Goal: Use online tool/utility: Utilize a website feature to perform a specific function

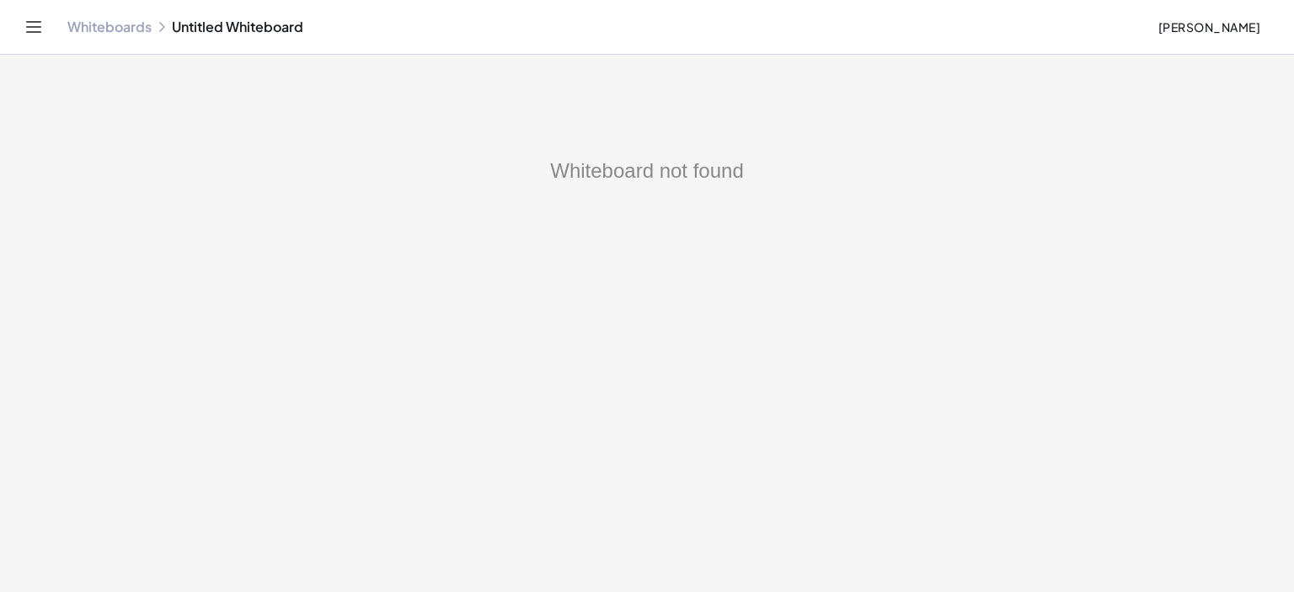
click at [191, 26] on div "Whiteboards Untitled Whiteboard" at bounding box center [605, 27] width 1076 height 17
click at [127, 29] on link "Whiteboards" at bounding box center [109, 27] width 84 height 17
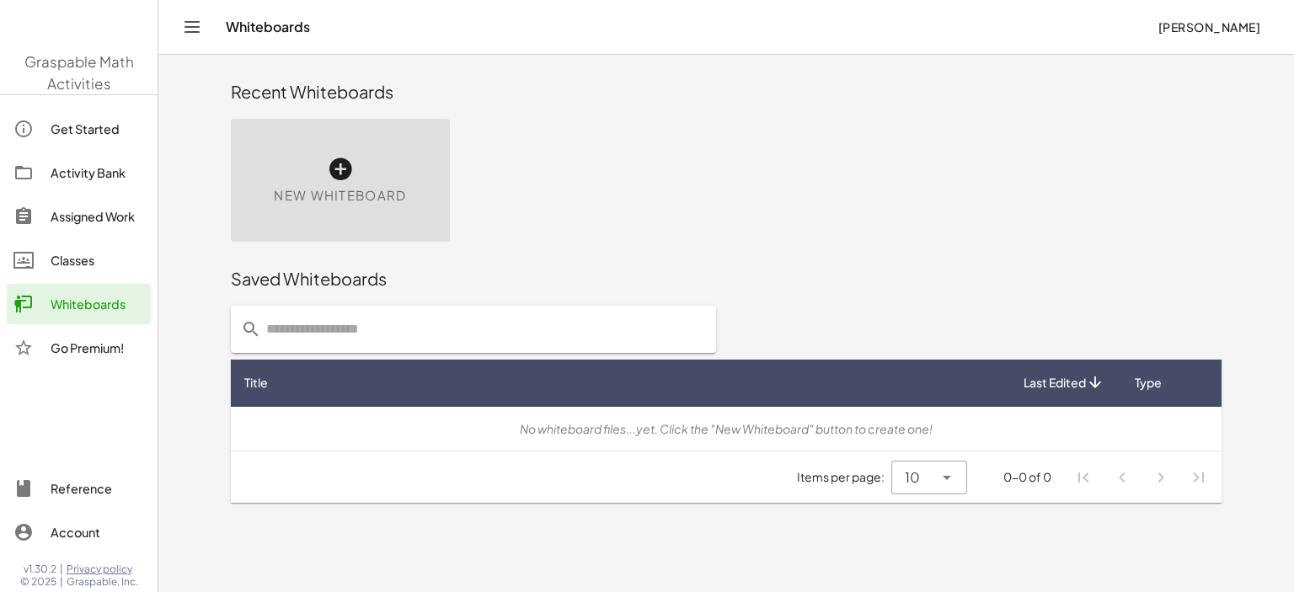
click at [115, 29] on img at bounding box center [78, 28] width 157 height 72
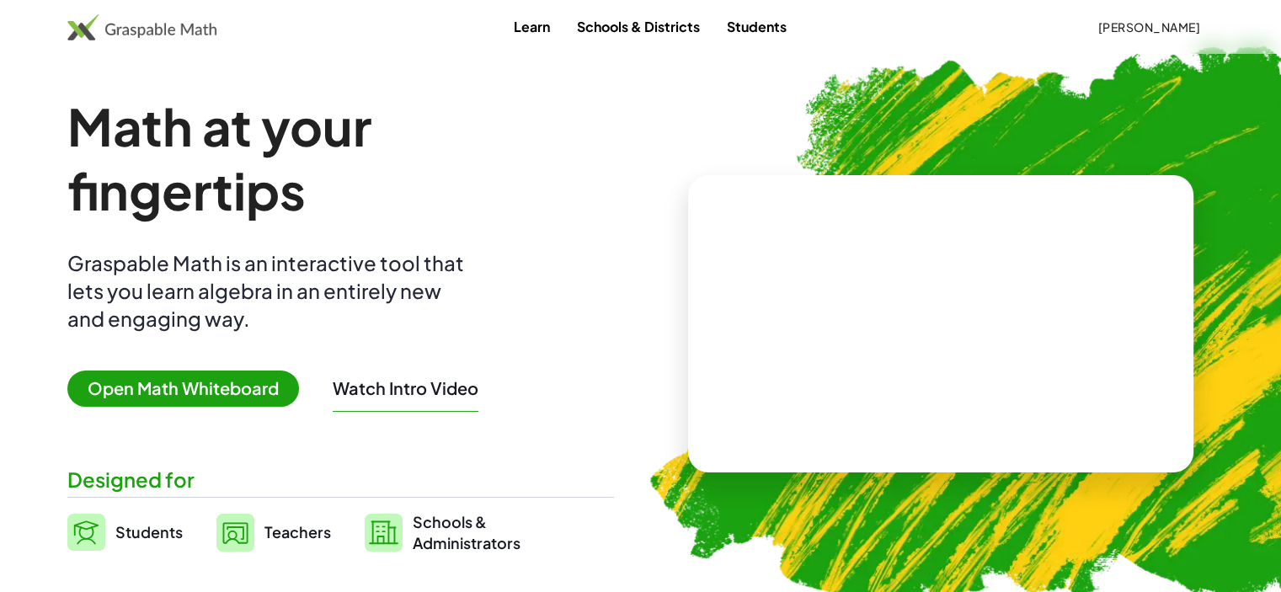
click at [340, 169] on h1 "Math at your fingertips" at bounding box center [335, 158] width 536 height 128
click at [340, 167] on h1 "Math at your fingertips" at bounding box center [335, 158] width 536 height 128
click at [173, 383] on span "Open Math Whiteboard" at bounding box center [183, 389] width 232 height 36
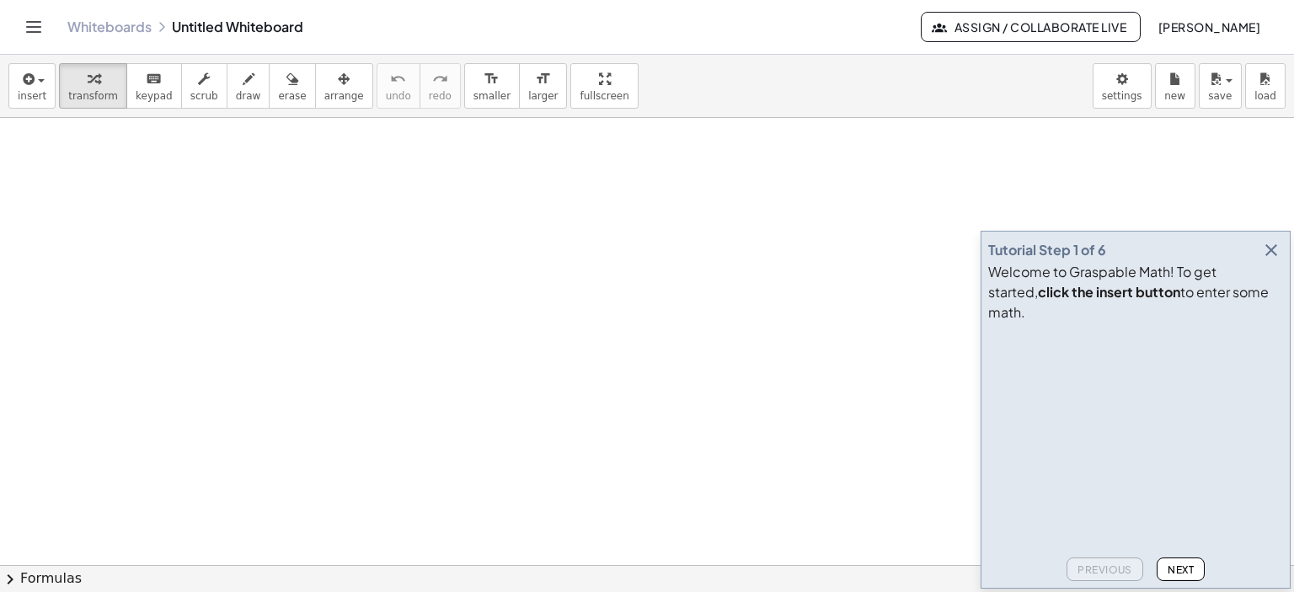
click at [1269, 260] on icon "button" at bounding box center [1271, 250] width 20 height 20
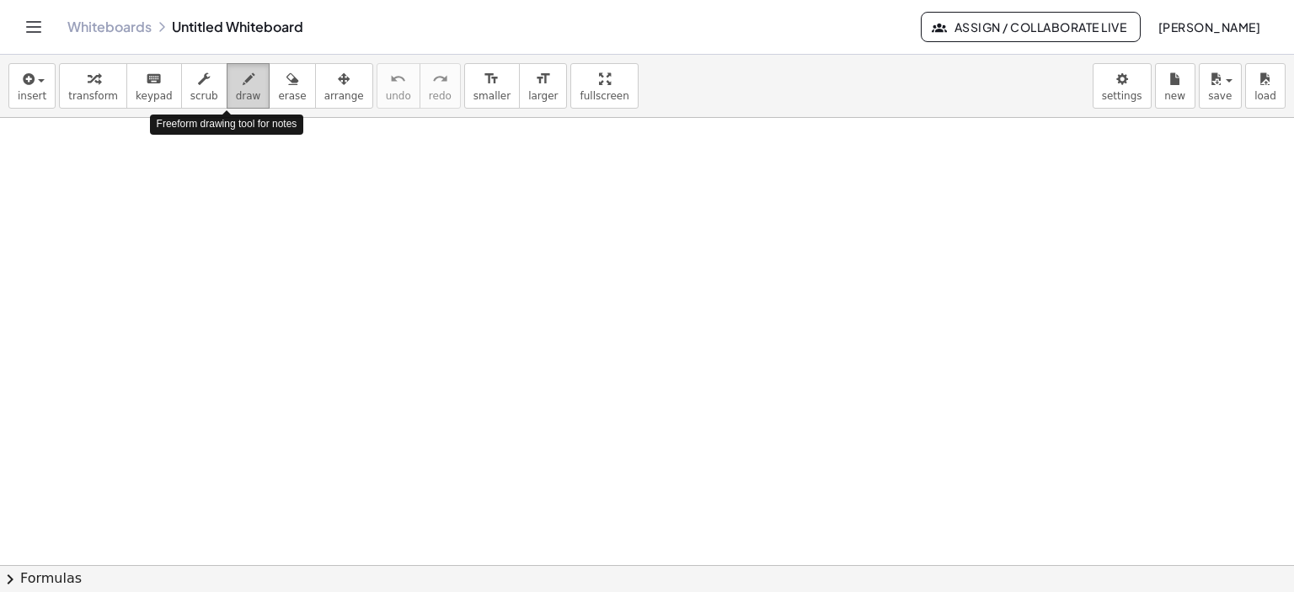
click at [243, 77] on icon "button" at bounding box center [249, 79] width 12 height 20
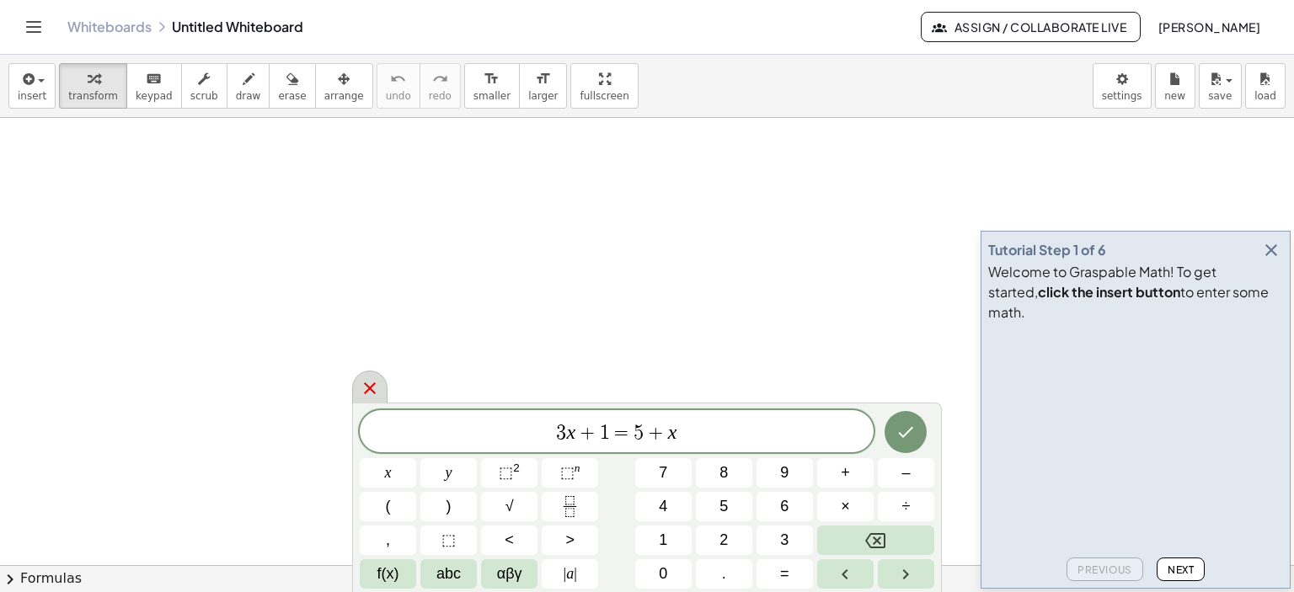
click at [371, 389] on icon at bounding box center [370, 388] width 12 height 12
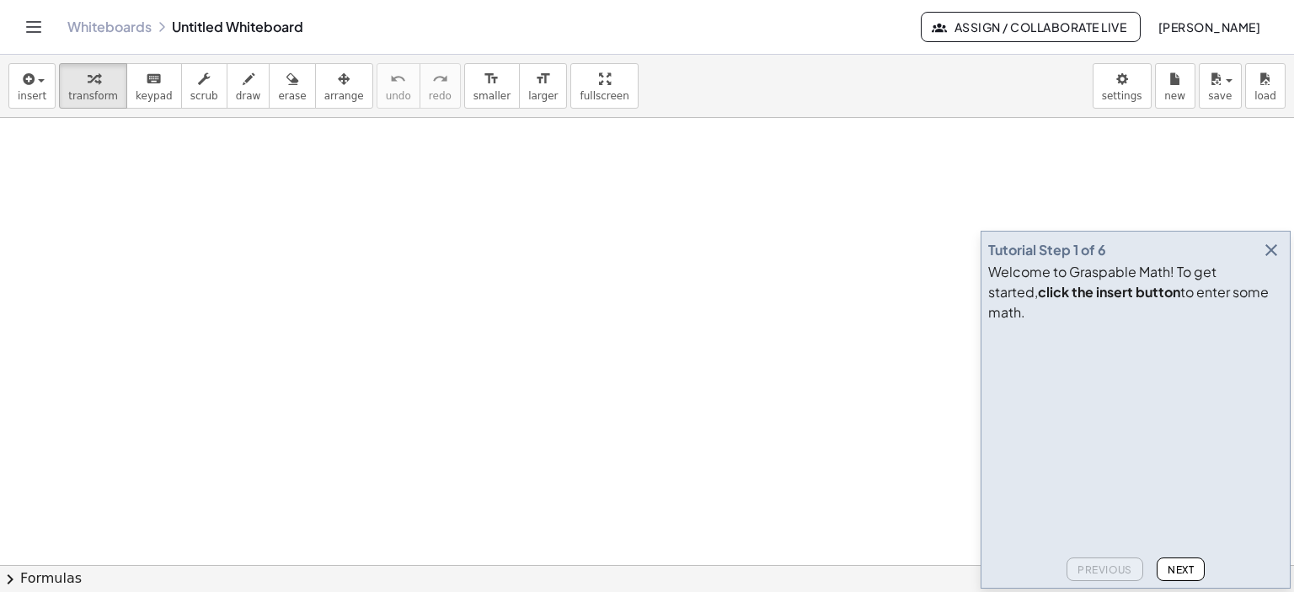
click at [1270, 260] on icon "button" at bounding box center [1271, 250] width 20 height 20
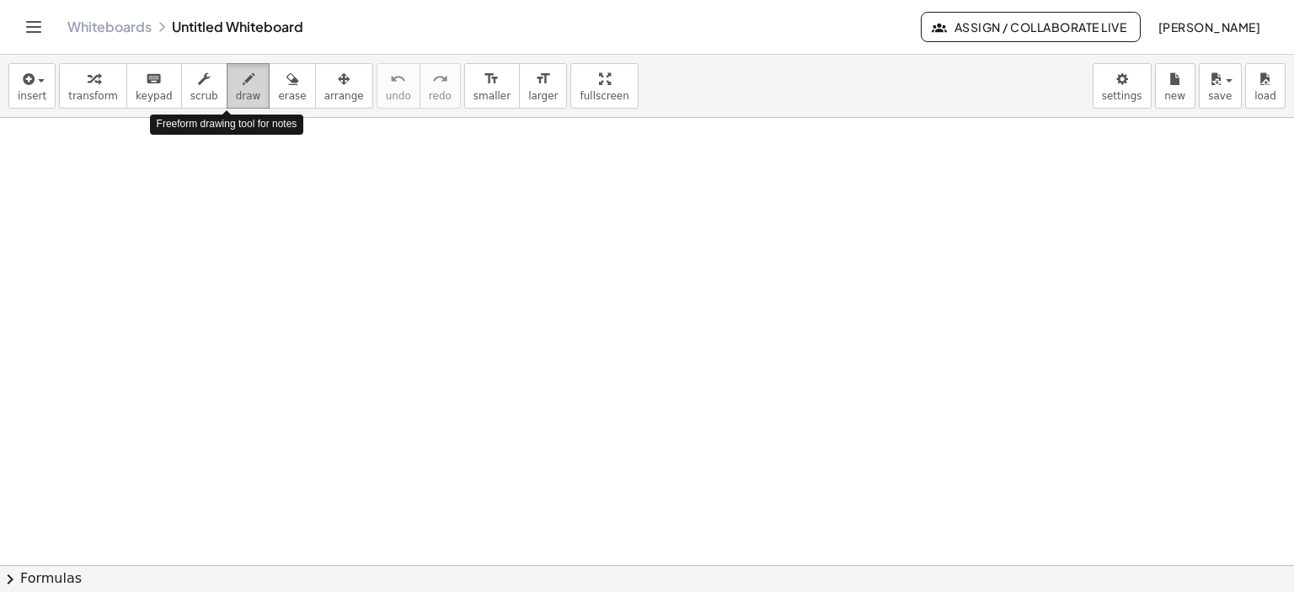
click at [243, 83] on icon "button" at bounding box center [249, 79] width 12 height 20
drag, startPoint x: 202, startPoint y: 164, endPoint x: 238, endPoint y: 187, distance: 42.1
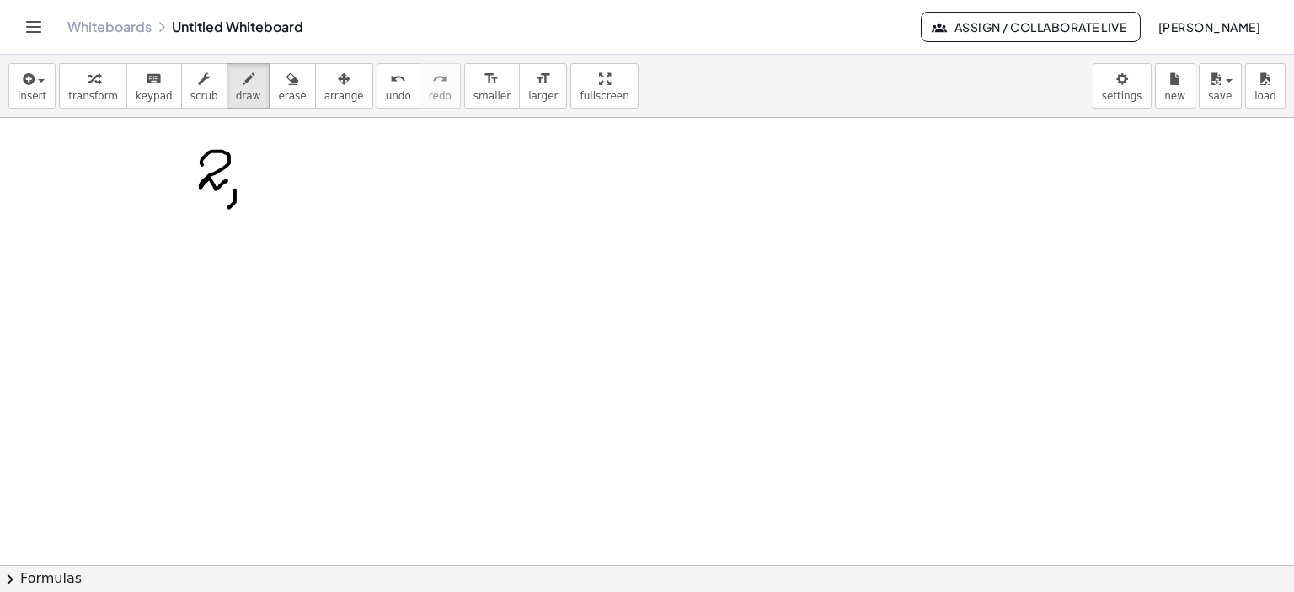
drag, startPoint x: 235, startPoint y: 190, endPoint x: 256, endPoint y: 168, distance: 29.8
drag, startPoint x: 251, startPoint y: 168, endPoint x: 283, endPoint y: 168, distance: 32.0
drag, startPoint x: 285, startPoint y: 163, endPoint x: 296, endPoint y: 164, distance: 11.9
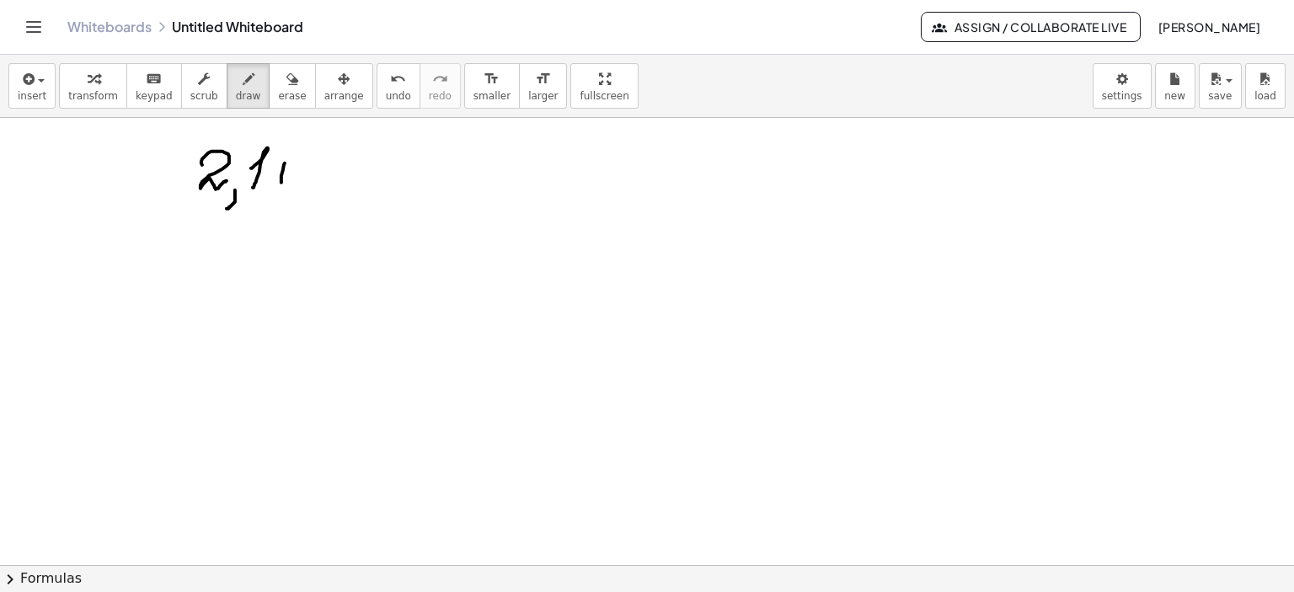
drag, startPoint x: 287, startPoint y: 174, endPoint x: 314, endPoint y: 171, distance: 27.2
drag, startPoint x: 318, startPoint y: 163, endPoint x: 377, endPoint y: 164, distance: 59.0
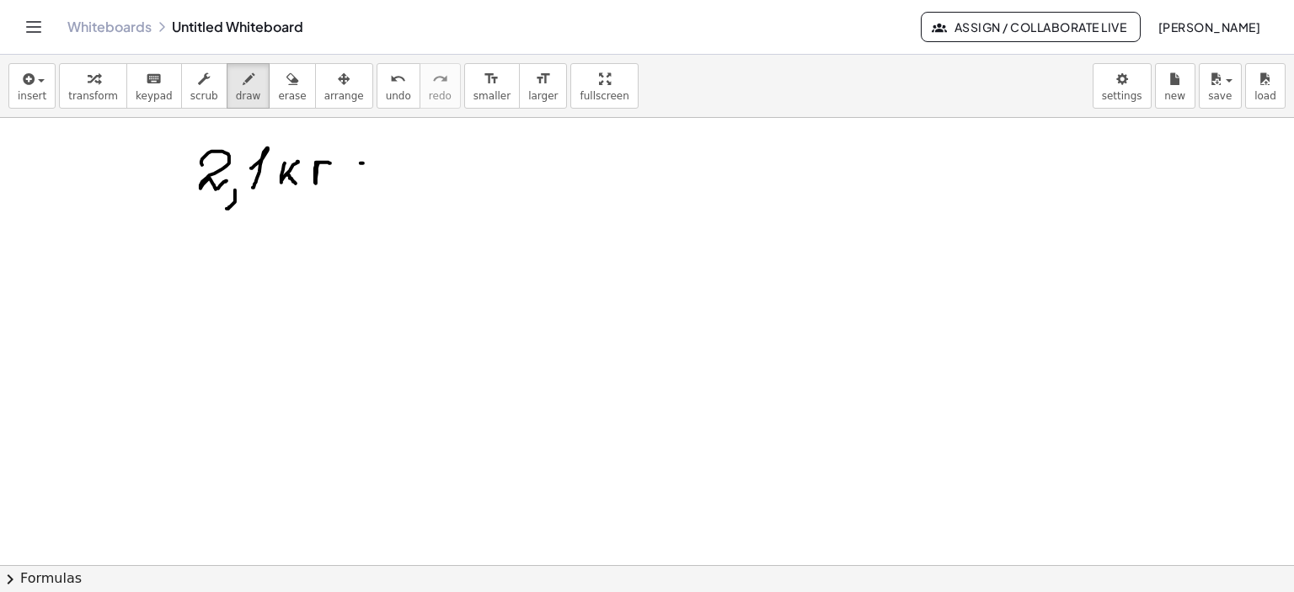
drag, startPoint x: 360, startPoint y: 163, endPoint x: 384, endPoint y: 163, distance: 23.6
drag, startPoint x: 358, startPoint y: 175, endPoint x: 386, endPoint y: 174, distance: 27.8
drag, startPoint x: 424, startPoint y: 159, endPoint x: 462, endPoint y: 174, distance: 40.8
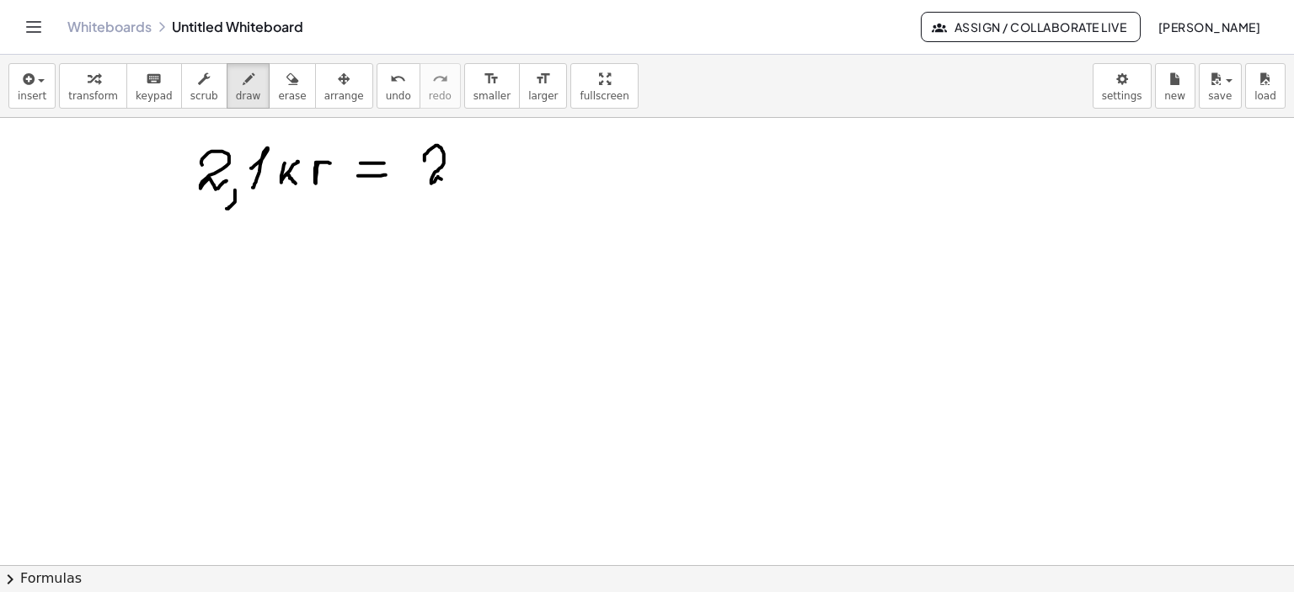
drag, startPoint x: 494, startPoint y: 151, endPoint x: 493, endPoint y: 165, distance: 14.4
drag, startPoint x: 526, startPoint y: 151, endPoint x: 539, endPoint y: 167, distance: 20.9
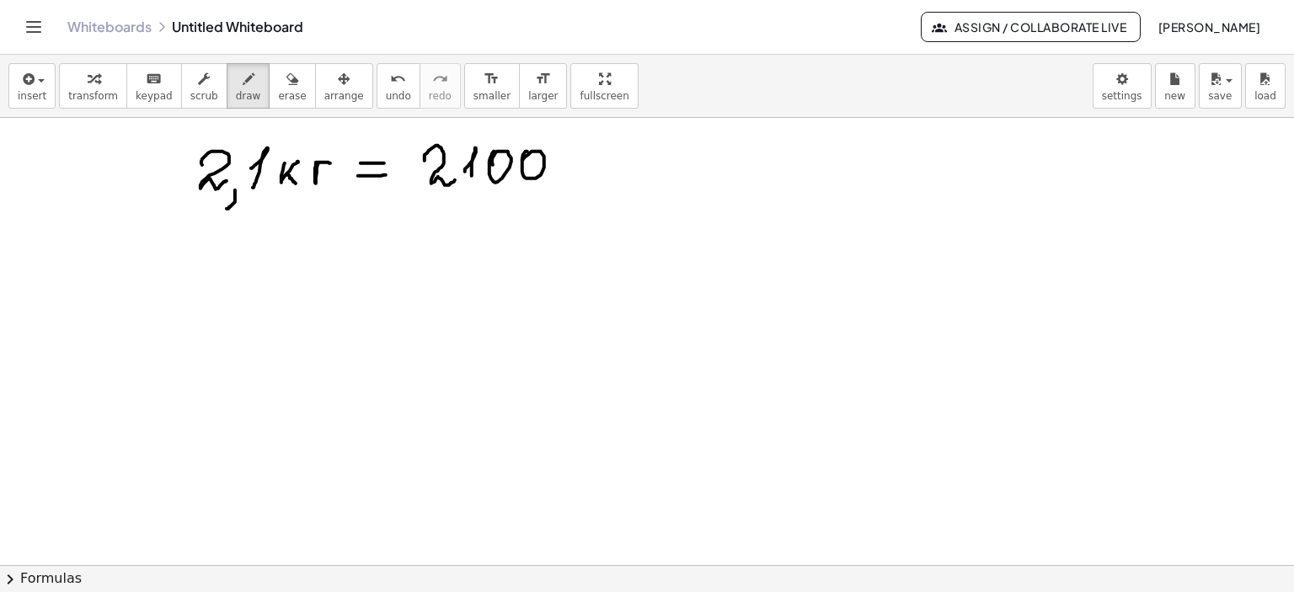
drag, startPoint x: 559, startPoint y: 161, endPoint x: 585, endPoint y: 157, distance: 25.5
drag, startPoint x: 471, startPoint y: 168, endPoint x: 470, endPoint y: 182, distance: 13.5
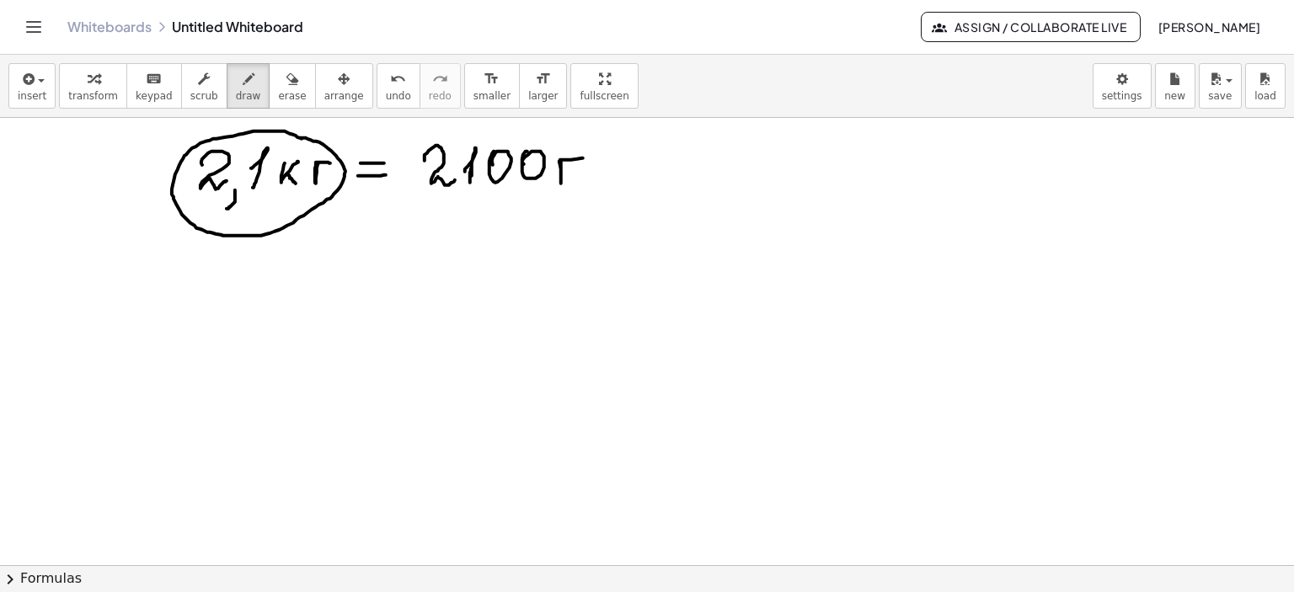
drag, startPoint x: 732, startPoint y: 238, endPoint x: 746, endPoint y: 260, distance: 26.2
drag, startPoint x: 737, startPoint y: 251, endPoint x: 761, endPoint y: 247, distance: 24.8
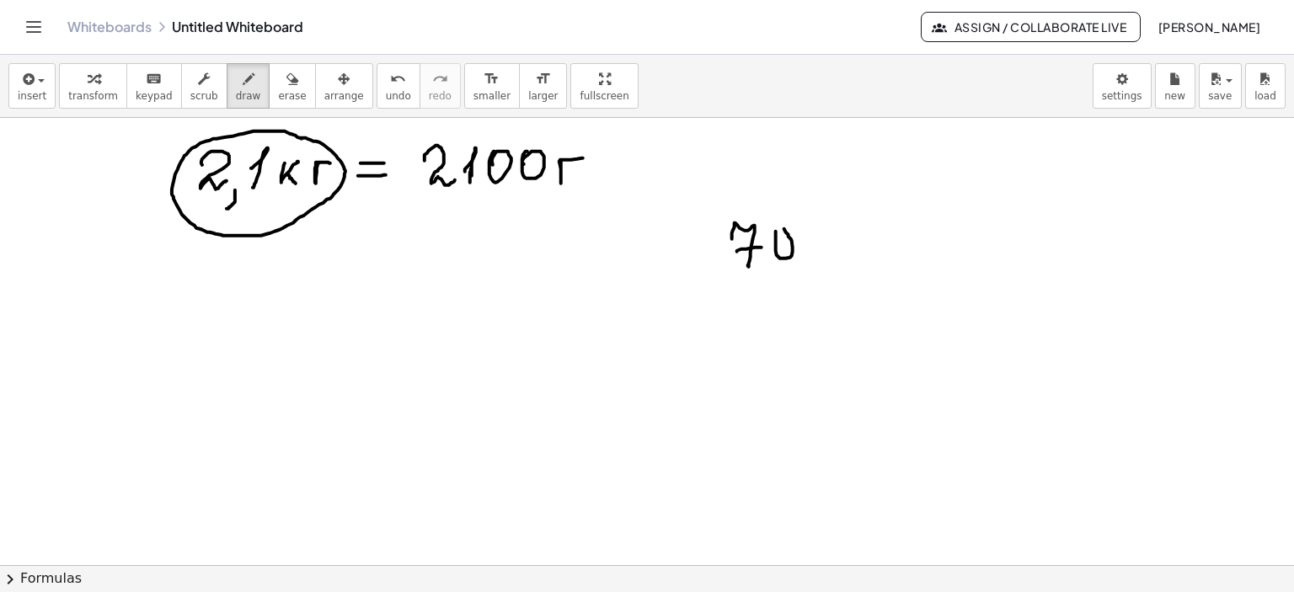
drag, startPoint x: 776, startPoint y: 231, endPoint x: 801, endPoint y: 242, distance: 27.5
drag, startPoint x: 822, startPoint y: 238, endPoint x: 843, endPoint y: 234, distance: 21.5
drag, startPoint x: 435, startPoint y: 202, endPoint x: 581, endPoint y: 199, distance: 146.6
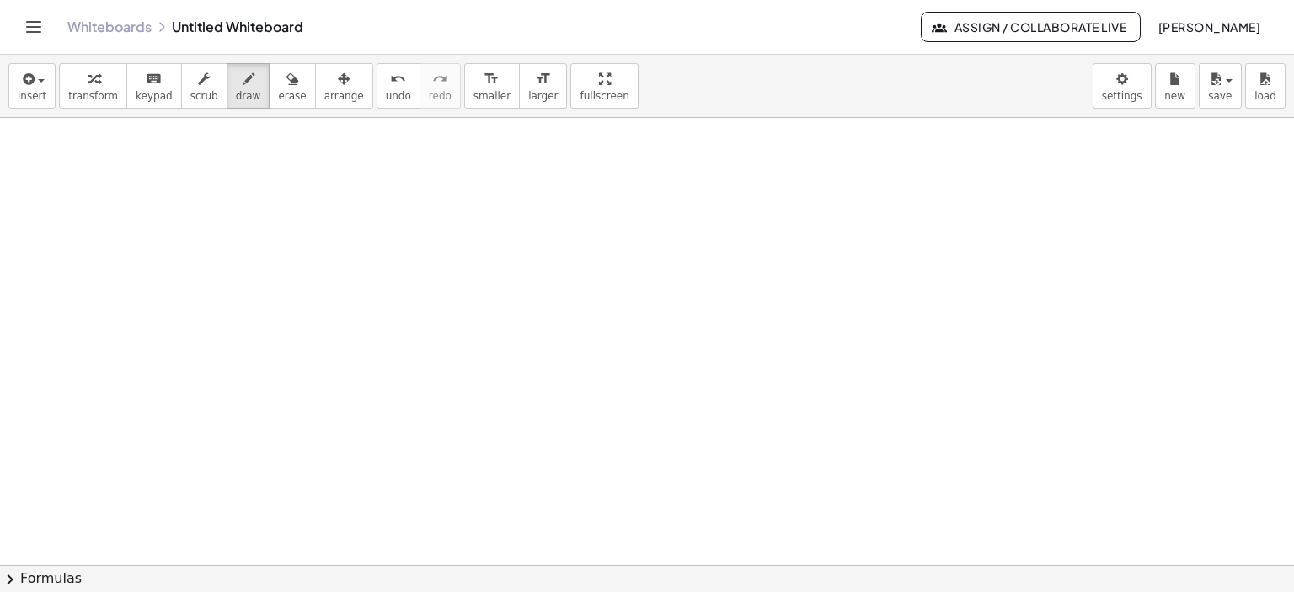
scroll to position [421, 0]
drag, startPoint x: 148, startPoint y: 148, endPoint x: 148, endPoint y: 180, distance: 32.0
click at [148, 180] on div at bounding box center [647, 200] width 1294 height 1006
drag, startPoint x: 129, startPoint y: 141, endPoint x: 168, endPoint y: 140, distance: 38.8
click at [168, 140] on div at bounding box center [647, 200] width 1294 height 1006
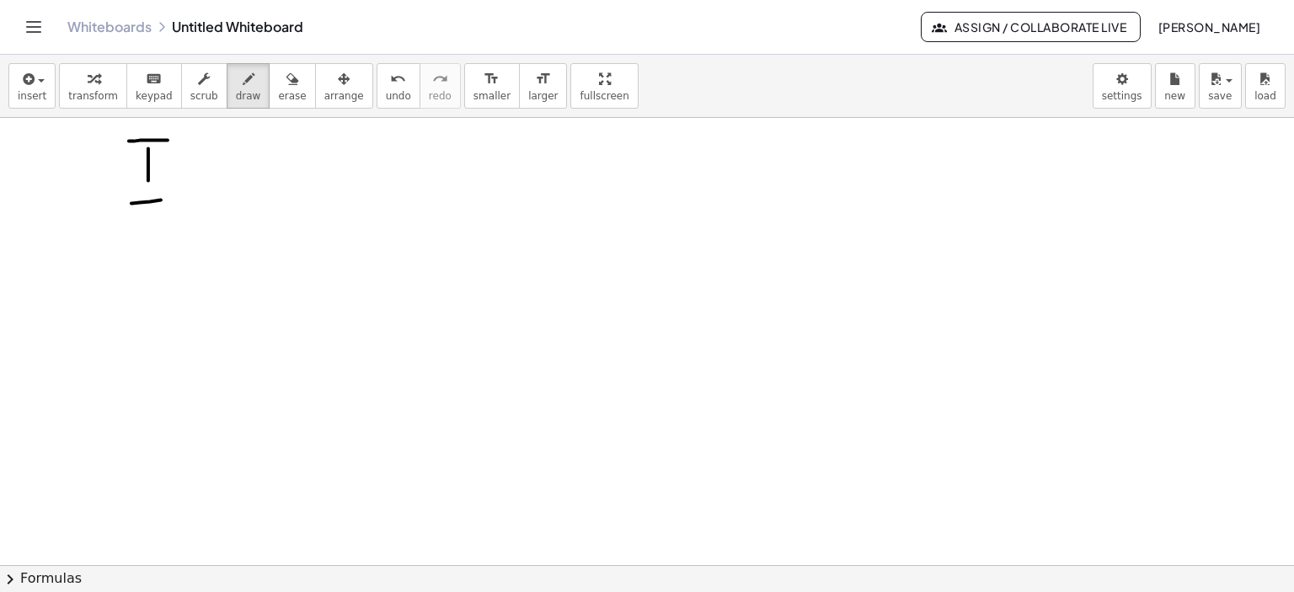
drag, startPoint x: 131, startPoint y: 203, endPoint x: 213, endPoint y: 190, distance: 82.7
click at [174, 198] on div at bounding box center [647, 200] width 1294 height 1006
drag, startPoint x: 206, startPoint y: 179, endPoint x: 263, endPoint y: 173, distance: 57.6
click at [263, 173] on div at bounding box center [647, 200] width 1294 height 1006
drag, startPoint x: 401, startPoint y: 139, endPoint x: 398, endPoint y: 158, distance: 19.7
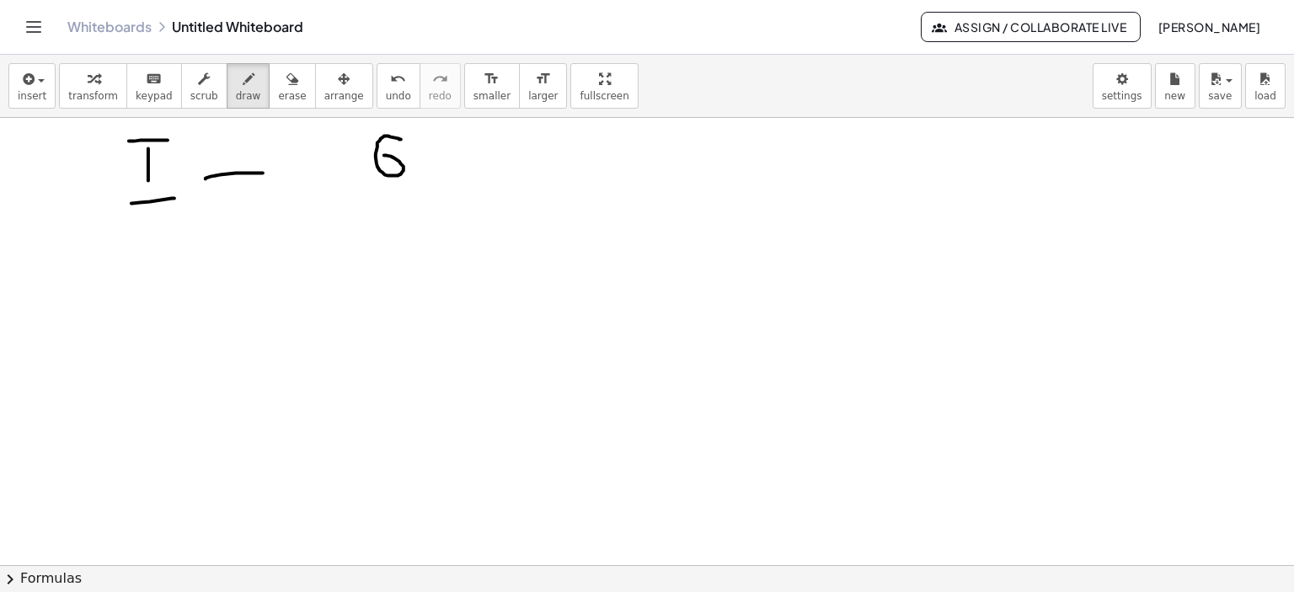
click at [387, 157] on div at bounding box center [647, 200] width 1294 height 1006
drag, startPoint x: 432, startPoint y: 152, endPoint x: 450, endPoint y: 143, distance: 19.6
click at [450, 143] on div at bounding box center [647, 200] width 1294 height 1006
drag, startPoint x: 441, startPoint y: 152, endPoint x: 451, endPoint y: 164, distance: 15.5
click at [451, 166] on div at bounding box center [647, 200] width 1294 height 1006
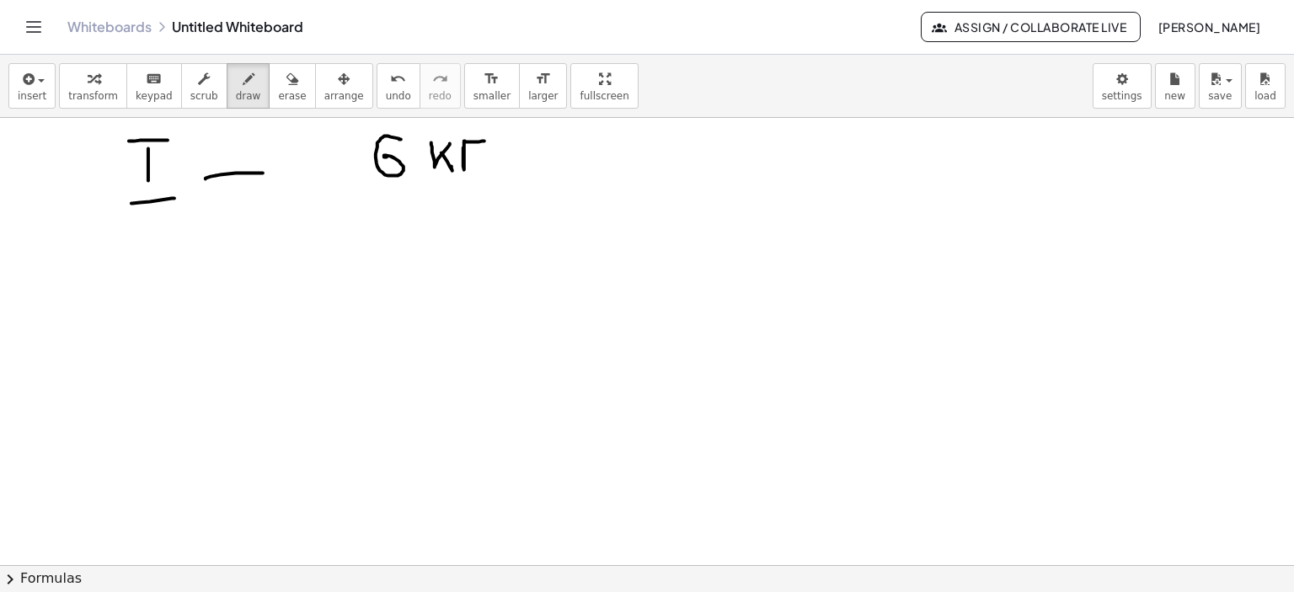
drag, startPoint x: 463, startPoint y: 147, endPoint x: 484, endPoint y: 141, distance: 22.1
click at [484, 141] on div at bounding box center [647, 200] width 1294 height 1006
drag, startPoint x: 155, startPoint y: 232, endPoint x: 154, endPoint y: 279, distance: 47.2
click at [154, 279] on div at bounding box center [647, 200] width 1294 height 1006
drag, startPoint x: 182, startPoint y: 233, endPoint x: 155, endPoint y: 232, distance: 27.0
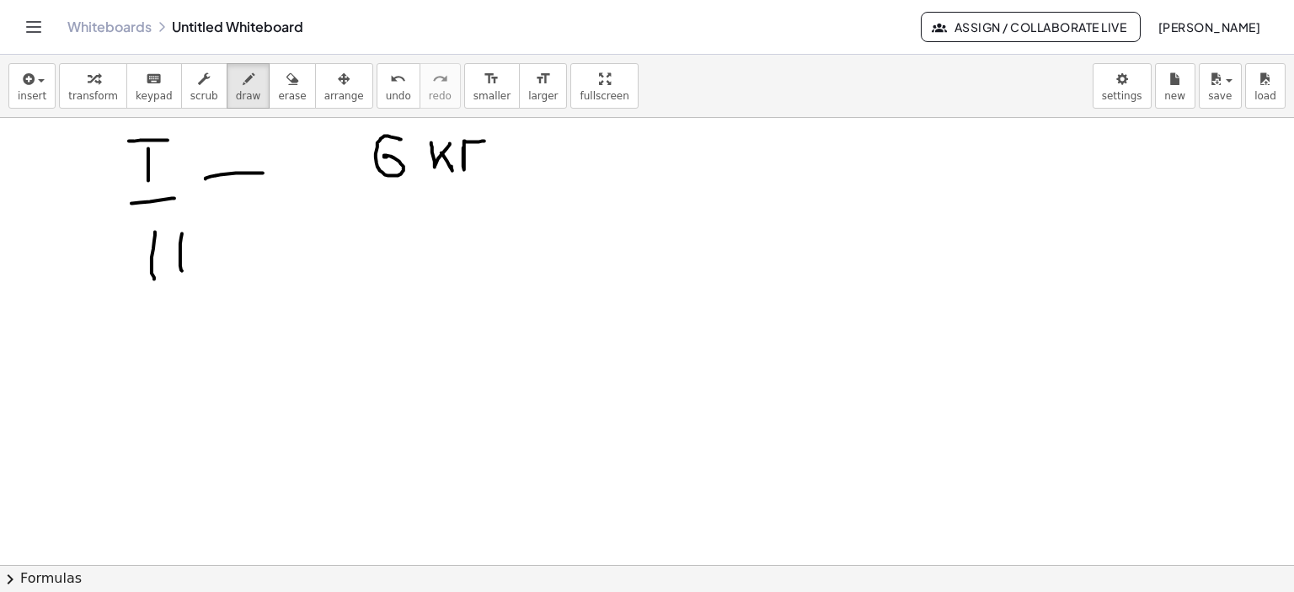
click at [182, 269] on div at bounding box center [647, 200] width 1294 height 1006
drag, startPoint x: 150, startPoint y: 228, endPoint x: 185, endPoint y: 255, distance: 44.5
click at [190, 225] on div at bounding box center [647, 200] width 1294 height 1006
drag, startPoint x: 151, startPoint y: 302, endPoint x: 215, endPoint y: 291, distance: 65.1
click at [215, 291] on div at bounding box center [647, 200] width 1294 height 1006
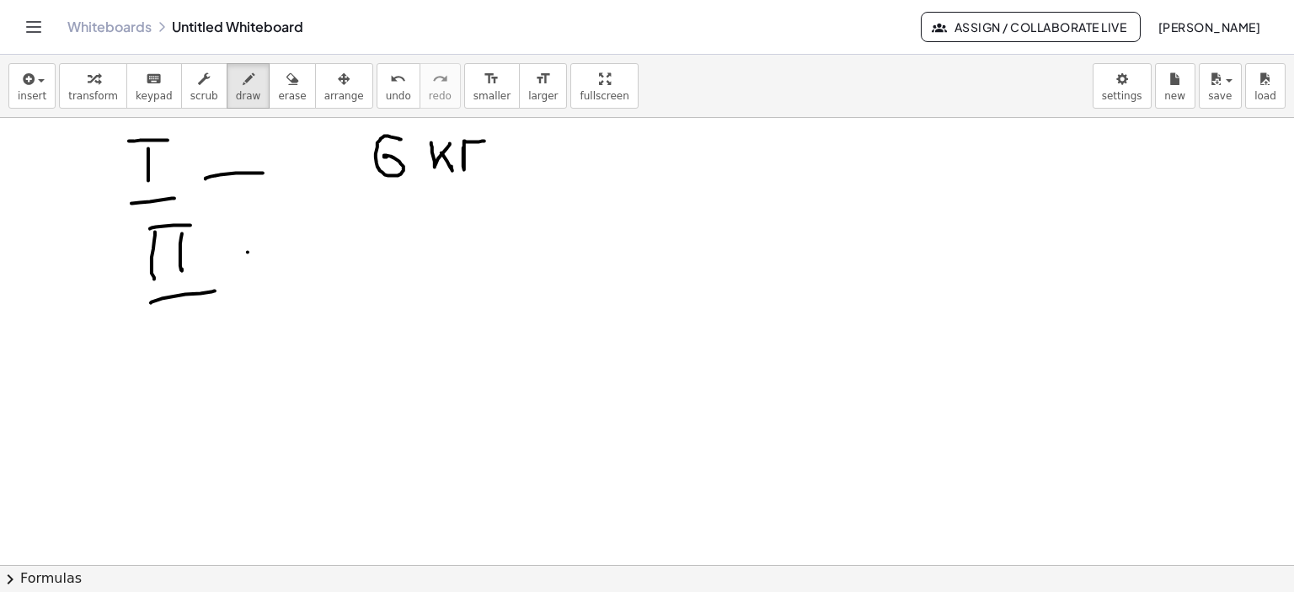
drag, startPoint x: 248, startPoint y: 252, endPoint x: 310, endPoint y: 248, distance: 62.4
click at [307, 248] on div at bounding box center [647, 200] width 1294 height 1006
drag, startPoint x: 432, startPoint y: 217, endPoint x: 430, endPoint y: 244, distance: 27.0
click at [428, 245] on div at bounding box center [647, 200] width 1294 height 1006
drag, startPoint x: 497, startPoint y: 222, endPoint x: 515, endPoint y: 221, distance: 18.5
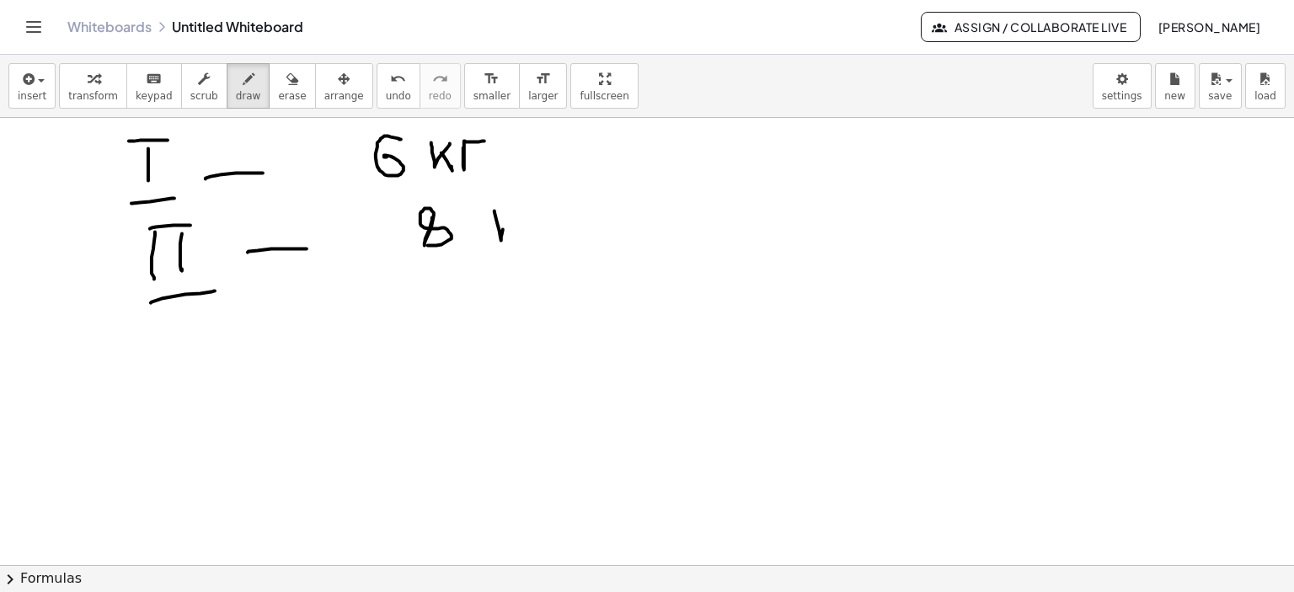
click at [521, 212] on div at bounding box center [647, 200] width 1294 height 1006
drag, startPoint x: 521, startPoint y: 228, endPoint x: 529, endPoint y: 232, distance: 9.1
click at [525, 232] on div at bounding box center [647, 200] width 1294 height 1006
drag, startPoint x: 544, startPoint y: 206, endPoint x: 575, endPoint y: 198, distance: 32.1
click at [575, 198] on div at bounding box center [647, 200] width 1294 height 1006
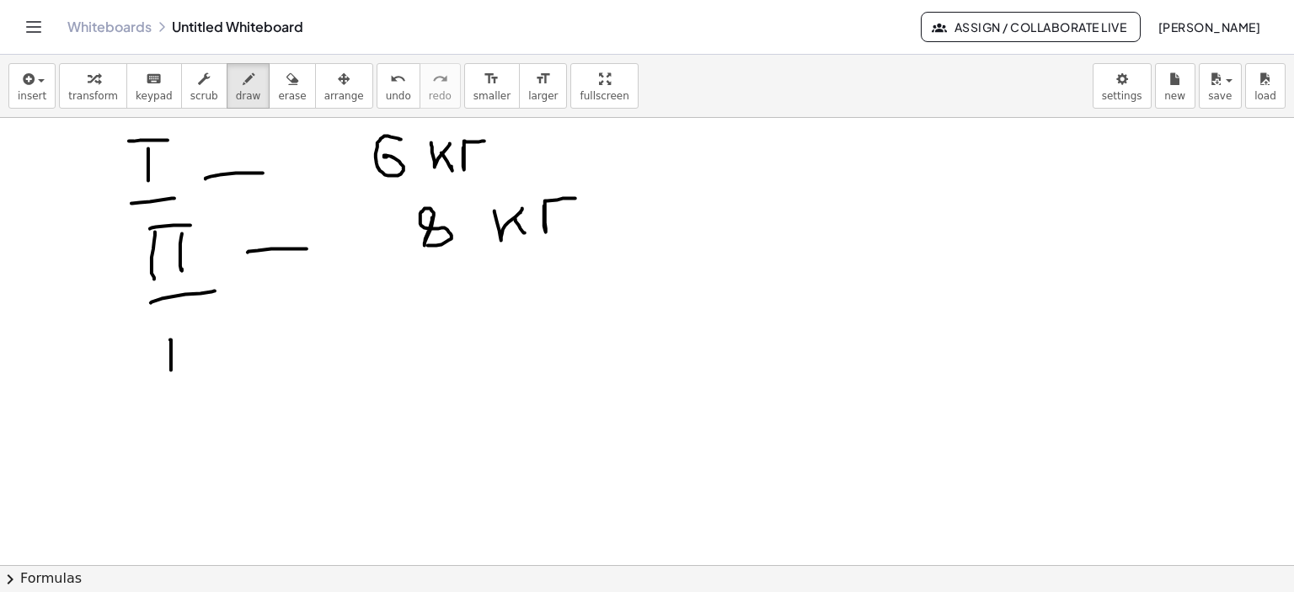
drag, startPoint x: 170, startPoint y: 339, endPoint x: 190, endPoint y: 331, distance: 21.1
click at [172, 366] on div at bounding box center [647, 200] width 1294 height 1006
drag, startPoint x: 186, startPoint y: 334, endPoint x: 186, endPoint y: 360, distance: 25.3
click at [186, 360] on div at bounding box center [647, 200] width 1294 height 1006
drag, startPoint x: 212, startPoint y: 335, endPoint x: 195, endPoint y: 328, distance: 18.5
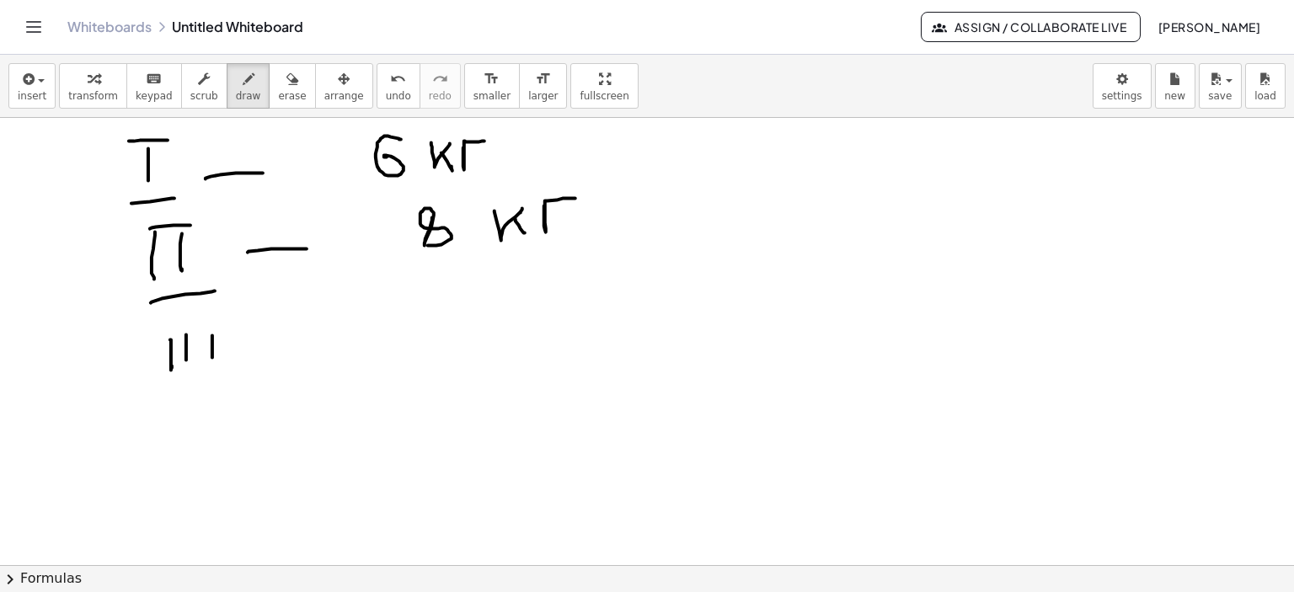
click at [212, 356] on div at bounding box center [647, 200] width 1294 height 1006
drag, startPoint x: 179, startPoint y: 319, endPoint x: 195, endPoint y: 390, distance: 72.5
click at [212, 320] on div at bounding box center [647, 200] width 1294 height 1006
drag, startPoint x: 173, startPoint y: 392, endPoint x: 243, endPoint y: 380, distance: 71.0
click at [228, 386] on div at bounding box center [647, 200] width 1294 height 1006
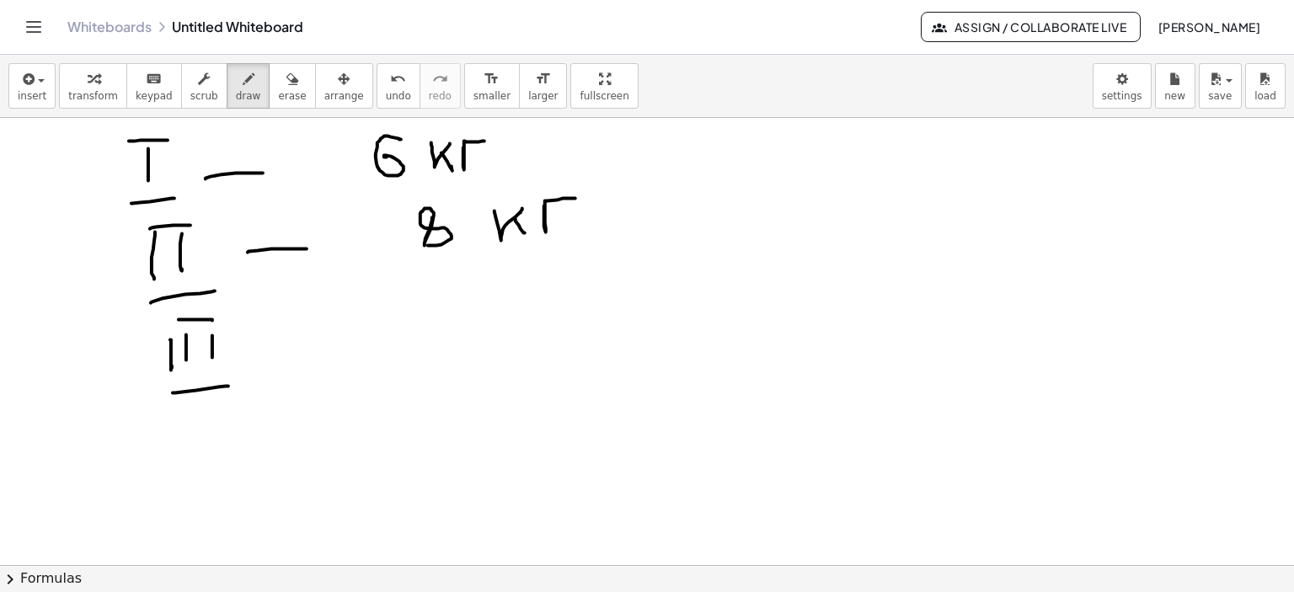
drag, startPoint x: 293, startPoint y: 355, endPoint x: 339, endPoint y: 350, distance: 45.8
click at [328, 352] on div at bounding box center [647, 200] width 1294 height 1006
drag, startPoint x: 426, startPoint y: 322, endPoint x: 438, endPoint y: 347, distance: 27.9
click at [438, 347] on div at bounding box center [647, 200] width 1294 height 1006
drag, startPoint x: 448, startPoint y: 324, endPoint x: 469, endPoint y: 323, distance: 21.1
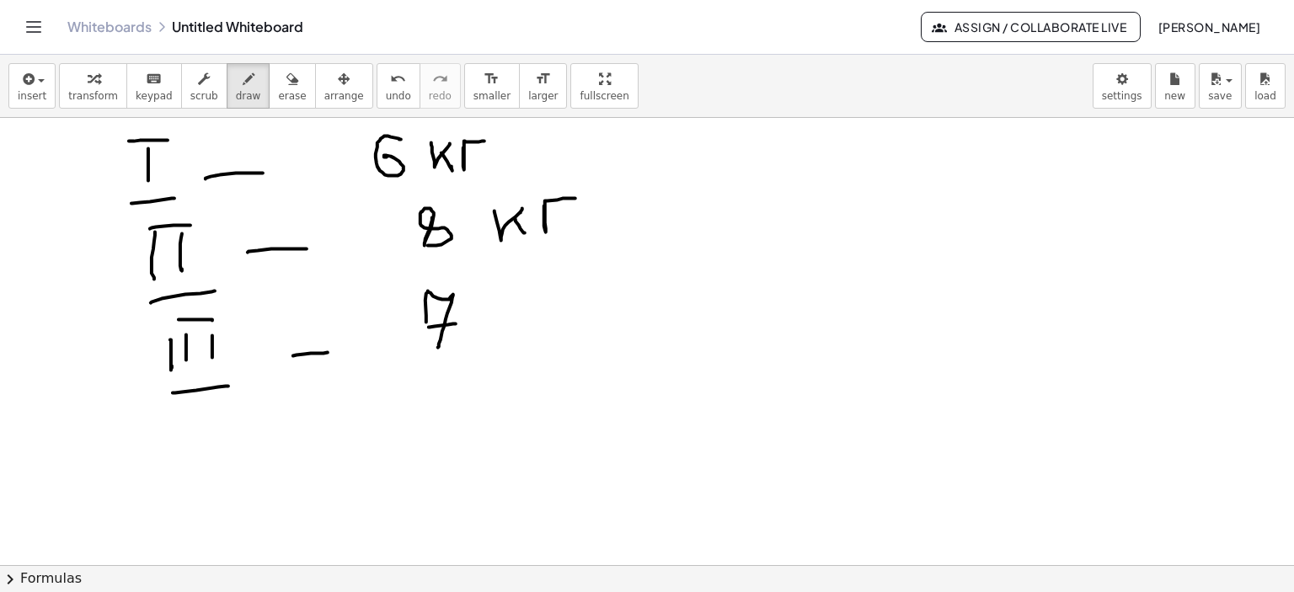
click at [457, 323] on div at bounding box center [647, 200] width 1294 height 1006
drag, startPoint x: 493, startPoint y: 341, endPoint x: 507, endPoint y: 315, distance: 29.8
click at [507, 315] on div at bounding box center [647, 200] width 1294 height 1006
drag, startPoint x: 501, startPoint y: 321, endPoint x: 529, endPoint y: 327, distance: 28.4
click at [509, 336] on div at bounding box center [647, 200] width 1294 height 1006
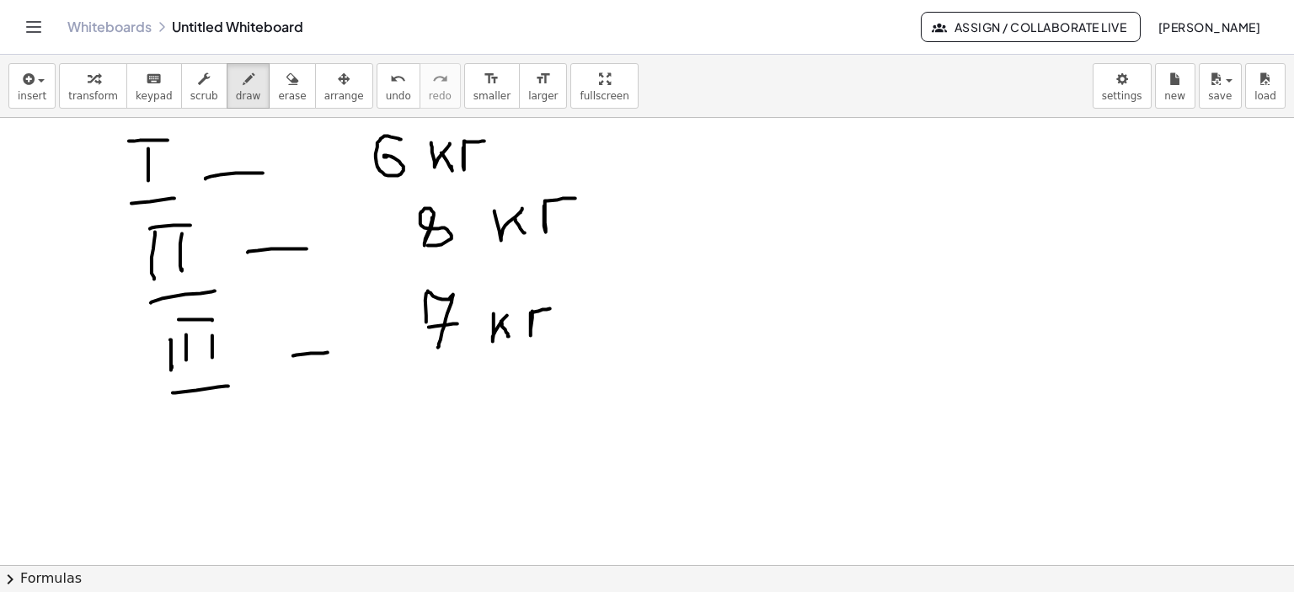
drag, startPoint x: 532, startPoint y: 311, endPoint x: 556, endPoint y: 307, distance: 23.8
click at [556, 307] on div at bounding box center [647, 200] width 1294 height 1006
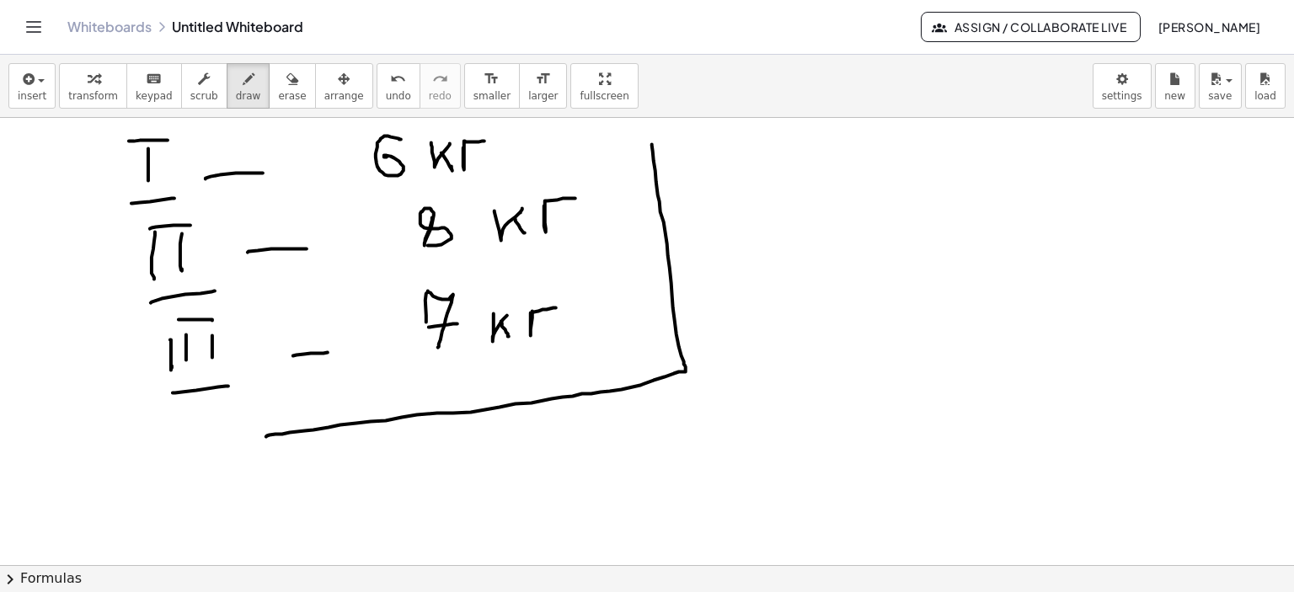
drag, startPoint x: 653, startPoint y: 151, endPoint x: 266, endPoint y: 436, distance: 480.6
click at [266, 436] on div at bounding box center [647, 200] width 1294 height 1006
drag, startPoint x: 787, startPoint y: 252, endPoint x: 780, endPoint y: 280, distance: 28.6
click at [771, 280] on div at bounding box center [647, 200] width 1294 height 1006
drag, startPoint x: 803, startPoint y: 275, endPoint x: 819, endPoint y: 267, distance: 16.9
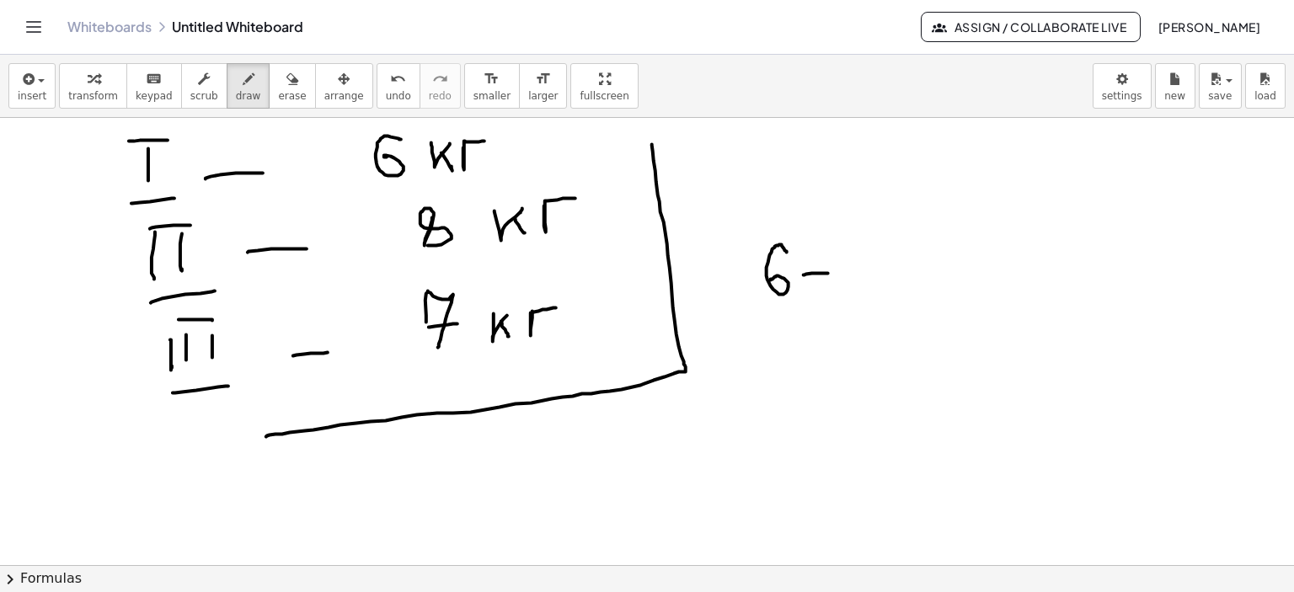
click at [827, 273] on div at bounding box center [647, 200] width 1294 height 1006
drag, startPoint x: 817, startPoint y: 267, endPoint x: 848, endPoint y: 256, distance: 33.0
click at [817, 286] on div at bounding box center [647, 200] width 1294 height 1006
click at [852, 252] on div at bounding box center [647, 200] width 1294 height 1006
drag, startPoint x: 885, startPoint y: 270, endPoint x: 898, endPoint y: 258, distance: 17.3
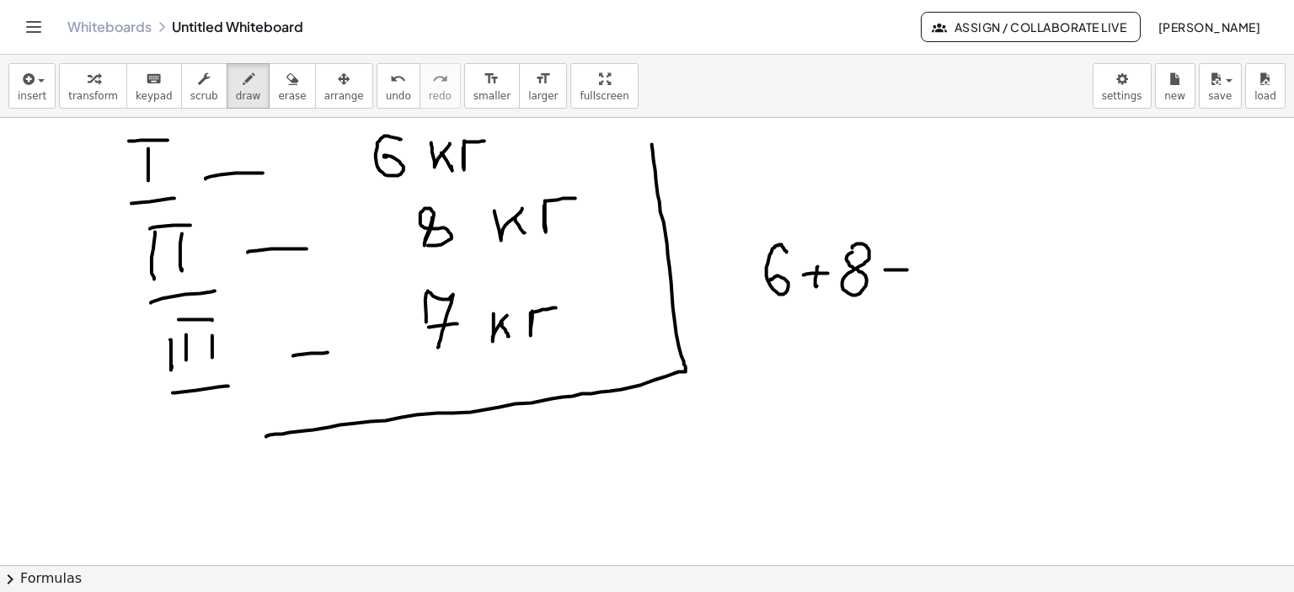
click at [911, 270] on div at bounding box center [647, 200] width 1294 height 1006
drag, startPoint x: 898, startPoint y: 258, endPoint x: 950, endPoint y: 254, distance: 52.3
click at [900, 282] on div at bounding box center [647, 200] width 1294 height 1006
drag, startPoint x: 932, startPoint y: 254, endPoint x: 941, endPoint y: 289, distance: 36.6
click at [941, 290] on div at bounding box center [647, 200] width 1294 height 1006
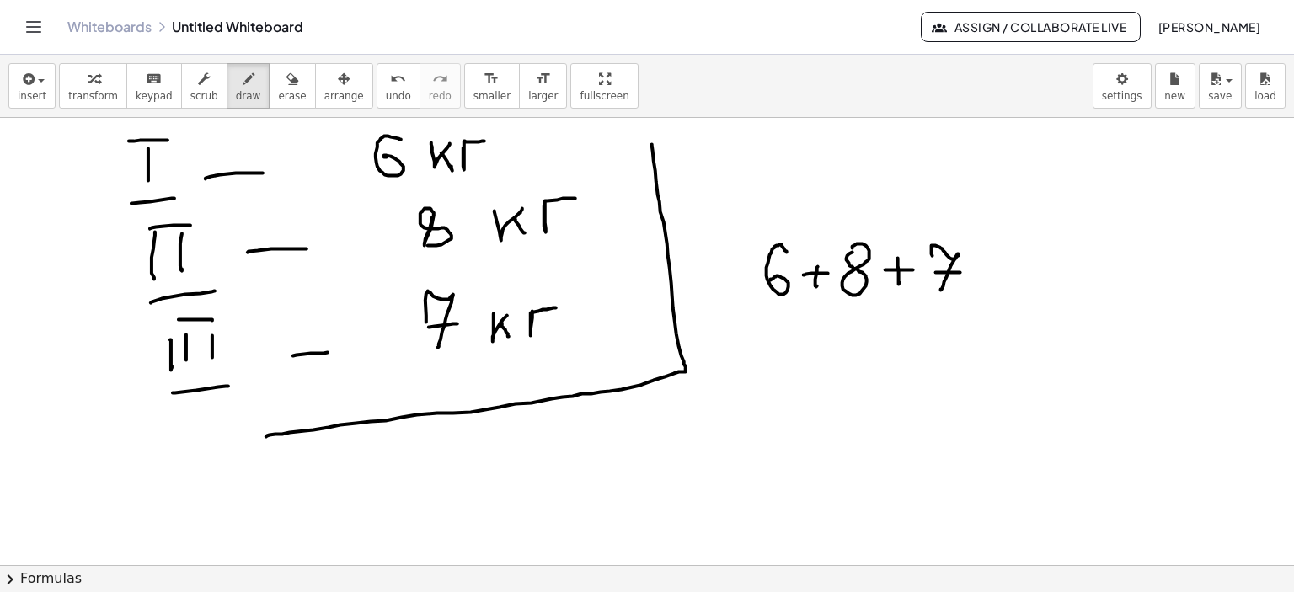
drag, startPoint x: 936, startPoint y: 272, endPoint x: 992, endPoint y: 275, distance: 56.5
click at [961, 272] on div at bounding box center [647, 200] width 1294 height 1006
drag, startPoint x: 983, startPoint y: 269, endPoint x: 1014, endPoint y: 269, distance: 31.2
click at [1014, 269] on div at bounding box center [647, 200] width 1294 height 1006
drag, startPoint x: 983, startPoint y: 286, endPoint x: 1012, endPoint y: 286, distance: 28.6
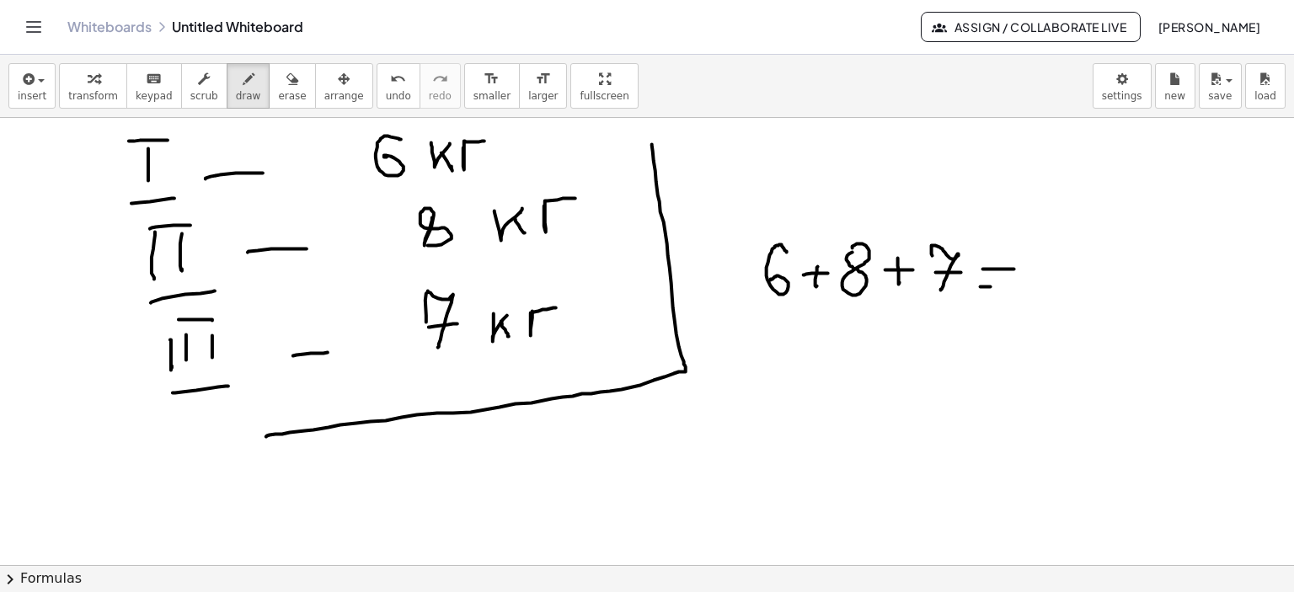
click at [1012, 286] on div at bounding box center [647, 200] width 1294 height 1006
drag, startPoint x: 1041, startPoint y: 266, endPoint x: 1079, endPoint y: 285, distance: 42.2
click at [1064, 286] on div at bounding box center [647, 200] width 1294 height 1006
drag, startPoint x: 1078, startPoint y: 278, endPoint x: 1102, endPoint y: 289, distance: 26.0
click at [1102, 289] on div at bounding box center [647, 200] width 1294 height 1006
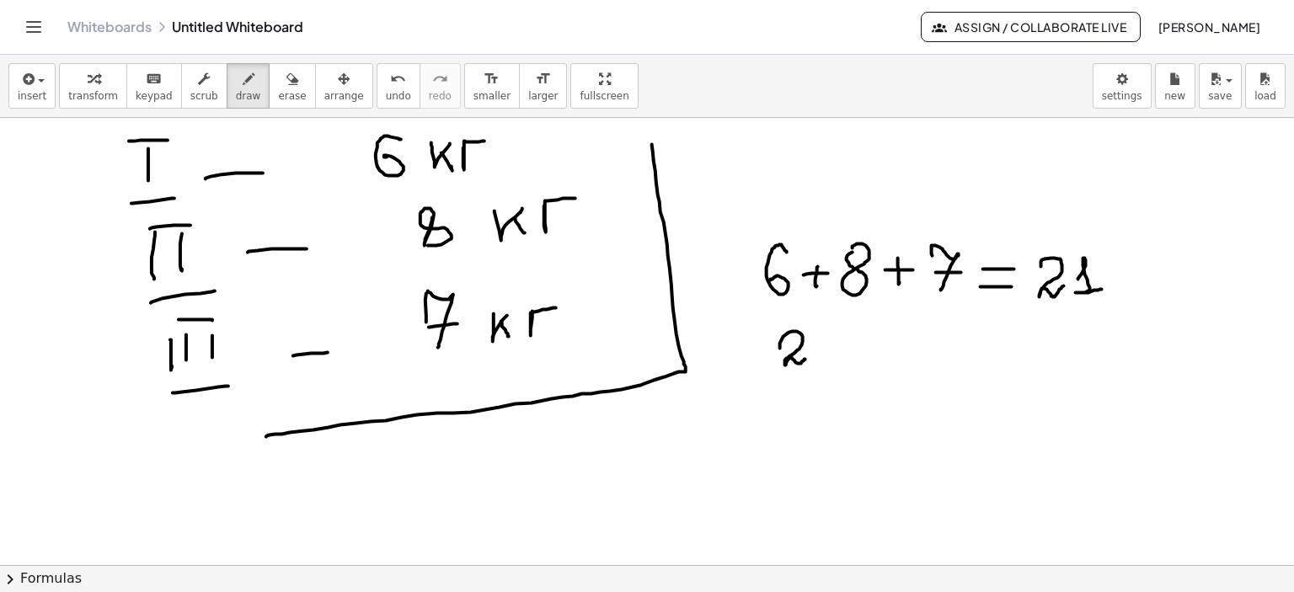
drag, startPoint x: 780, startPoint y: 347, endPoint x: 824, endPoint y: 355, distance: 44.4
click at [807, 359] on div at bounding box center [647, 200] width 1294 height 1006
drag, startPoint x: 817, startPoint y: 352, endPoint x: 873, endPoint y: 347, distance: 55.8
click at [849, 364] on div at bounding box center [647, 200] width 1294 height 1006
drag, startPoint x: 869, startPoint y: 341, endPoint x: 869, endPoint y: 356, distance: 15.2
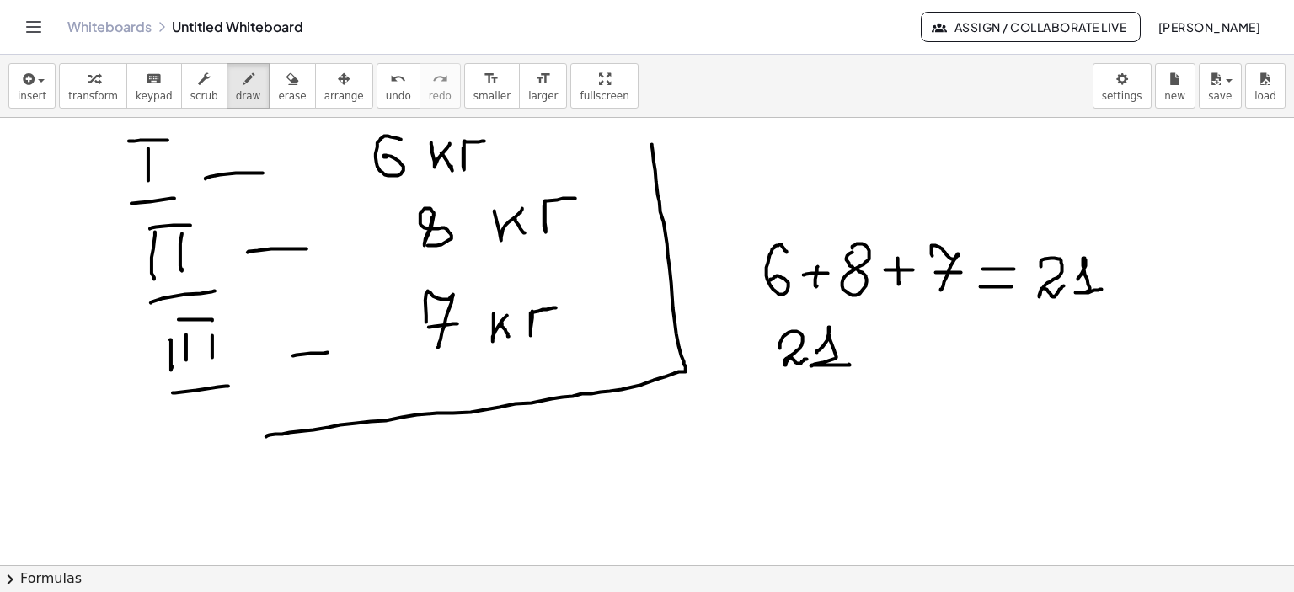
click at [869, 343] on div at bounding box center [647, 200] width 1294 height 1006
click at [869, 355] on div at bounding box center [647, 200] width 1294 height 1006
drag, startPoint x: 898, startPoint y: 329, endPoint x: 894, endPoint y: 358, distance: 28.9
click at [894, 358] on div at bounding box center [647, 200] width 1294 height 1006
click at [868, 339] on div at bounding box center [647, 200] width 1294 height 1006
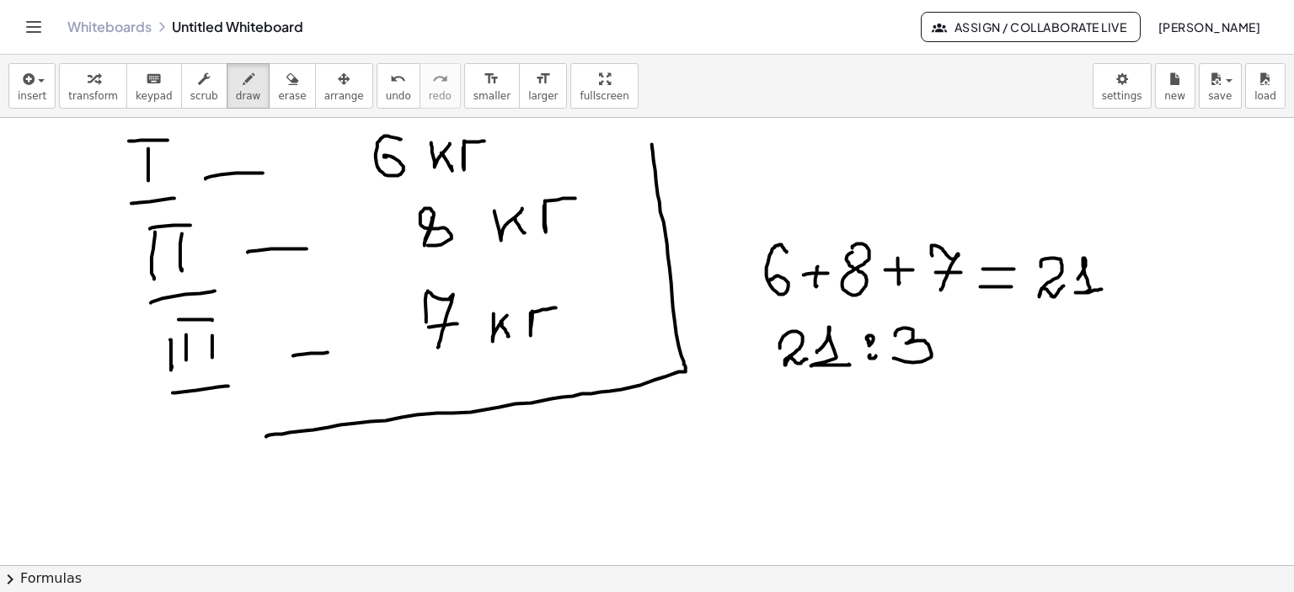
drag, startPoint x: 870, startPoint y: 355, endPoint x: 900, endPoint y: 353, distance: 29.5
click at [873, 354] on div at bounding box center [647, 200] width 1294 height 1006
drag, startPoint x: 972, startPoint y: 339, endPoint x: 997, endPoint y: 335, distance: 25.6
click at [997, 335] on div at bounding box center [647, 200] width 1294 height 1006
drag, startPoint x: 975, startPoint y: 351, endPoint x: 1000, endPoint y: 349, distance: 24.6
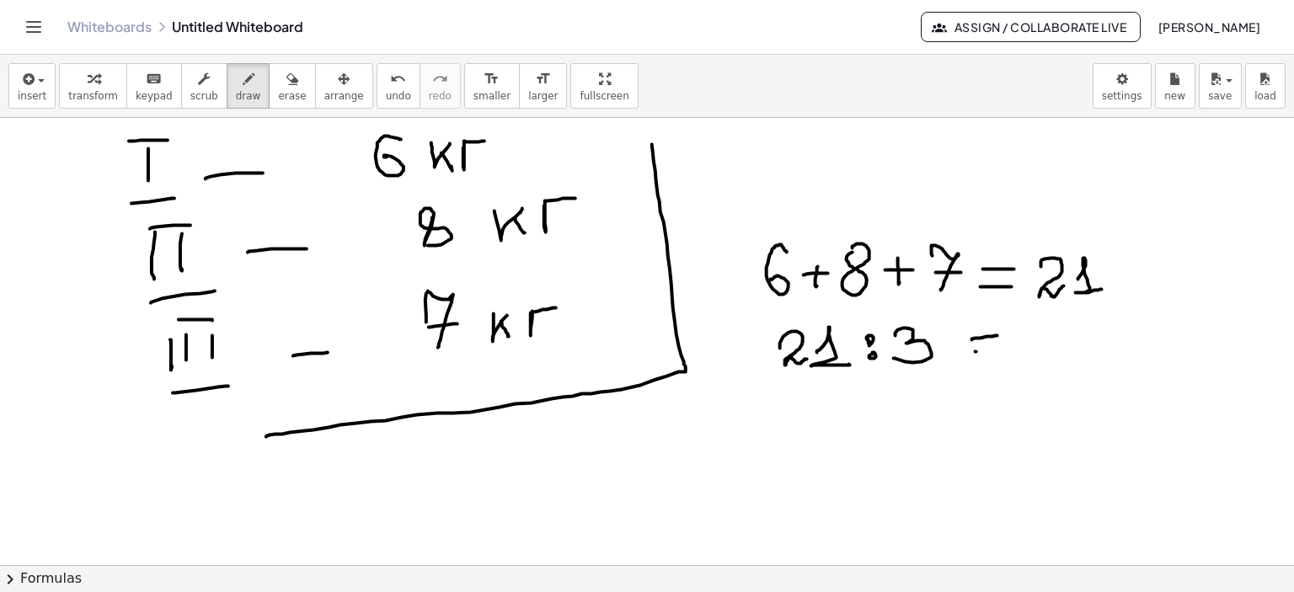
click at [996, 350] on div at bounding box center [647, 200] width 1294 height 1006
drag, startPoint x: 1028, startPoint y: 334, endPoint x: 1042, endPoint y: 348, distance: 19.7
click at [1049, 358] on div at bounding box center [647, 200] width 1294 height 1006
drag, startPoint x: 1041, startPoint y: 346, endPoint x: 1065, endPoint y: 344, distance: 23.7
click at [1065, 344] on div at bounding box center [647, 200] width 1294 height 1006
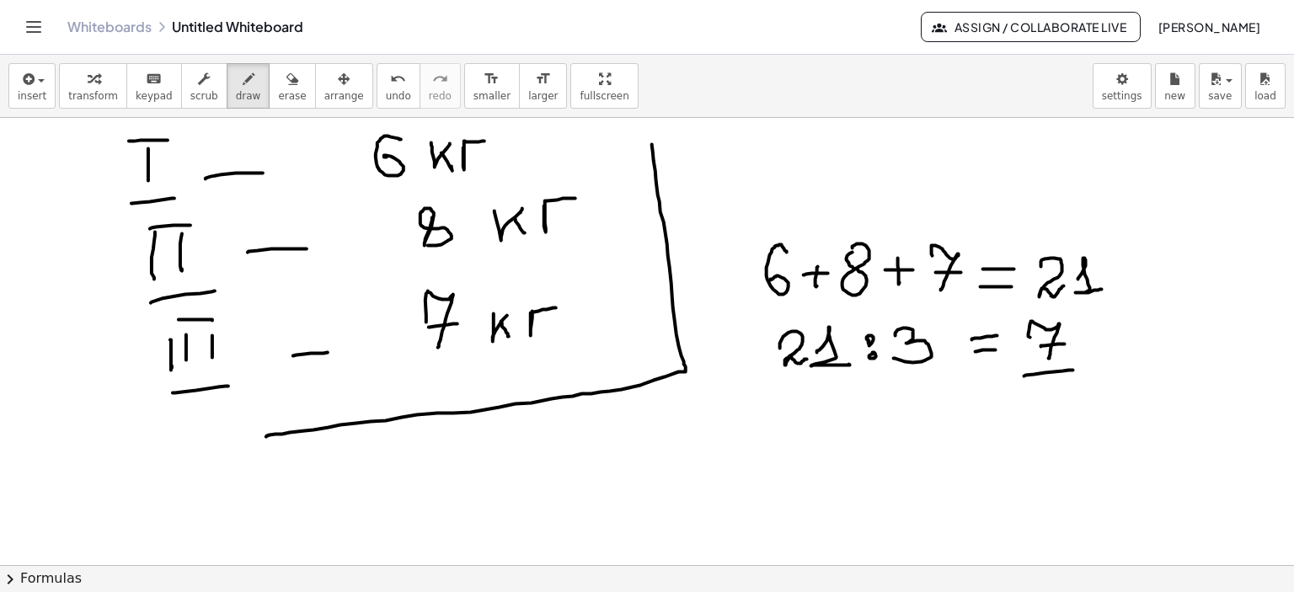
drag, startPoint x: 1024, startPoint y: 376, endPoint x: 1073, endPoint y: 370, distance: 49.2
click at [1073, 370] on div at bounding box center [647, 200] width 1294 height 1006
drag, startPoint x: 378, startPoint y: 196, endPoint x: 430, endPoint y: 195, distance: 51.4
click at [430, 195] on div at bounding box center [647, 200] width 1294 height 1006
click at [462, 263] on div at bounding box center [647, 200] width 1294 height 1006
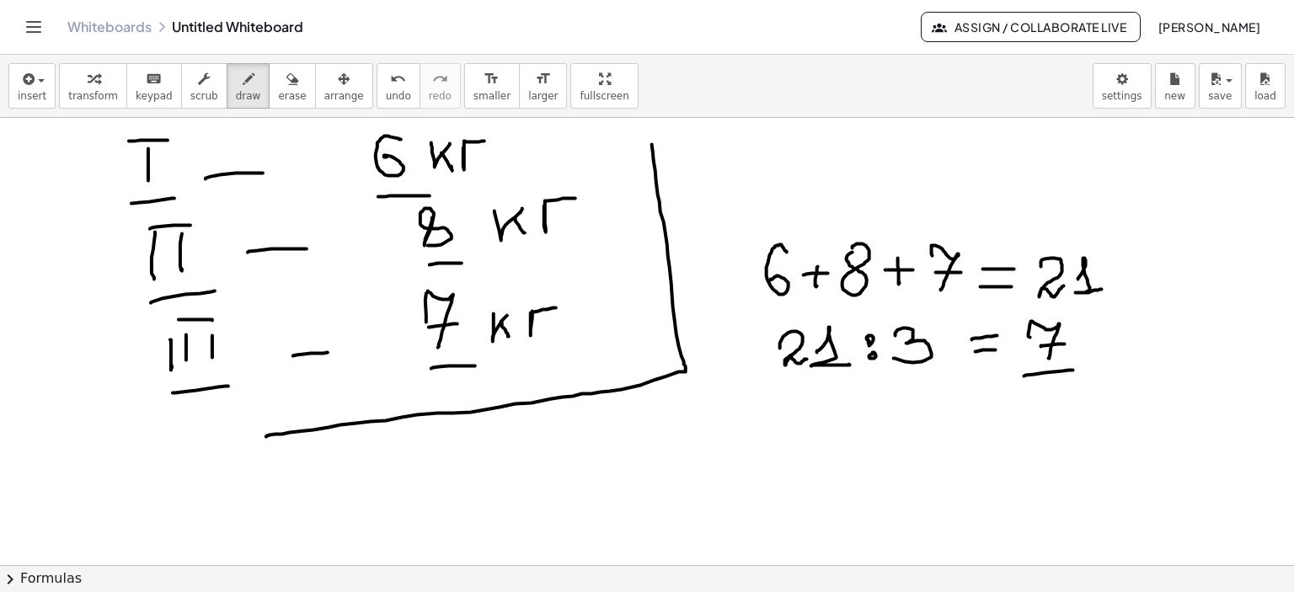
drag, startPoint x: 431, startPoint y: 368, endPoint x: 475, endPoint y: 366, distance: 43.9
click at [475, 366] on div at bounding box center [647, 200] width 1294 height 1006
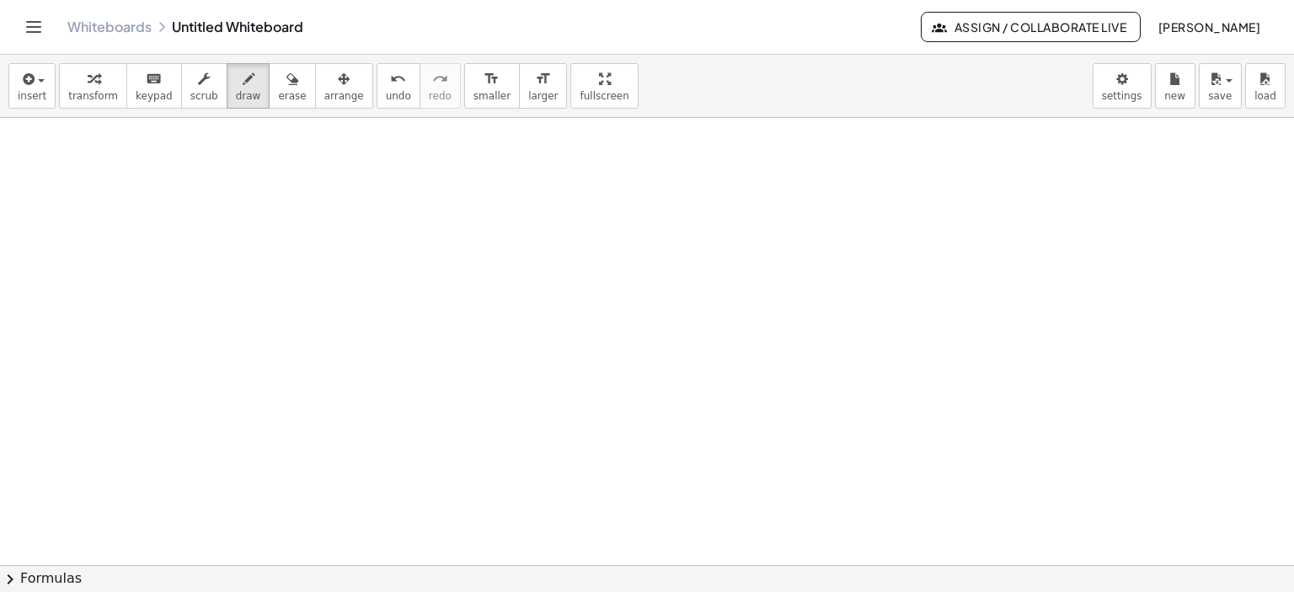
scroll to position [896, 0]
drag, startPoint x: 212, startPoint y: 149, endPoint x: 224, endPoint y: 155, distance: 13.2
click at [213, 154] on div at bounding box center [647, 118] width 1294 height 1792
drag, startPoint x: 254, startPoint y: 153, endPoint x: 249, endPoint y: 179, distance: 25.6
click at [249, 179] on div at bounding box center [647, 118] width 1294 height 1792
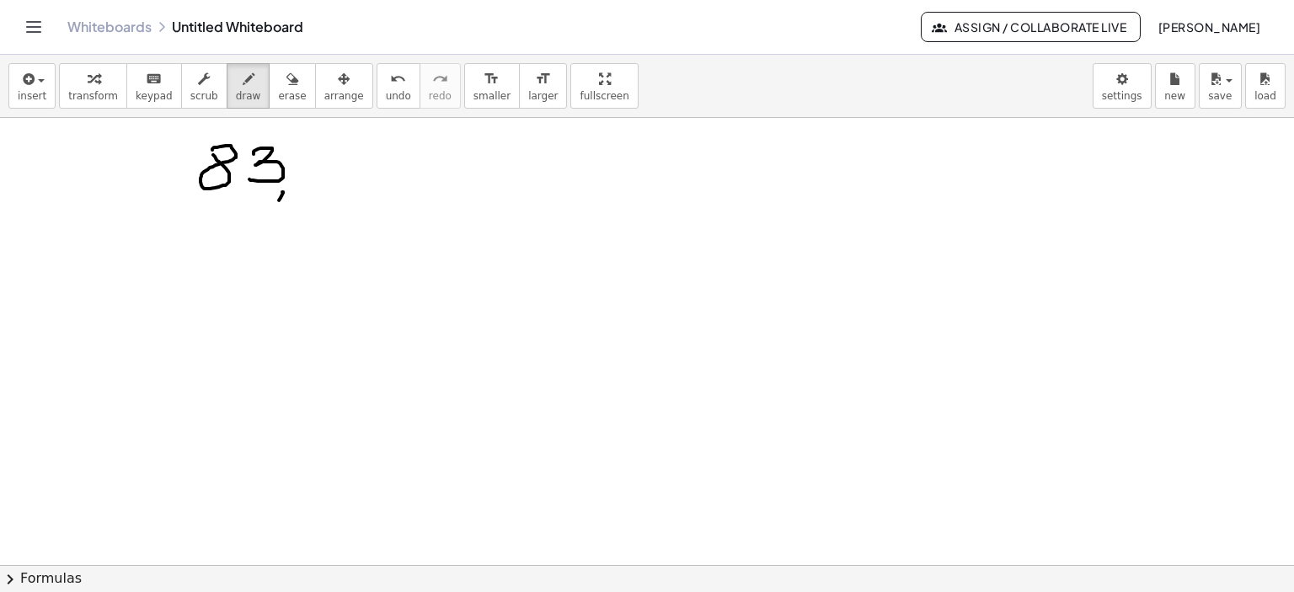
drag, startPoint x: 283, startPoint y: 191, endPoint x: 305, endPoint y: 163, distance: 36.0
click at [275, 202] on div at bounding box center [647, 118] width 1294 height 1792
drag, startPoint x: 307, startPoint y: 147, endPoint x: 317, endPoint y: 168, distance: 23.0
click at [317, 168] on div at bounding box center [647, 118] width 1294 height 1792
drag, startPoint x: 320, startPoint y: 158, endPoint x: 307, endPoint y: 184, distance: 29.0
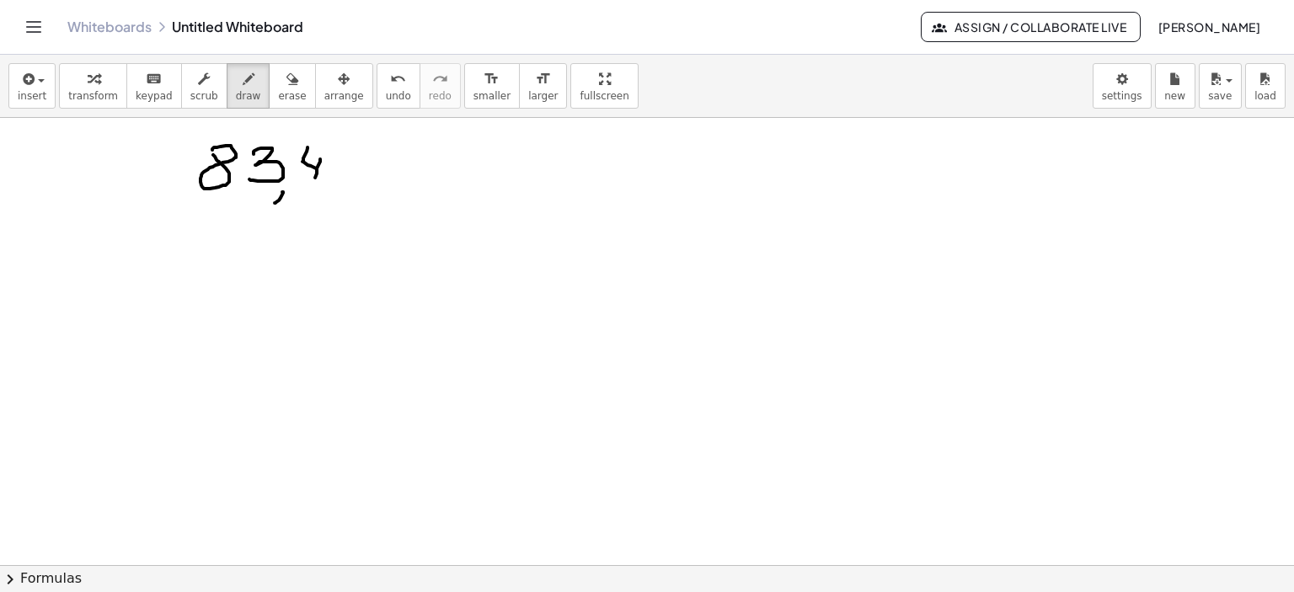
click at [313, 180] on div at bounding box center [647, 118] width 1294 height 1792
drag, startPoint x: 87, startPoint y: 151, endPoint x: 84, endPoint y: 179, distance: 27.9
click at [84, 179] on div at bounding box center [647, 118] width 1294 height 1792
drag, startPoint x: 71, startPoint y: 140, endPoint x: 95, endPoint y: 145, distance: 24.9
click at [98, 140] on div at bounding box center [647, 118] width 1294 height 1792
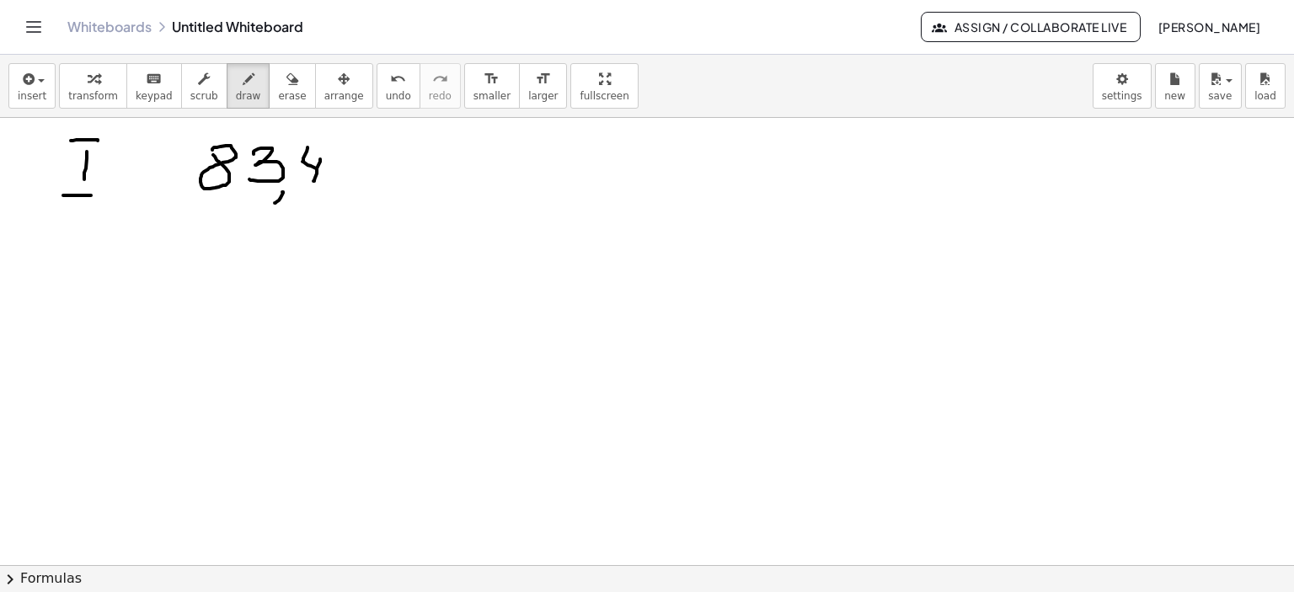
drag, startPoint x: 76, startPoint y: 195, endPoint x: 91, endPoint y: 195, distance: 15.2
click at [91, 195] on div at bounding box center [647, 118] width 1294 height 1792
drag, startPoint x: 137, startPoint y: 167, endPoint x: 159, endPoint y: 168, distance: 21.9
click at [159, 168] on div at bounding box center [647, 118] width 1294 height 1792
drag, startPoint x: 73, startPoint y: 248, endPoint x: 73, endPoint y: 279, distance: 30.3
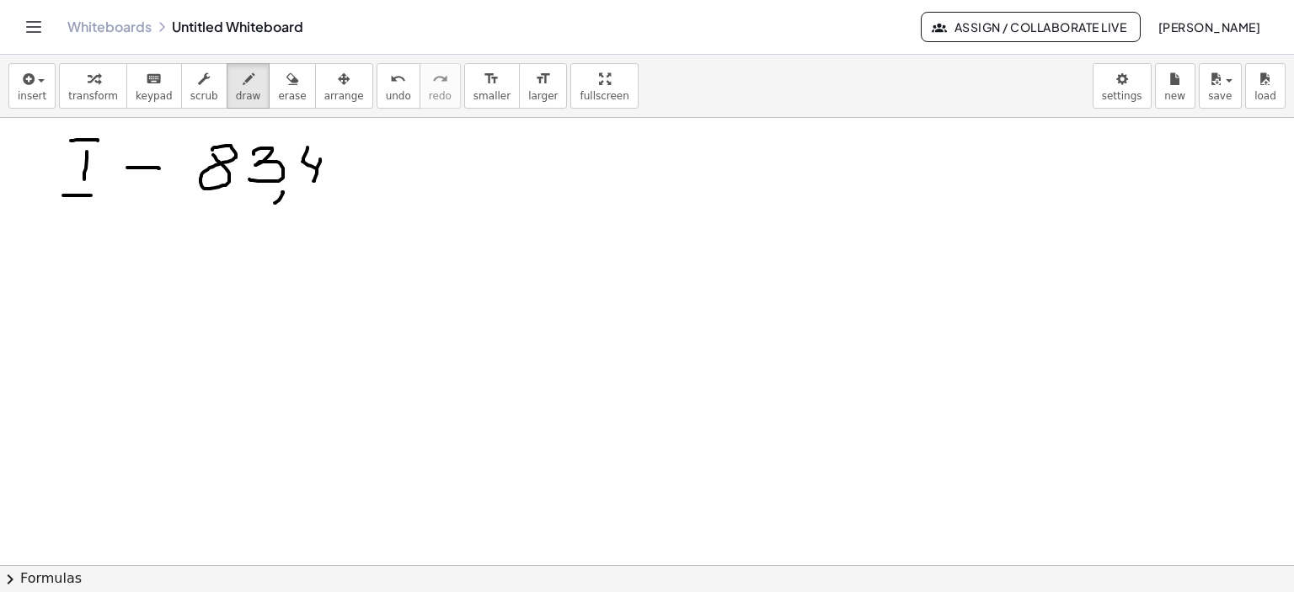
click at [72, 282] on div at bounding box center [647, 118] width 1294 height 1792
drag, startPoint x: 91, startPoint y: 243, endPoint x: 88, endPoint y: 280, distance: 38.1
click at [88, 284] on div at bounding box center [647, 118] width 1294 height 1792
drag, startPoint x: 62, startPoint y: 236, endPoint x: 82, endPoint y: 298, distance: 65.3
click at [111, 234] on div at bounding box center [647, 118] width 1294 height 1792
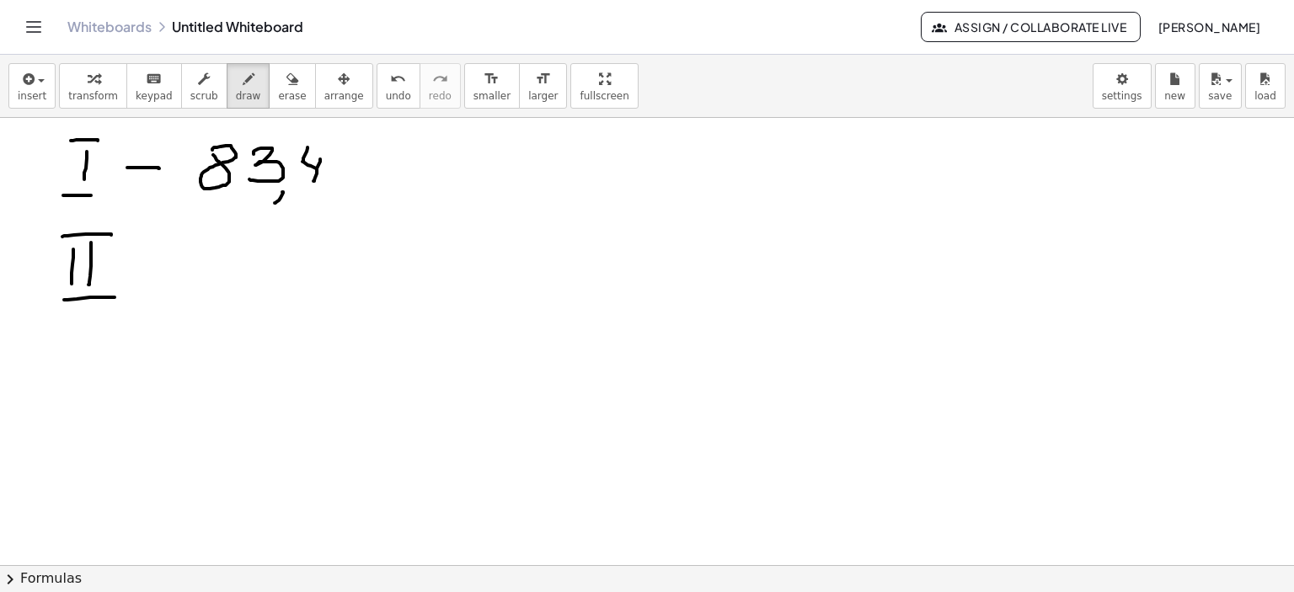
drag, startPoint x: 77, startPoint y: 298, endPoint x: 119, endPoint y: 296, distance: 42.2
click at [119, 296] on div at bounding box center [647, 118] width 1294 height 1792
drag, startPoint x: 125, startPoint y: 264, endPoint x: 227, endPoint y: 261, distance: 102.8
click at [155, 264] on div at bounding box center [647, 118] width 1294 height 1792
drag, startPoint x: 217, startPoint y: 251, endPoint x: 216, endPoint y: 274, distance: 22.8
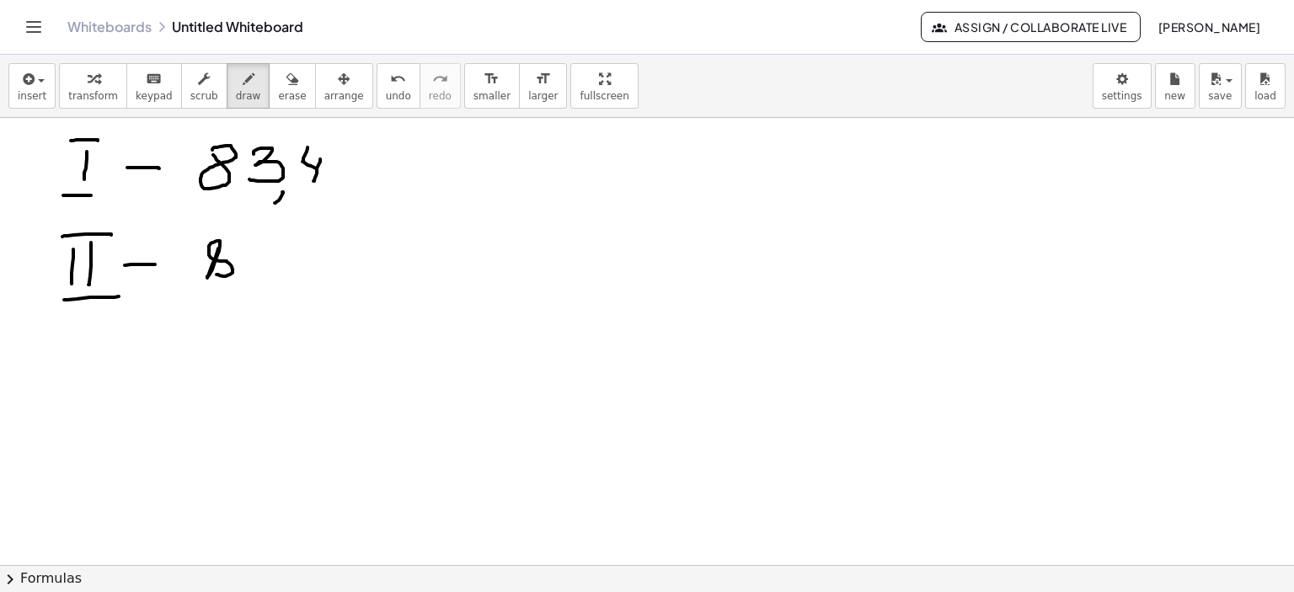
click at [216, 274] on div at bounding box center [647, 118] width 1294 height 1792
drag, startPoint x: 259, startPoint y: 248, endPoint x: 267, endPoint y: 261, distance: 15.2
click at [267, 261] on div at bounding box center [647, 118] width 1294 height 1792
drag, startPoint x: 274, startPoint y: 245, endPoint x: 266, endPoint y: 272, distance: 28.0
click at [266, 272] on div at bounding box center [647, 118] width 1294 height 1792
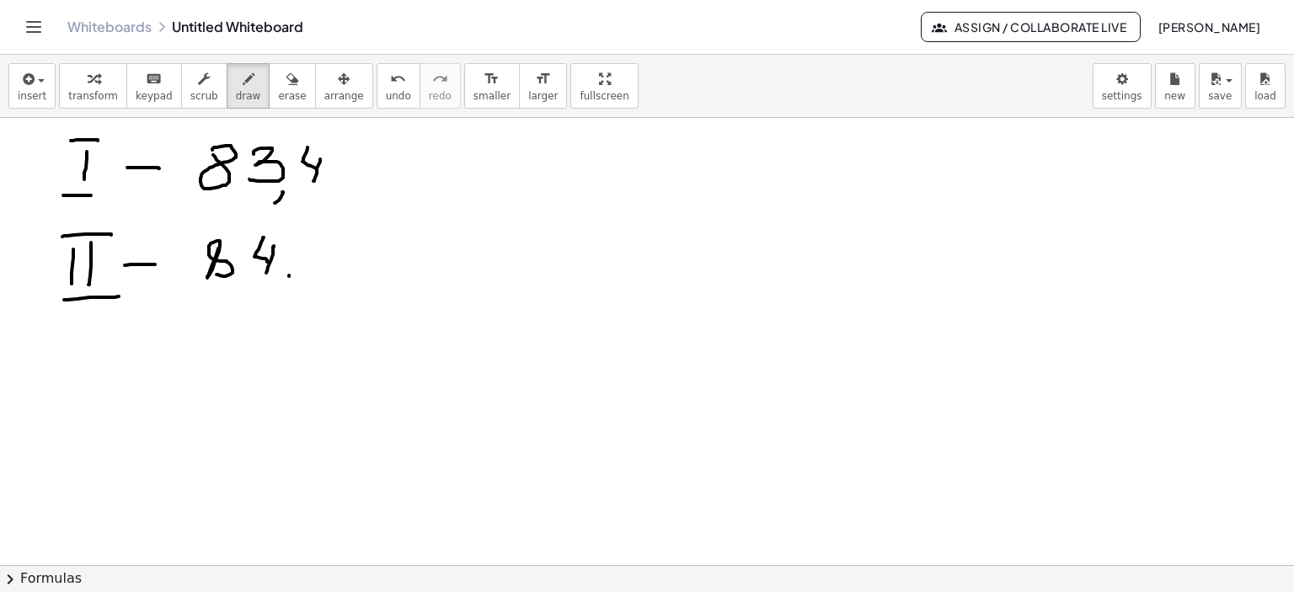
drag, startPoint x: 289, startPoint y: 275, endPoint x: 294, endPoint y: 284, distance: 10.6
click at [283, 293] on div at bounding box center [647, 118] width 1294 height 1792
drag, startPoint x: 317, startPoint y: 235, endPoint x: 307, endPoint y: 263, distance: 29.6
click at [306, 264] on div at bounding box center [647, 118] width 1294 height 1792
drag, startPoint x: 319, startPoint y: 235, endPoint x: 333, endPoint y: 235, distance: 13.5
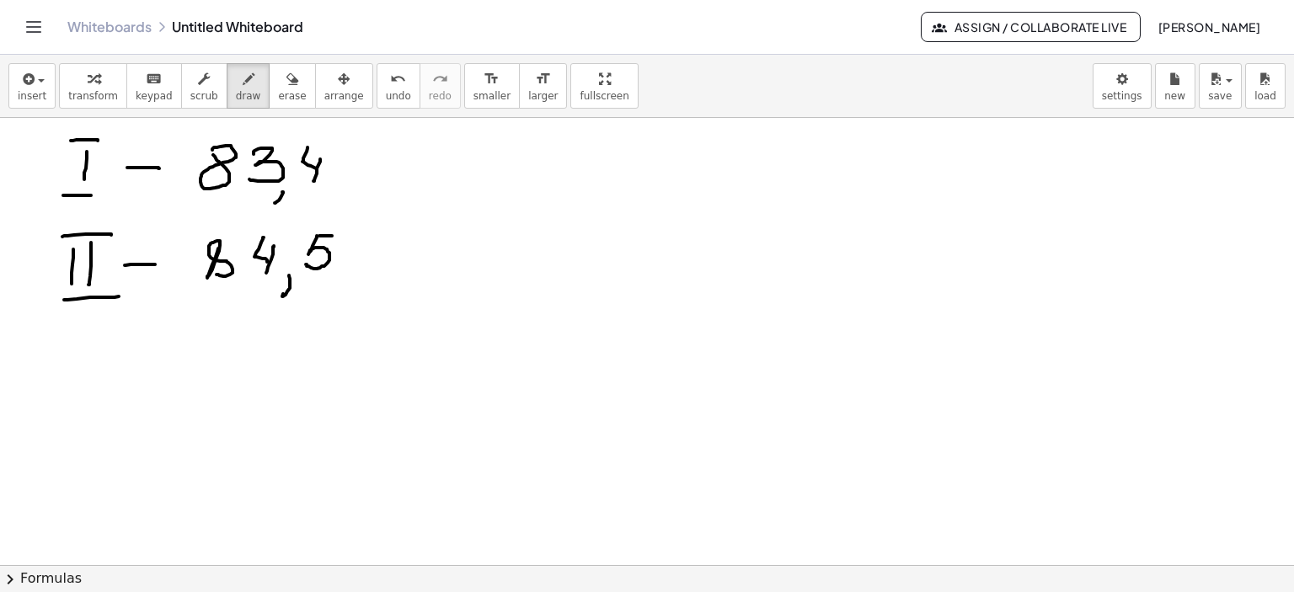
click at [333, 235] on div at bounding box center [647, 118] width 1294 height 1792
drag, startPoint x: 97, startPoint y: 333, endPoint x: 411, endPoint y: 332, distance: 314.2
click at [411, 332] on div at bounding box center [647, 118] width 1294 height 1792
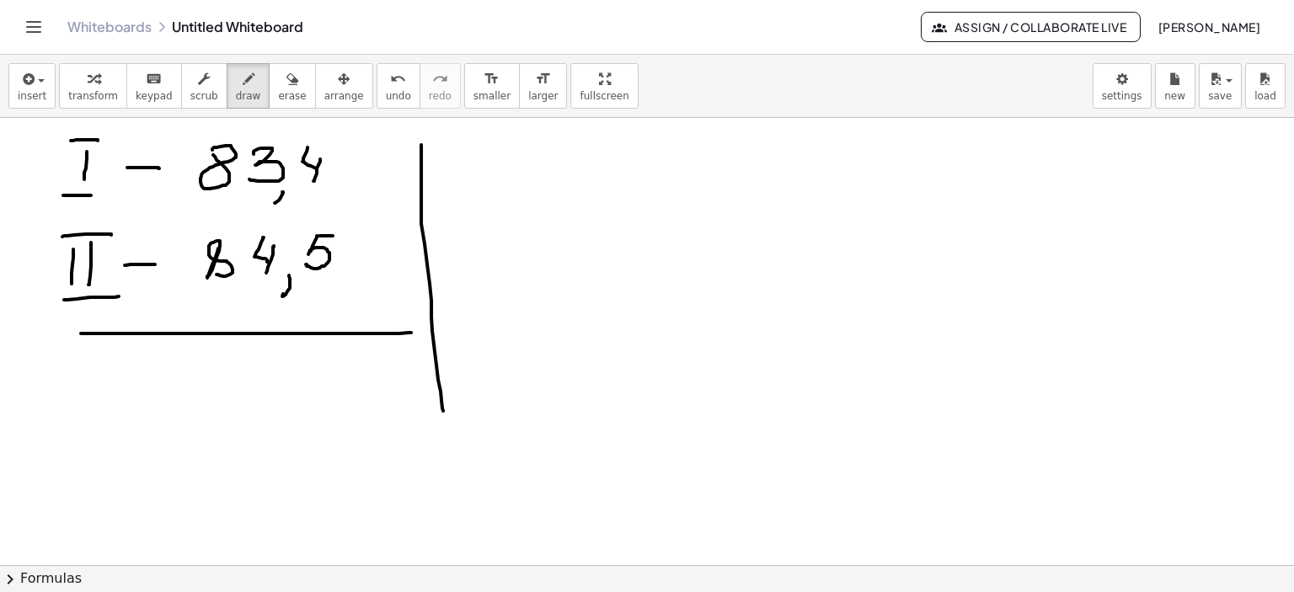
drag, startPoint x: 421, startPoint y: 144, endPoint x: 442, endPoint y: 408, distance: 264.5
click at [443, 410] on div at bounding box center [647, 118] width 1294 height 1792
click at [461, 173] on div at bounding box center [647, 118] width 1294 height 1792
drag, startPoint x: 493, startPoint y: 166, endPoint x: 499, endPoint y: 191, distance: 25.9
click at [499, 191] on div at bounding box center [647, 118] width 1294 height 1792
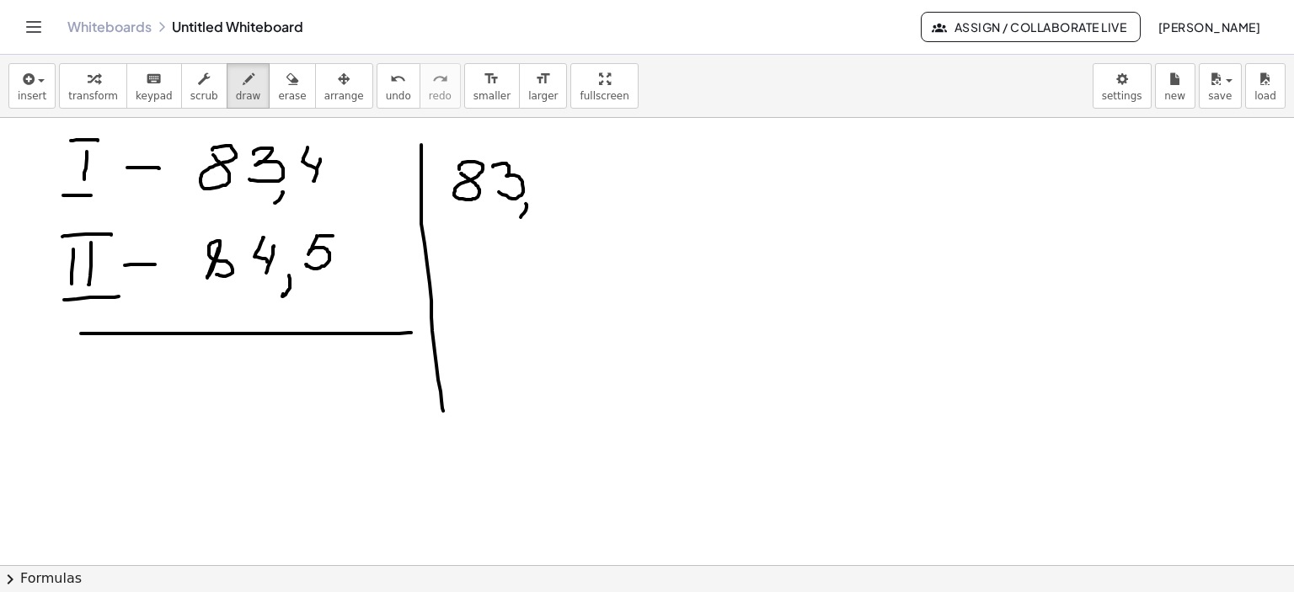
drag, startPoint x: 526, startPoint y: 210, endPoint x: 564, endPoint y: 174, distance: 52.5
click at [521, 215] on div at bounding box center [647, 118] width 1294 height 1792
drag, startPoint x: 557, startPoint y: 163, endPoint x: 566, endPoint y: 186, distance: 24.6
click at [566, 186] on div at bounding box center [647, 118] width 1294 height 1792
drag, startPoint x: 572, startPoint y: 178, endPoint x: 515, endPoint y: 188, distance: 57.3
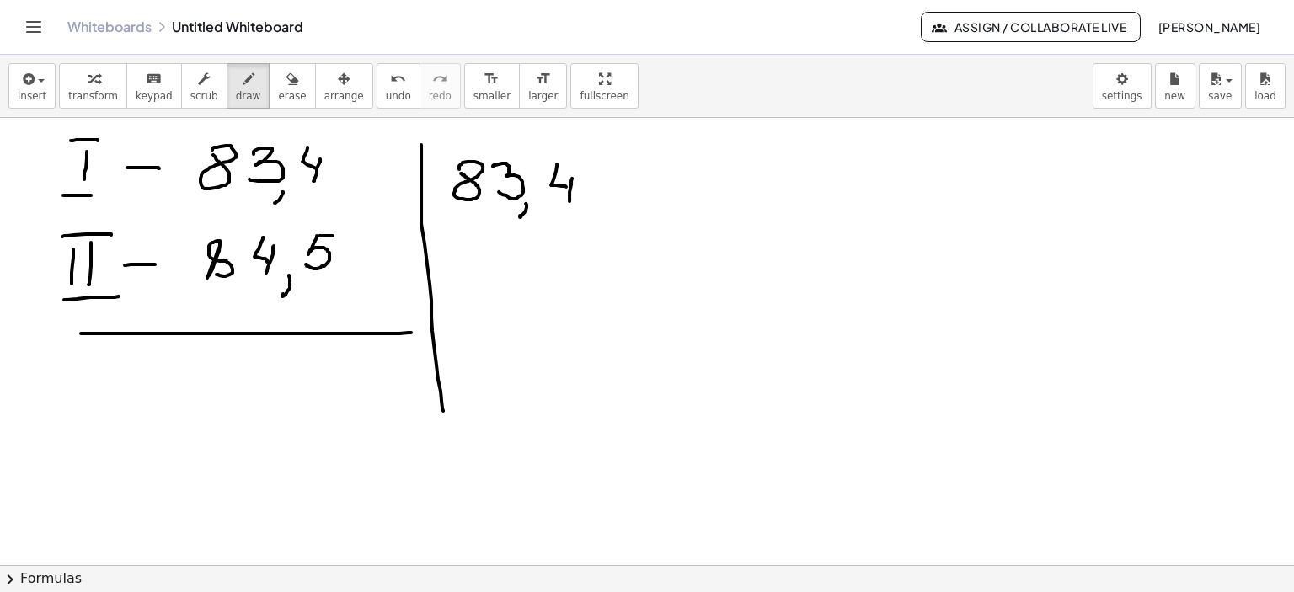
click at [567, 197] on div at bounding box center [647, 118] width 1294 height 1792
click at [504, 178] on div at bounding box center [647, 118] width 1294 height 1792
drag, startPoint x: 597, startPoint y: 182, endPoint x: 627, endPoint y: 181, distance: 30.3
click at [627, 181] on div at bounding box center [647, 118] width 1294 height 1792
click at [611, 195] on div at bounding box center [647, 118] width 1294 height 1792
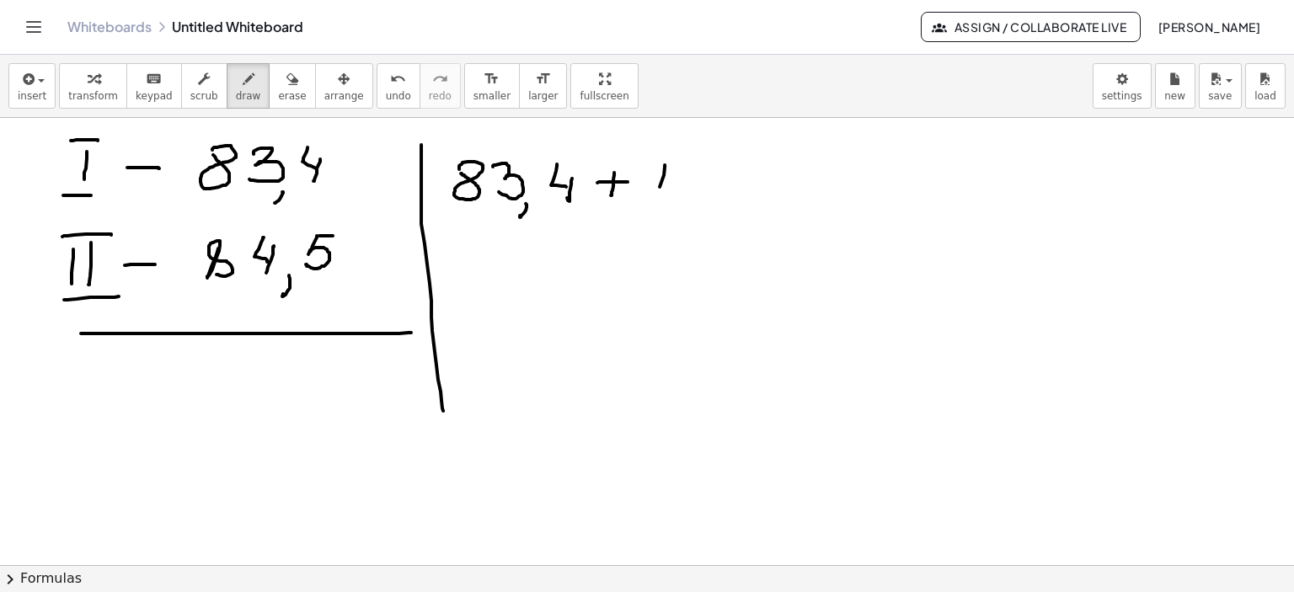
drag, startPoint x: 665, startPoint y: 164, endPoint x: 660, endPoint y: 184, distance: 20.6
click at [649, 204] on div at bounding box center [647, 118] width 1294 height 1792
drag, startPoint x: 661, startPoint y: 166, endPoint x: 653, endPoint y: 202, distance: 37.2
click at [653, 202] on div at bounding box center [647, 118] width 1294 height 1792
drag, startPoint x: 697, startPoint y: 161, endPoint x: 707, endPoint y: 178, distance: 19.6
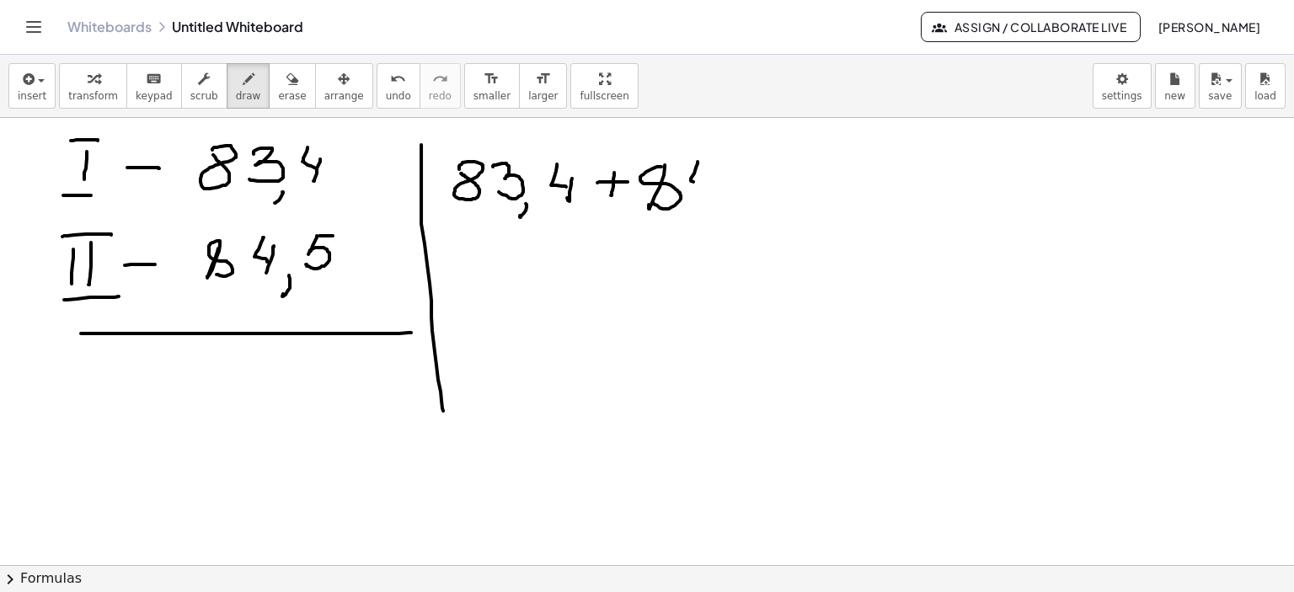
click at [701, 185] on div at bounding box center [647, 118] width 1294 height 1792
drag
click at [700, 197] on div at bounding box center [647, 118] width 1294 height 1792
click at [714, 212] on div at bounding box center [647, 118] width 1294 height 1792
click at [731, 190] on div at bounding box center [647, 118] width 1294 height 1792
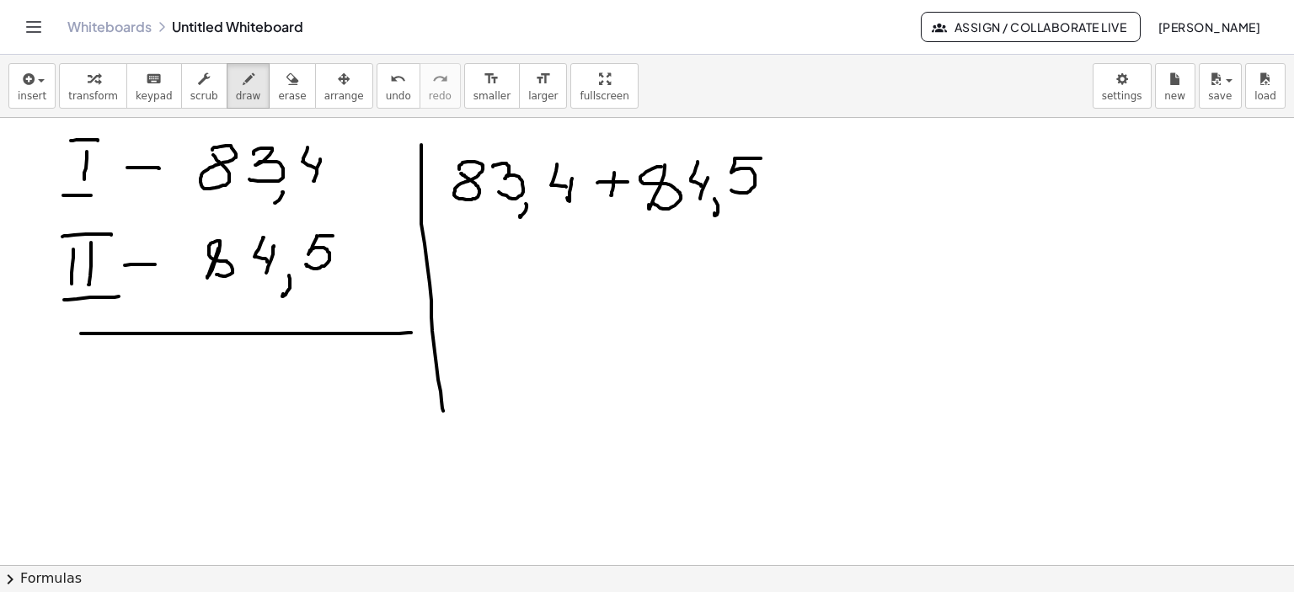
click at [761, 157] on div at bounding box center [647, 118] width 1294 height 1792
click at [751, 232] on div at bounding box center [647, 118] width 1294 height 1792
click at [627, 276] on div at bounding box center [647, 118] width 1294 height 1792
click at [792, 228] on div at bounding box center [647, 118] width 1294 height 1792
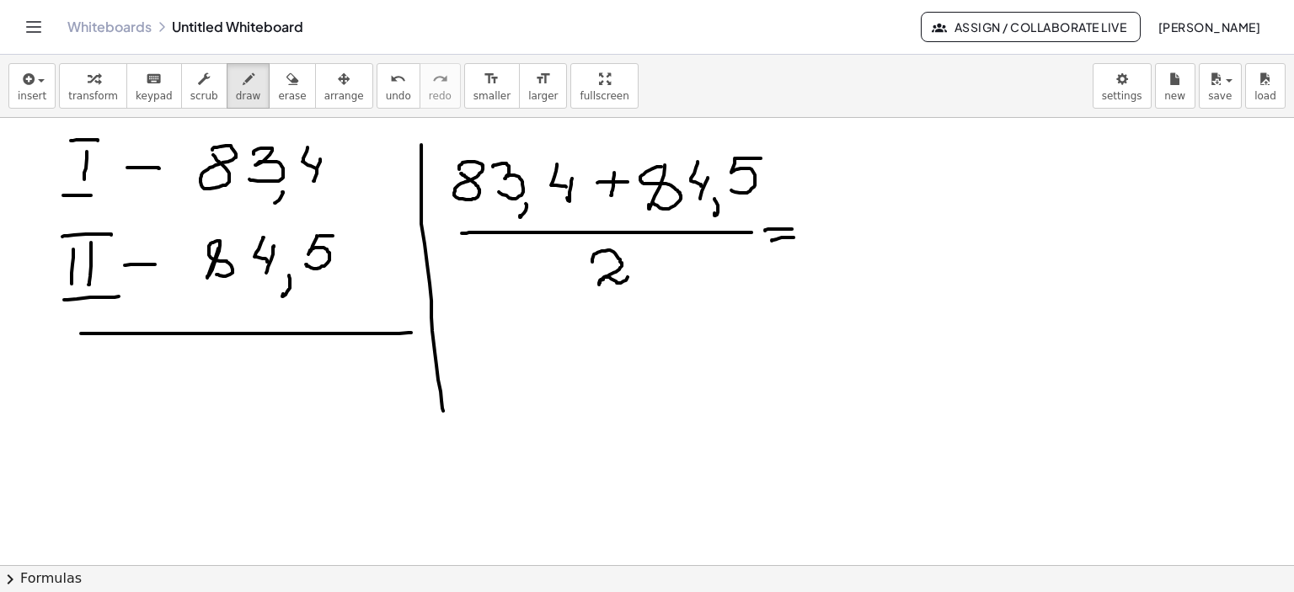
click at [793, 238] on div at bounding box center [647, 118] width 1294 height 1792
click at [485, 326] on div at bounding box center [647, 118] width 1294 height 1792
click at [490, 339] on div at bounding box center [647, 118] width 1294 height 1792
drag, startPoint x: 518, startPoint y: 341, endPoint x: 652, endPoint y: 349, distance: 134.1
click at [652, 349] on div at bounding box center [647, 118] width 1294 height 1792
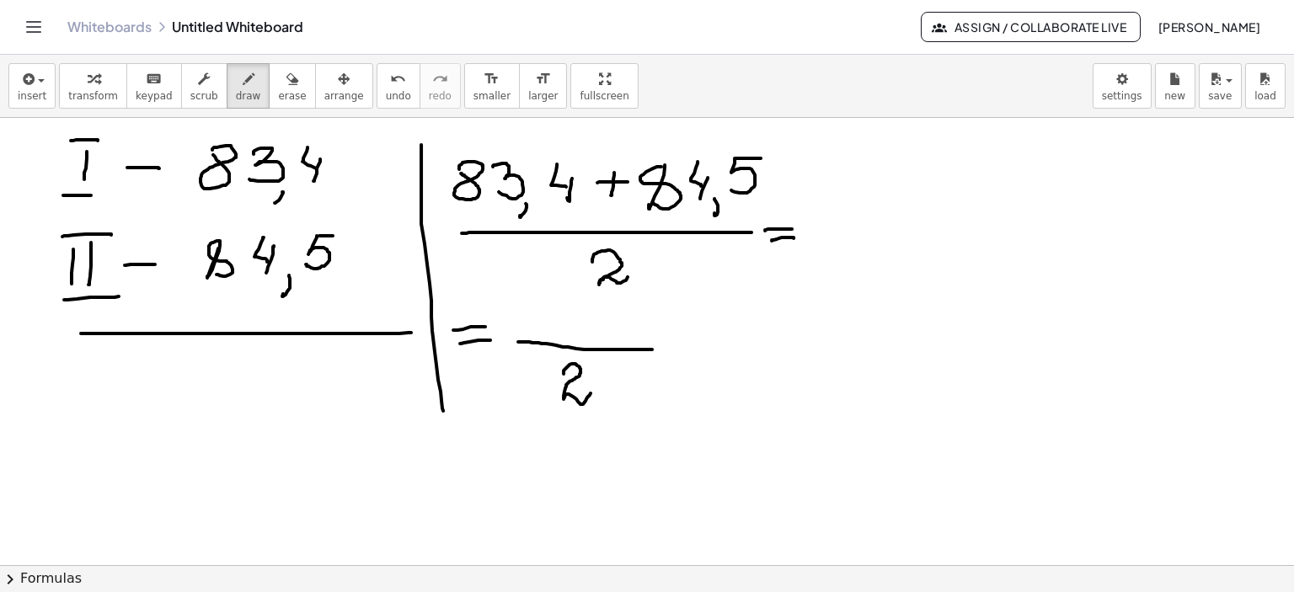
drag, startPoint x: 563, startPoint y: 373, endPoint x: 590, endPoint y: 392, distance: 33.2
click at [590, 392] on div at bounding box center [647, 118] width 1294 height 1792
drag, startPoint x: 521, startPoint y: 309, endPoint x: 526, endPoint y: 333, distance: 24.0
click at [526, 334] on div at bounding box center [647, 118] width 1294 height 1792
drag, startPoint x: 556, startPoint y: 304, endPoint x: 560, endPoint y: 322, distance: 18.2
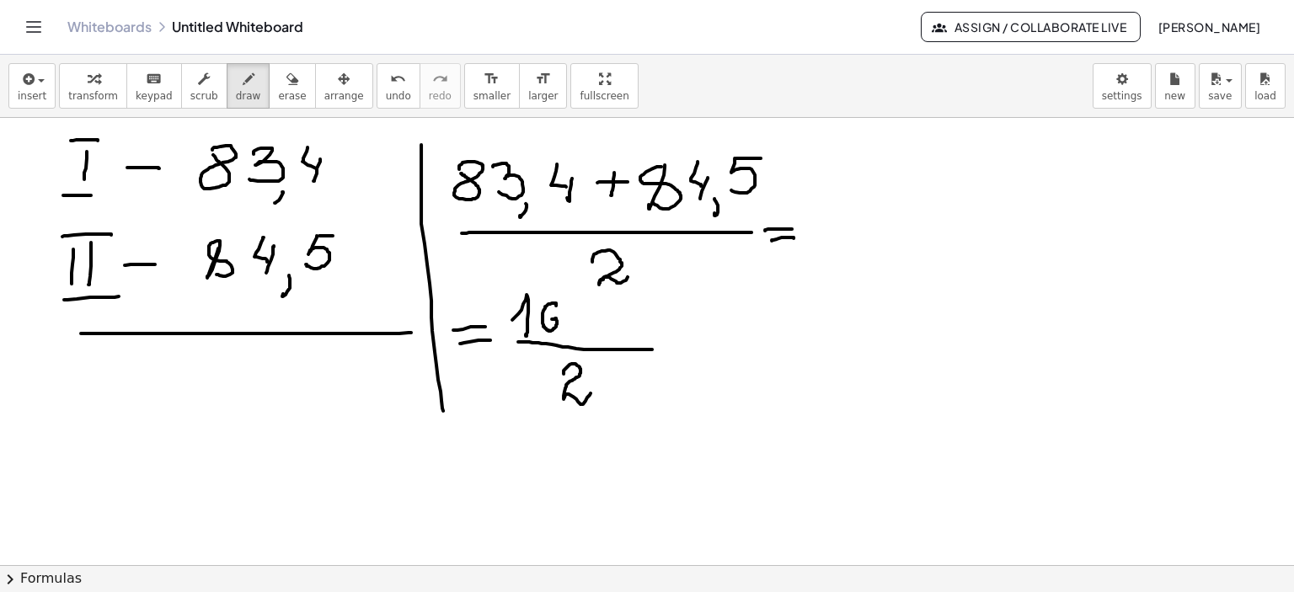
click at [547, 322] on div at bounding box center [647, 118] width 1294 height 1792
drag, startPoint x: 565, startPoint y: 312, endPoint x: 574, endPoint y: 329, distance: 19.2
click at [576, 333] on div at bounding box center [647, 118] width 1294 height 1792
drag, startPoint x: 569, startPoint y: 322, endPoint x: 587, endPoint y: 322, distance: 17.7
click at [587, 322] on div at bounding box center [647, 118] width 1294 height 1792
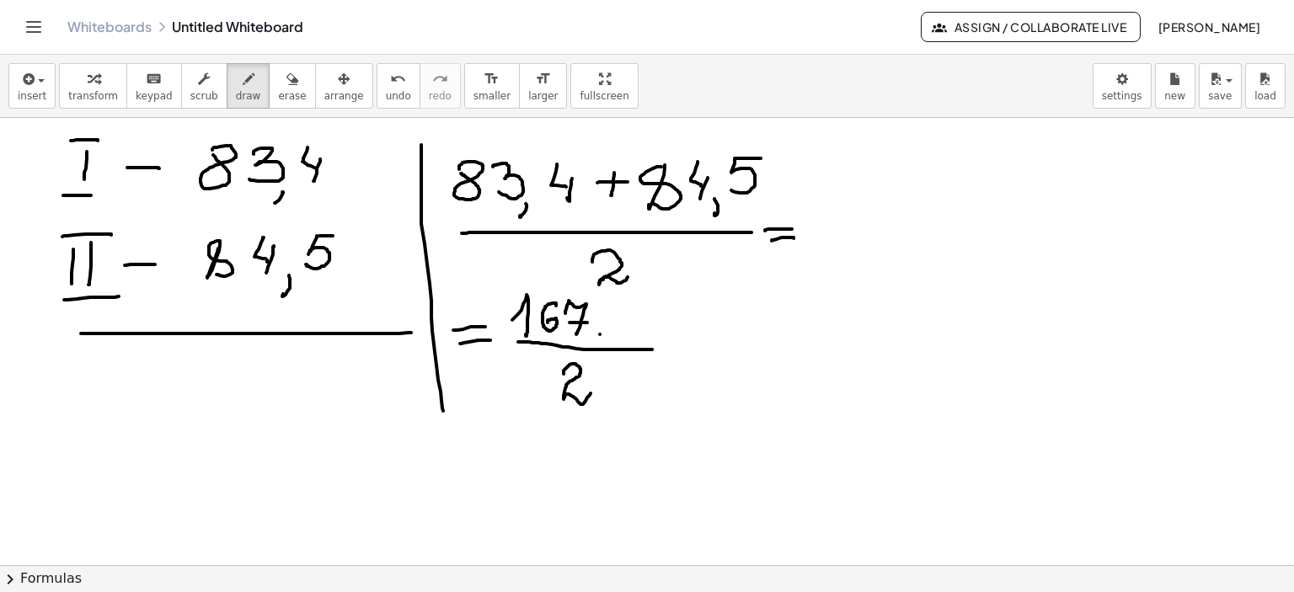
drag, startPoint x: 600, startPoint y: 334, endPoint x: 596, endPoint y: 345, distance: 12.3
click at [596, 345] on div at bounding box center [647, 118] width 1294 height 1792
drag, startPoint x: 623, startPoint y: 319, endPoint x: 640, endPoint y: 318, distance: 16.9
click at [623, 307] on div at bounding box center [647, 118] width 1294 height 1792
drag, startPoint x: 643, startPoint y: 312, endPoint x: 627, endPoint y: 331, distance: 24.5
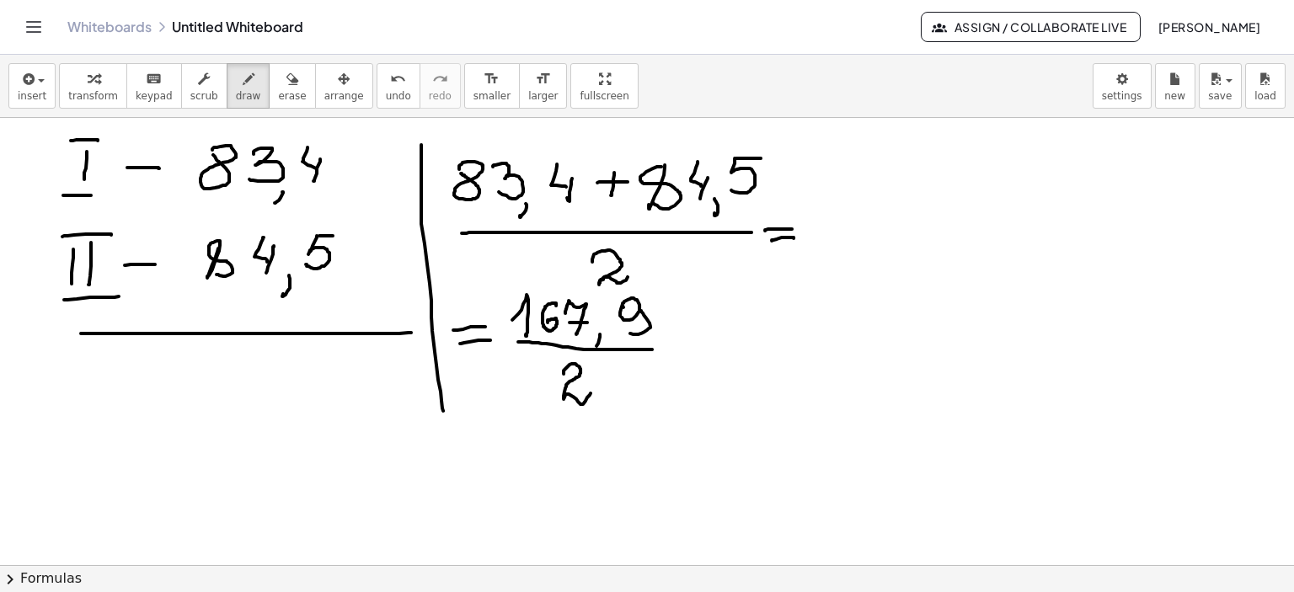
click at [627, 331] on div at bounding box center [647, 118] width 1294 height 1792
drag, startPoint x: 670, startPoint y: 346, endPoint x: 691, endPoint y: 349, distance: 22.0
click at [694, 346] on div at bounding box center [647, 118] width 1294 height 1792
drag, startPoint x: 681, startPoint y: 360, endPoint x: 704, endPoint y: 360, distance: 23.6
click at [704, 360] on div at bounding box center [647, 118] width 1294 height 1792
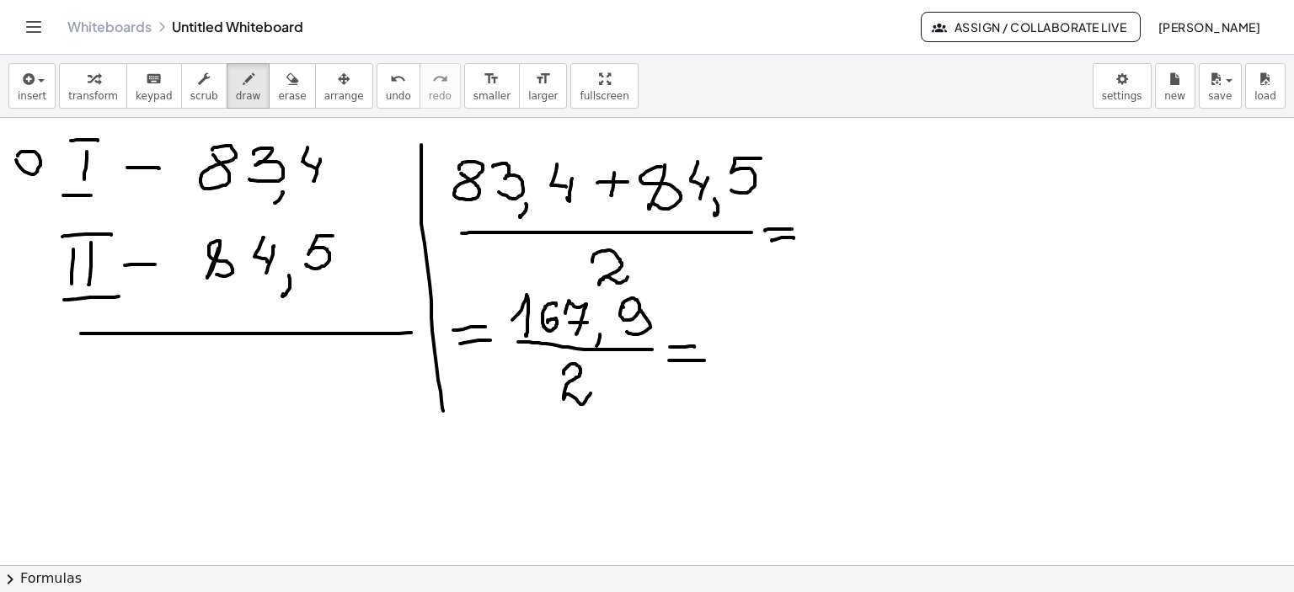
drag, startPoint x: 16, startPoint y: 159, endPoint x: 37, endPoint y: 157, distance: 21.1
click at [18, 157] on div at bounding box center [647, 118] width 1294 height 1792
drag, startPoint x: 37, startPoint y: 151, endPoint x: 54, endPoint y: 168, distance: 24.4
click at [54, 168] on div at bounding box center [647, 118] width 1294 height 1792
drag, startPoint x: 37, startPoint y: 138, endPoint x: 45, endPoint y: 184, distance: 46.9
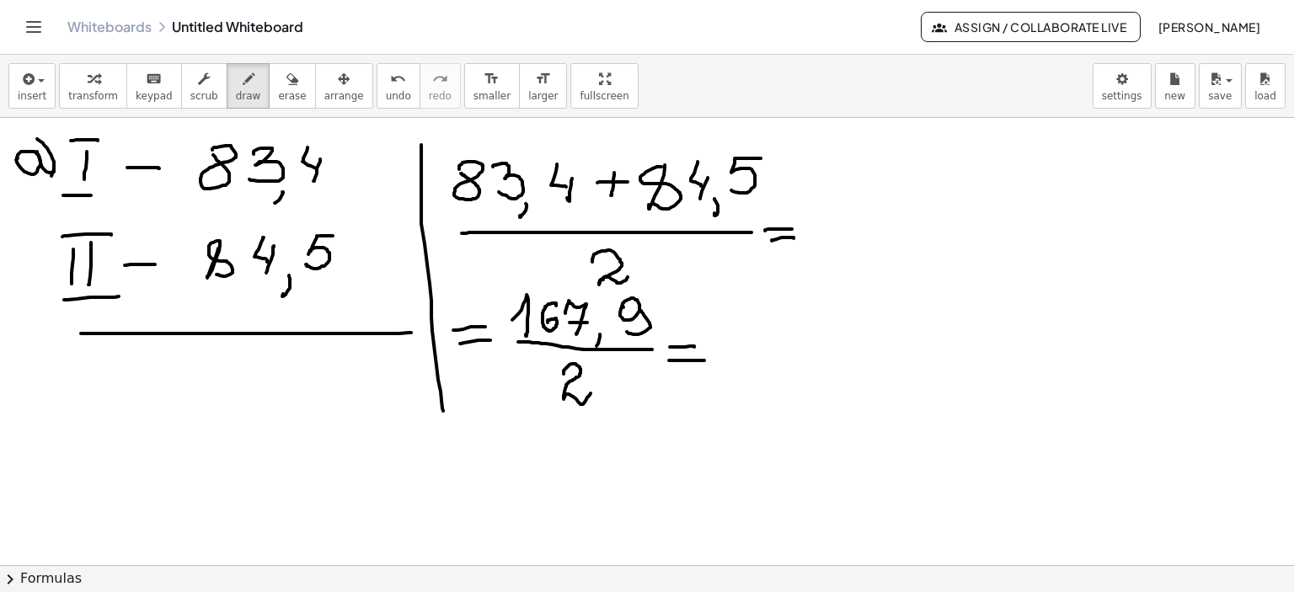
click at [45, 184] on div at bounding box center [647, 118] width 1294 height 1792
click at [1158, 249] on div at bounding box center [647, 118] width 1294 height 1792
drag, startPoint x: 1100, startPoint y: 178, endPoint x: 1113, endPoint y: 179, distance: 13.5
click at [1101, 176] on div at bounding box center [647, 118] width 1294 height 1792
drag, startPoint x: 1112, startPoint y: 179, endPoint x: 1101, endPoint y: 211, distance: 33.8
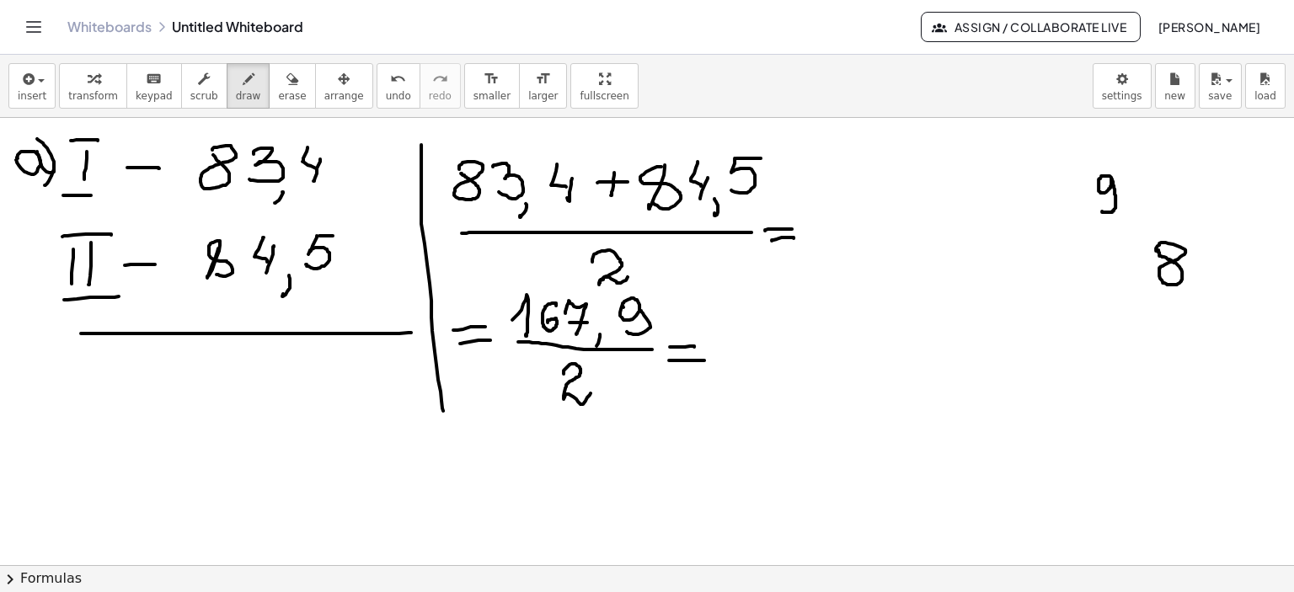
click at [1101, 211] on div at bounding box center [647, 118] width 1294 height 1792
drag, startPoint x: 891, startPoint y: 230, endPoint x: 917, endPoint y: 230, distance: 26.1
click at [917, 230] on div at bounding box center [647, 118] width 1294 height 1792
drag, startPoint x: 942, startPoint y: 251, endPoint x: 947, endPoint y: 259, distance: 9.1
click at [947, 259] on div at bounding box center [647, 118] width 1294 height 1792
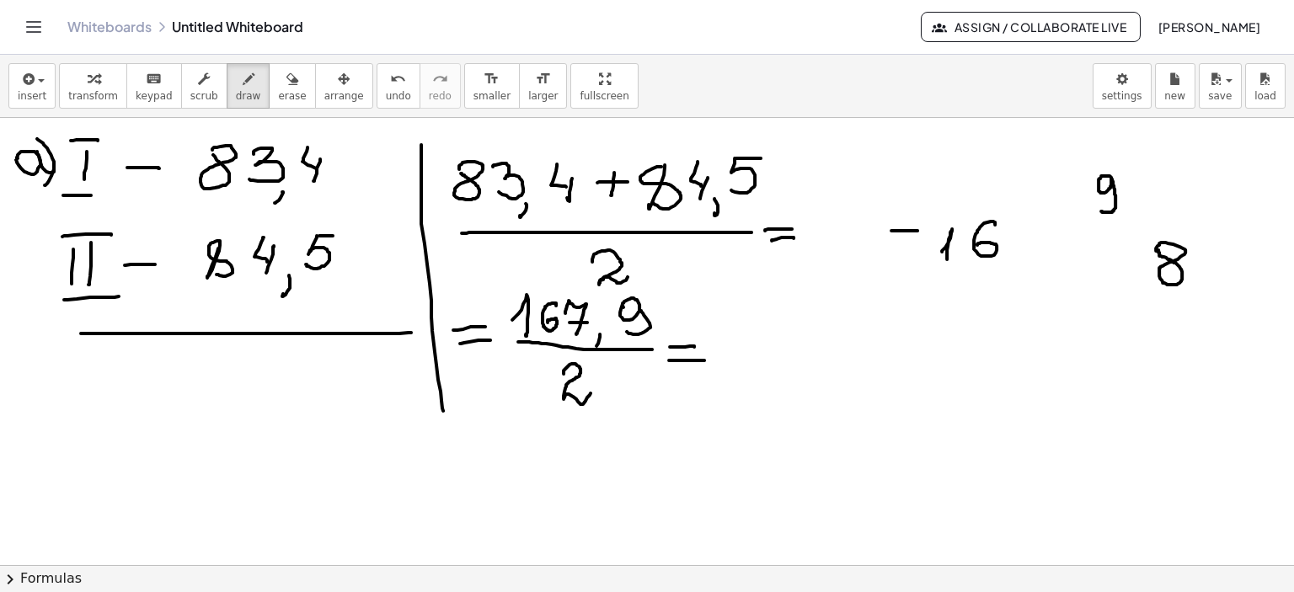
drag, startPoint x: 995, startPoint y: 224, endPoint x: 977, endPoint y: 244, distance: 26.9
click at [977, 244] on div at bounding box center [647, 118] width 1294 height 1792
drag, startPoint x: 970, startPoint y: 271, endPoint x: 1016, endPoint y: 264, distance: 46.0
click at [1016, 264] on div at bounding box center [647, 118] width 1294 height 1792
drag, startPoint x: 1036, startPoint y: 286, endPoint x: 1040, endPoint y: 300, distance: 14.9
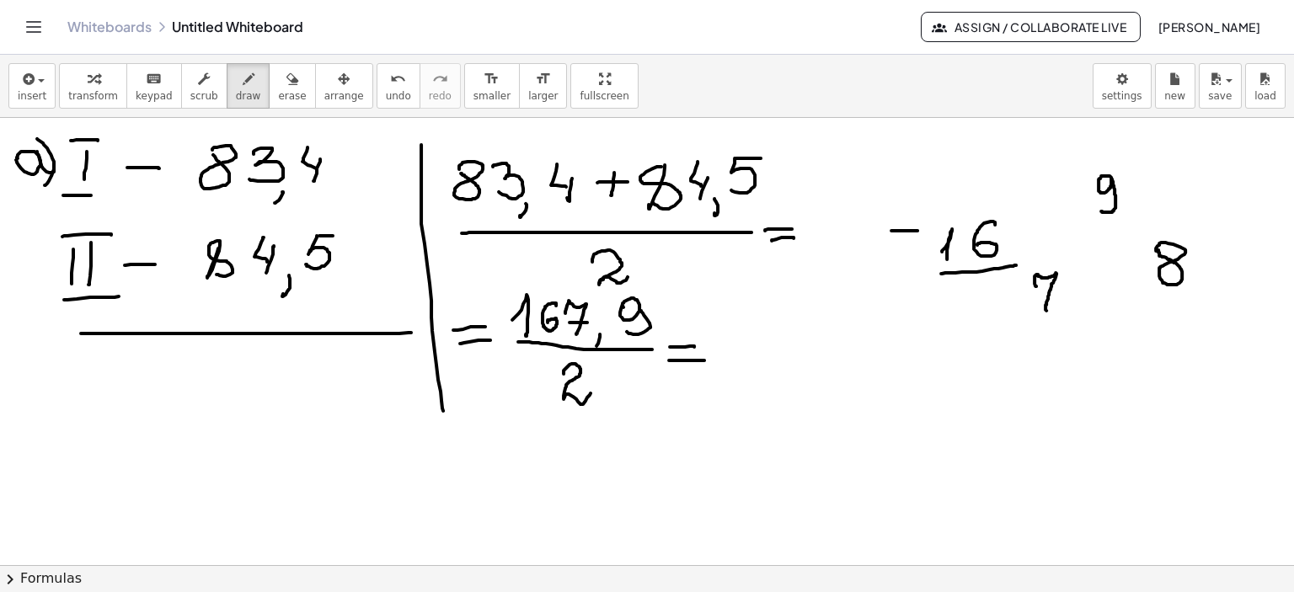
click at [1045, 310] on div at bounding box center [647, 118] width 1294 height 1792
drag, startPoint x: 1038, startPoint y: 296, endPoint x: 1061, endPoint y: 294, distance: 23.6
click at [1061, 294] on div at bounding box center [647, 118] width 1294 height 1792
drag, startPoint x: 1204, startPoint y: 248, endPoint x: 1204, endPoint y: 269, distance: 20.2
click at [1204, 269] on div at bounding box center [647, 118] width 1294 height 1792
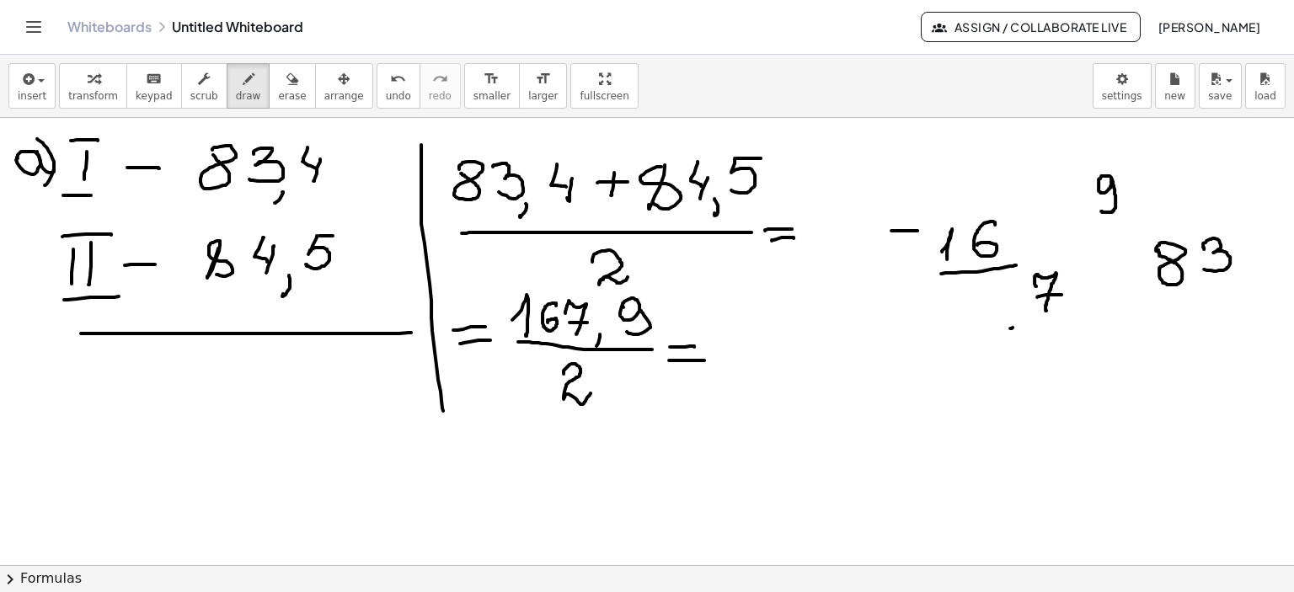
drag, startPoint x: 1010, startPoint y: 328, endPoint x: 1029, endPoint y: 323, distance: 19.8
click at [1029, 323] on div at bounding box center [647, 118] width 1294 height 1792
drag, startPoint x: 1058, startPoint y: 324, endPoint x: 1041, endPoint y: 355, distance: 34.7
click at [1043, 339] on div at bounding box center [647, 118] width 1294 height 1792
drag, startPoint x: 1025, startPoint y: 360, endPoint x: 1070, endPoint y: 332, distance: 53.3
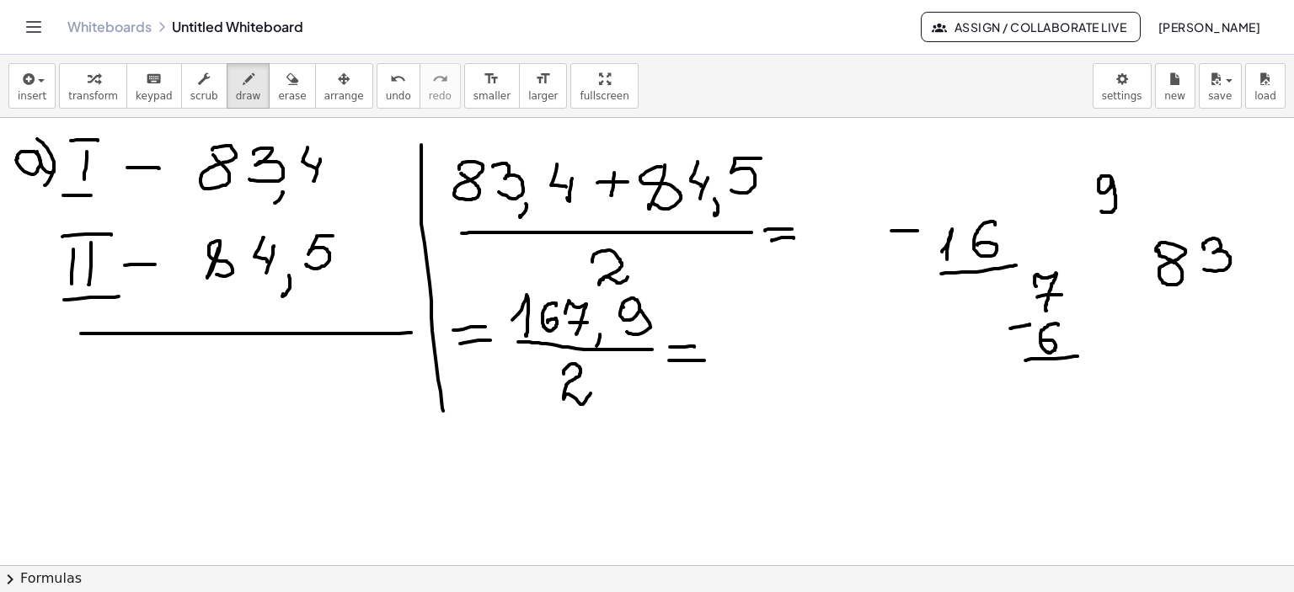
click at [1078, 355] on div at bounding box center [647, 118] width 1294 height 1792
drag, startPoint x: 1044, startPoint y: 382, endPoint x: 1051, endPoint y: 394, distance: 14.0
click at [1051, 394] on div at bounding box center [647, 118] width 1294 height 1792
drag, startPoint x: 1065, startPoint y: 367, endPoint x: 1076, endPoint y: 371, distance: 11.5
click at [1066, 369] on div at bounding box center [647, 118] width 1294 height 1792
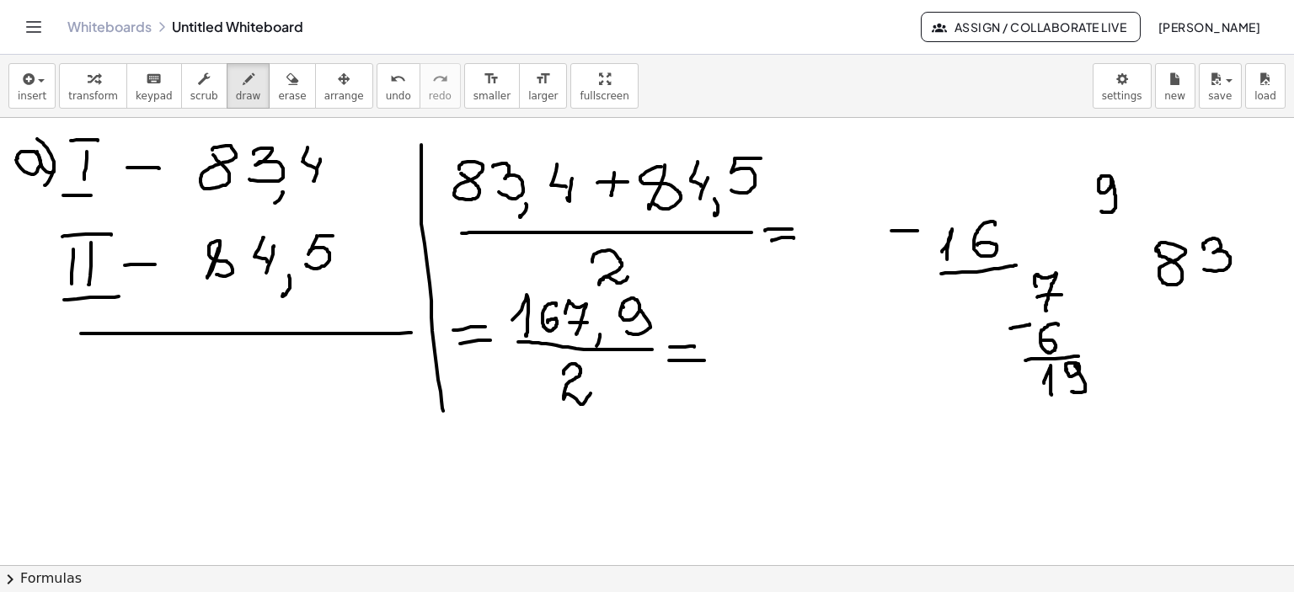
drag, startPoint x: 1076, startPoint y: 366, endPoint x: 1071, endPoint y: 391, distance: 24.9
click at [1071, 391] on div at bounding box center [647, 118] width 1294 height 1792
drag, startPoint x: 1228, startPoint y: 277, endPoint x: 1223, endPoint y: 296, distance: 19.2
click at [1223, 296] on div at bounding box center [647, 118] width 1294 height 1792
drag, startPoint x: 1204, startPoint y: 216, endPoint x: 1257, endPoint y: 242, distance: 59.1
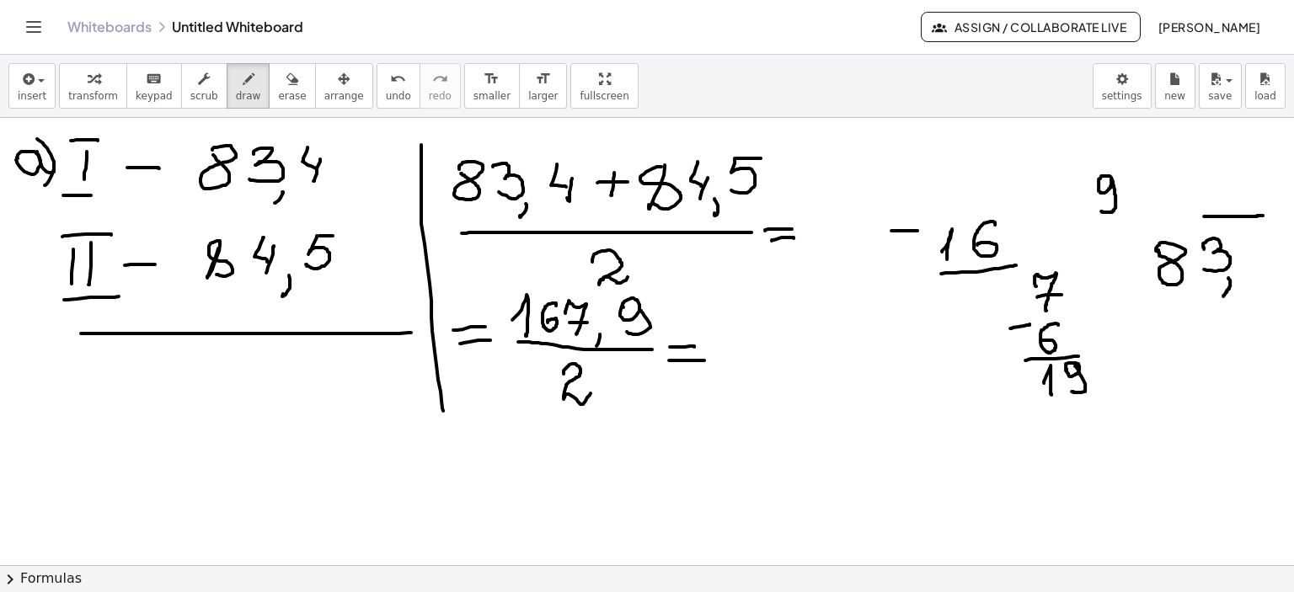
click at [1263, 215] on div at bounding box center [647, 118] width 1294 height 1792
click at [1243, 247] on div at bounding box center [647, 118] width 1294 height 1792
drag, startPoint x: 1252, startPoint y: 244, endPoint x: 1243, endPoint y: 271, distance: 28.2
click at [1243, 271] on div at bounding box center [647, 118] width 1294 height 1792
drag, startPoint x: 1018, startPoint y: 409, endPoint x: 1038, endPoint y: 408, distance: 19.4
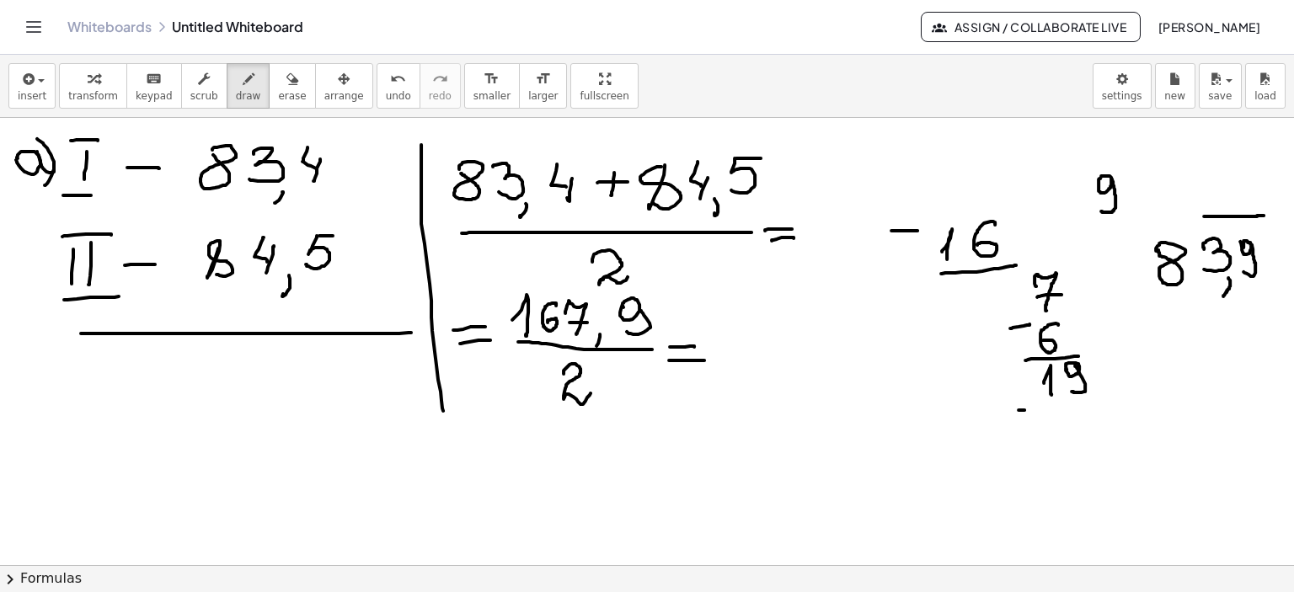
click at [1033, 408] on div at bounding box center [647, 118] width 1294 height 1792
drag, startPoint x: 1048, startPoint y: 430, endPoint x: 1082, endPoint y: 417, distance: 37.1
click at [1058, 437] on div at bounding box center [647, 118] width 1294 height 1792
click at [1075, 412] on div at bounding box center [647, 118] width 1294 height 1792
drag, startPoint x: 1051, startPoint y: 447, endPoint x: 1116, endPoint y: 447, distance: 64.9
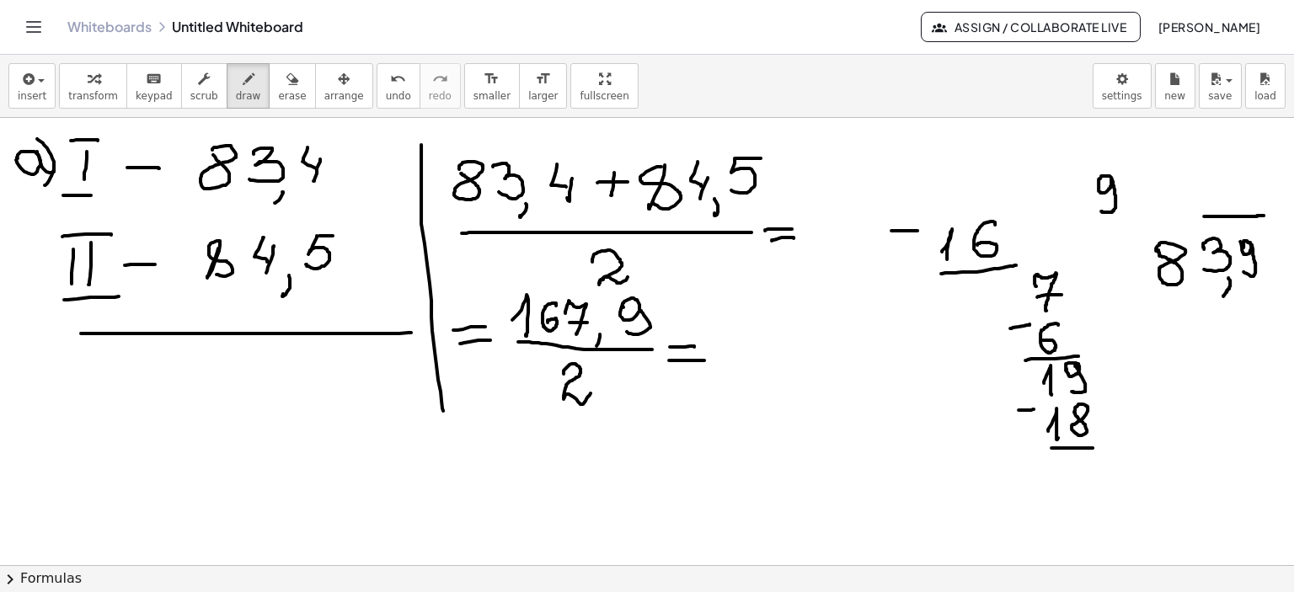
click at [1116, 447] on div at bounding box center [647, 118] width 1294 height 1792
drag, startPoint x: 1075, startPoint y: 474, endPoint x: 1081, endPoint y: 481, distance: 9.5
click at [1078, 483] on div at bounding box center [647, 118] width 1294 height 1792
click at [1109, 461] on div at bounding box center [647, 118] width 1294 height 1792
drag, startPoint x: 1263, startPoint y: 252, endPoint x: 1262, endPoint y: 267, distance: 15.3
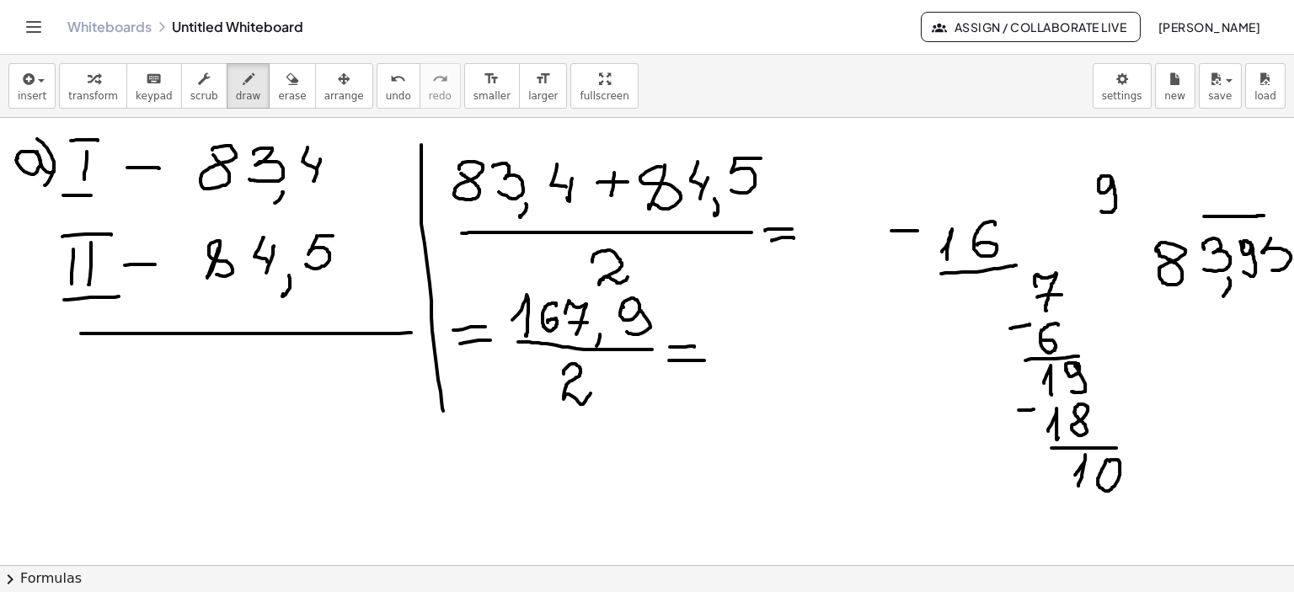
click at [1262, 267] on div at bounding box center [647, 118] width 1294 height 1792
drag, startPoint x: 1267, startPoint y: 238, endPoint x: 1284, endPoint y: 235, distance: 17.2
click at [1284, 235] on div "×" at bounding box center [647, 341] width 1294 height 447
drag, startPoint x: 1040, startPoint y: 498, endPoint x: 1049, endPoint y: 495, distance: 9.6
click at [1049, 495] on div at bounding box center [648, 118] width 1296 height 1792
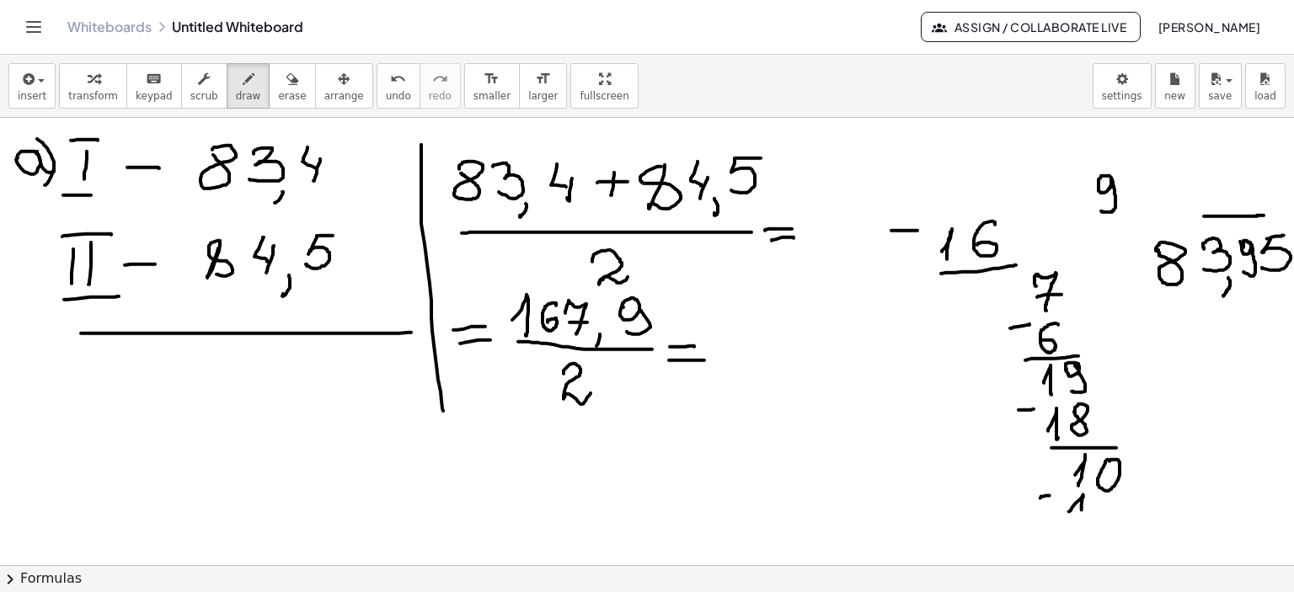
drag, startPoint x: 1069, startPoint y: 511, endPoint x: 1081, endPoint y: 520, distance: 15.2
click at [1081, 520] on div at bounding box center [648, 118] width 1296 height 1792
drag, startPoint x: 1105, startPoint y: 516, endPoint x: 1104, endPoint y: 526, distance: 9.3
click at [1100, 504] on div at bounding box center [648, 118] width 1296 height 1792
drag, startPoint x: 1070, startPoint y: 528, endPoint x: 1135, endPoint y: 519, distance: 66.3
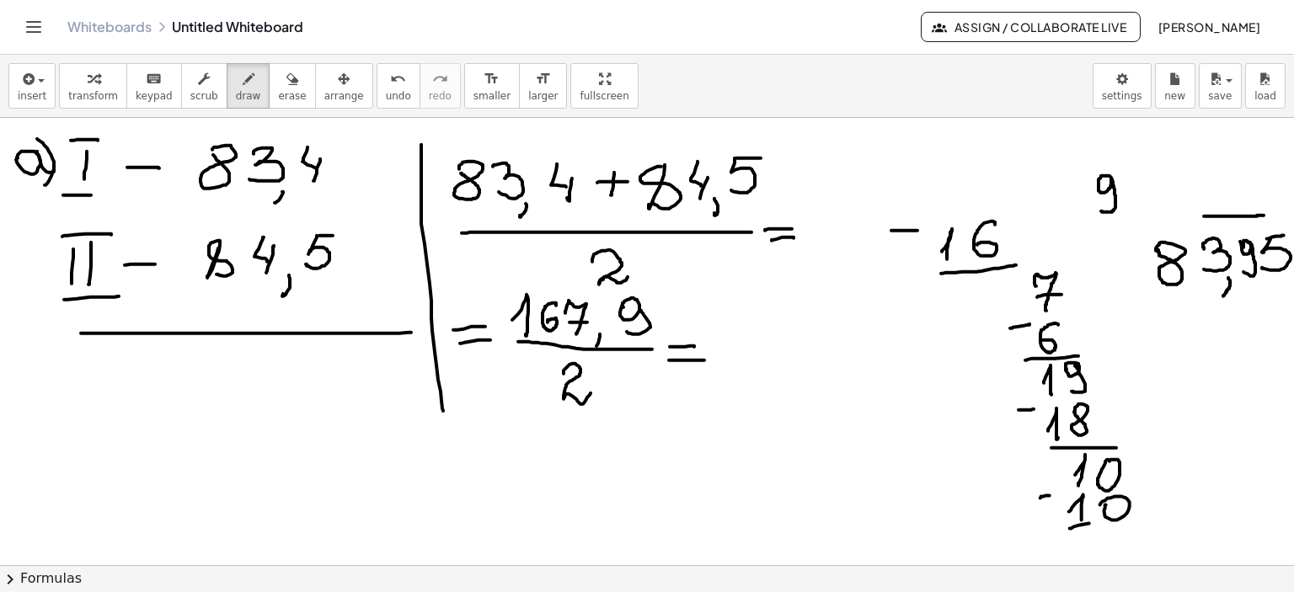
click at [1135, 519] on div at bounding box center [648, 118] width 1296 height 1792
drag, startPoint x: 1118, startPoint y: 541, endPoint x: 1114, endPoint y: 531, distance: 9.9
click at [1113, 532] on div at bounding box center [648, 118] width 1296 height 1792
drag, startPoint x: 729, startPoint y: 343, endPoint x: 728, endPoint y: 361, distance: 18.6
click at [728, 361] on div at bounding box center [648, 118] width 1296 height 1792
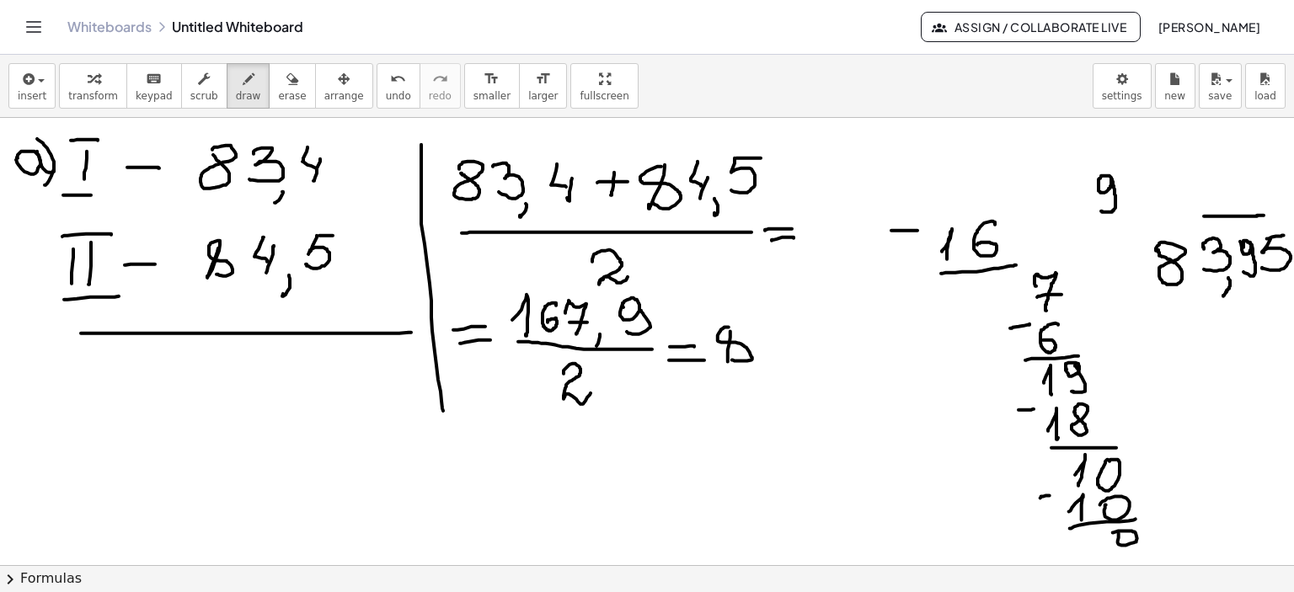
drag, startPoint x: 729, startPoint y: 327, endPoint x: 732, endPoint y: 360, distance: 33.0
click at [732, 360] on div at bounding box center [648, 118] width 1296 height 1792
drag, startPoint x: 755, startPoint y: 326, endPoint x: 805, endPoint y: 366, distance: 64.1
click at [775, 350] on div at bounding box center [648, 118] width 1296 height 1792
drag, startPoint x: 802, startPoint y: 360, endPoint x: 824, endPoint y: 353, distance: 23.2
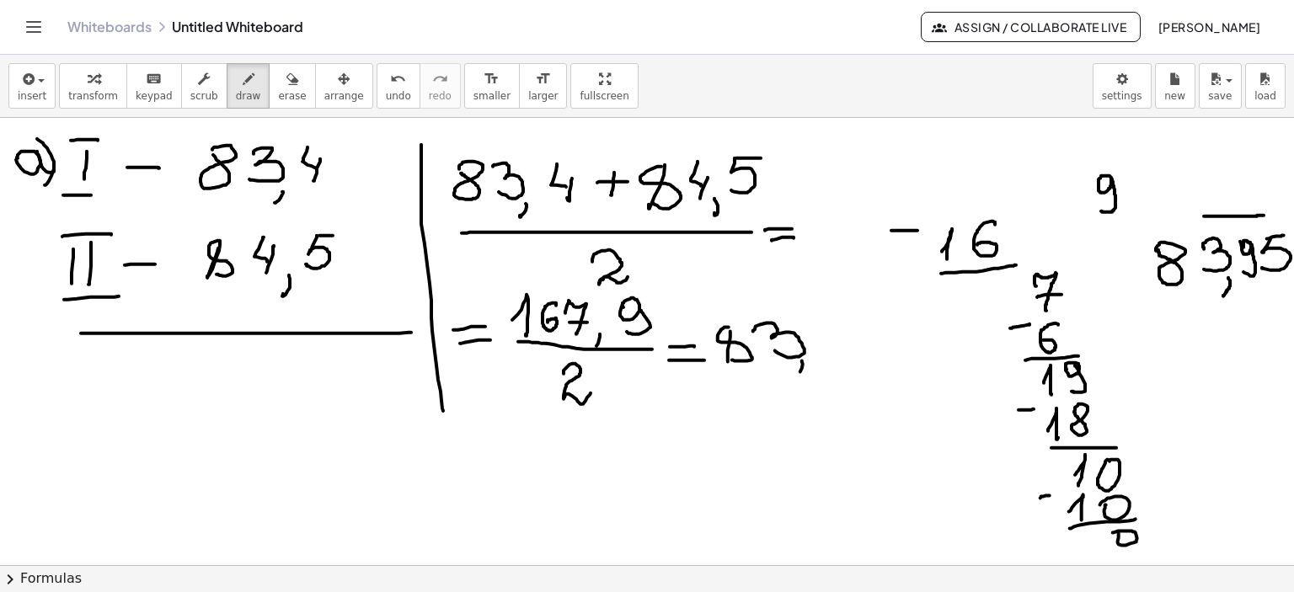
click at [798, 373] on div at bounding box center [648, 118] width 1296 height 1792
drag, startPoint x: 819, startPoint y: 338, endPoint x: 827, endPoint y: 328, distance: 12.5
click at [814, 327] on div at bounding box center [648, 118] width 1296 height 1792
drag, startPoint x: 825, startPoint y: 326, endPoint x: 817, endPoint y: 346, distance: 21.9
click at [817, 346] on div at bounding box center [648, 118] width 1296 height 1792
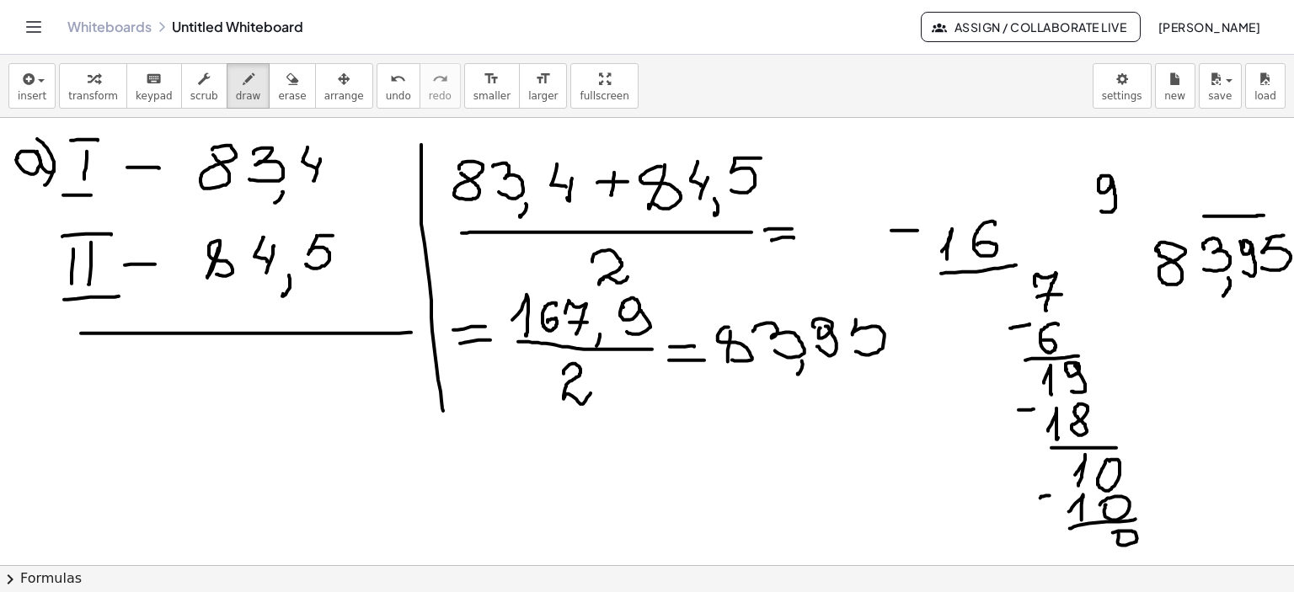
drag, startPoint x: 856, startPoint y: 319, endPoint x: 856, endPoint y: 351, distance: 32.0
click at [856, 351] on div at bounding box center [648, 118] width 1296 height 1792
drag, startPoint x: 856, startPoint y: 318, endPoint x: 876, endPoint y: 314, distance: 20.5
click at [876, 314] on div at bounding box center [648, 118] width 1296 height 1792
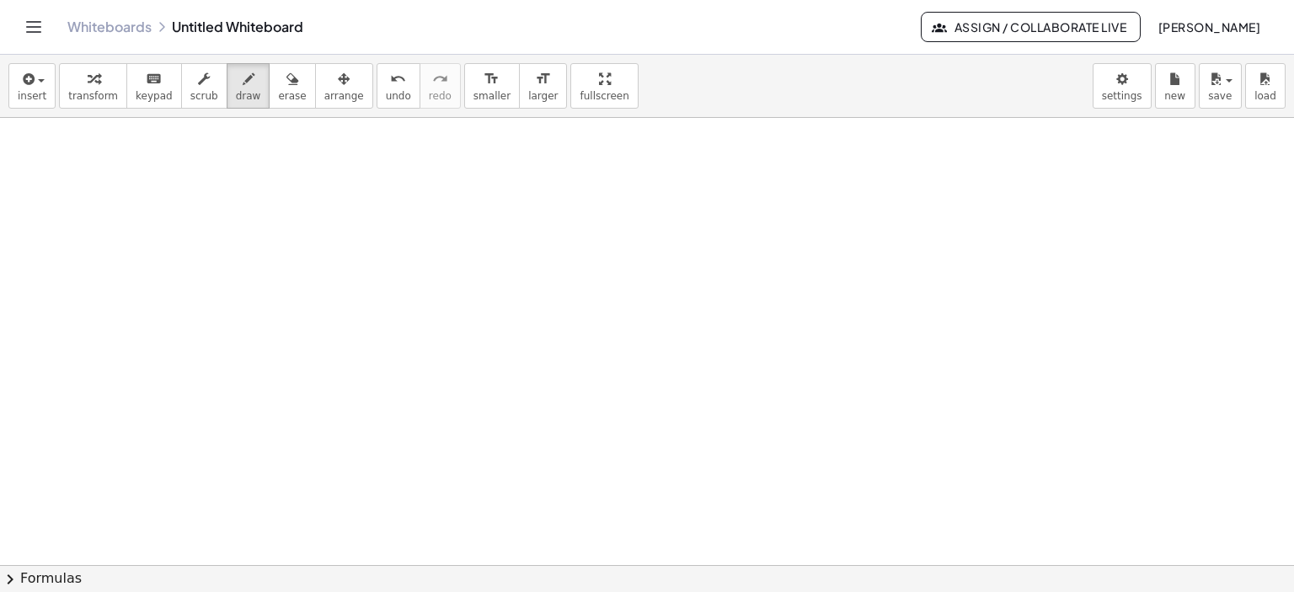
scroll to position [1610, 0]
click at [286, 80] on icon "button" at bounding box center [292, 79] width 12 height 20
drag, startPoint x: 1060, startPoint y: 232, endPoint x: 1024, endPoint y: 214, distance: 39.9
drag, startPoint x: 1052, startPoint y: 232, endPoint x: 209, endPoint y: 77, distance: 857.2
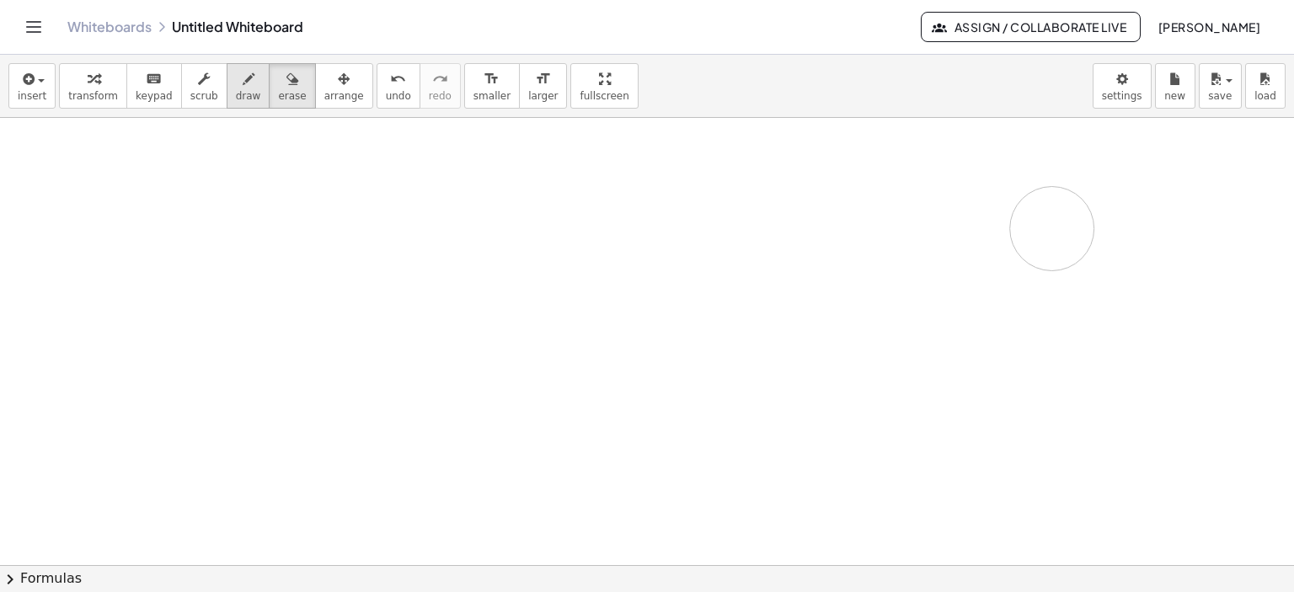
click at [243, 80] on icon "button" at bounding box center [249, 79] width 12 height 20
drag, startPoint x: 93, startPoint y: 192, endPoint x: 99, endPoint y: 199, distance: 9.5
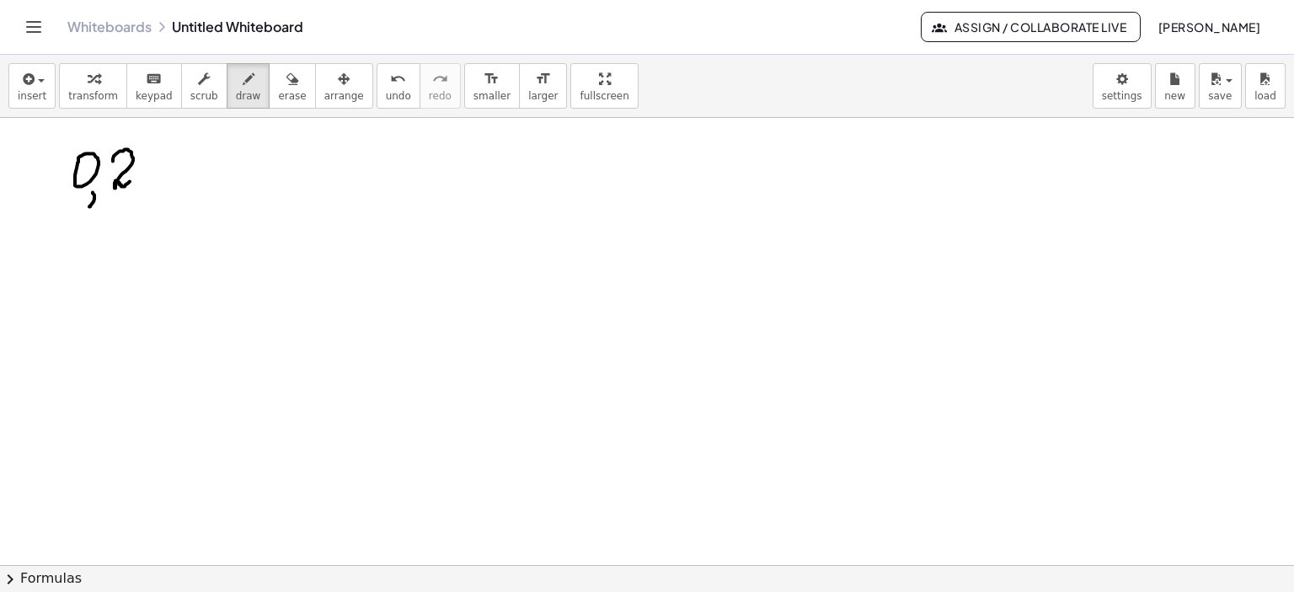
drag, startPoint x: 113, startPoint y: 161, endPoint x: 153, endPoint y: 184, distance: 46.4
drag, startPoint x: 150, startPoint y: 172, endPoint x: 174, endPoint y: 172, distance: 23.6
drag, startPoint x: 163, startPoint y: 163, endPoint x: 185, endPoint y: 178, distance: 26.6
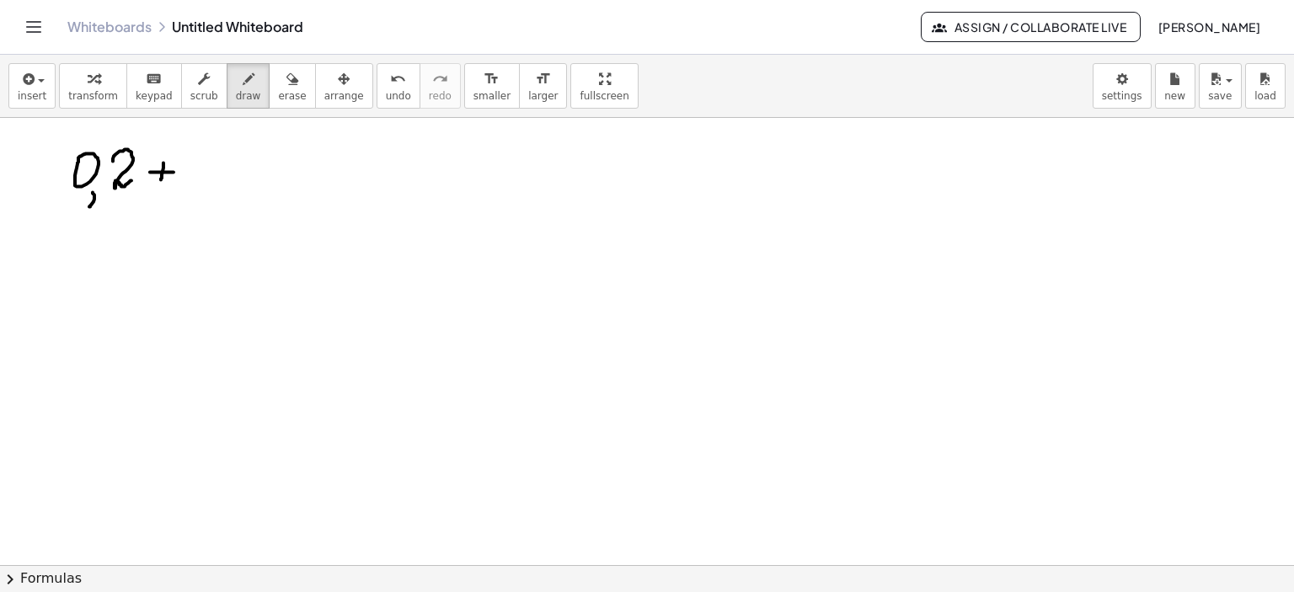
drag, startPoint x: 189, startPoint y: 160, endPoint x: 195, endPoint y: 171, distance: 12.9
drag, startPoint x: 219, startPoint y: 189, endPoint x: 215, endPoint y: 204, distance: 15.7
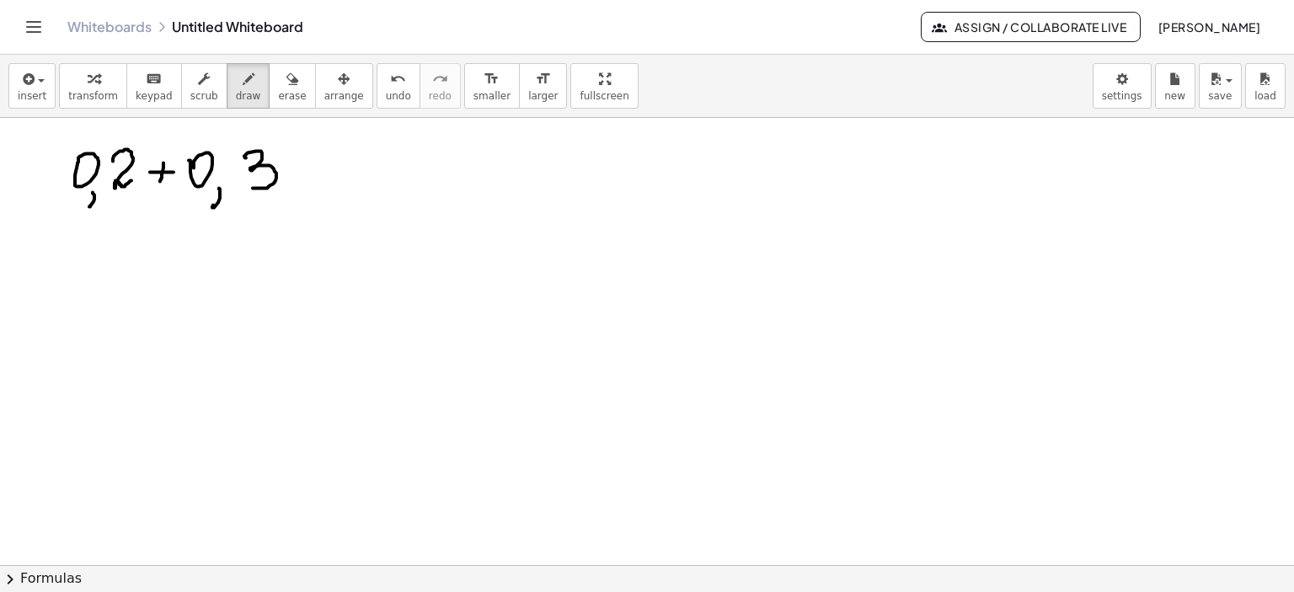
drag, startPoint x: 245, startPoint y: 157, endPoint x: 243, endPoint y: 181, distance: 23.7
drag, startPoint x: 290, startPoint y: 173, endPoint x: 313, endPoint y: 171, distance: 23.6
drag, startPoint x: 301, startPoint y: 162, endPoint x: 330, endPoint y: 168, distance: 30.2
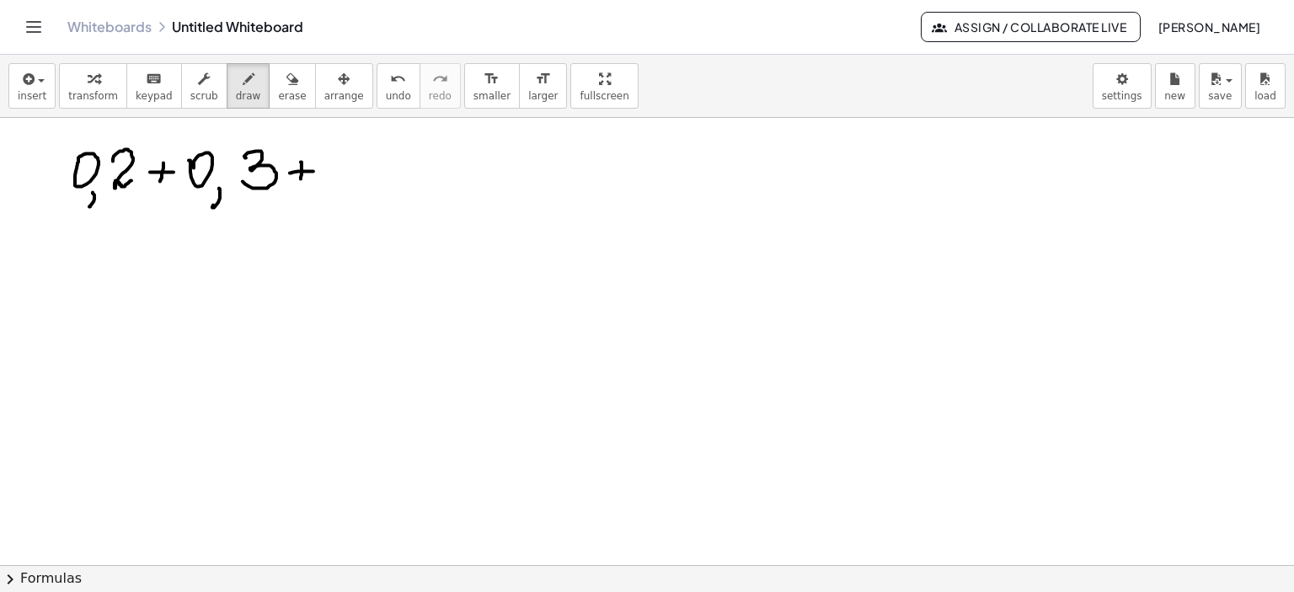
drag, startPoint x: 329, startPoint y: 159, endPoint x: 364, endPoint y: 195, distance: 49.4
drag, startPoint x: 353, startPoint y: 188, endPoint x: 350, endPoint y: 201, distance: 13.7
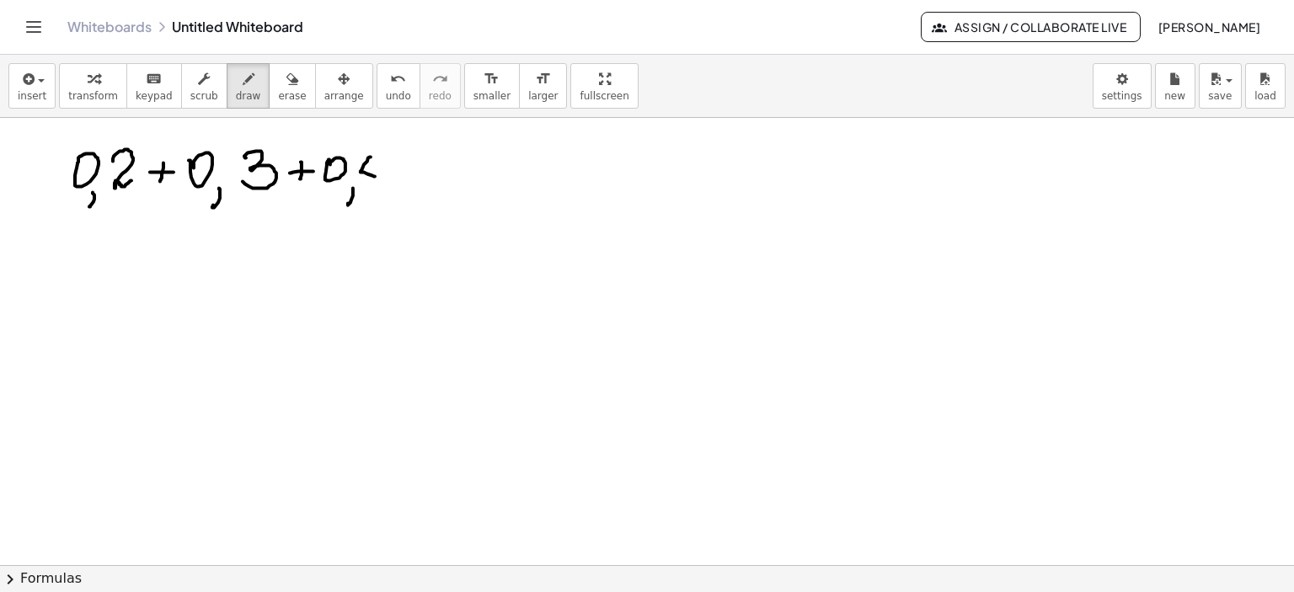
drag, startPoint x: 371, startPoint y: 157, endPoint x: 375, endPoint y: 176, distance: 19.8
drag, startPoint x: 378, startPoint y: 168, endPoint x: 375, endPoint y: 185, distance: 18.0
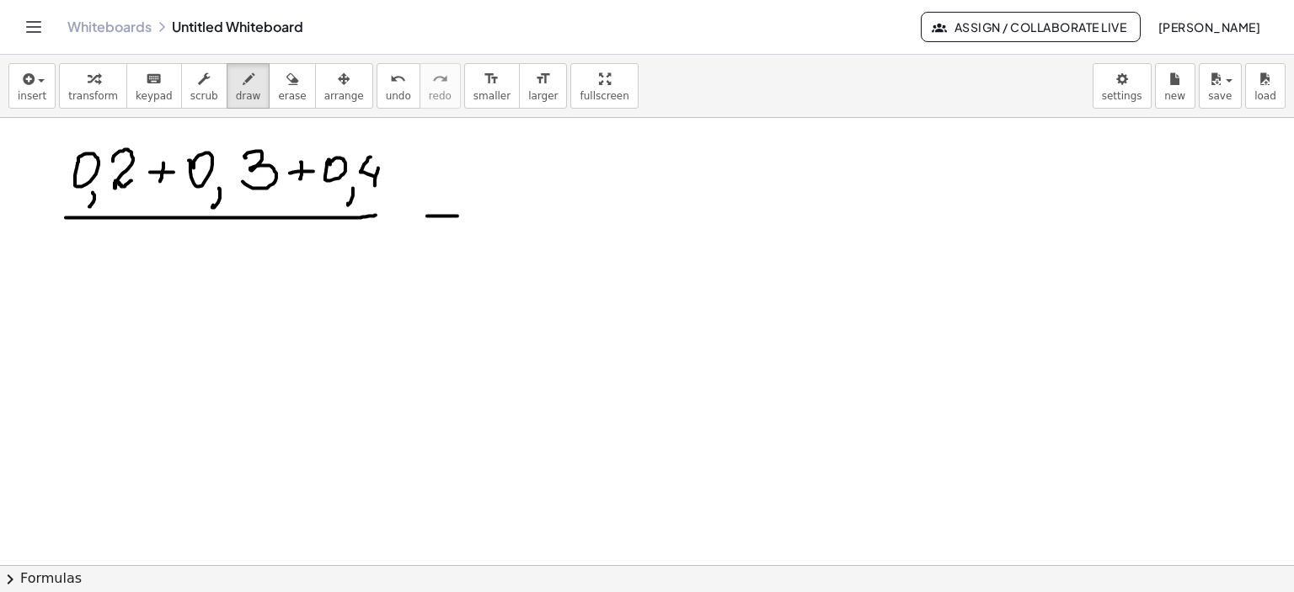
drag, startPoint x: 431, startPoint y: 216, endPoint x: 478, endPoint y: 216, distance: 47.2
drag, startPoint x: 430, startPoint y: 238, endPoint x: 481, endPoint y: 237, distance: 51.4
drag, startPoint x: 584, startPoint y: 194, endPoint x: 566, endPoint y: 198, distance: 18.2
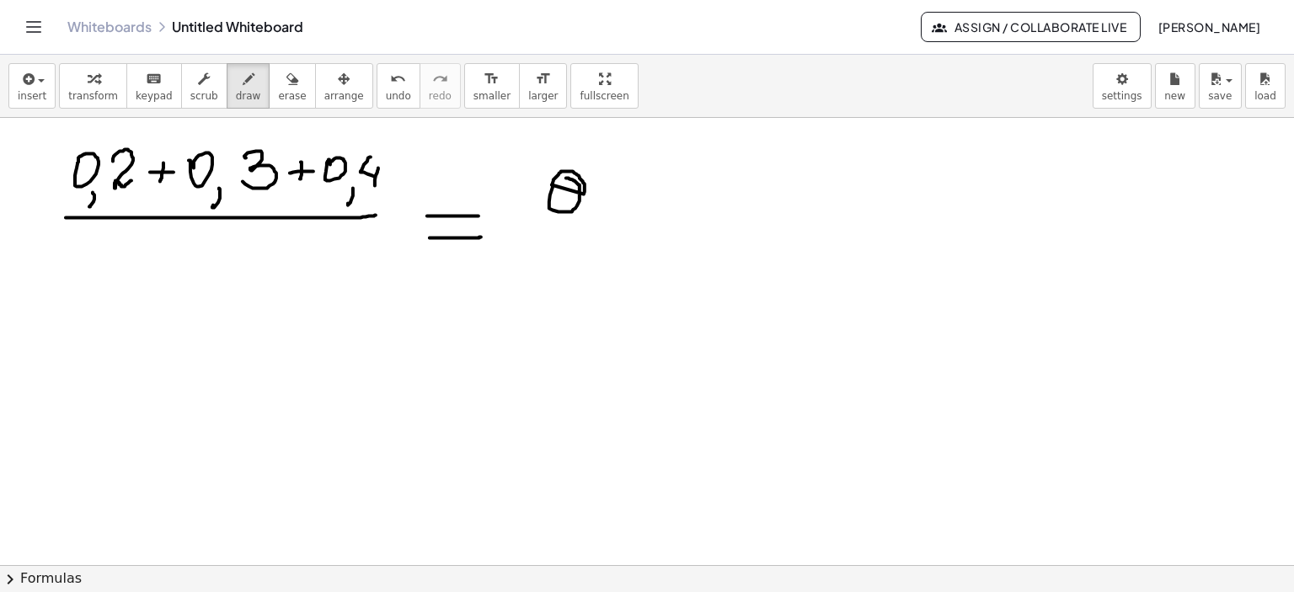
drag, startPoint x: 590, startPoint y: 216, endPoint x: 586, endPoint y: 234, distance: 18.2
drag, startPoint x: 262, startPoint y: 78, endPoint x: 290, endPoint y: 79, distance: 27.8
click at [286, 77] on icon "button" at bounding box center [292, 79] width 12 height 20
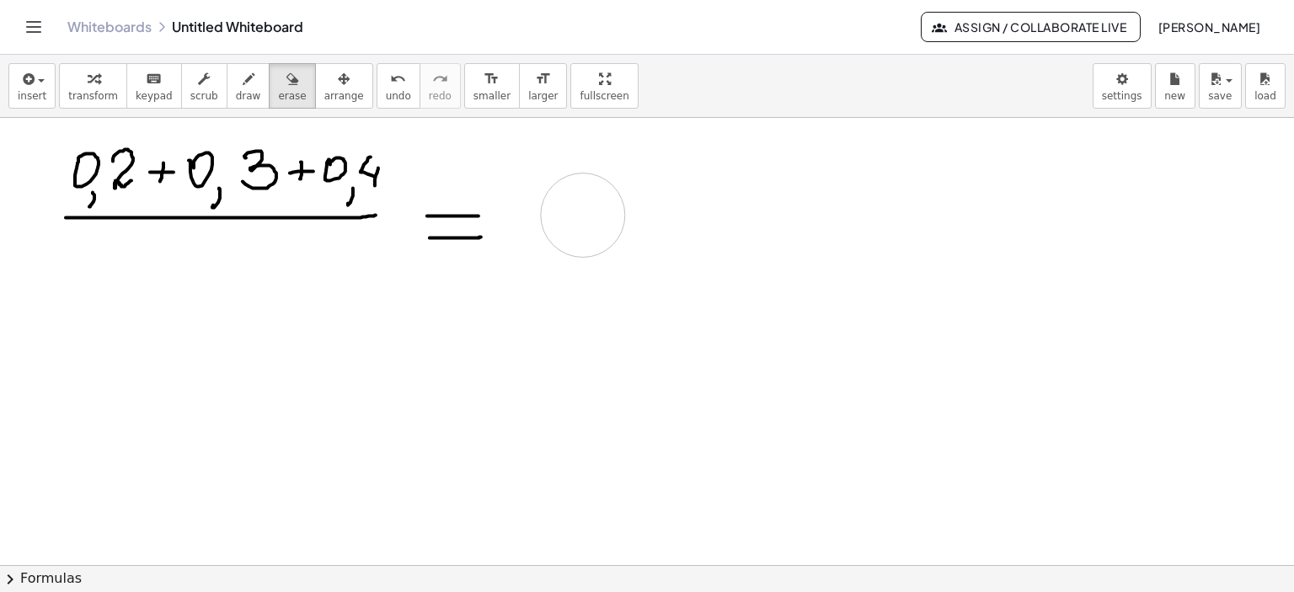
drag, startPoint x: 590, startPoint y: 248, endPoint x: 424, endPoint y: 153, distance: 190.5
click at [243, 82] on icon "button" at bounding box center [249, 79] width 12 height 20
drag, startPoint x: 519, startPoint y: 227, endPoint x: 598, endPoint y: 219, distance: 79.6
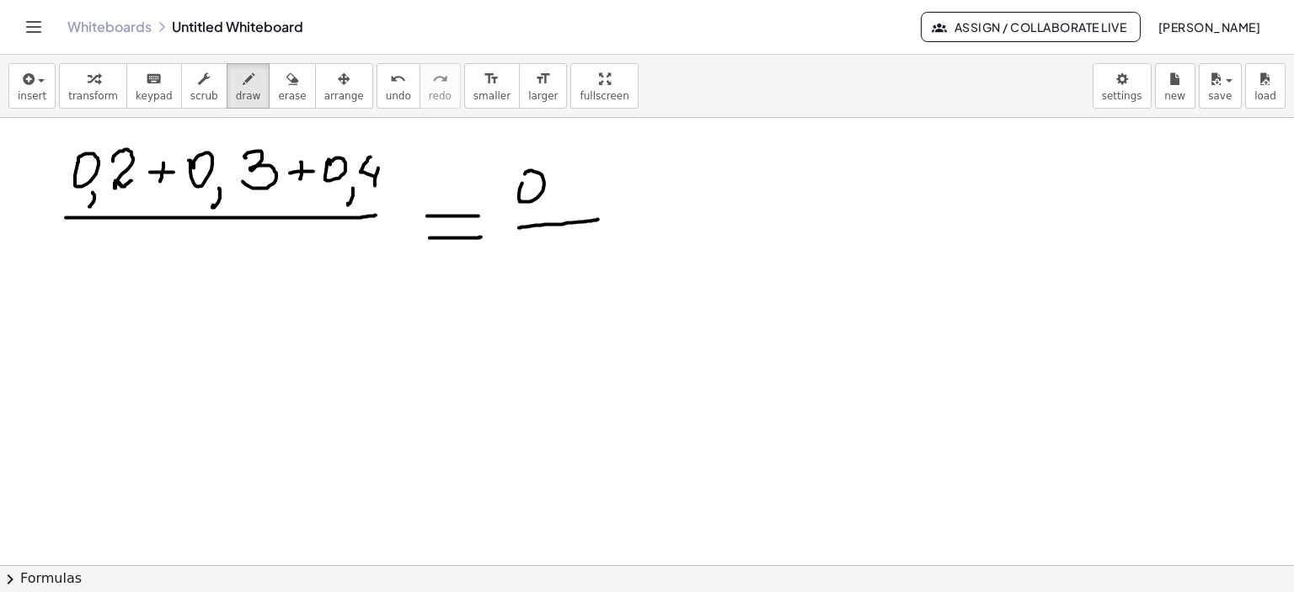
drag, startPoint x: 522, startPoint y: 183, endPoint x: 531, endPoint y: 186, distance: 9.9
drag, startPoint x: 548, startPoint y: 201, endPoint x: 542, endPoint y: 215, distance: 14.7
drag, startPoint x: 566, startPoint y: 179, endPoint x: 585, endPoint y: 180, distance: 18.6
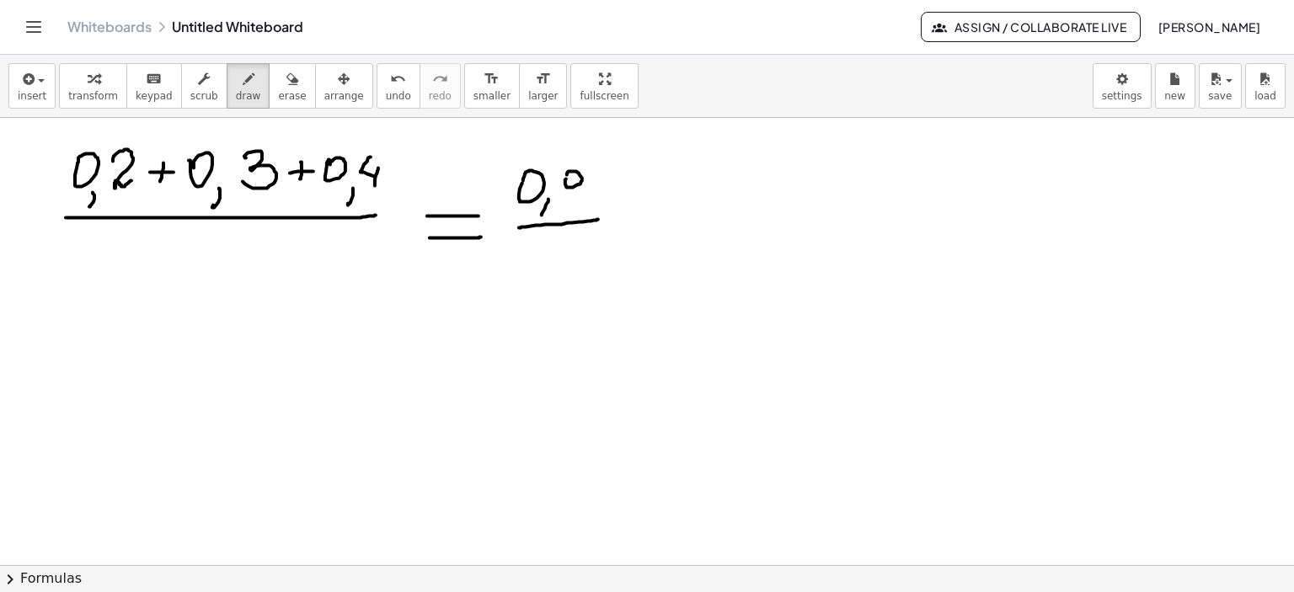
drag, startPoint x: 587, startPoint y: 175, endPoint x: 573, endPoint y: 201, distance: 29.8
drag, startPoint x: 204, startPoint y: 242, endPoint x: 207, endPoint y: 270, distance: 28.8
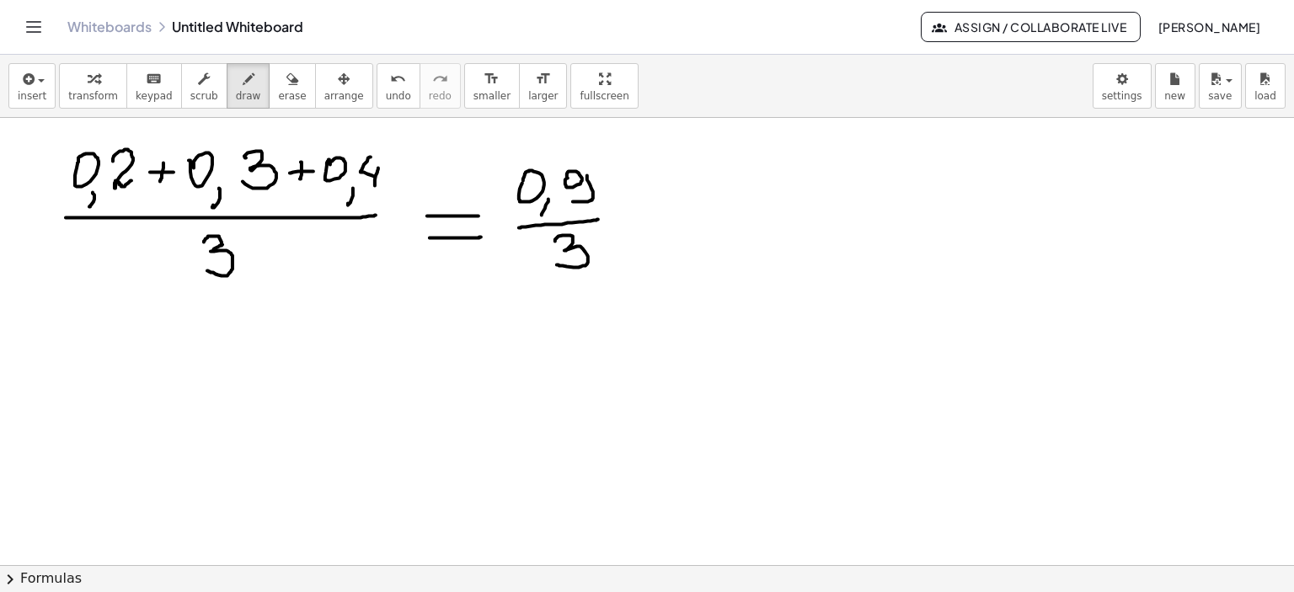
drag, startPoint x: 555, startPoint y: 241, endPoint x: 573, endPoint y: 260, distance: 26.2
drag, startPoint x: 624, startPoint y: 217, endPoint x: 654, endPoint y: 215, distance: 29.6
drag, startPoint x: 631, startPoint y: 228, endPoint x: 654, endPoint y: 224, distance: 23.1
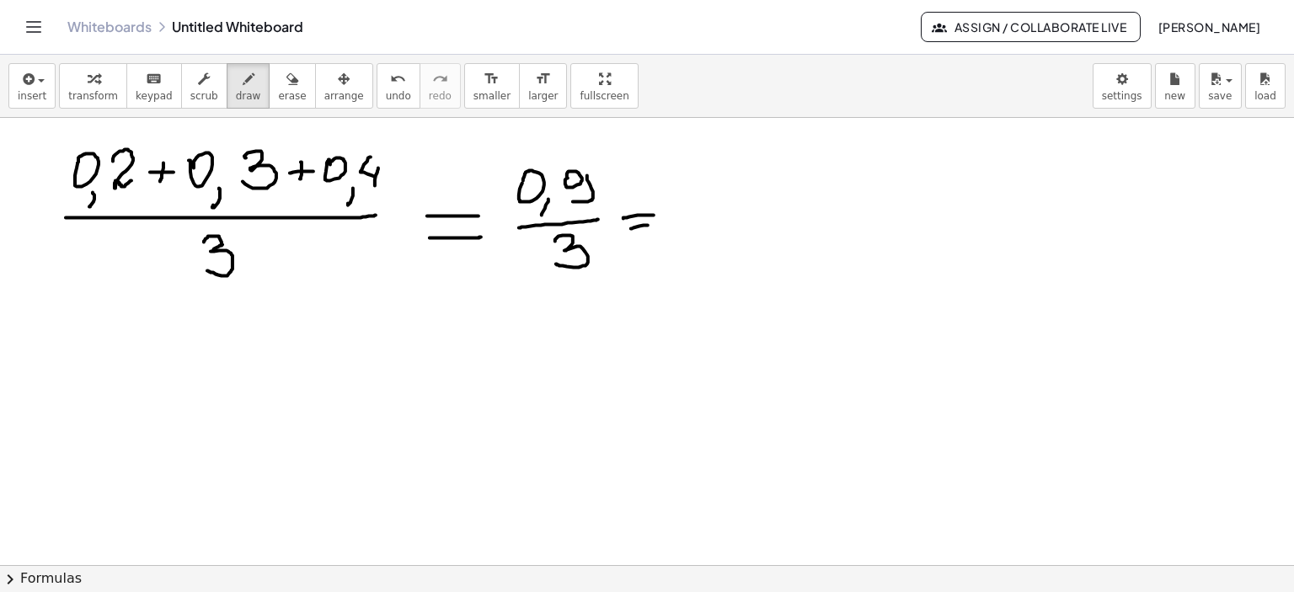
drag, startPoint x: 684, startPoint y: 205, endPoint x: 692, endPoint y: 211, distance: 10.8
drag, startPoint x: 710, startPoint y: 232, endPoint x: 707, endPoint y: 248, distance: 16.4
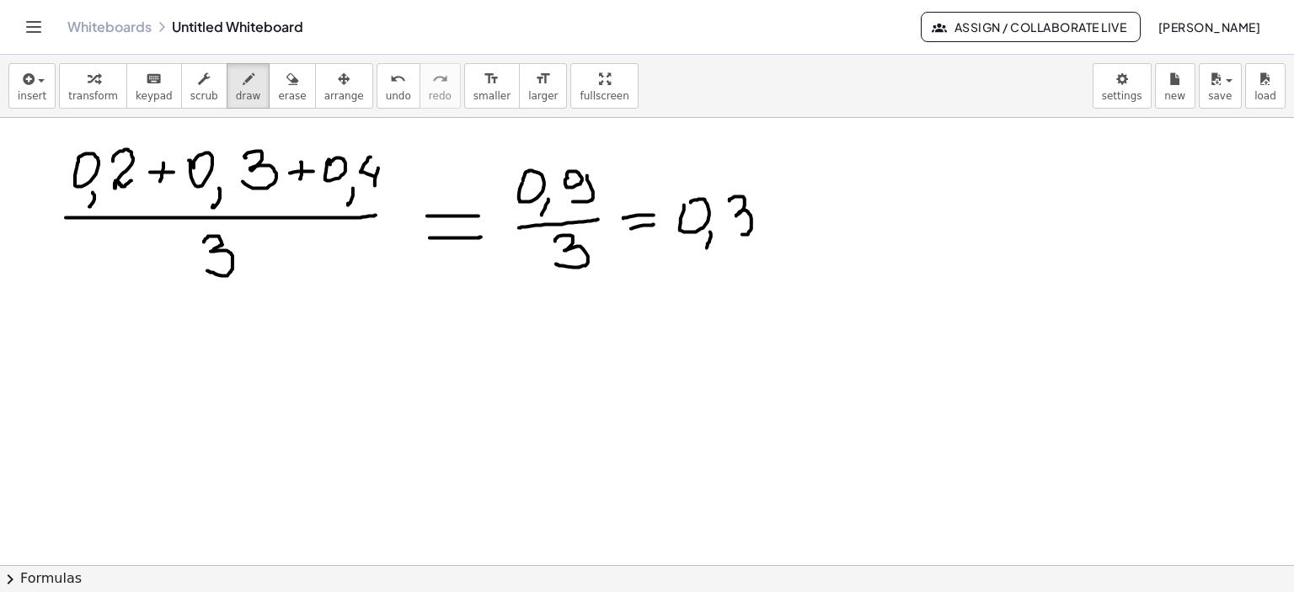
drag, startPoint x: 729, startPoint y: 200, endPoint x: 721, endPoint y: 243, distance: 43.8
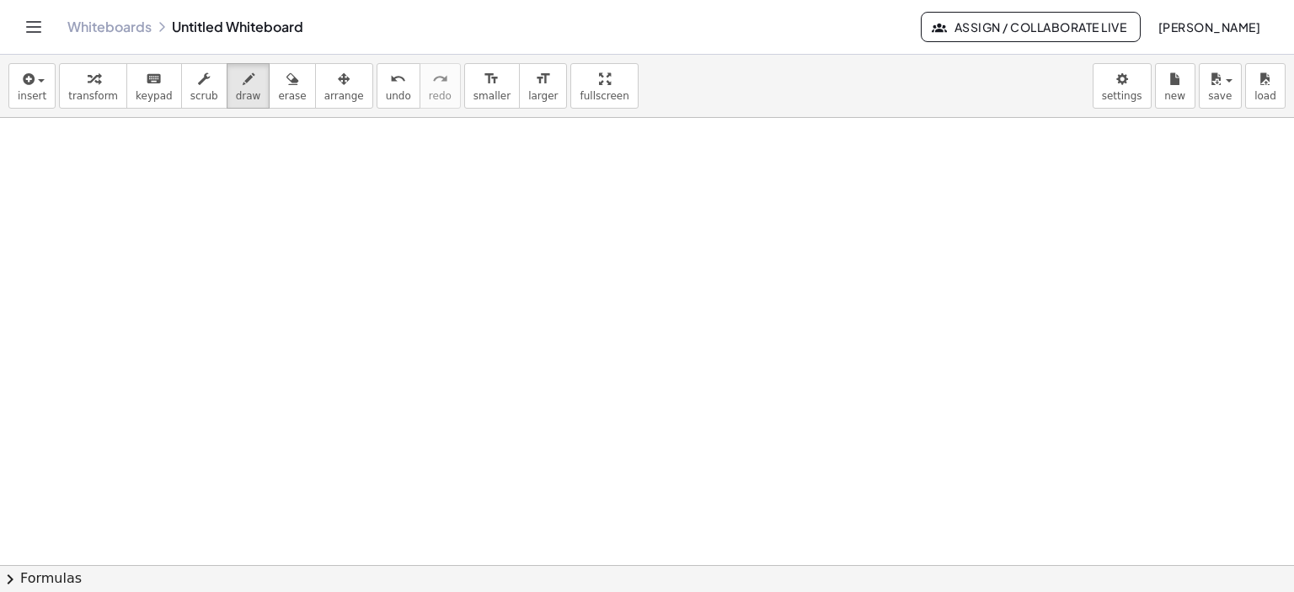
scroll to position [1805, 0]
drag, startPoint x: 222, startPoint y: 191, endPoint x: 252, endPoint y: 200, distance: 30.7
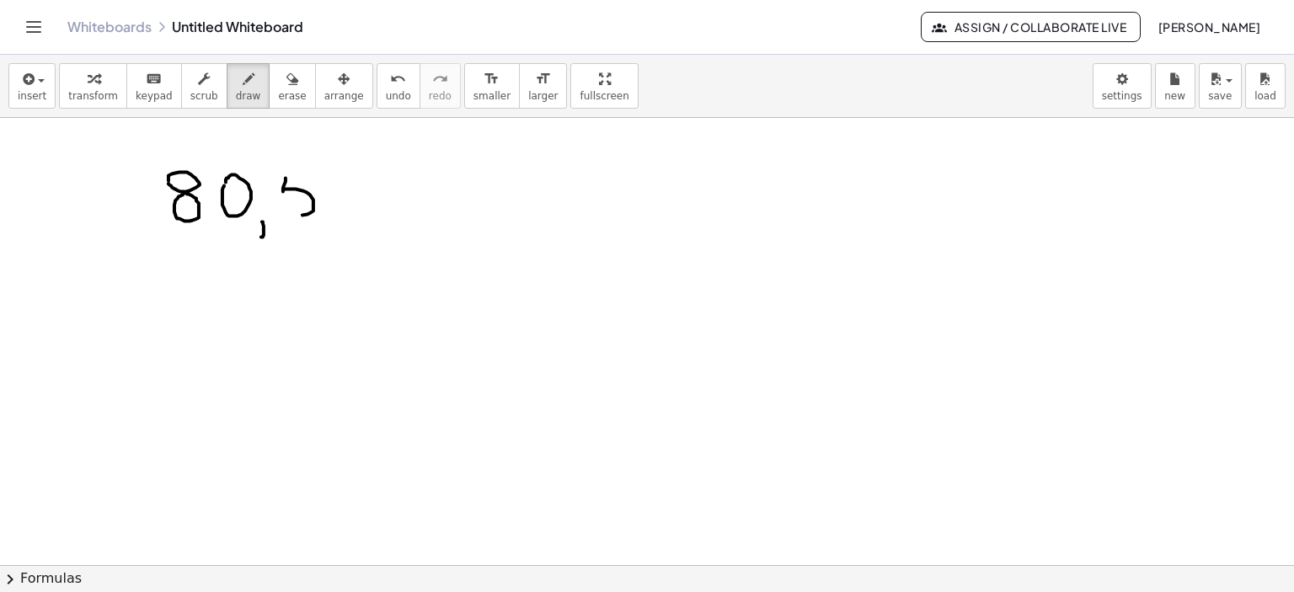
drag, startPoint x: 286, startPoint y: 178, endPoint x: 280, endPoint y: 201, distance: 24.3
drag, startPoint x: 286, startPoint y: 181, endPoint x: 376, endPoint y: 183, distance: 90.1
drag, startPoint x: 368, startPoint y: 176, endPoint x: 371, endPoint y: 202, distance: 26.2
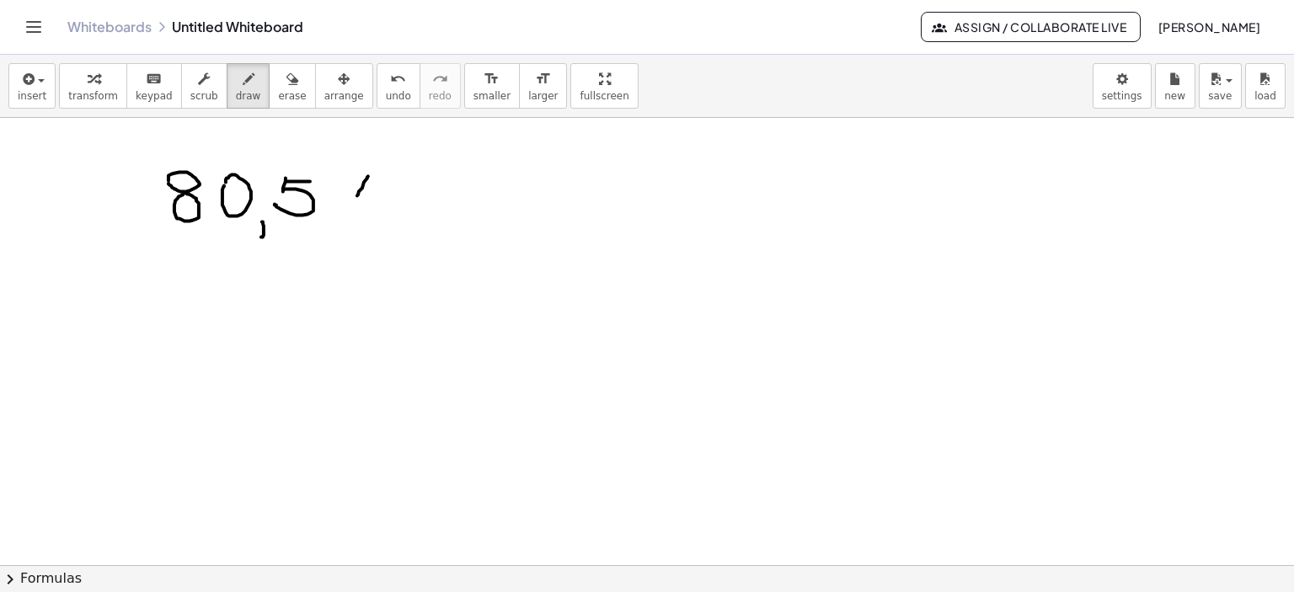
drag, startPoint x: 375, startPoint y: 194, endPoint x: 371, endPoint y: 216, distance: 22.3
drag, startPoint x: 403, startPoint y: 174, endPoint x: 441, endPoint y: 199, distance: 45.8
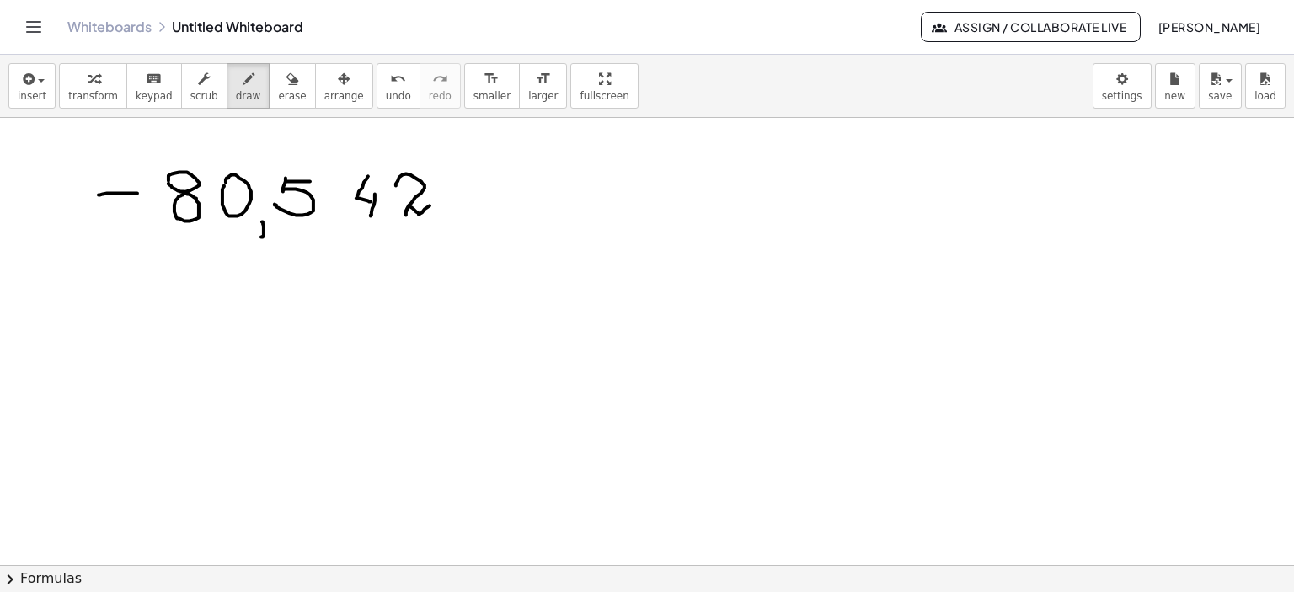
drag, startPoint x: 99, startPoint y: 195, endPoint x: 111, endPoint y: 210, distance: 19.7
drag, startPoint x: 99, startPoint y: 208, endPoint x: 134, endPoint y: 208, distance: 34.5
drag, startPoint x: 446, startPoint y: 194, endPoint x: 521, endPoint y: 175, distance: 76.4
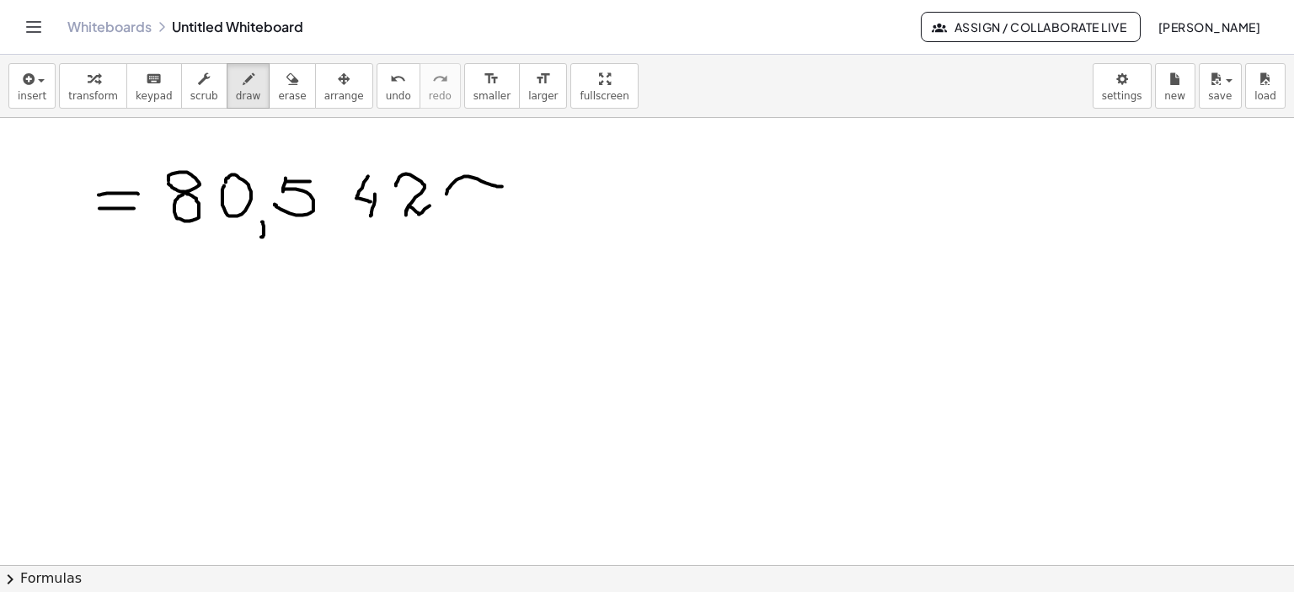
drag, startPoint x: 465, startPoint y: 204, endPoint x: 527, endPoint y: 195, distance: 62.9
drag, startPoint x: 276, startPoint y: 257, endPoint x: 319, endPoint y: 259, distance: 43.0
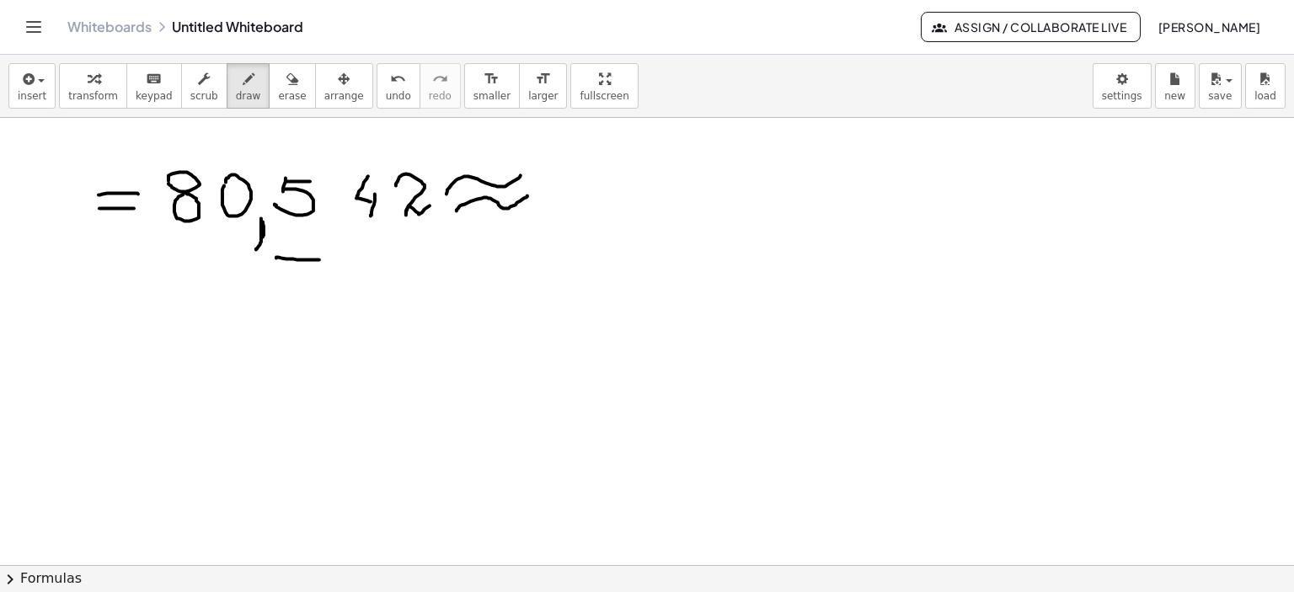
drag, startPoint x: 261, startPoint y: 218, endPoint x: 256, endPoint y: 249, distance: 31.6
drag, startPoint x: 261, startPoint y: 216, endPoint x: 347, endPoint y: 228, distance: 86.8
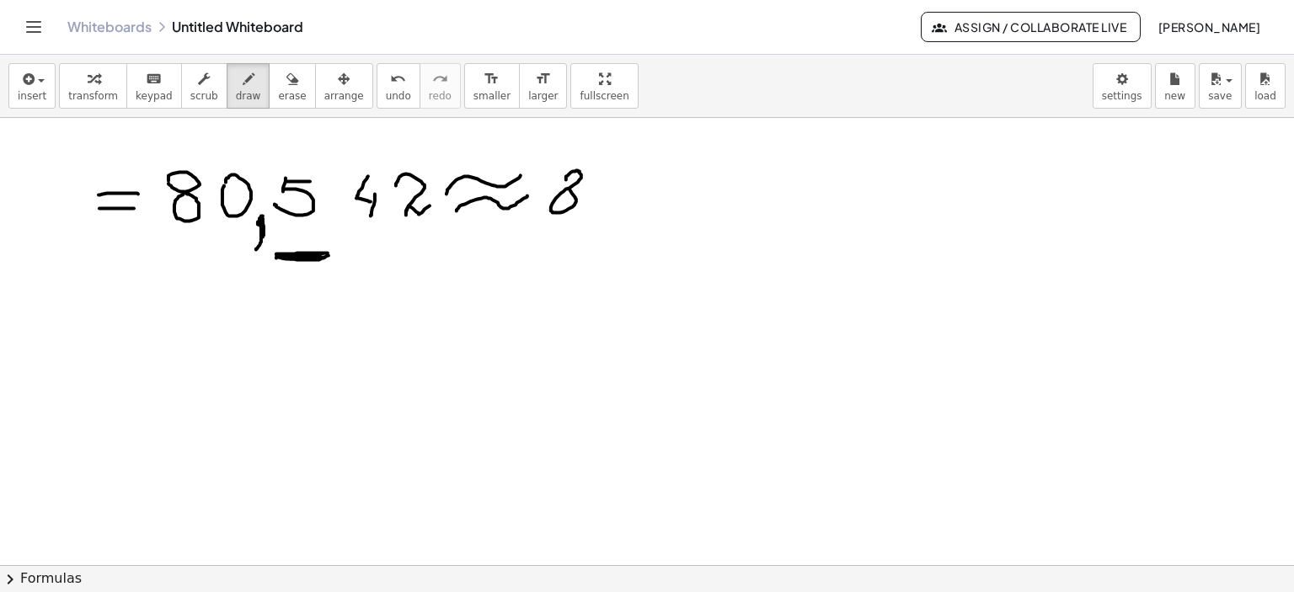
drag, startPoint x: 595, startPoint y: 179, endPoint x: 627, endPoint y: 220, distance: 51.6
drag, startPoint x: 618, startPoint y: 211, endPoint x: 617, endPoint y: 228, distance: 16.9
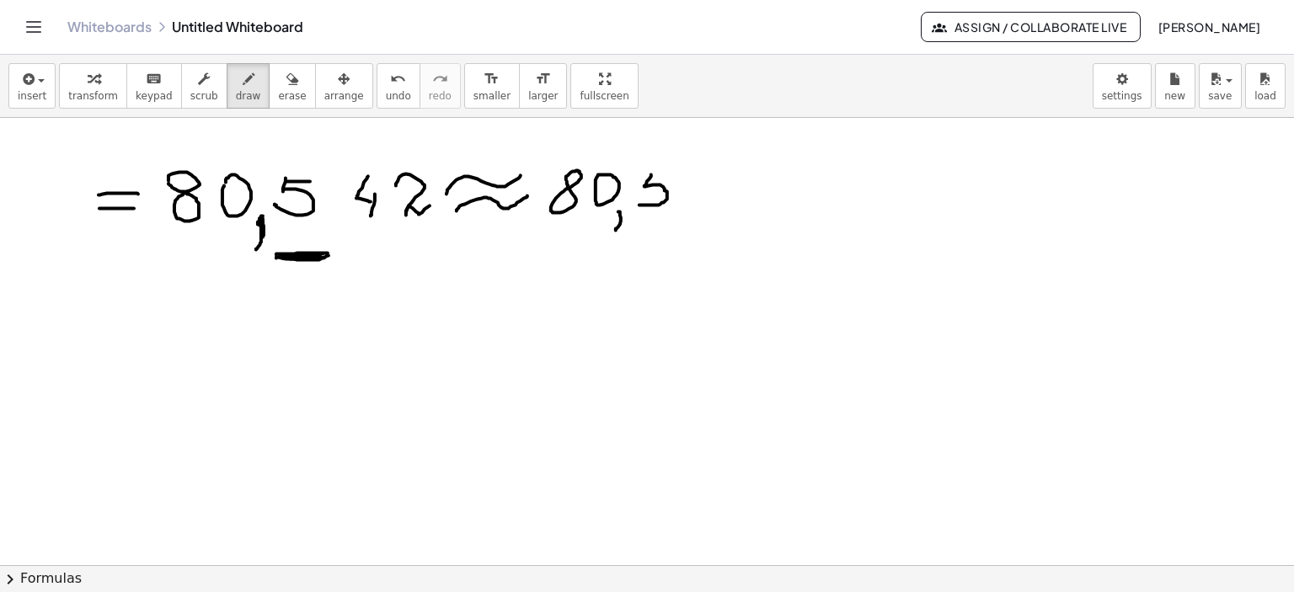
drag, startPoint x: 651, startPoint y: 174, endPoint x: 637, endPoint y: 203, distance: 32.0
drag, startPoint x: 650, startPoint y: 173, endPoint x: 674, endPoint y: 172, distance: 23.6
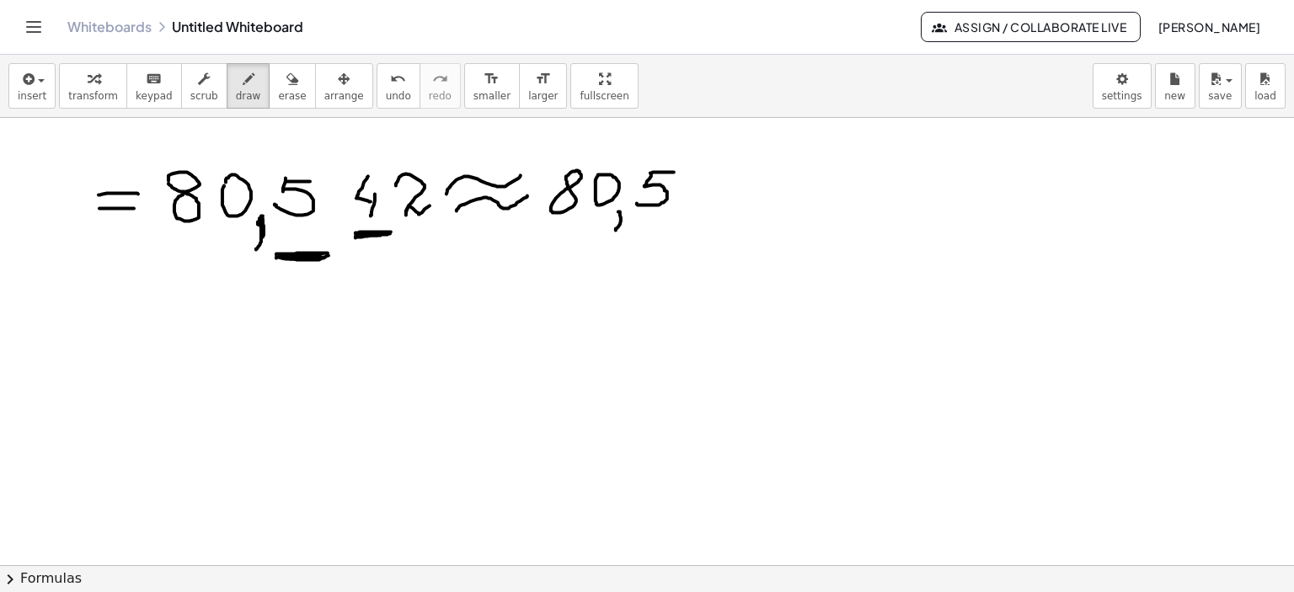
drag, startPoint x: 355, startPoint y: 236, endPoint x: 388, endPoint y: 232, distance: 33.1
drag, startPoint x: 371, startPoint y: 233, endPoint x: 392, endPoint y: 260, distance: 33.7
drag, startPoint x: 409, startPoint y: 265, endPoint x: 420, endPoint y: 275, distance: 14.3
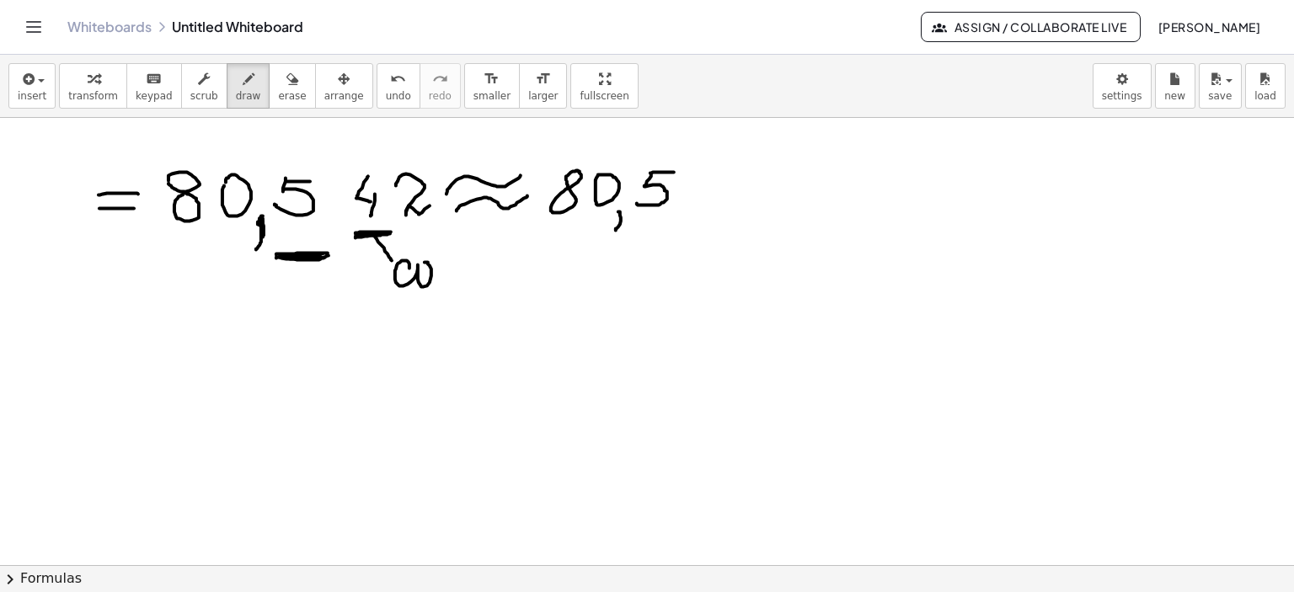
drag, startPoint x: 446, startPoint y: 262, endPoint x: 444, endPoint y: 280, distance: 18.7
drag, startPoint x: 431, startPoint y: 257, endPoint x: 461, endPoint y: 260, distance: 29.7
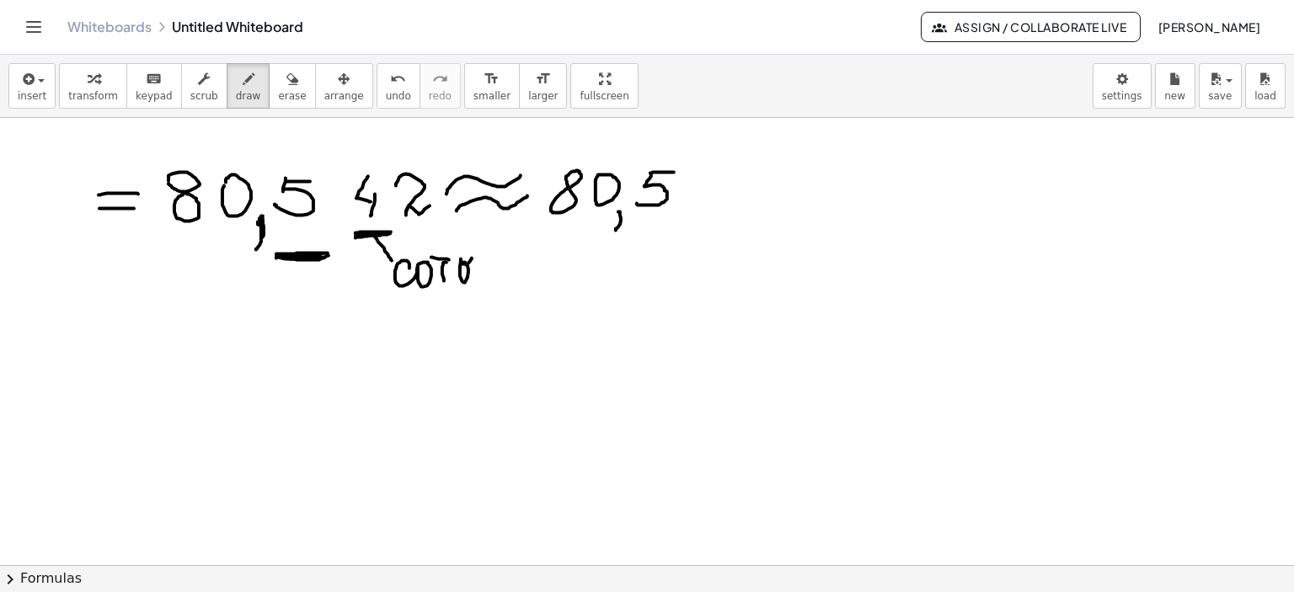
drag, startPoint x: 461, startPoint y: 262, endPoint x: 488, endPoint y: 272, distance: 29.6
drag, startPoint x: 484, startPoint y: 258, endPoint x: 500, endPoint y: 274, distance: 22.6
drag, startPoint x: 497, startPoint y: 259, endPoint x: 478, endPoint y: 279, distance: 26.8
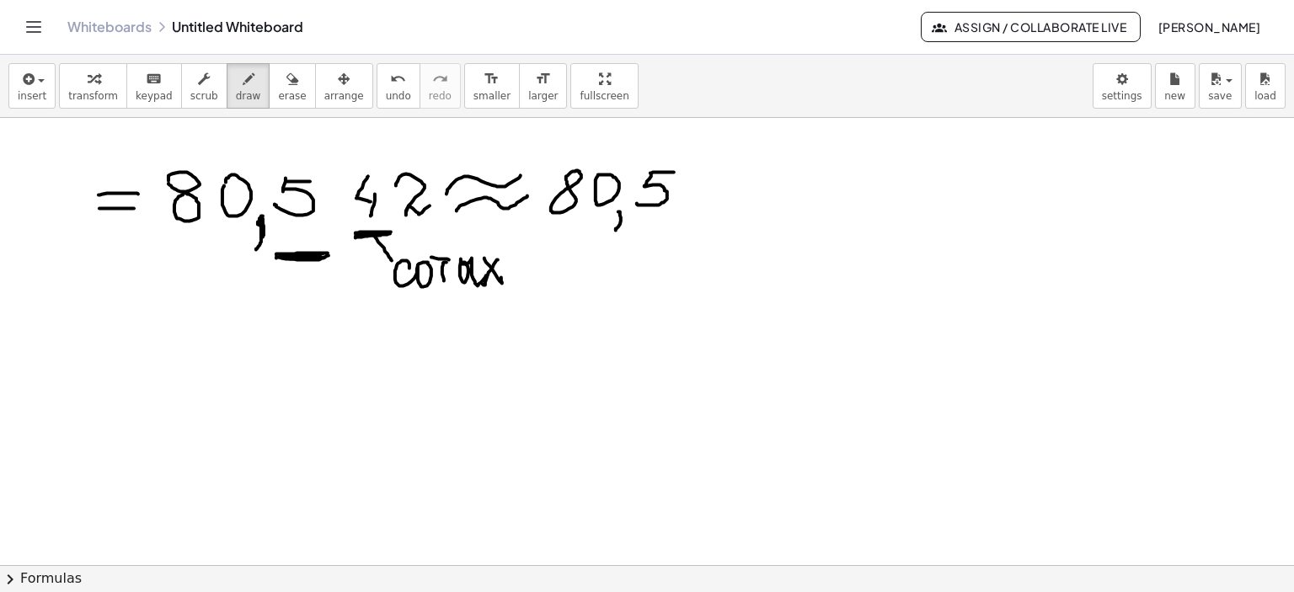
drag, startPoint x: 423, startPoint y: 220, endPoint x: 542, endPoint y: 246, distance: 121.6
drag, startPoint x: 444, startPoint y: 259, endPoint x: 455, endPoint y: 259, distance: 10.9
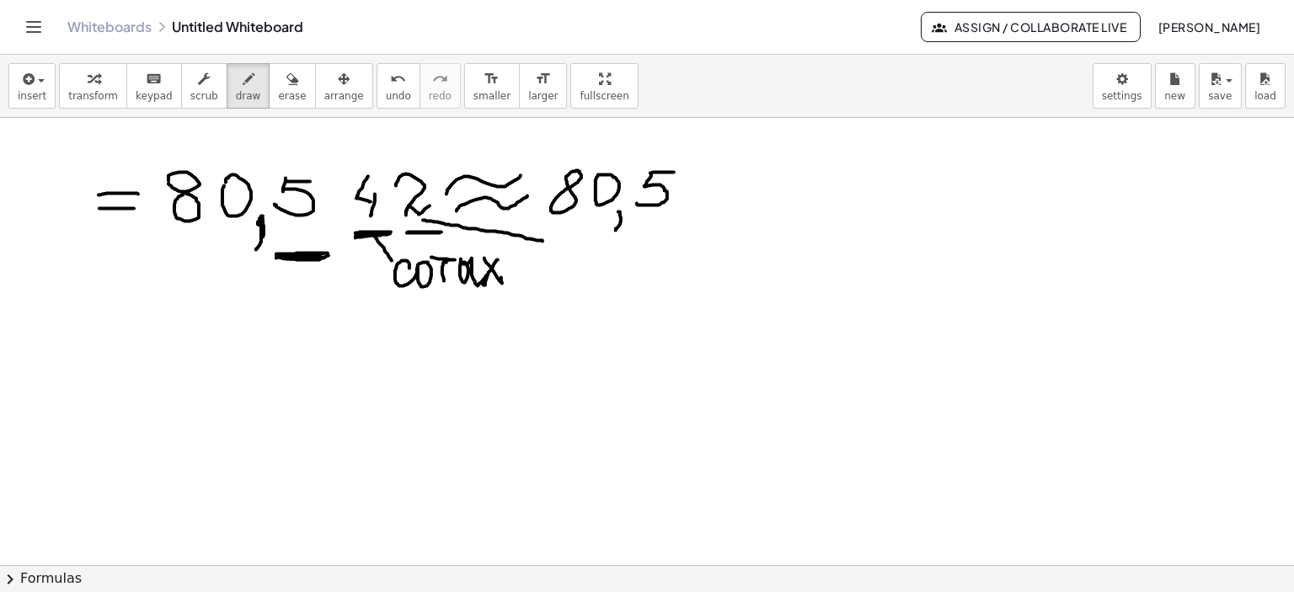
drag, startPoint x: 408, startPoint y: 232, endPoint x: 440, endPoint y: 232, distance: 32.0
drag, startPoint x: 573, startPoint y: 255, endPoint x: 568, endPoint y: 263, distance: 9.1
drag, startPoint x: 560, startPoint y: 259, endPoint x: 599, endPoint y: 259, distance: 38.7
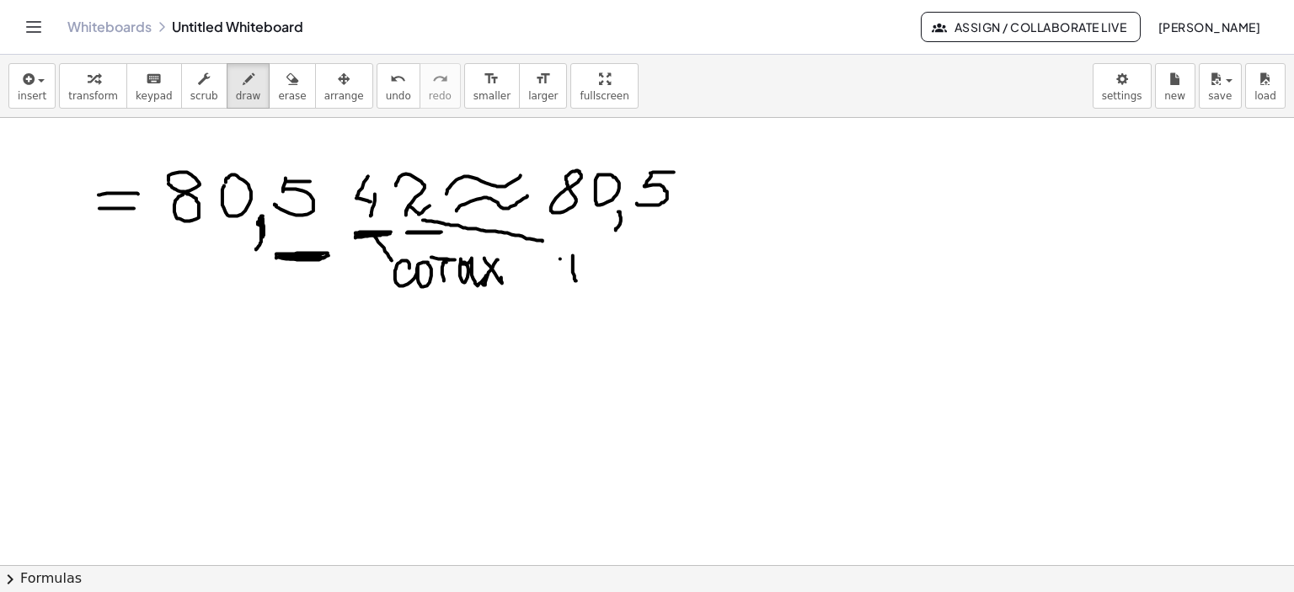
drag, startPoint x: 601, startPoint y: 275, endPoint x: 648, endPoint y: 266, distance: 47.2
drag, startPoint x: 654, startPoint y: 260, endPoint x: 658, endPoint y: 271, distance: 11.7
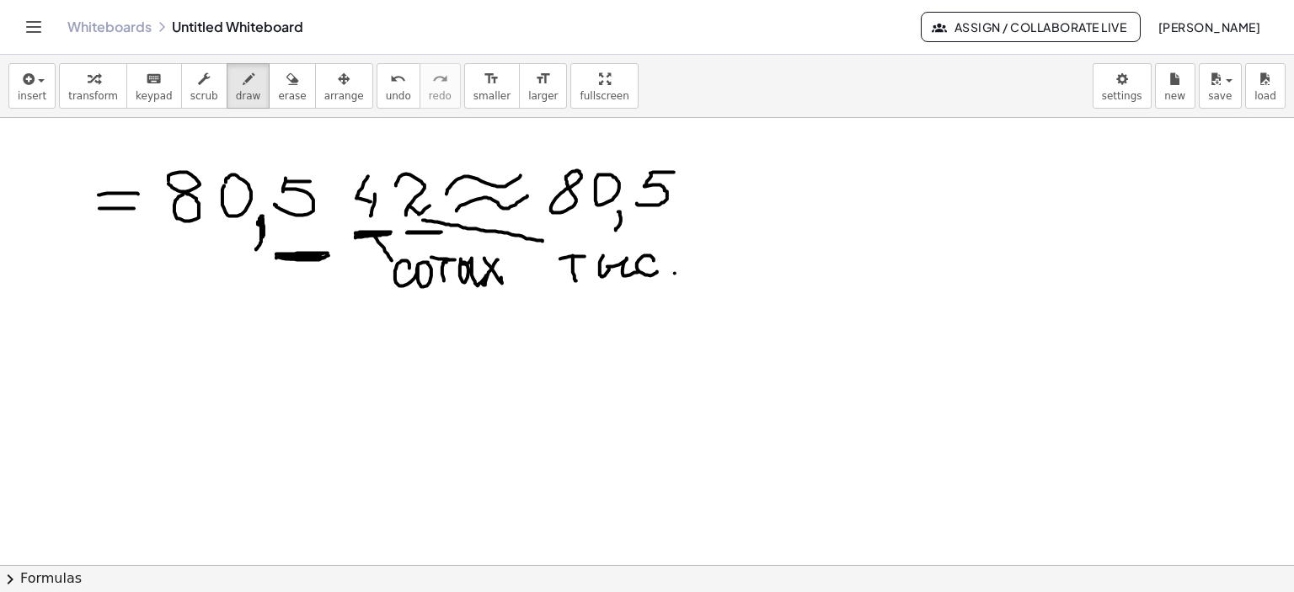
drag, startPoint x: 307, startPoint y: 293, endPoint x: 305, endPoint y: 309, distance: 16.1
drag, startPoint x: 327, startPoint y: 299, endPoint x: 341, endPoint y: 306, distance: 15.8
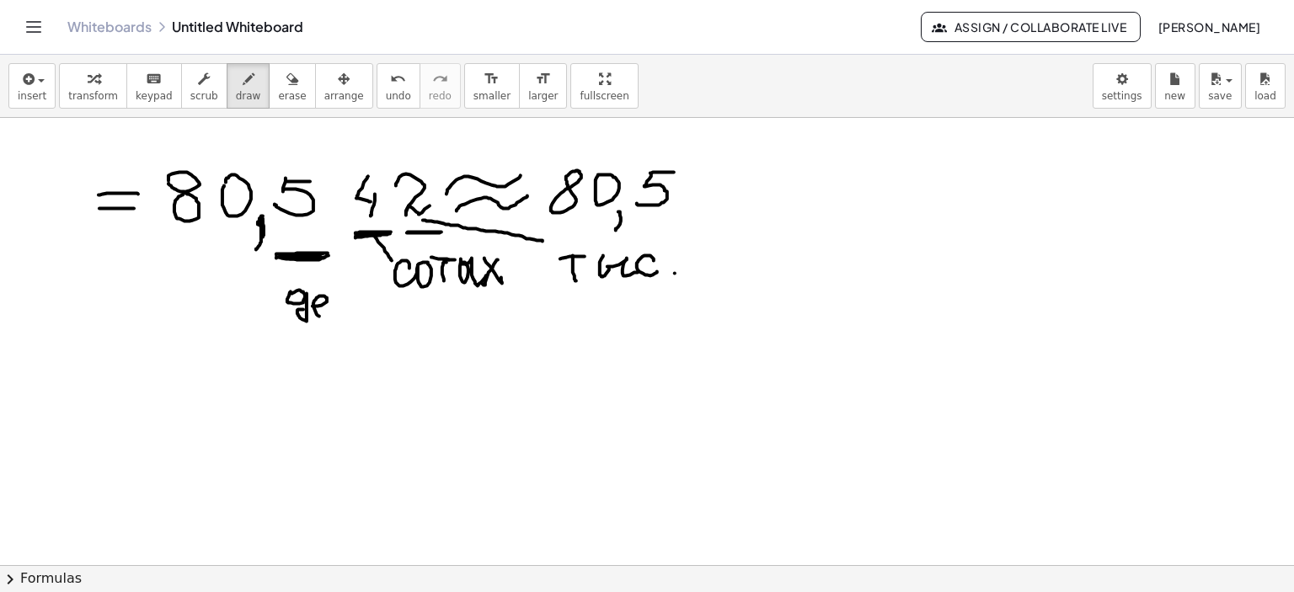
drag, startPoint x: 344, startPoint y: 299, endPoint x: 351, endPoint y: 317, distance: 18.9
drag, startPoint x: 354, startPoint y: 318, endPoint x: 381, endPoint y: 318, distance: 27.0
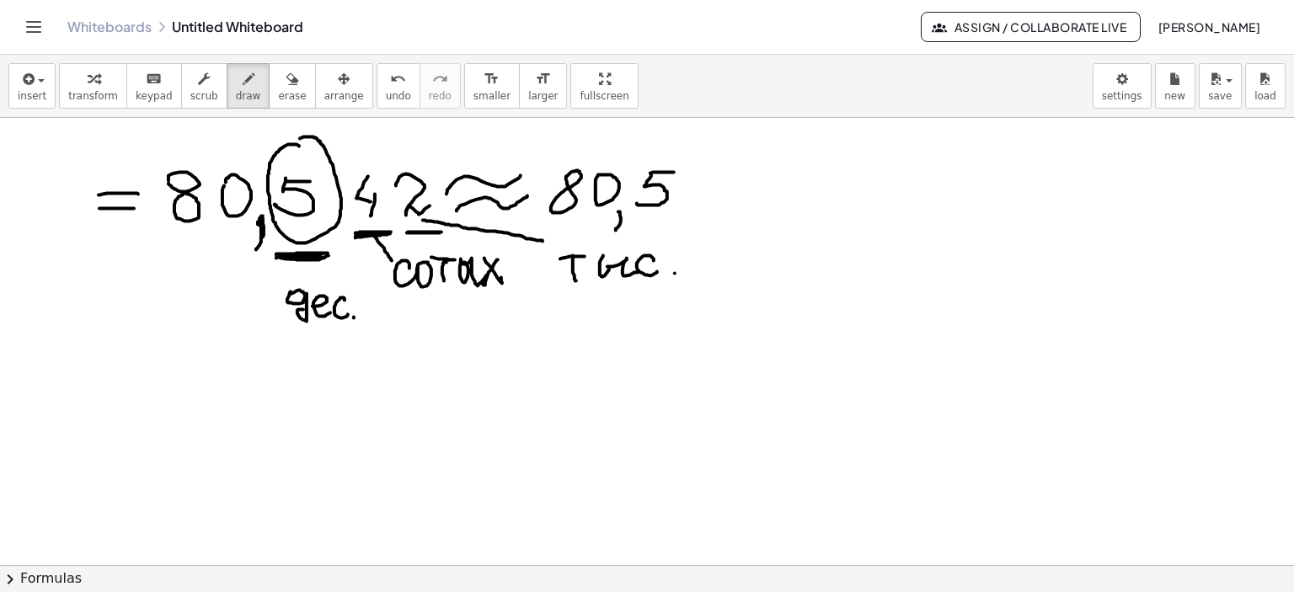
drag, startPoint x: 299, startPoint y: 146, endPoint x: 396, endPoint y: 186, distance: 105.0
drag, startPoint x: 961, startPoint y: 324, endPoint x: 951, endPoint y: 345, distance: 23.4
drag, startPoint x: 963, startPoint y: 318, endPoint x: 994, endPoint y: 316, distance: 31.3
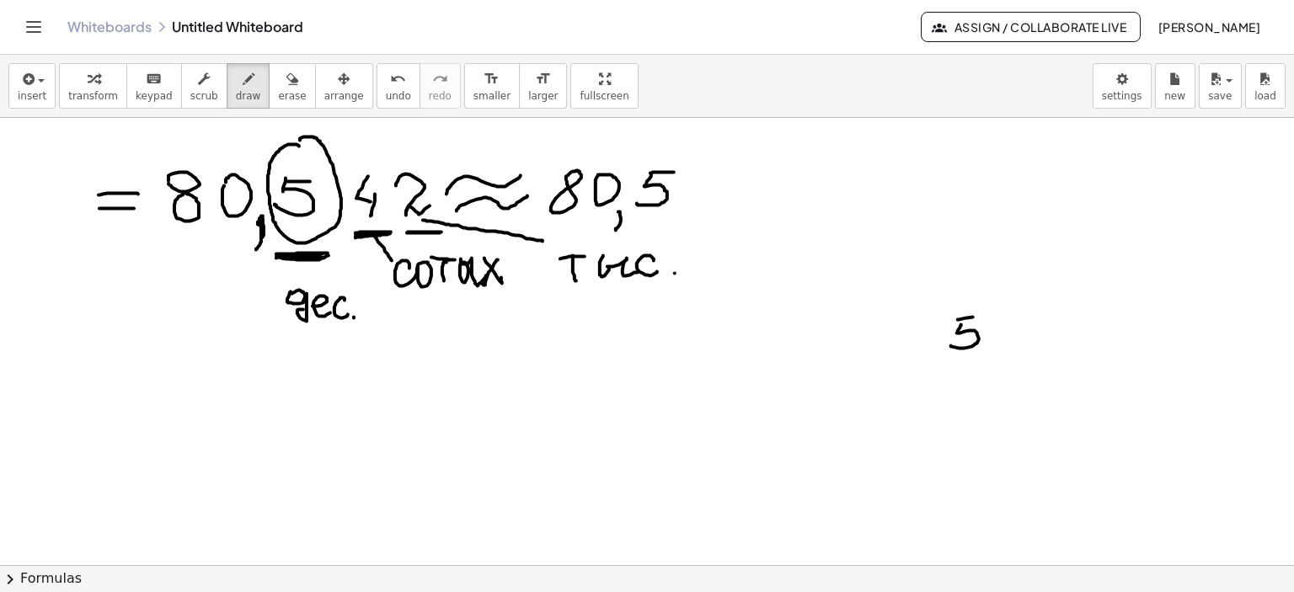
drag, startPoint x: 985, startPoint y: 351, endPoint x: 980, endPoint y: 364, distance: 13.6
drag, startPoint x: 1023, startPoint y: 323, endPoint x: 1008, endPoint y: 340, distance: 23.3
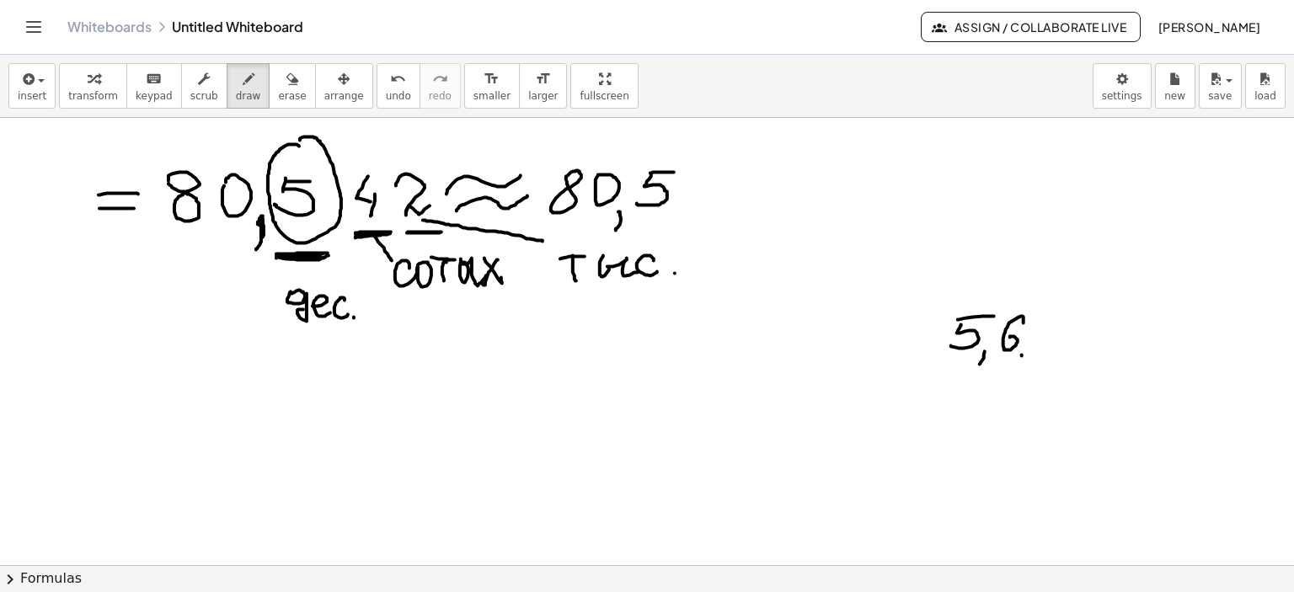
drag, startPoint x: 1022, startPoint y: 355, endPoint x: 1017, endPoint y: 366, distance: 11.7
drag, startPoint x: 1037, startPoint y: 327, endPoint x: 1043, endPoint y: 355, distance: 29.2
drag, startPoint x: 1057, startPoint y: 339, endPoint x: 1065, endPoint y: 346, distance: 10.7
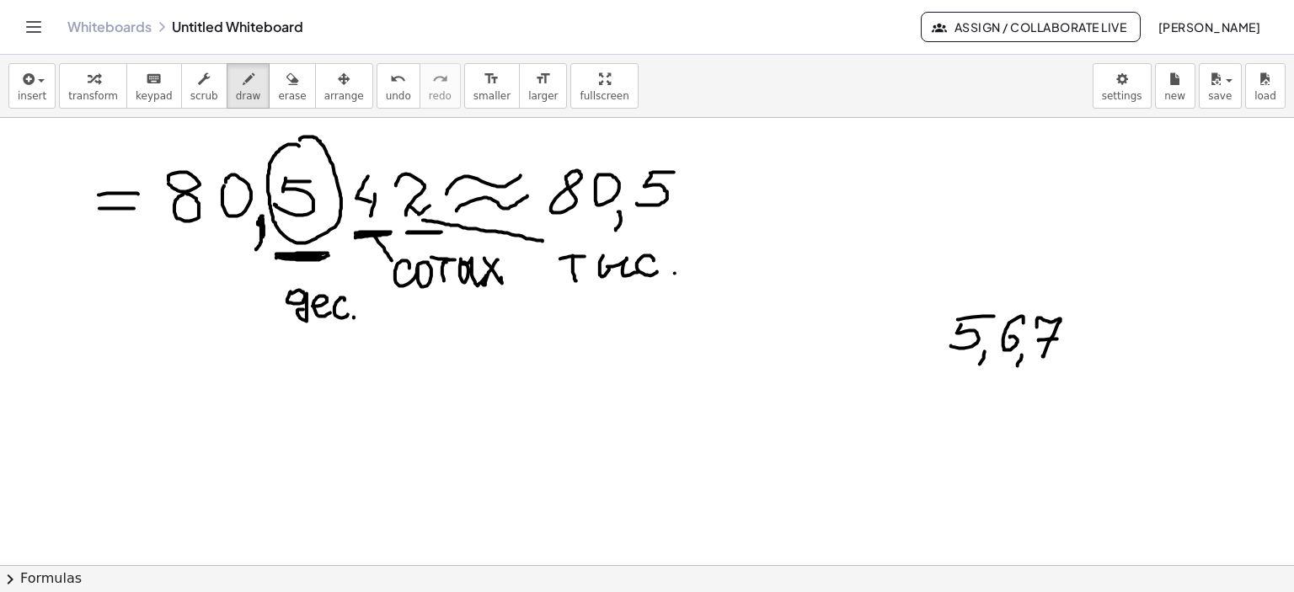
drag, startPoint x: 1070, startPoint y: 351, endPoint x: 1066, endPoint y: 375, distance: 23.8
drag, startPoint x: 1122, startPoint y: 356, endPoint x: 1118, endPoint y: 370, distance: 14.1
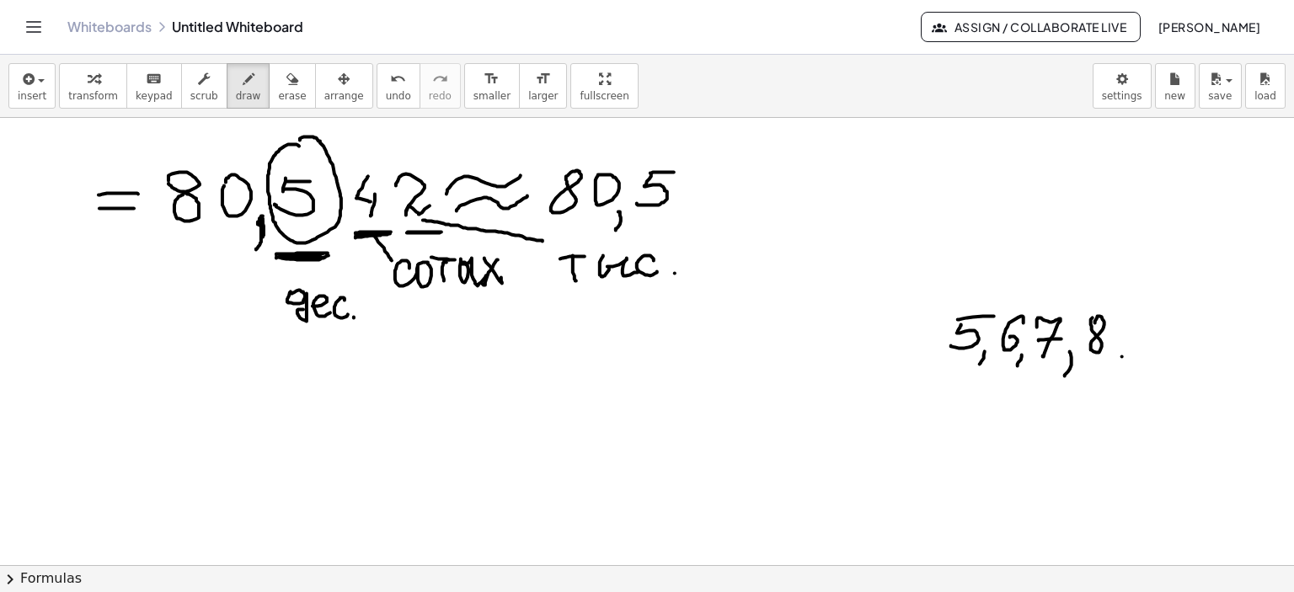
drag, startPoint x: 1138, startPoint y: 328, endPoint x: 1145, endPoint y: 339, distance: 13.3
drag, startPoint x: 1154, startPoint y: 332, endPoint x: 1143, endPoint y: 353, distance: 23.7
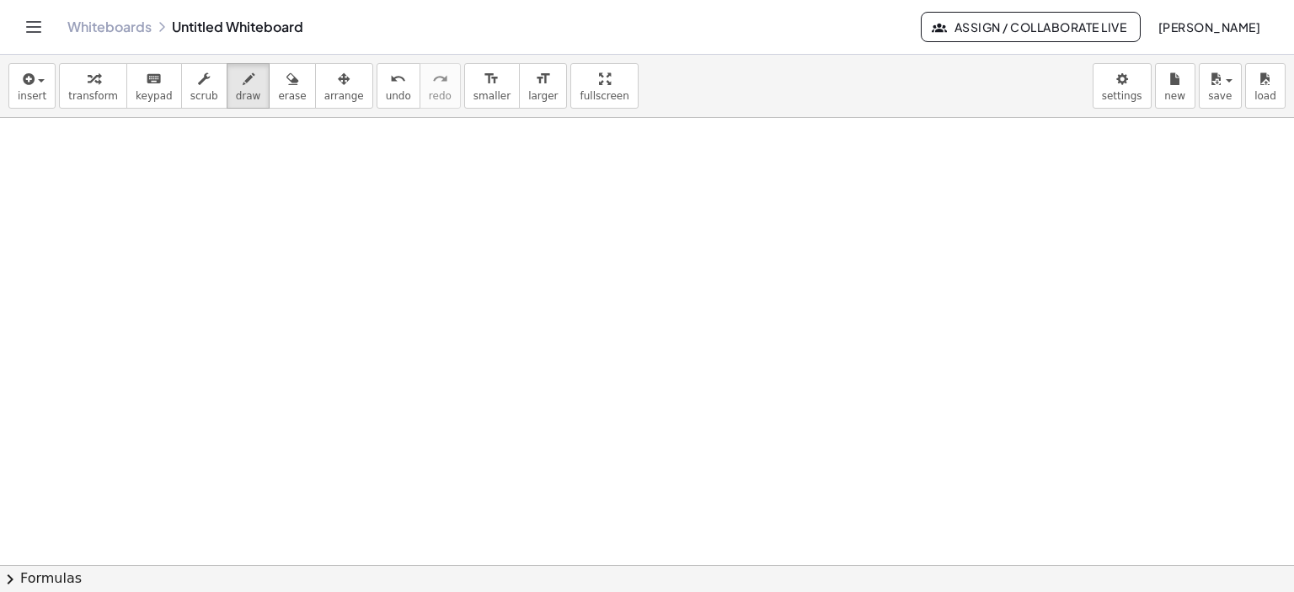
scroll to position [2253, 0]
drag, startPoint x: 239, startPoint y: 178, endPoint x: 232, endPoint y: 217, distance: 40.2
drag, startPoint x: 243, startPoint y: 176, endPoint x: 268, endPoint y: 173, distance: 25.5
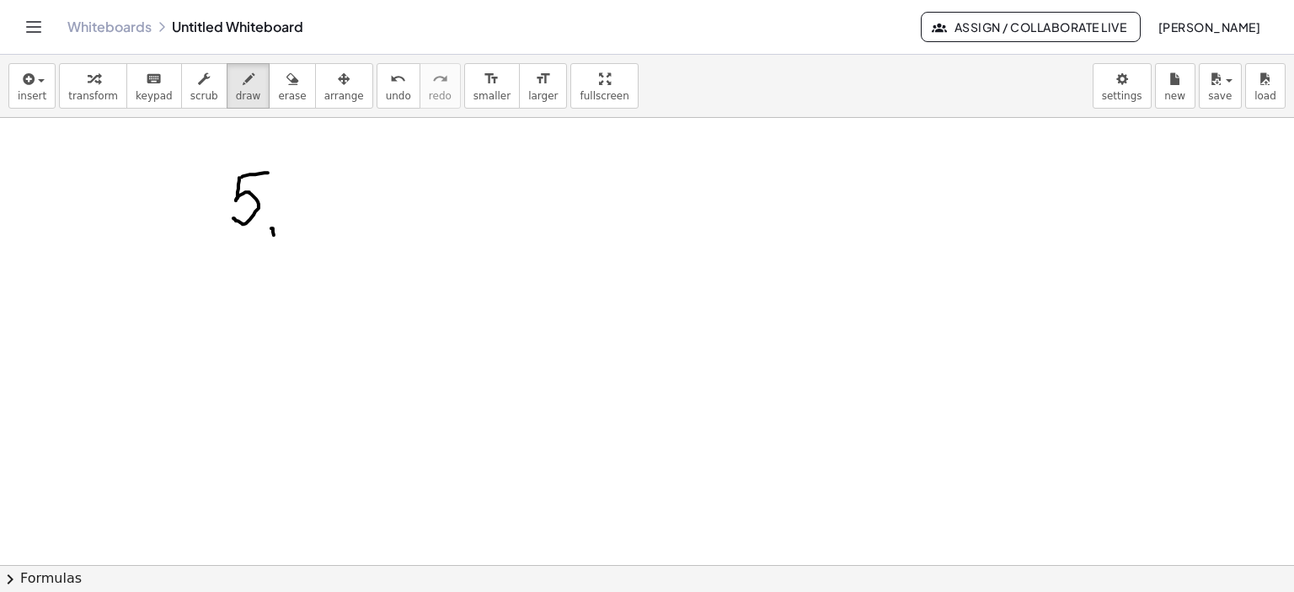
drag, startPoint x: 272, startPoint y: 228, endPoint x: 283, endPoint y: 228, distance: 10.9
drag, startPoint x: 300, startPoint y: 183, endPoint x: 303, endPoint y: 211, distance: 28.8
drag, startPoint x: 355, startPoint y: 188, endPoint x: 403, endPoint y: 187, distance: 47.2
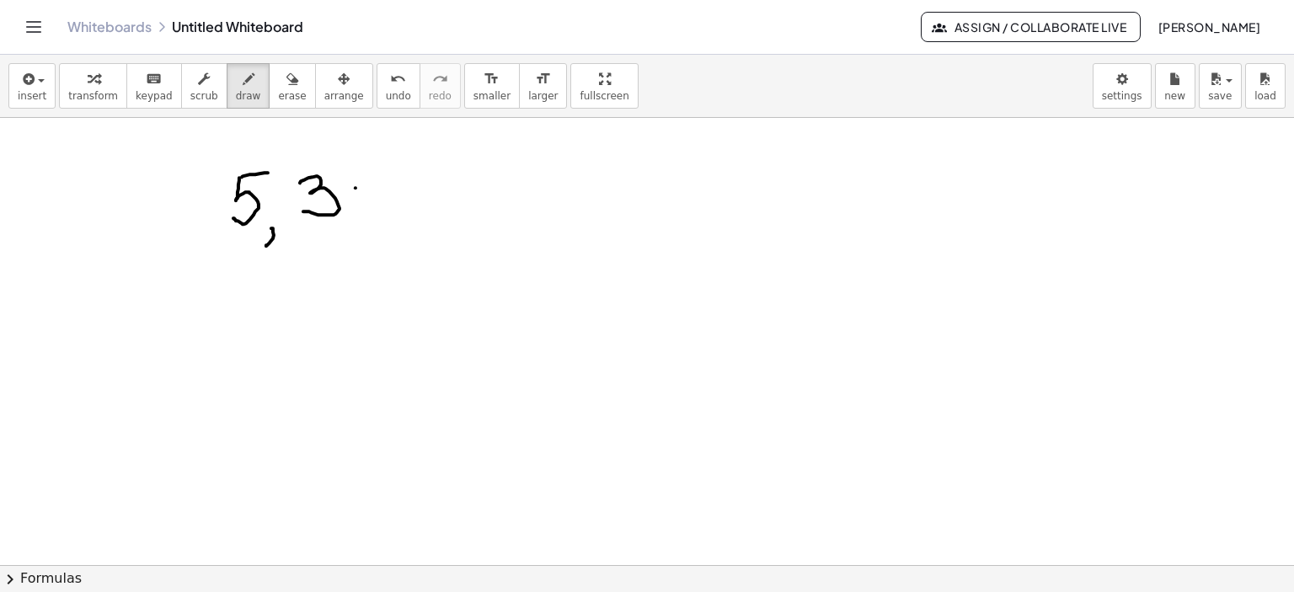
drag, startPoint x: 360, startPoint y: 206, endPoint x: 399, endPoint y: 205, distance: 39.6
drag, startPoint x: 446, startPoint y: 170, endPoint x: 468, endPoint y: 191, distance: 30.4
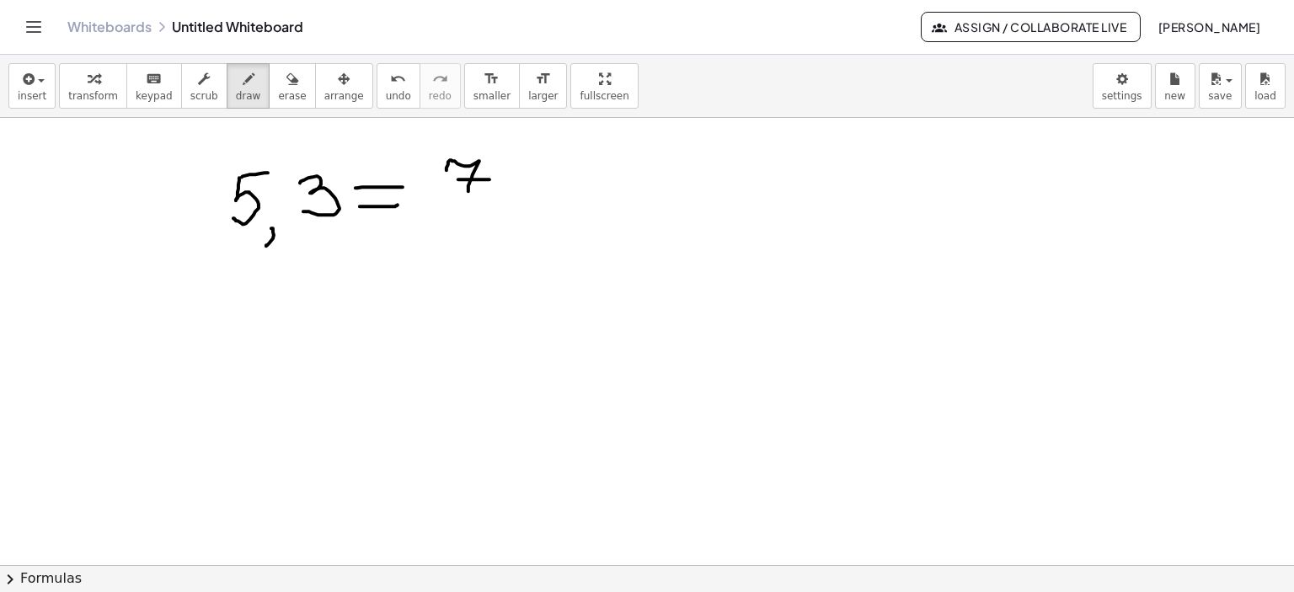
drag, startPoint x: 458, startPoint y: 179, endPoint x: 489, endPoint y: 179, distance: 31.2
drag, startPoint x: 513, startPoint y: 177, endPoint x: 534, endPoint y: 176, distance: 21.1
drag, startPoint x: 525, startPoint y: 167, endPoint x: 523, endPoint y: 182, distance: 15.3
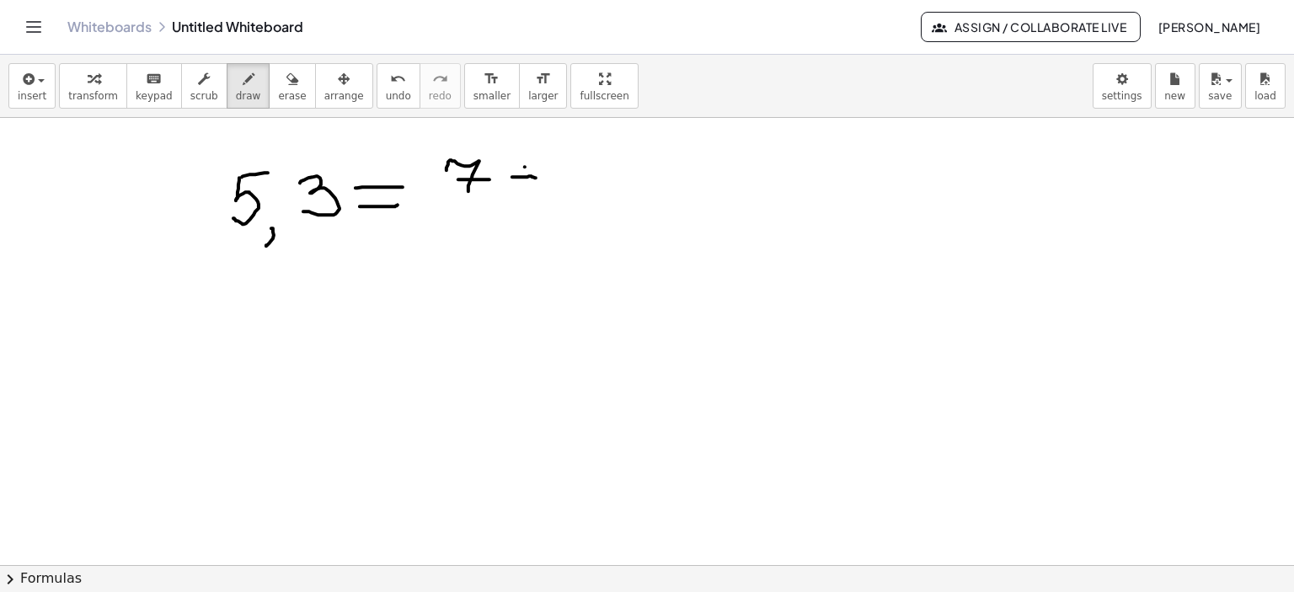
drag, startPoint x: 450, startPoint y: 141, endPoint x: 446, endPoint y: 216, distance: 75.9
drag, startPoint x: 600, startPoint y: 136, endPoint x: 602, endPoint y: 205, distance: 68.3
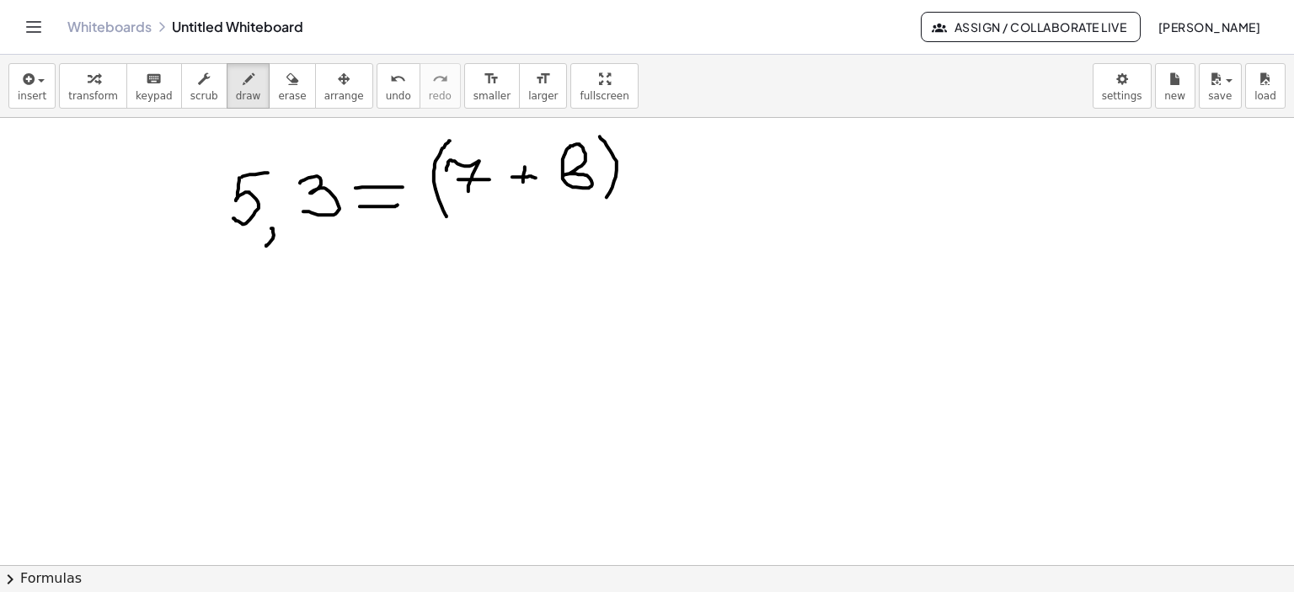
drag, startPoint x: 666, startPoint y: 151, endPoint x: 691, endPoint y: 184, distance: 42.1
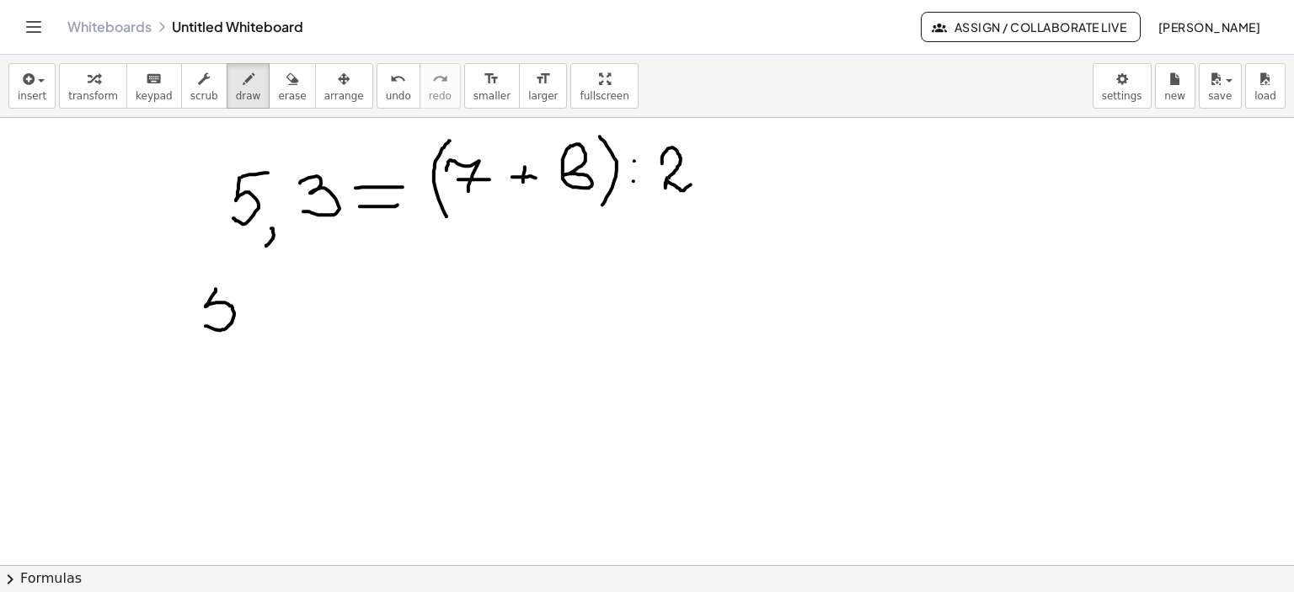
drag, startPoint x: 216, startPoint y: 289, endPoint x: 206, endPoint y: 325, distance: 37.6
drag, startPoint x: 219, startPoint y: 287, endPoint x: 237, endPoint y: 287, distance: 17.7
drag, startPoint x: 243, startPoint y: 323, endPoint x: 248, endPoint y: 340, distance: 18.4
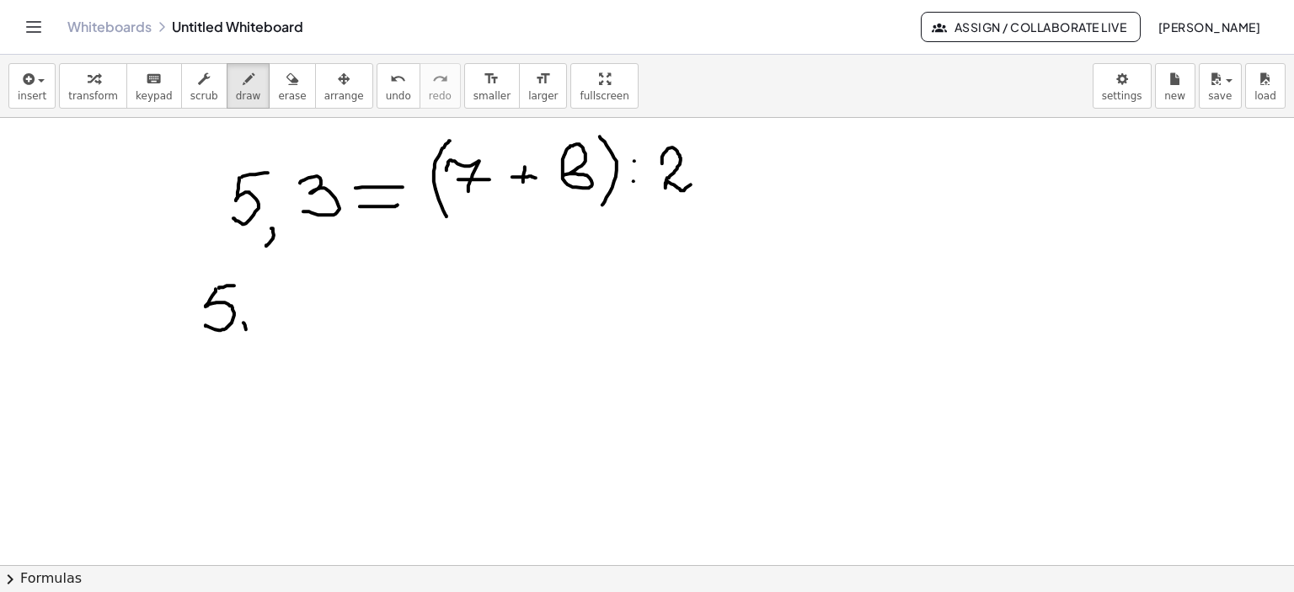
drag, startPoint x: 291, startPoint y: 287, endPoint x: 276, endPoint y: 319, distance: 35.4
drag, startPoint x: 323, startPoint y: 309, endPoint x: 337, endPoint y: 305, distance: 14.1
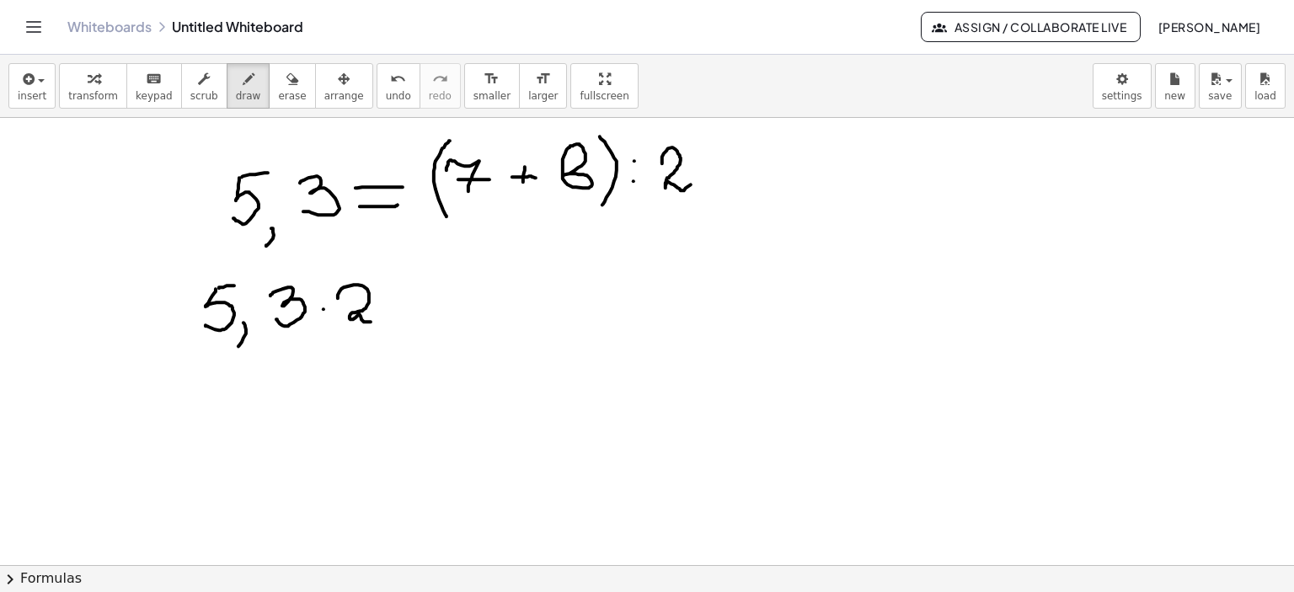
drag, startPoint x: 338, startPoint y: 297, endPoint x: 431, endPoint y: 309, distance: 94.2
drag, startPoint x: 428, startPoint y: 295, endPoint x: 447, endPoint y: 296, distance: 19.4
drag, startPoint x: 421, startPoint y: 307, endPoint x: 457, endPoint y: 306, distance: 36.3
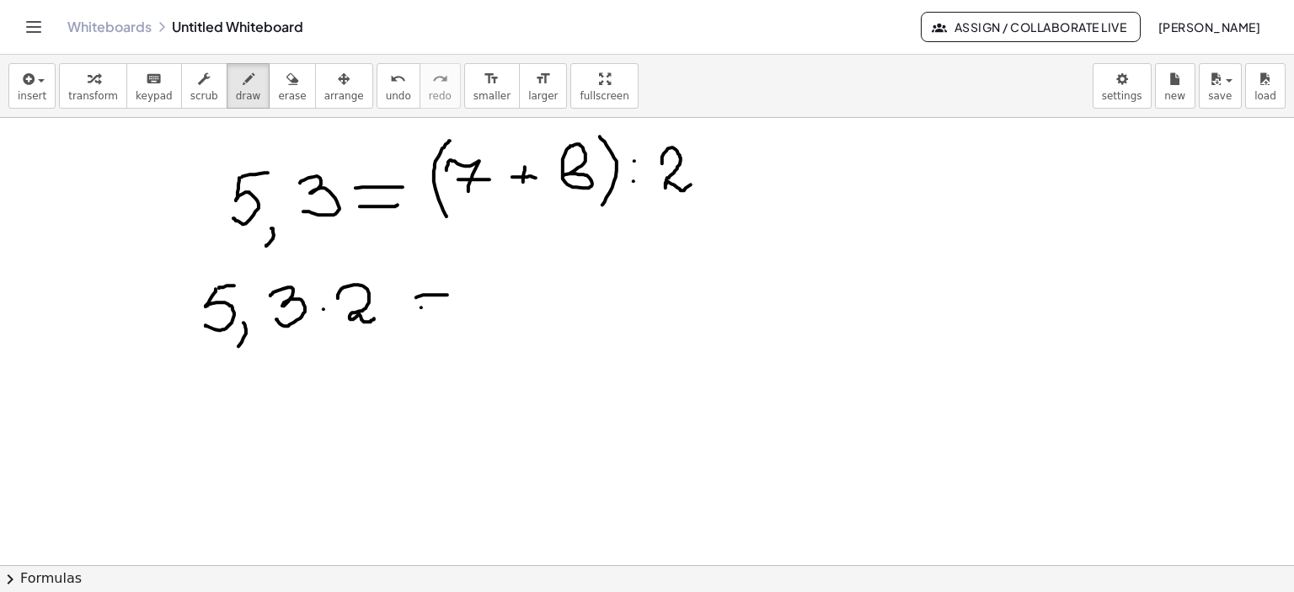
drag, startPoint x: 489, startPoint y: 282, endPoint x: 494, endPoint y: 317, distance: 34.9
drag, startPoint x: 495, startPoint y: 296, endPoint x: 515, endPoint y: 299, distance: 20.5
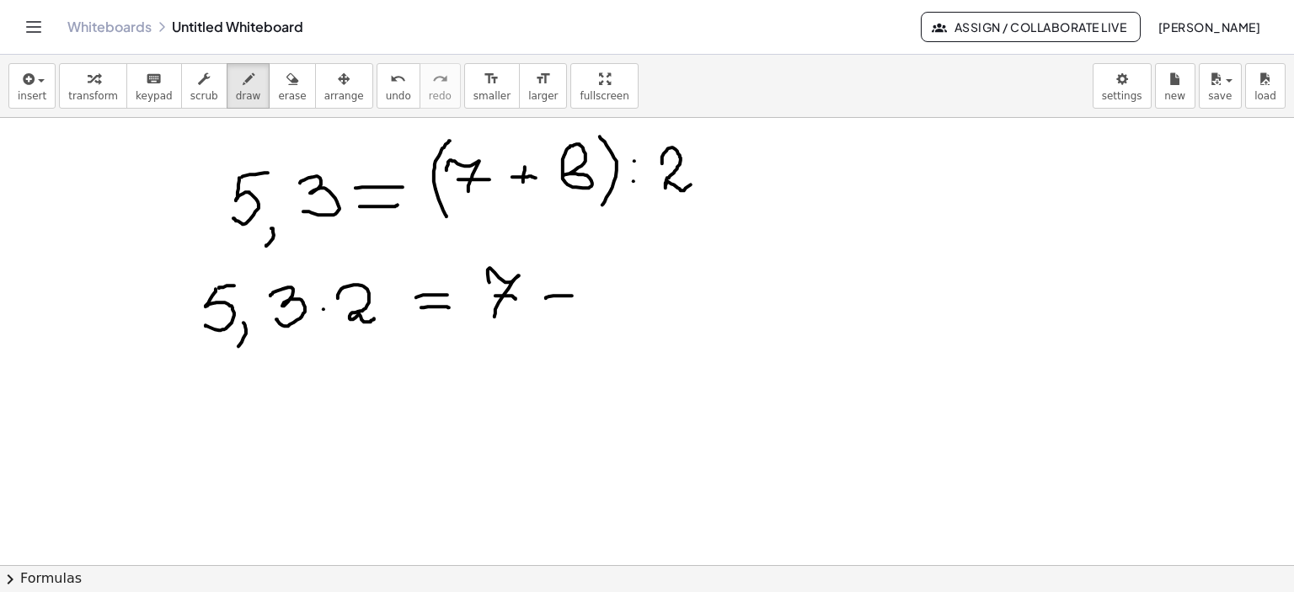
drag, startPoint x: 546, startPoint y: 298, endPoint x: 573, endPoint y: 296, distance: 27.1
drag, startPoint x: 559, startPoint y: 286, endPoint x: 578, endPoint y: 299, distance: 22.9
drag, startPoint x: 600, startPoint y: 285, endPoint x: 590, endPoint y: 316, distance: 32.8
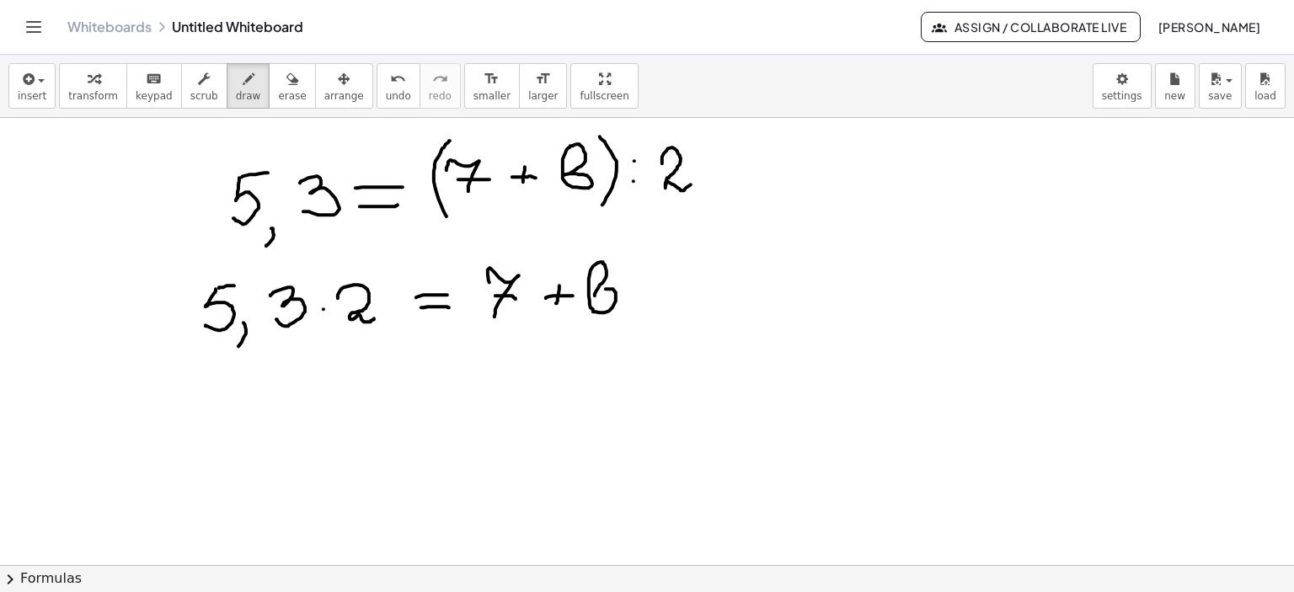
drag, startPoint x: 259, startPoint y: 407, endPoint x: 263, endPoint y: 435, distance: 28.1
drag, startPoint x: 327, startPoint y: 435, endPoint x: 353, endPoint y: 430, distance: 26.4
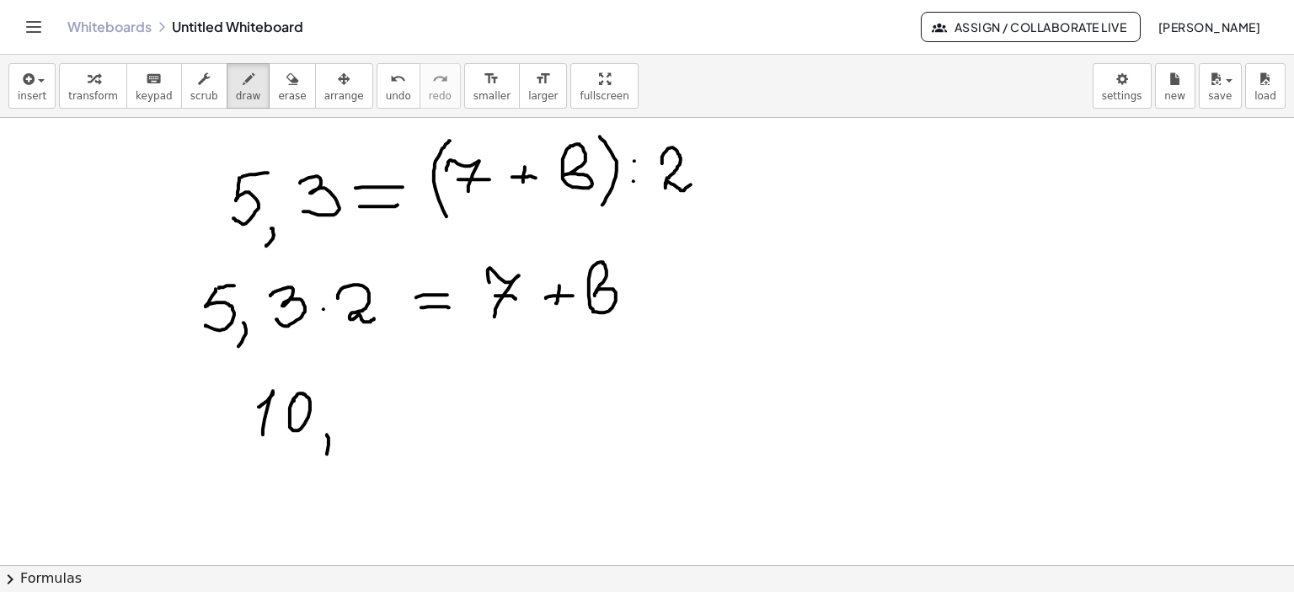
drag, startPoint x: 366, startPoint y: 397, endPoint x: 371, endPoint y: 419, distance: 23.1
drag, startPoint x: 396, startPoint y: 403, endPoint x: 430, endPoint y: 403, distance: 34.5
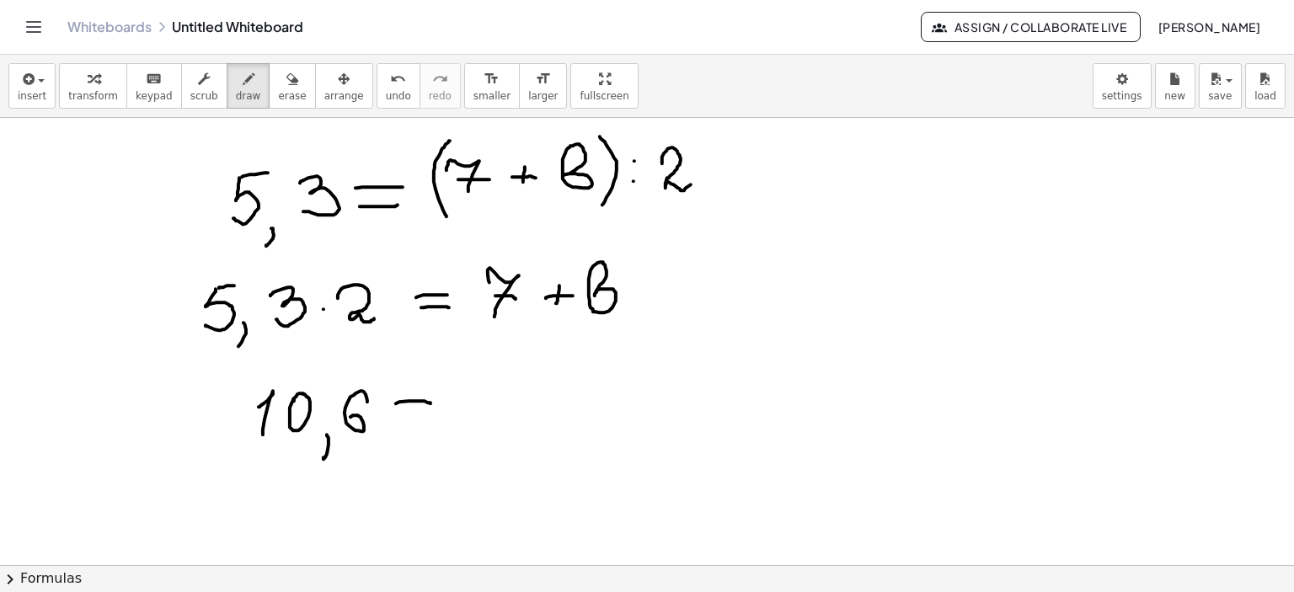
drag, startPoint x: 404, startPoint y: 418, endPoint x: 437, endPoint y: 419, distance: 32.9
drag, startPoint x: 472, startPoint y: 380, endPoint x: 473, endPoint y: 416, distance: 36.2
drag, startPoint x: 468, startPoint y: 398, endPoint x: 497, endPoint y: 398, distance: 28.6
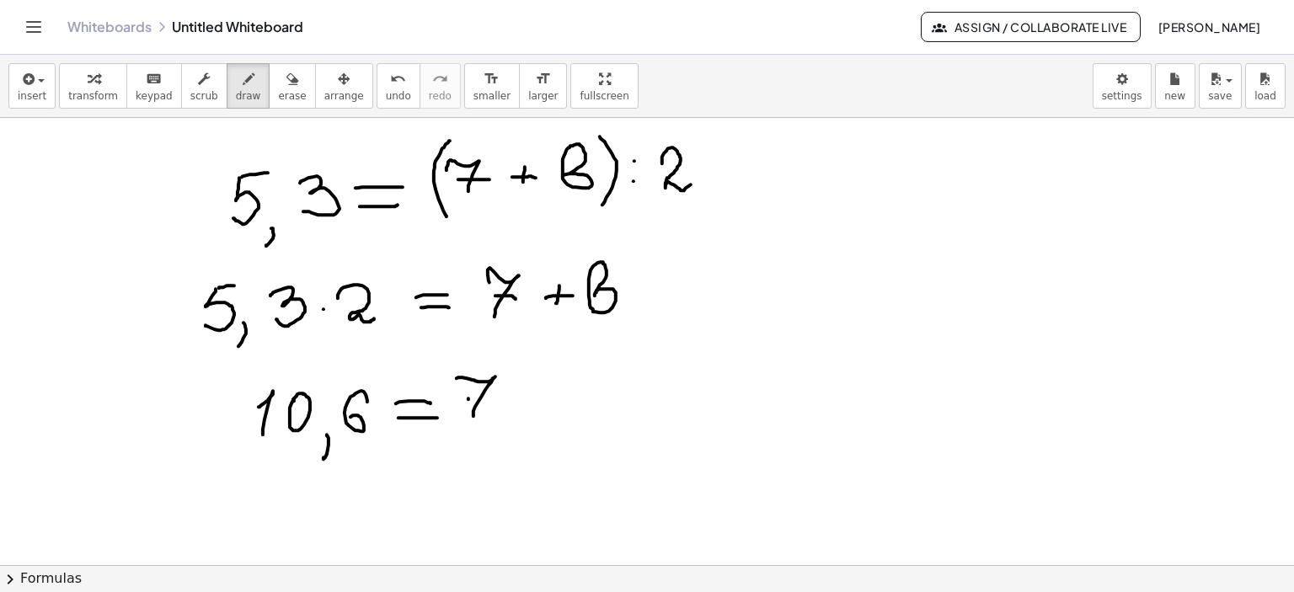
drag, startPoint x: 516, startPoint y: 400, endPoint x: 530, endPoint y: 397, distance: 13.9
drag, startPoint x: 523, startPoint y: 389, endPoint x: 527, endPoint y: 408, distance: 19.8
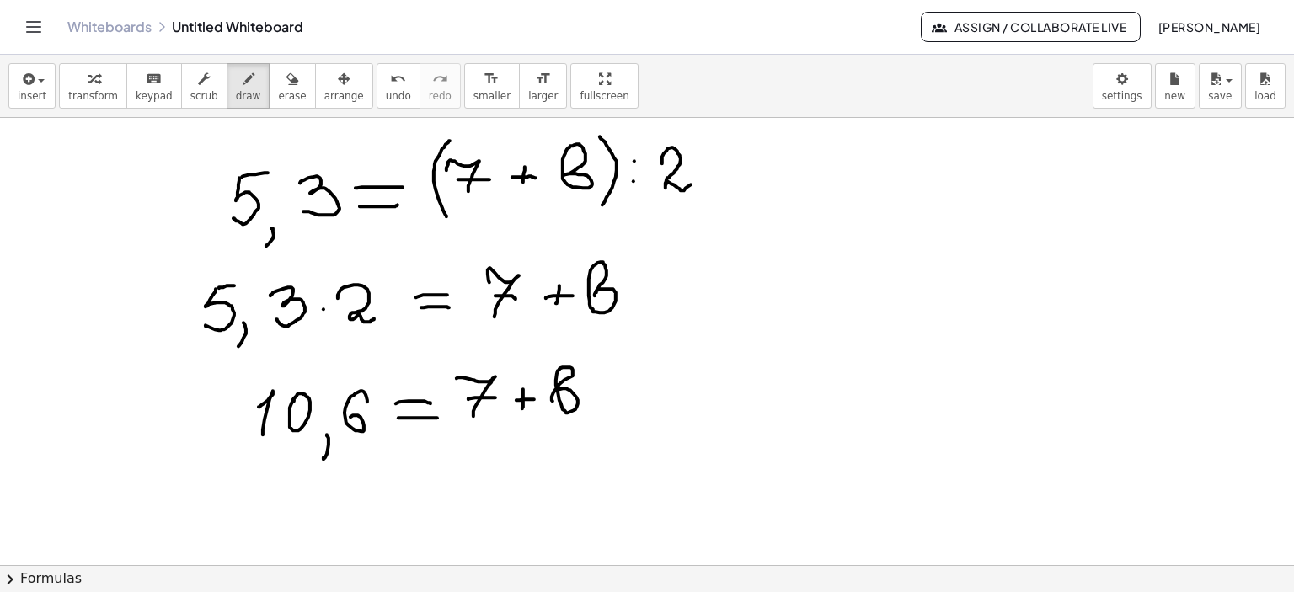
drag, startPoint x: 552, startPoint y: 400, endPoint x: 563, endPoint y: 398, distance: 11.2
drag, startPoint x: 360, startPoint y: 504, endPoint x: 370, endPoint y: 502, distance: 9.4
drag, startPoint x: 400, startPoint y: 494, endPoint x: 436, endPoint y: 496, distance: 36.3
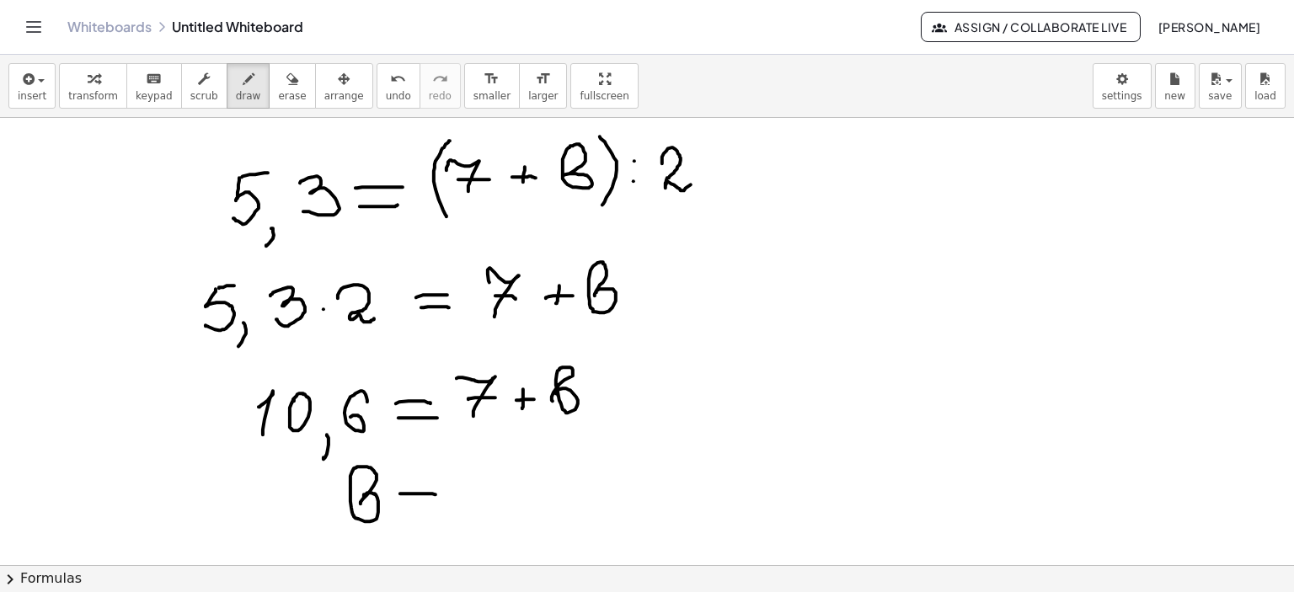
drag, startPoint x: 410, startPoint y: 510, endPoint x: 432, endPoint y: 511, distance: 21.9
drag, startPoint x: 471, startPoint y: 498, endPoint x: 481, endPoint y: 504, distance: 11.7
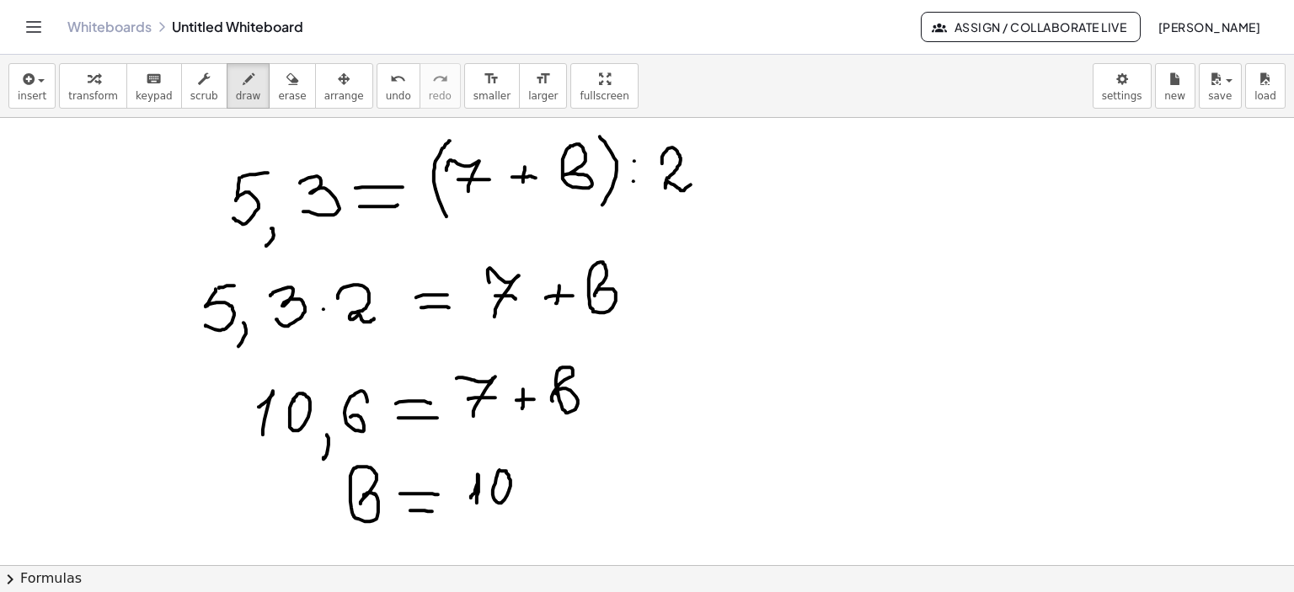
drag, startPoint x: 498, startPoint y: 472, endPoint x: 503, endPoint y: 492, distance: 20.0
drag, startPoint x: 521, startPoint y: 505, endPoint x: 518, endPoint y: 527, distance: 22.0
drag, startPoint x: 558, startPoint y: 474, endPoint x: 536, endPoint y: 498, distance: 32.8
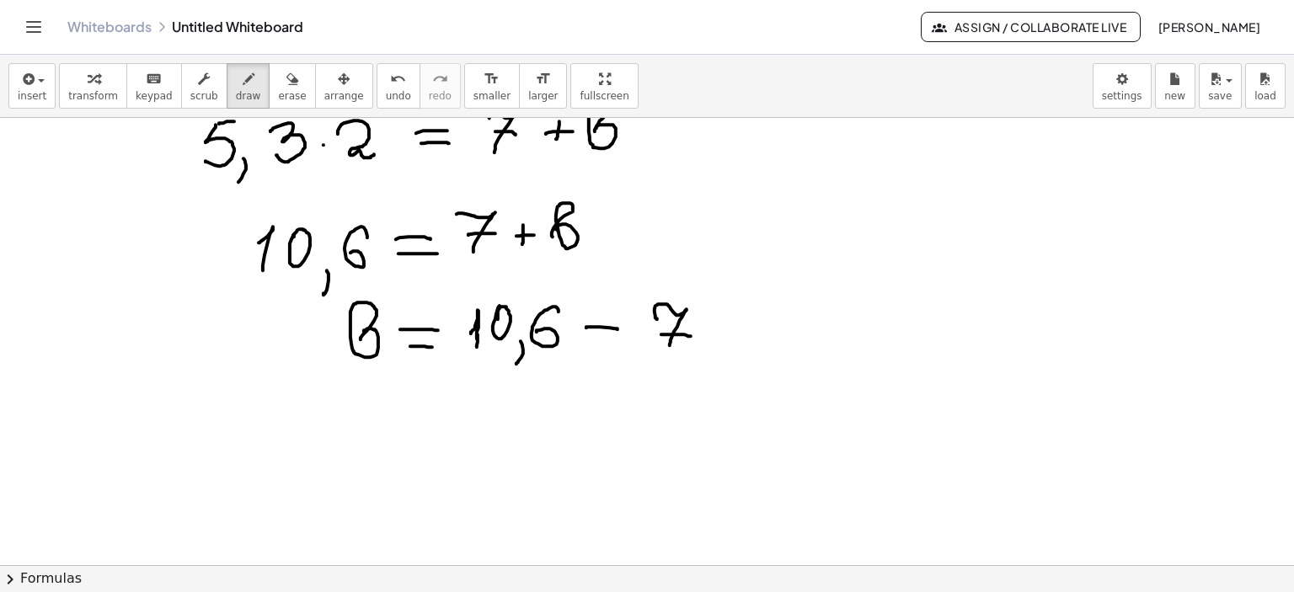
scroll to position [2421, 0]
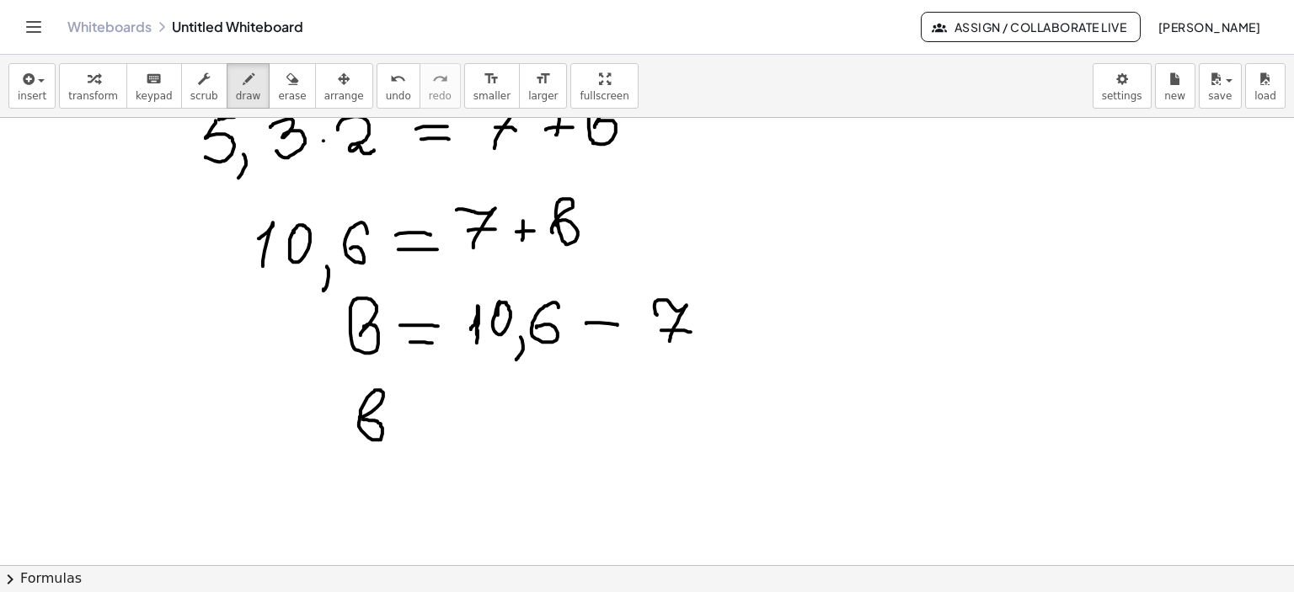
drag, startPoint x: 499, startPoint y: 411, endPoint x: 508, endPoint y: 433, distance: 23.5
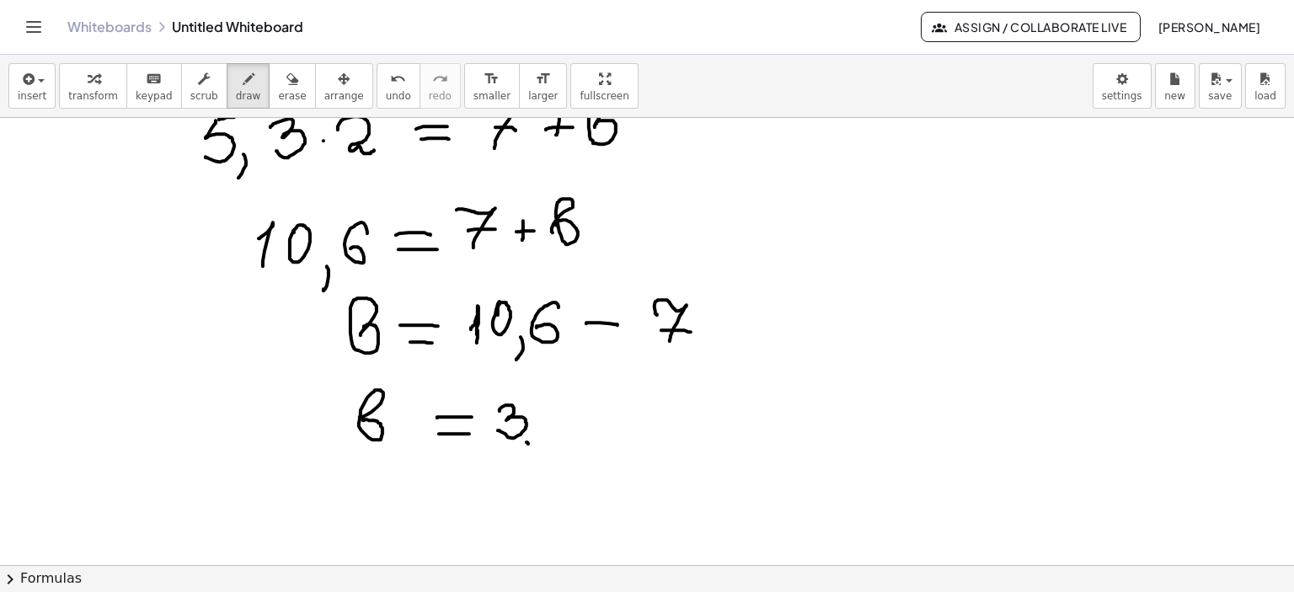
drag, startPoint x: 566, startPoint y: 403, endPoint x: 546, endPoint y: 421, distance: 27.4
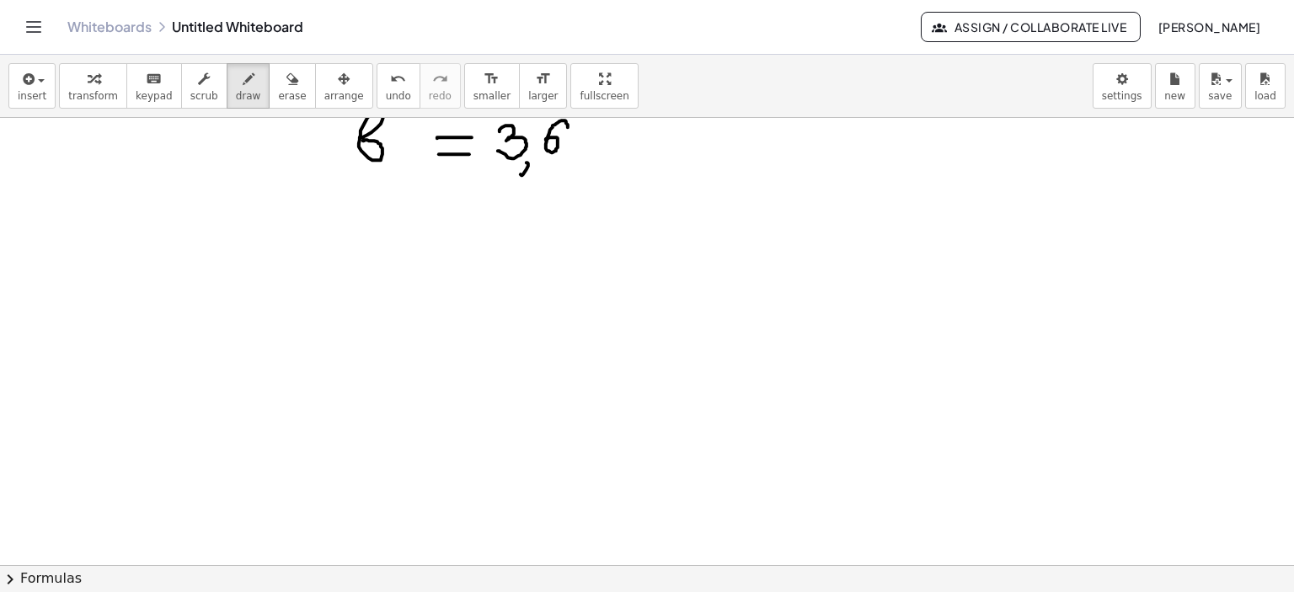
scroll to position [2954, 0]
drag, startPoint x: 210, startPoint y: 174, endPoint x: 204, endPoint y: 161, distance: 13.9
drag, startPoint x: 190, startPoint y: 151, endPoint x: 230, endPoint y: 147, distance: 39.7
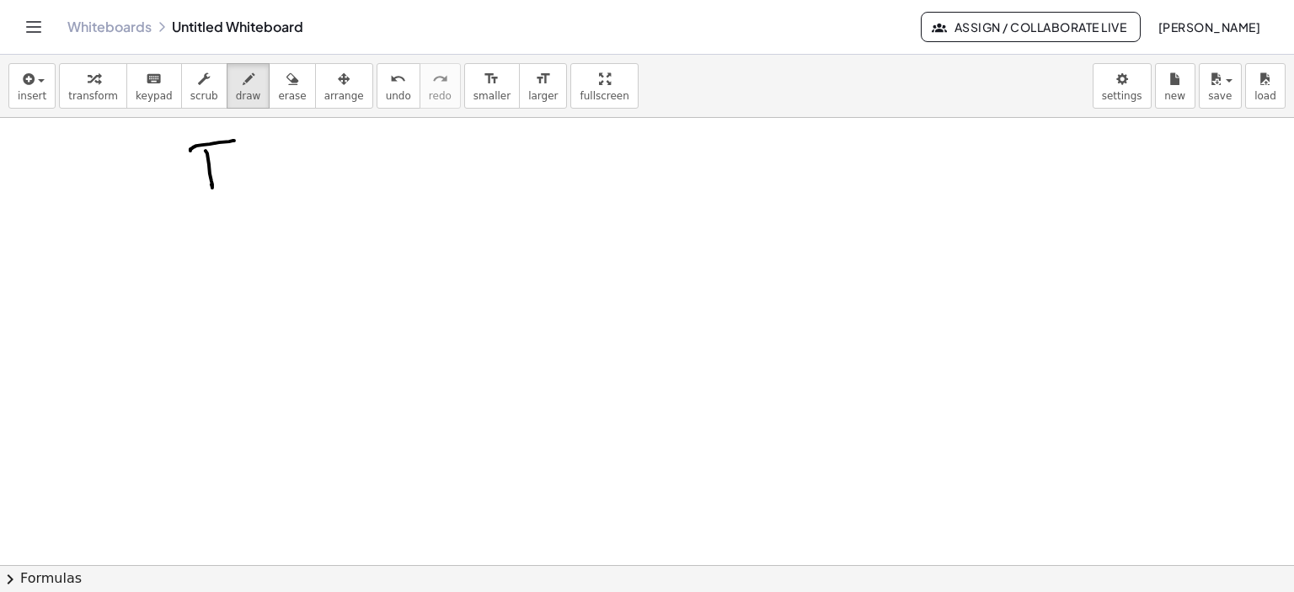
drag, startPoint x: 259, startPoint y: 176, endPoint x: 300, endPoint y: 193, distance: 43.8
drag, startPoint x: 215, startPoint y: 248, endPoint x: 222, endPoint y: 280, distance: 32.9
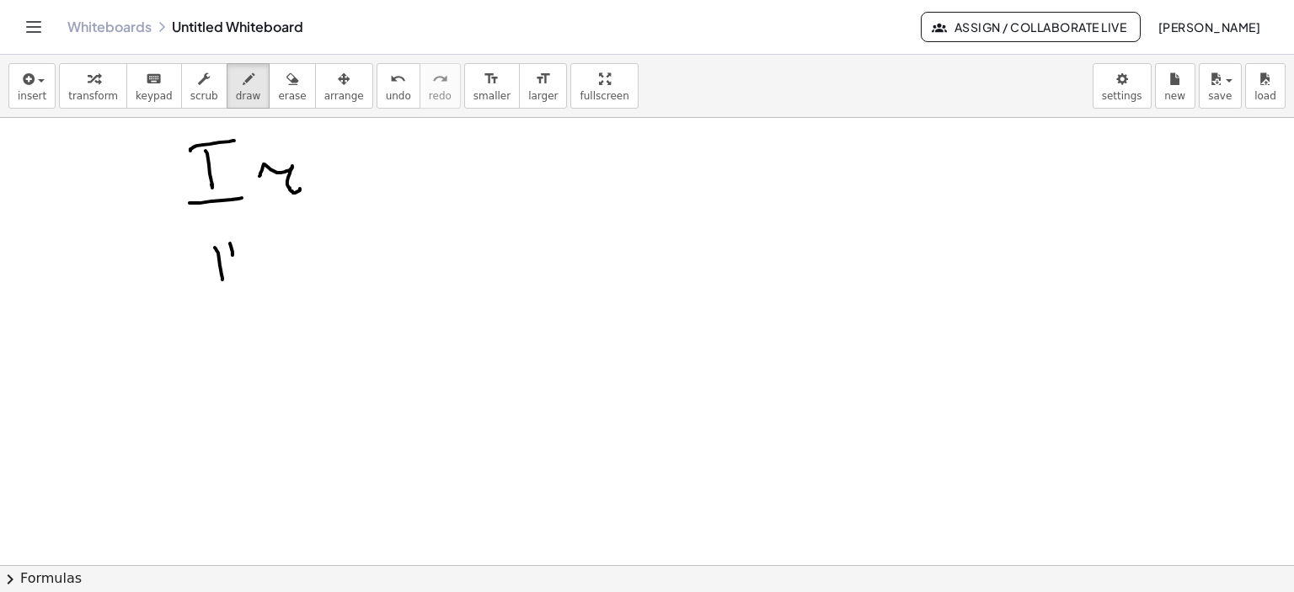
drag, startPoint x: 230, startPoint y: 243, endPoint x: 228, endPoint y: 262, distance: 18.6
drag, startPoint x: 208, startPoint y: 242, endPoint x: 226, endPoint y: 278, distance: 40.3
drag, startPoint x: 216, startPoint y: 295, endPoint x: 246, endPoint y: 291, distance: 30.5
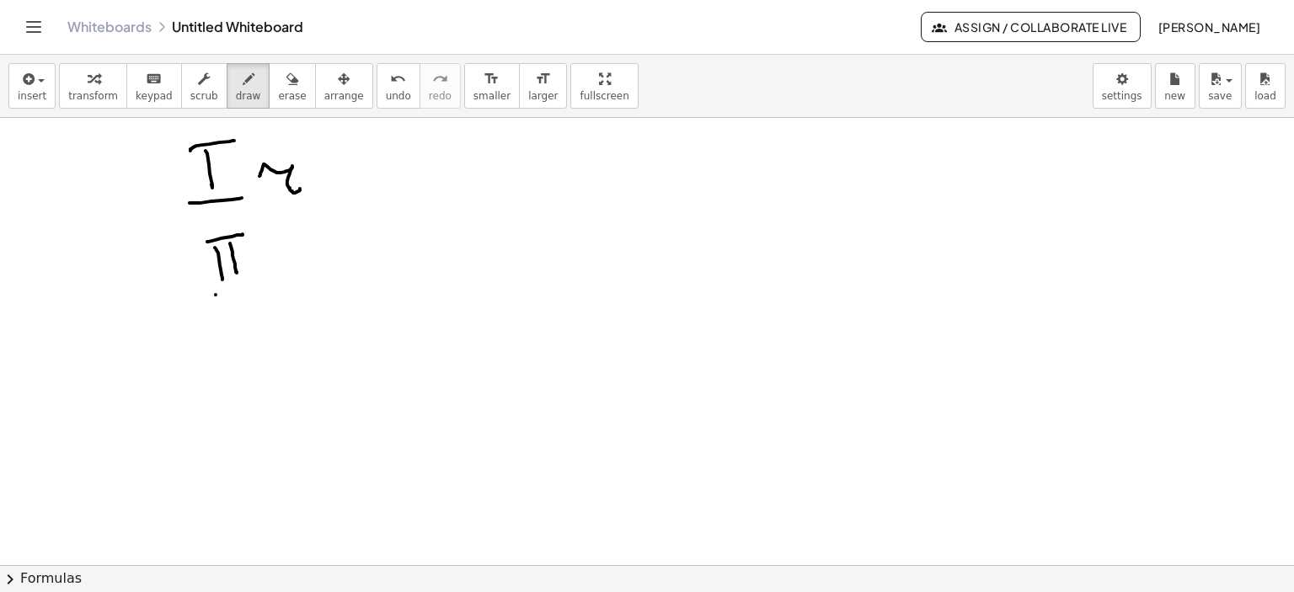
drag, startPoint x: 266, startPoint y: 268, endPoint x: 301, endPoint y: 281, distance: 37.1
drag, startPoint x: 369, startPoint y: 174, endPoint x: 421, endPoint y: 164, distance: 53.0
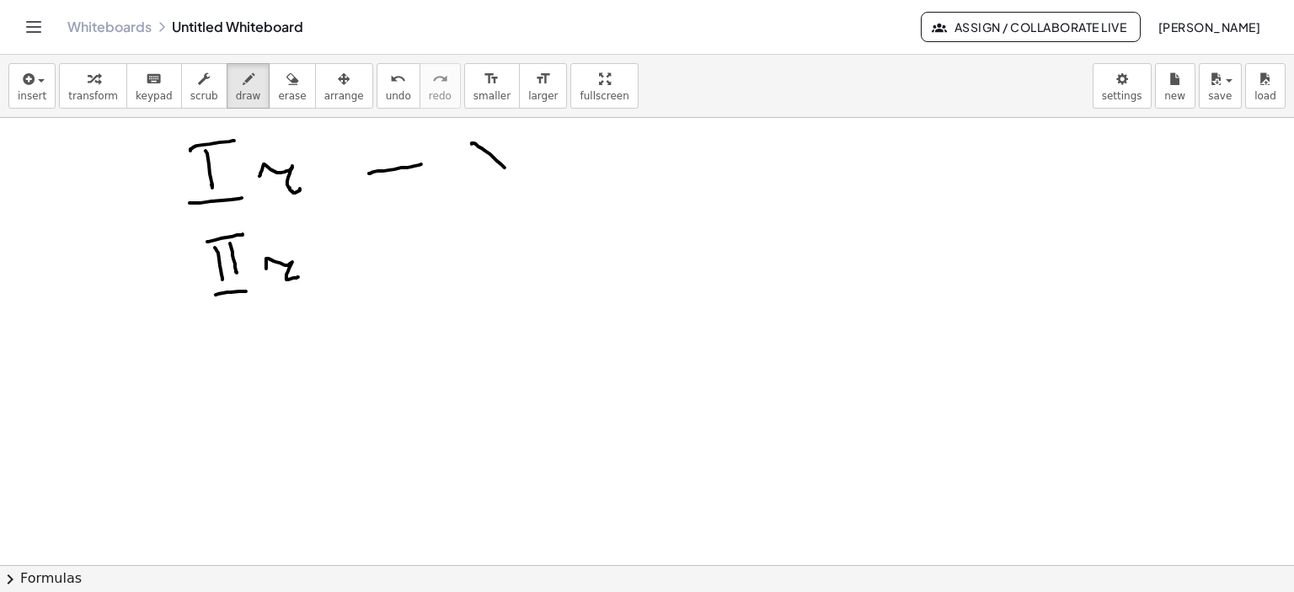
drag, startPoint x: 472, startPoint y: 144, endPoint x: 508, endPoint y: 147, distance: 36.4
drag, startPoint x: 506, startPoint y: 141, endPoint x: 479, endPoint y: 179, distance: 46.5
drag, startPoint x: 478, startPoint y: 190, endPoint x: 526, endPoint y: 190, distance: 47.2
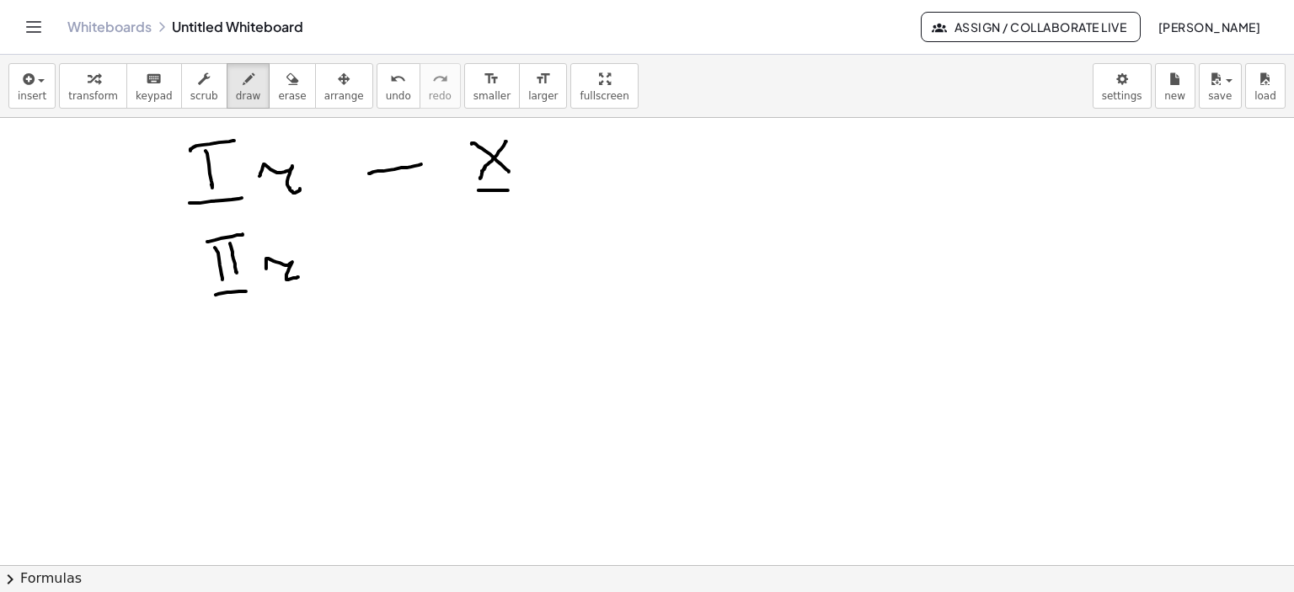
drag, startPoint x: 363, startPoint y: 260, endPoint x: 407, endPoint y: 255, distance: 44.1
drag, startPoint x: 269, startPoint y: 77, endPoint x: 282, endPoint y: 74, distance: 13.9
click at [286, 78] on icon "button" at bounding box center [292, 79] width 12 height 20
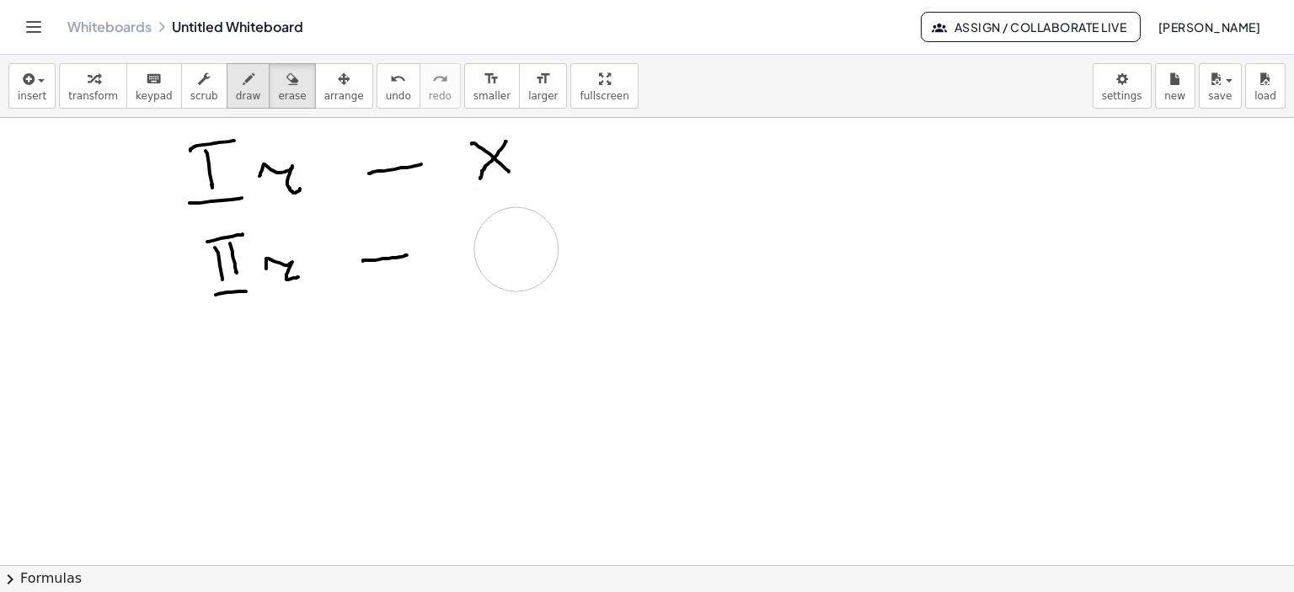
drag, startPoint x: 659, startPoint y: 265, endPoint x: 230, endPoint y: 83, distance: 466.8
click at [243, 82] on icon "button" at bounding box center [249, 79] width 12 height 20
drag, startPoint x: 441, startPoint y: 250, endPoint x: 472, endPoint y: 259, distance: 31.5
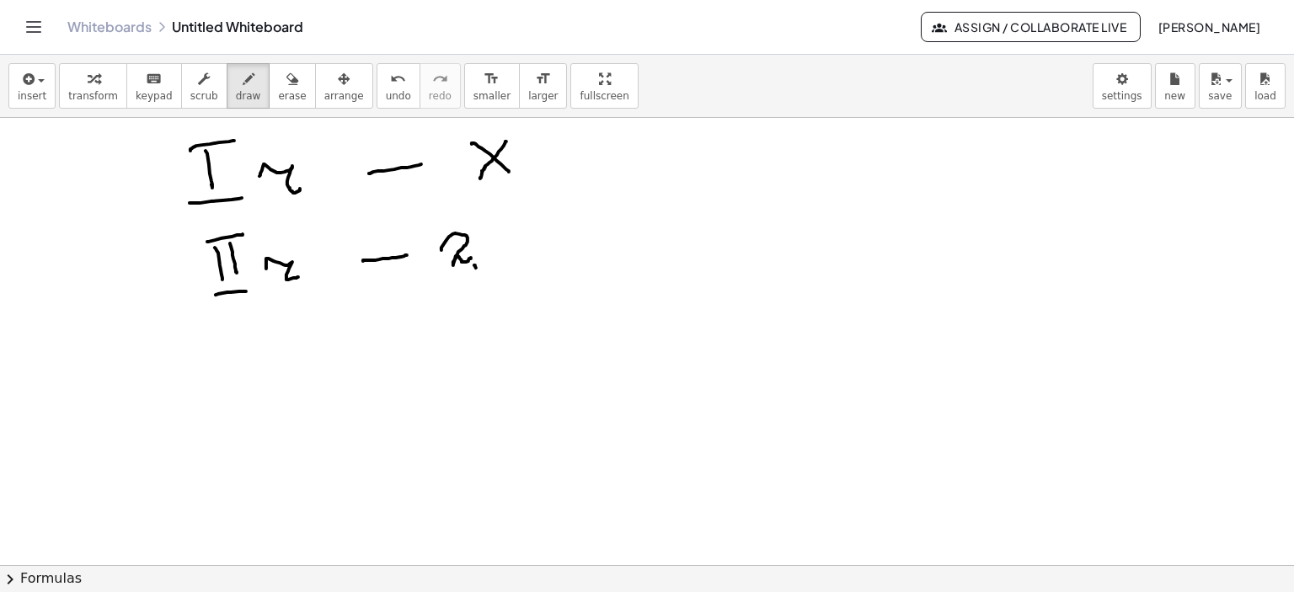
drag, startPoint x: 474, startPoint y: 265, endPoint x: 475, endPoint y: 279, distance: 13.5
drag, startPoint x: 494, startPoint y: 228, endPoint x: 492, endPoint y: 250, distance: 22.0
drag, startPoint x: 494, startPoint y: 226, endPoint x: 526, endPoint y: 243, distance: 36.2
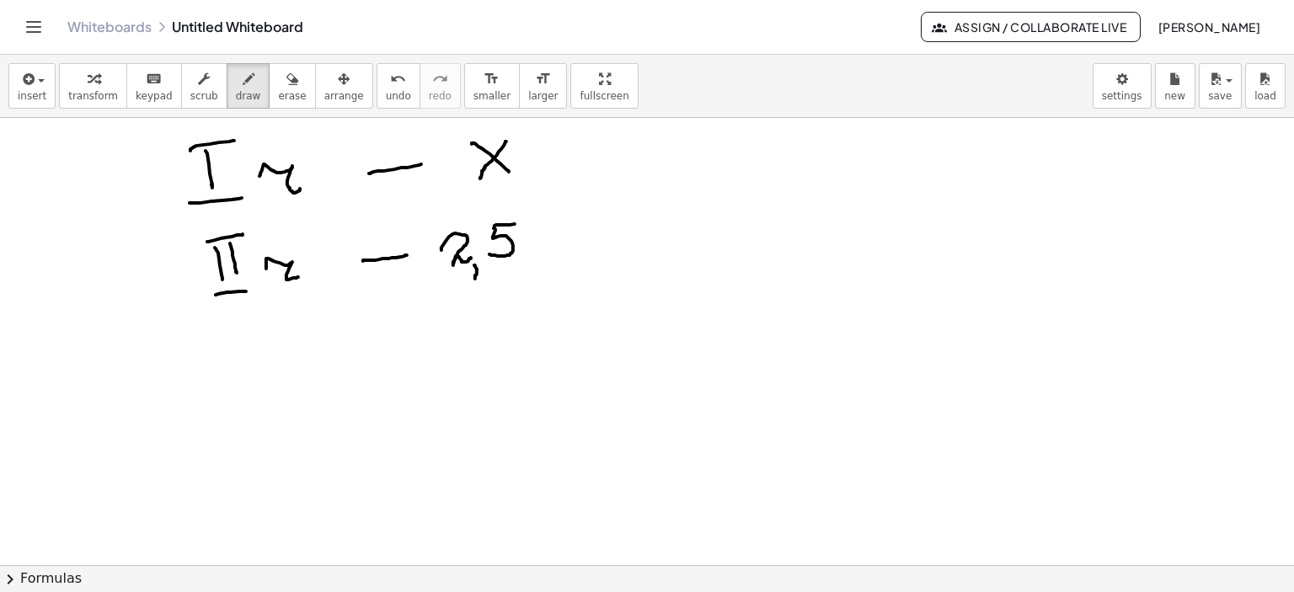
drag, startPoint x: 531, startPoint y: 227, endPoint x: 552, endPoint y: 235, distance: 22.4
drag, startPoint x: 548, startPoint y: 232, endPoint x: 529, endPoint y: 264, distance: 38.1
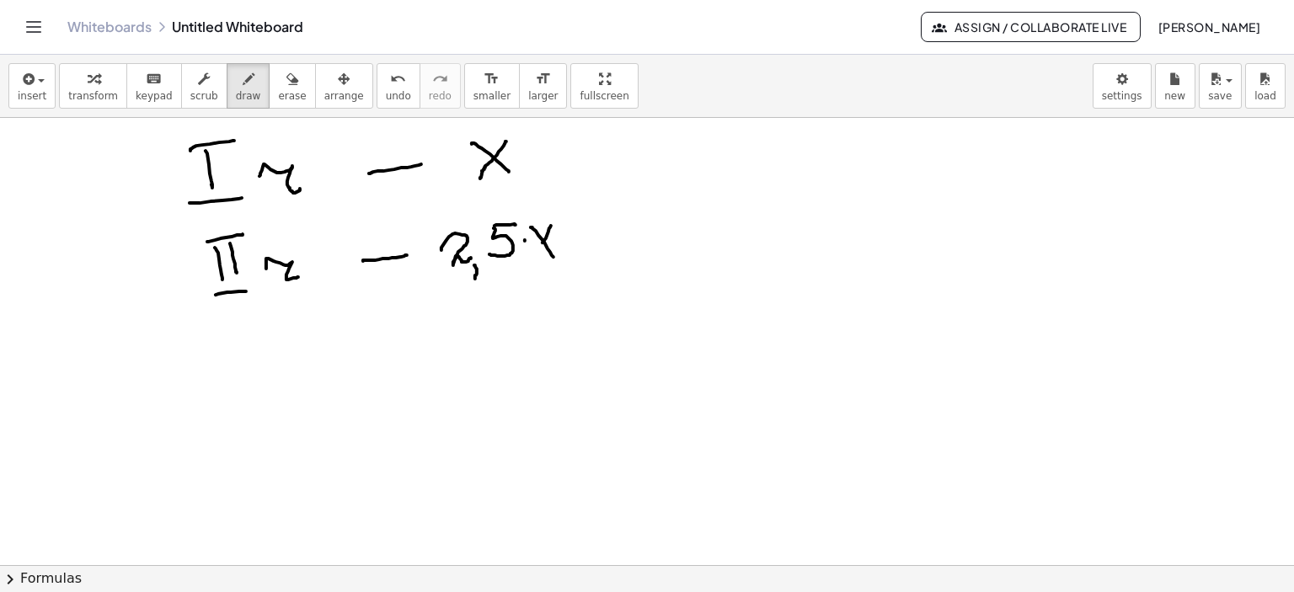
drag, startPoint x: 371, startPoint y: 333, endPoint x: 397, endPoint y: 356, distance: 35.2
drag, startPoint x: 391, startPoint y: 329, endPoint x: 380, endPoint y: 360, distance: 33.0
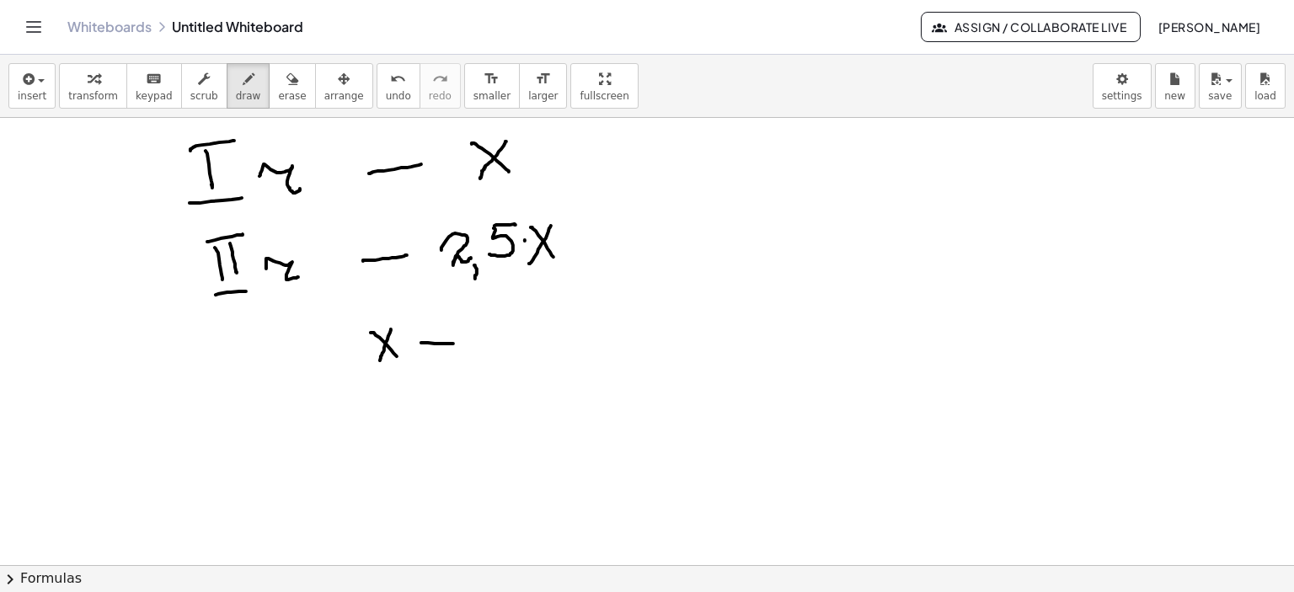
drag, startPoint x: 421, startPoint y: 343, endPoint x: 453, endPoint y: 344, distance: 32.0
drag, startPoint x: 442, startPoint y: 330, endPoint x: 441, endPoint y: 354, distance: 23.6
drag, startPoint x: 465, startPoint y: 335, endPoint x: 505, endPoint y: 360, distance: 47.7
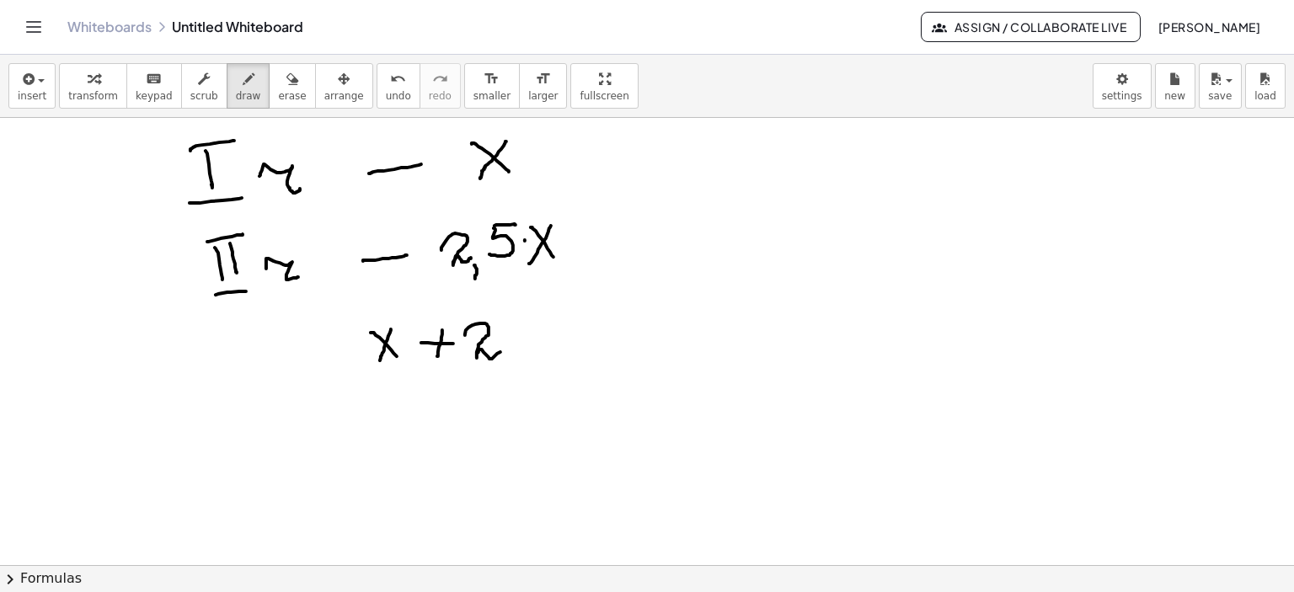
drag, startPoint x: 509, startPoint y: 363, endPoint x: 502, endPoint y: 371, distance: 10.8
drag, startPoint x: 521, startPoint y: 319, endPoint x: 512, endPoint y: 346, distance: 28.2
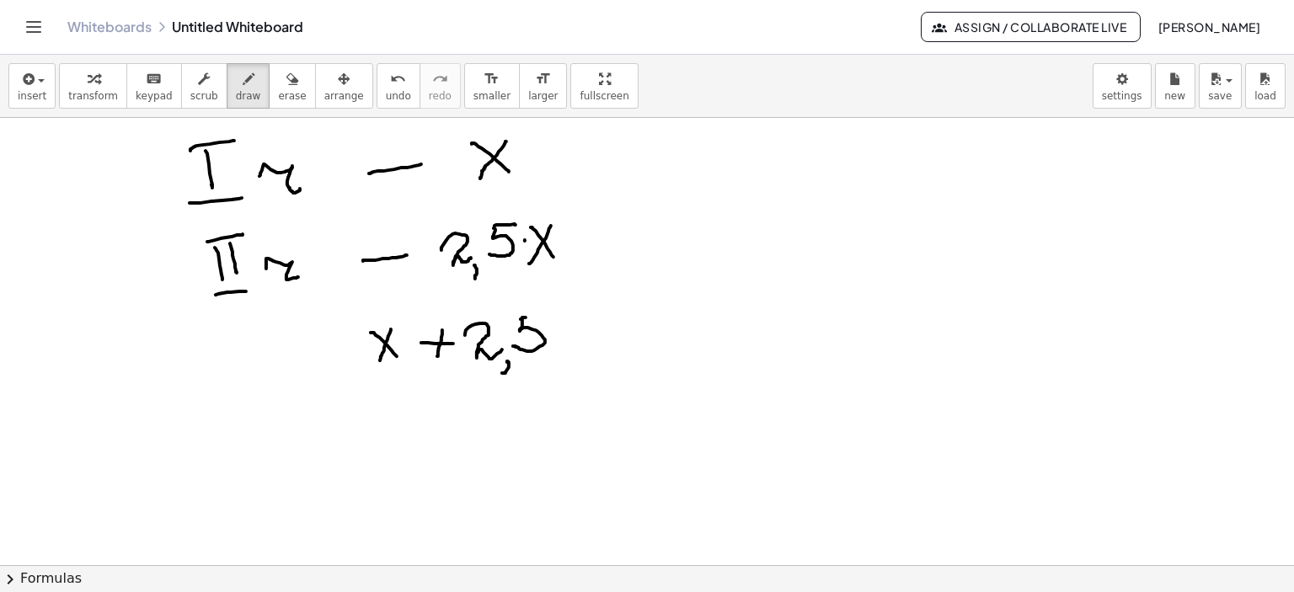
drag, startPoint x: 526, startPoint y: 318, endPoint x: 553, endPoint y: 318, distance: 27.8
drag, startPoint x: 579, startPoint y: 317, endPoint x: 553, endPoint y: 355, distance: 45.6
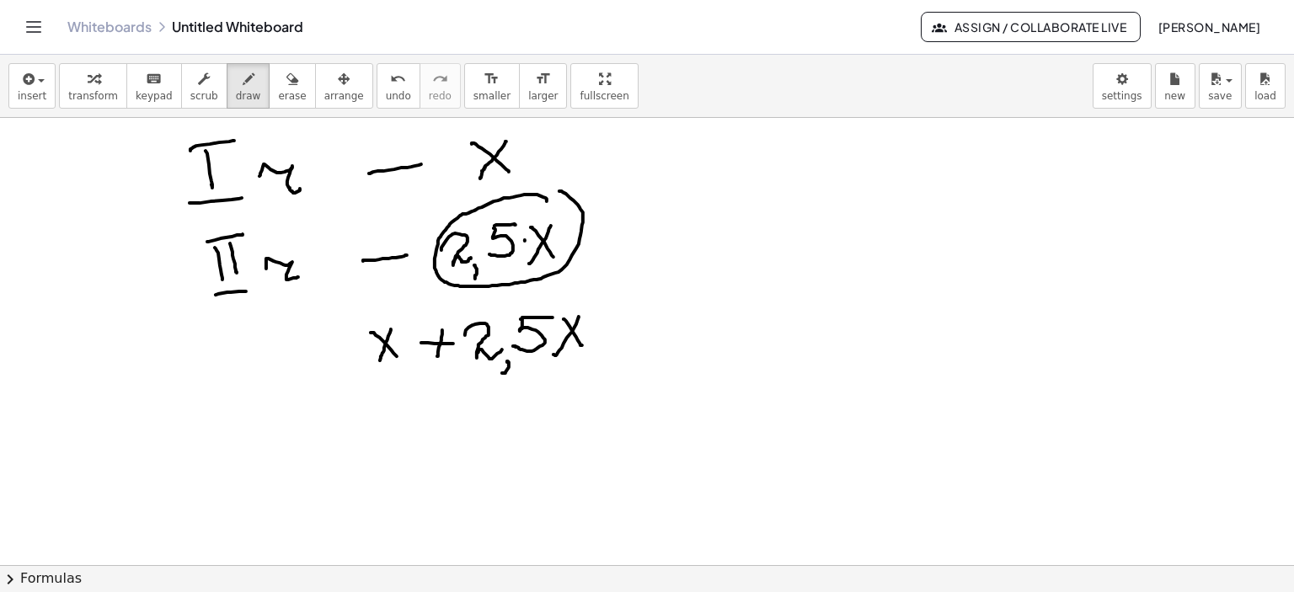
drag, startPoint x: 618, startPoint y: 325, endPoint x: 651, endPoint y: 329, distance: 33.1
drag, startPoint x: 623, startPoint y: 339, endPoint x: 657, endPoint y: 336, distance: 33.9
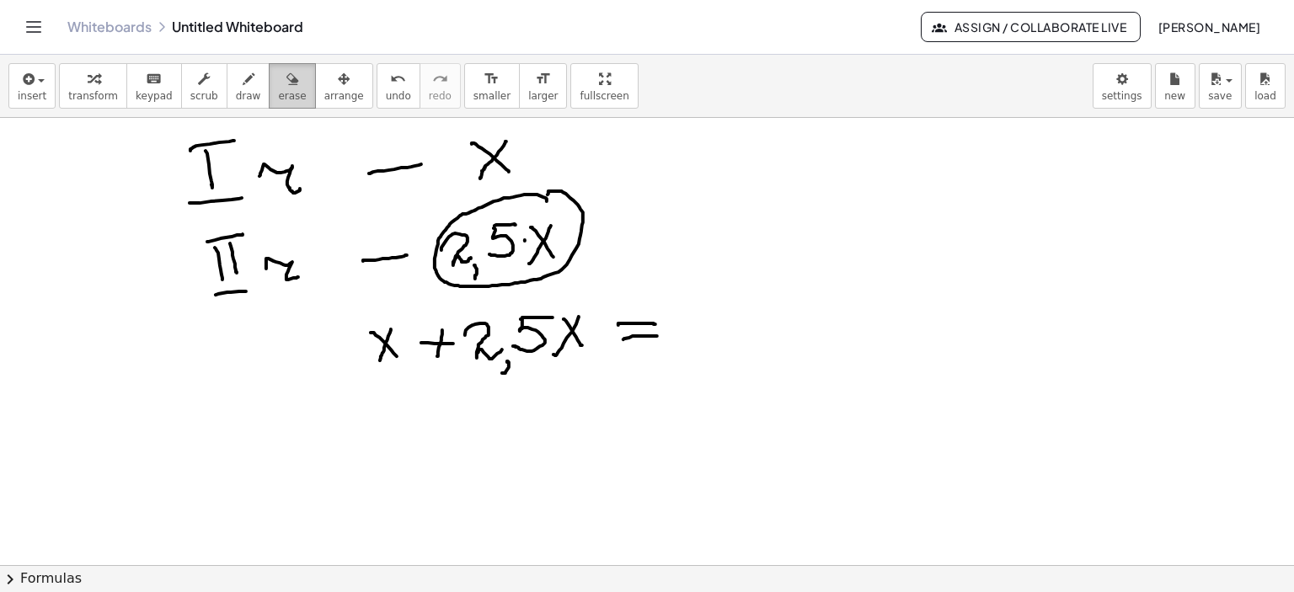
click at [286, 83] on icon "button" at bounding box center [292, 79] width 12 height 20
drag, startPoint x: 676, startPoint y: 368, endPoint x: 450, endPoint y: 245, distance: 257.8
click at [236, 83] on div "button" at bounding box center [248, 78] width 25 height 20
drag, startPoint x: 346, startPoint y: 322, endPoint x: 364, endPoint y: 376, distance: 57.5
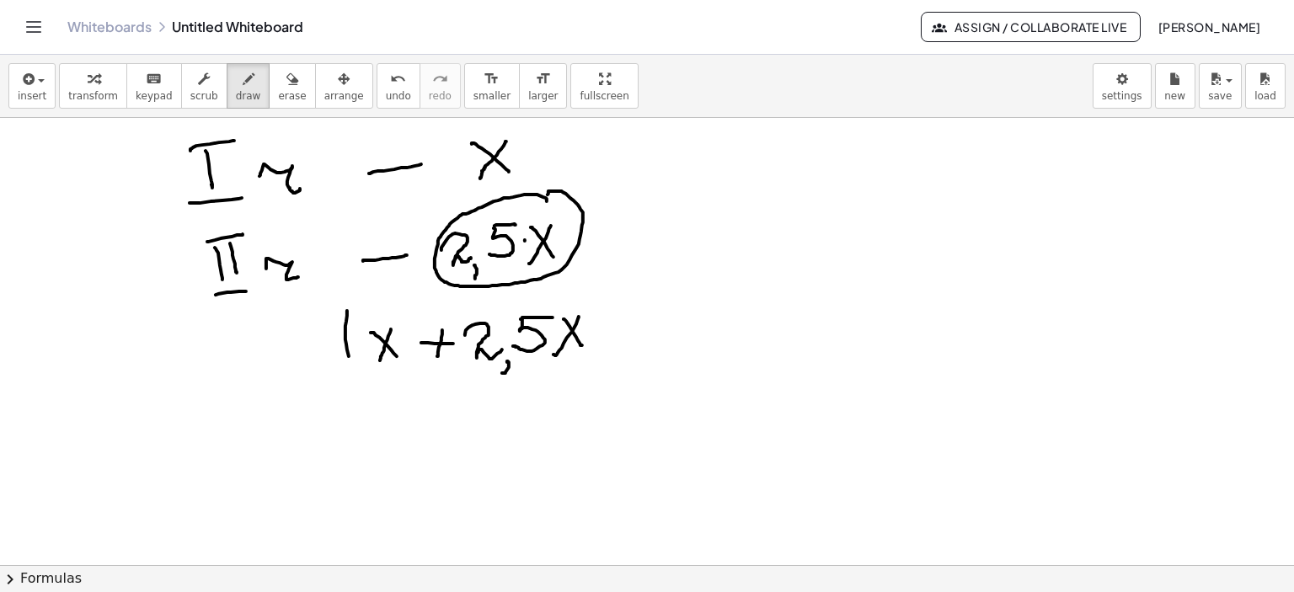
drag, startPoint x: 574, startPoint y: 292, endPoint x: 621, endPoint y: 325, distance: 57.5
drag, startPoint x: 627, startPoint y: 328, endPoint x: 656, endPoint y: 329, distance: 29.5
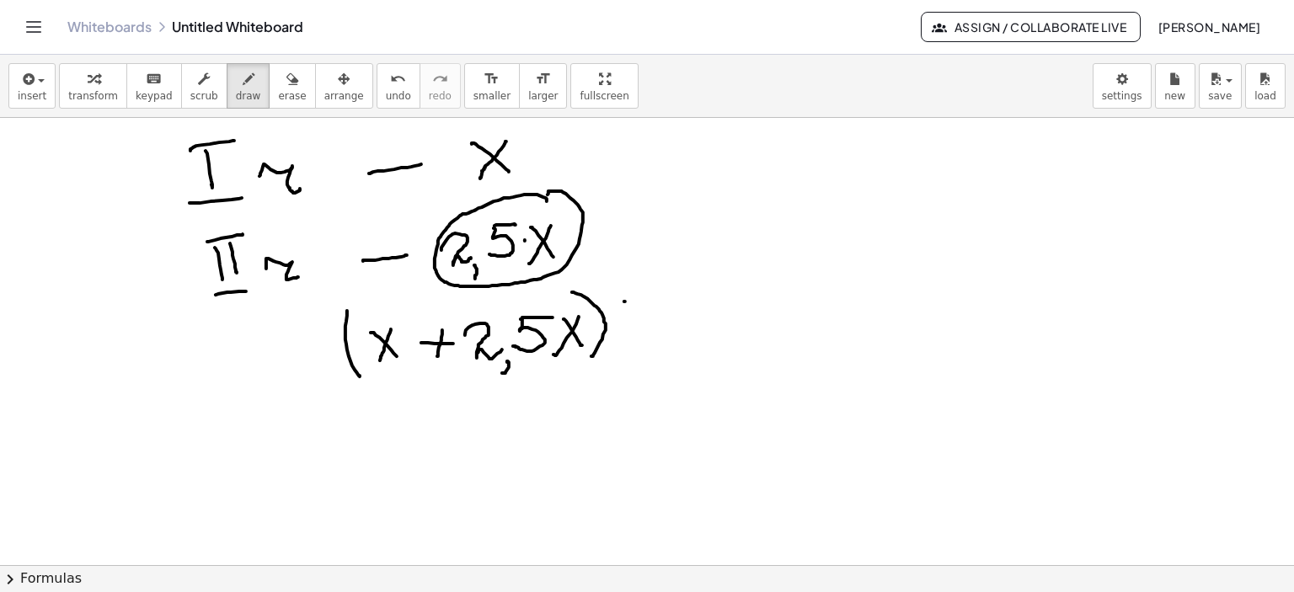
drag, startPoint x: 652, startPoint y: 311, endPoint x: 717, endPoint y: 319, distance: 65.4
drag, startPoint x: 729, startPoint y: 307, endPoint x: 731, endPoint y: 319, distance: 12.9
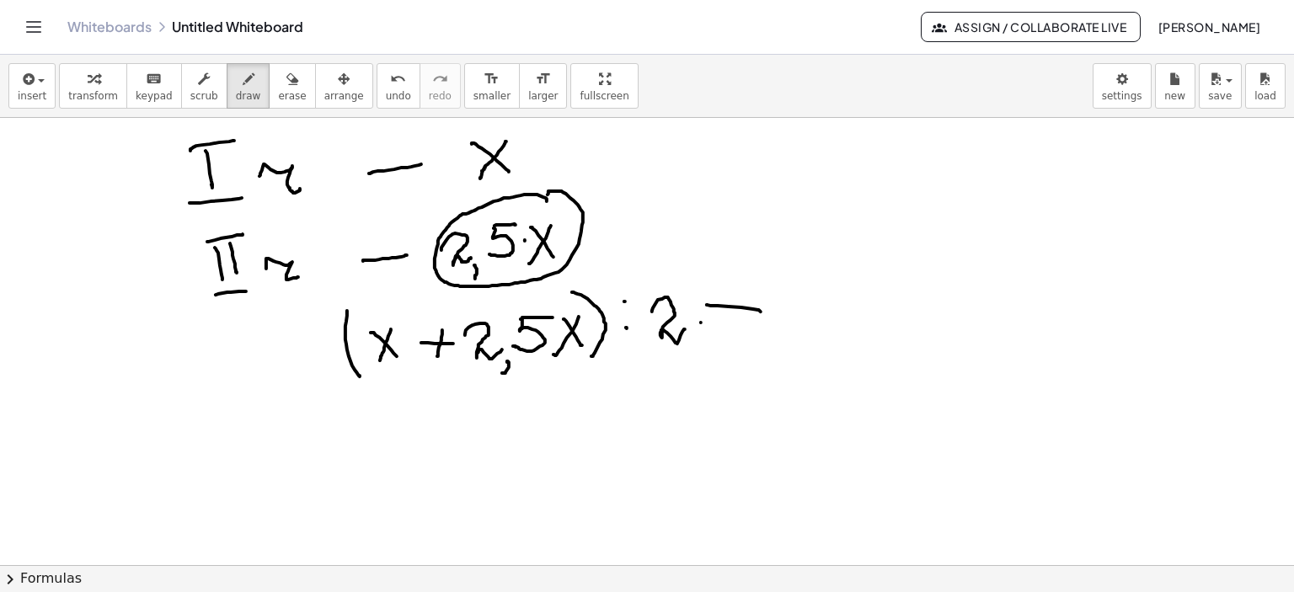
drag, startPoint x: 701, startPoint y: 323, endPoint x: 755, endPoint y: 326, distance: 54.8
drag, startPoint x: 793, startPoint y: 285, endPoint x: 805, endPoint y: 315, distance: 32.8
drag, startPoint x: 805, startPoint y: 309, endPoint x: 806, endPoint y: 335, distance: 26.1
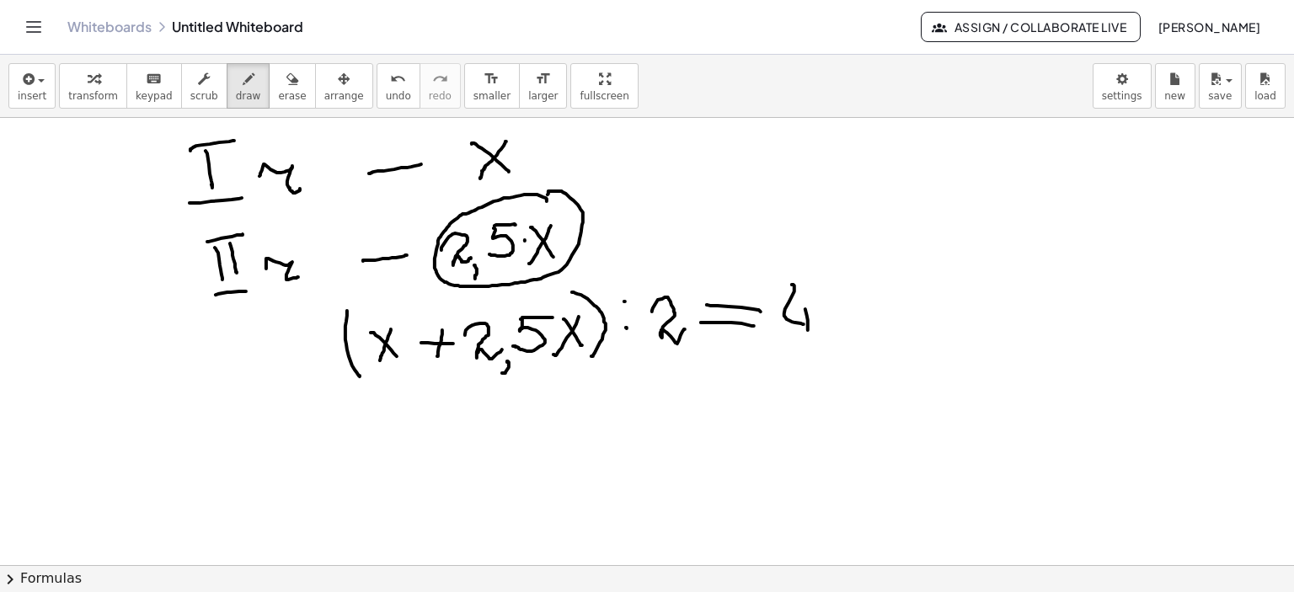
drag, startPoint x: 825, startPoint y: 302, endPoint x: 854, endPoint y: 336, distance: 44.2
drag, startPoint x: 376, startPoint y: 424, endPoint x: 398, endPoint y: 445, distance: 30.4
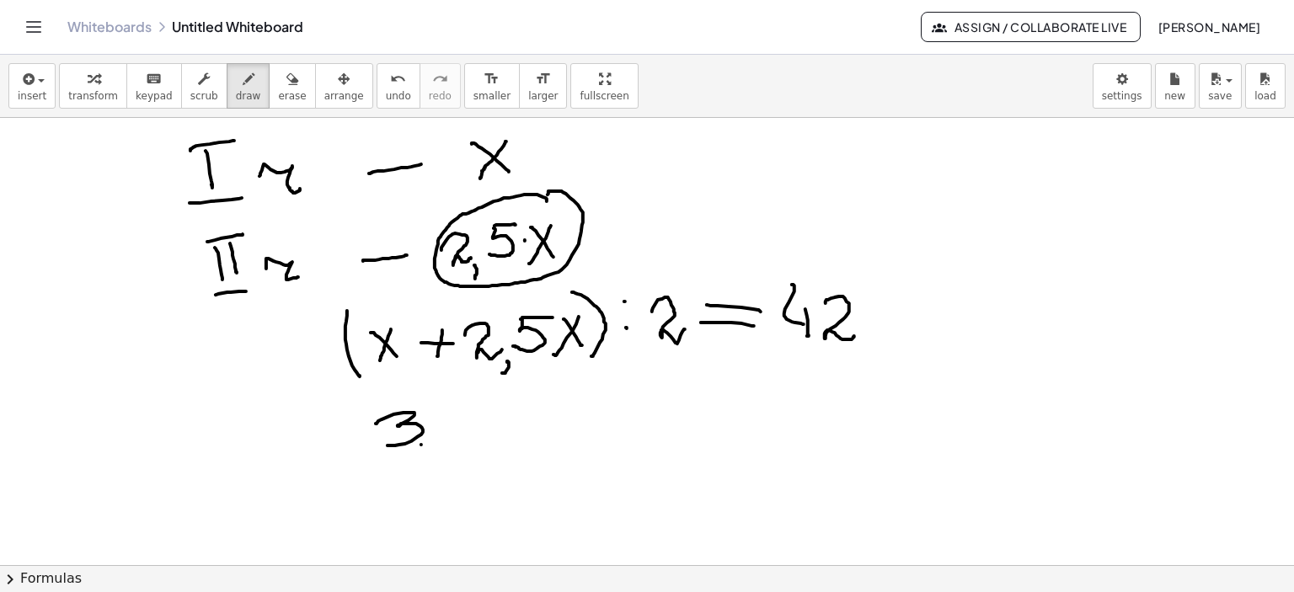
drag, startPoint x: 421, startPoint y: 445, endPoint x: 416, endPoint y: 461, distance: 16.8
drag, startPoint x: 451, startPoint y: 414, endPoint x: 432, endPoint y: 440, distance: 33.2
drag, startPoint x: 472, startPoint y: 406, endPoint x: 480, endPoint y: 410, distance: 9.4
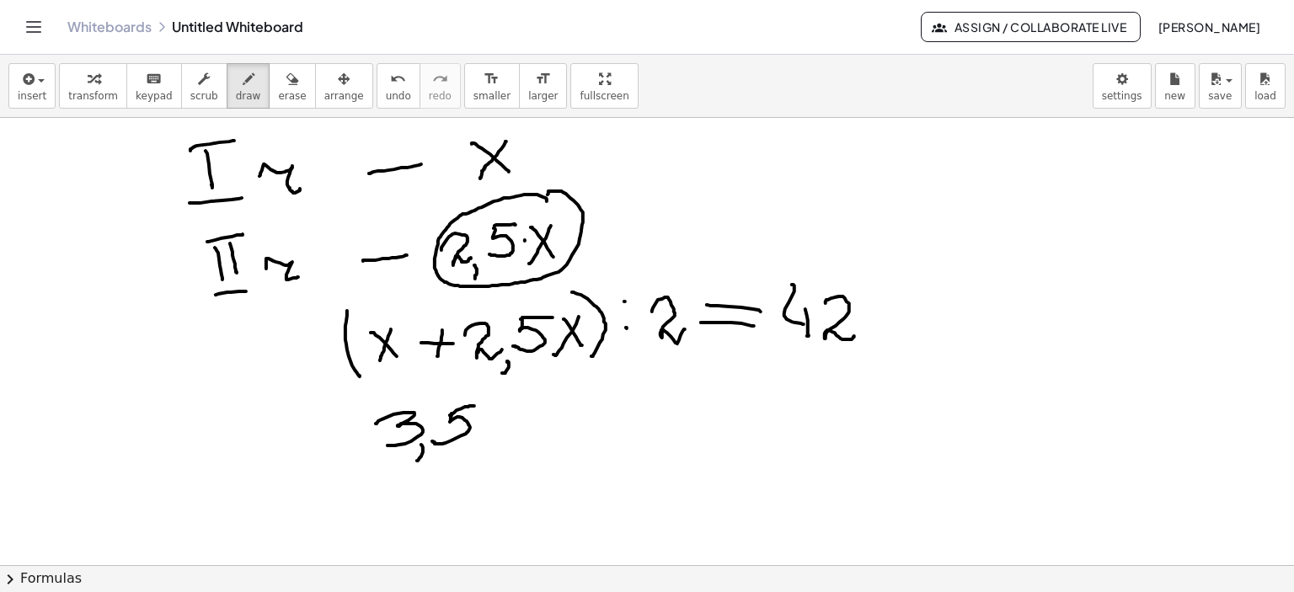
drag, startPoint x: 537, startPoint y: 416, endPoint x: 547, endPoint y: 429, distance: 16.2
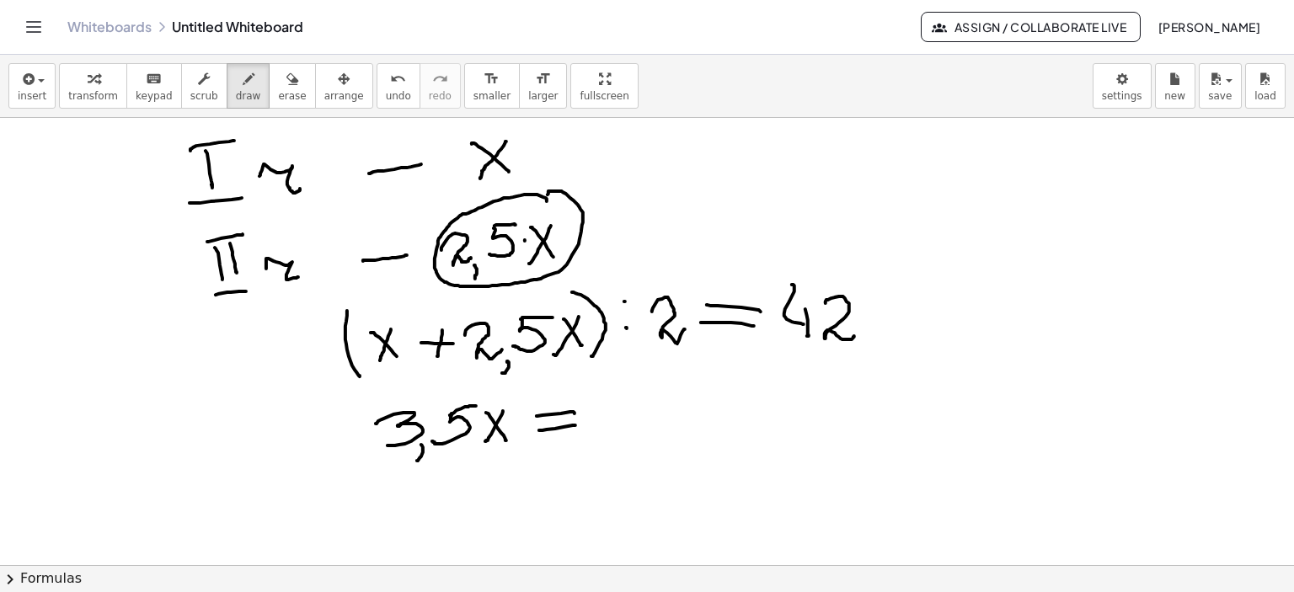
drag, startPoint x: 539, startPoint y: 430, endPoint x: 575, endPoint y: 425, distance: 36.6
drag, startPoint x: 666, startPoint y: 408, endPoint x: 691, endPoint y: 409, distance: 24.5
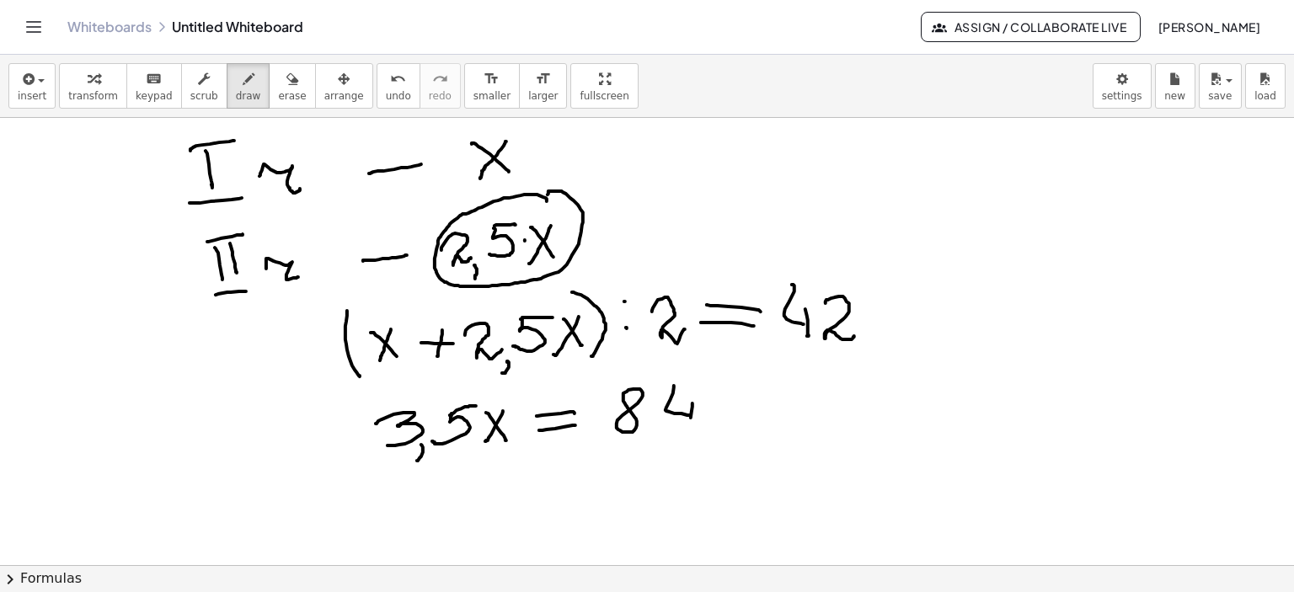
drag, startPoint x: 692, startPoint y: 403, endPoint x: 676, endPoint y: 437, distance: 37.3
drag, startPoint x: 431, startPoint y: 489, endPoint x: 451, endPoint y: 512, distance: 30.4
drag, startPoint x: 448, startPoint y: 486, endPoint x: 483, endPoint y: 504, distance: 39.5
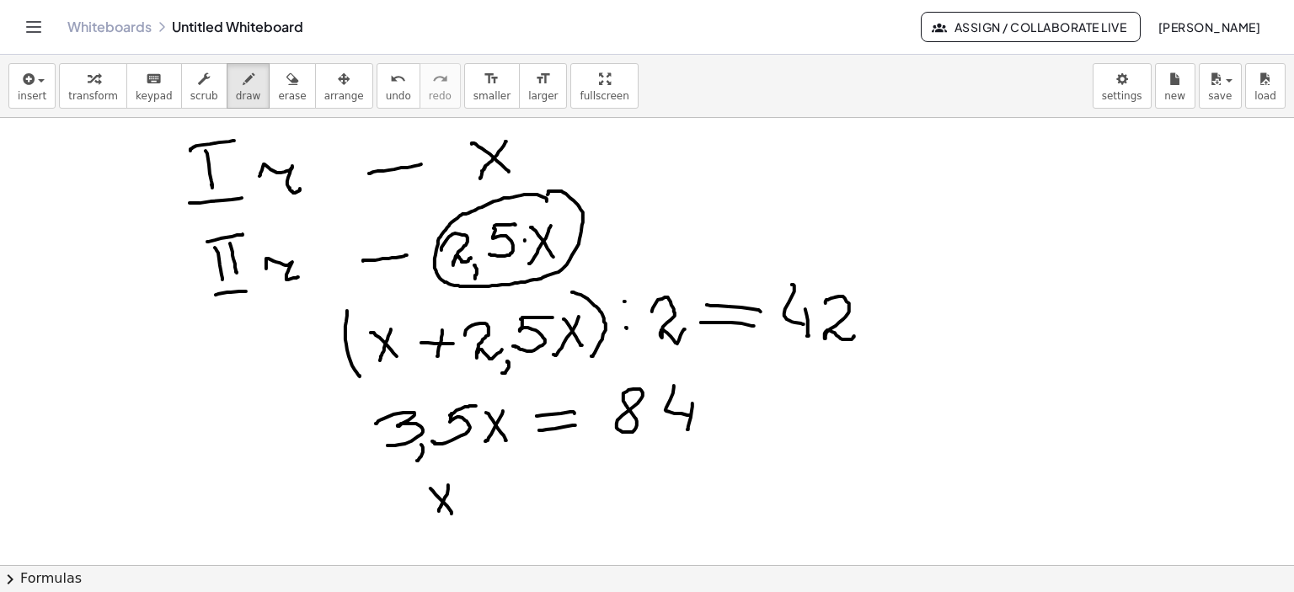
drag, startPoint x: 478, startPoint y: 488, endPoint x: 515, endPoint y: 486, distance: 38.0
drag, startPoint x: 485, startPoint y: 499, endPoint x: 528, endPoint y: 498, distance: 43.0
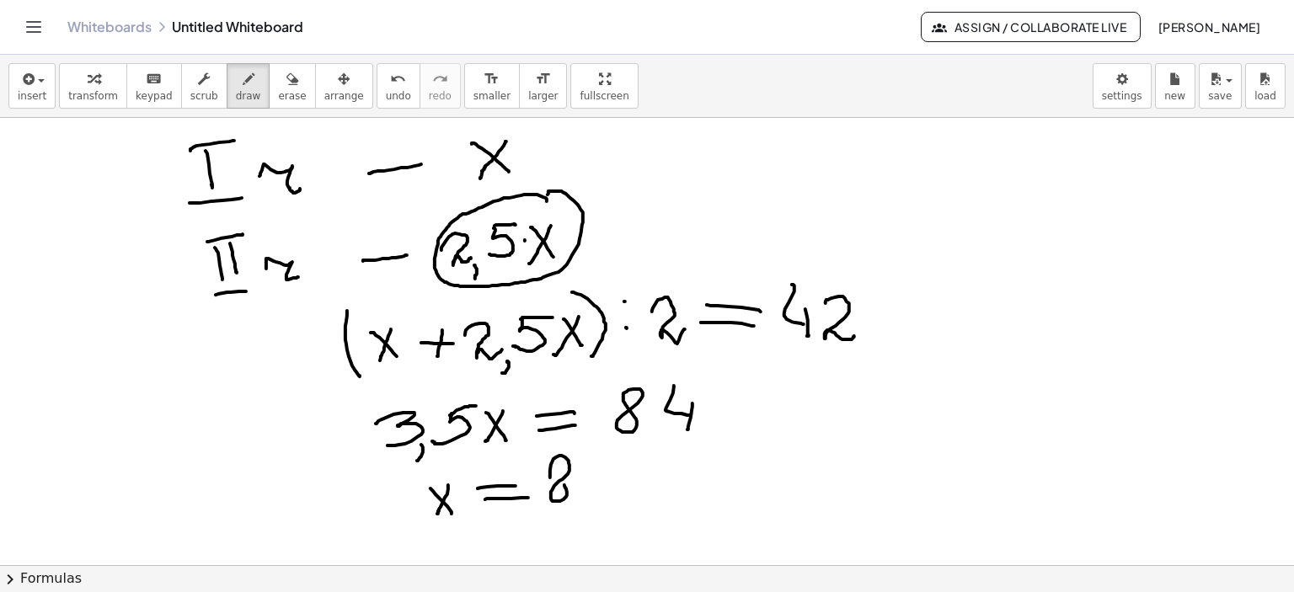
drag, startPoint x: 550, startPoint y: 475, endPoint x: 559, endPoint y: 472, distance: 9.6
drag, startPoint x: 609, startPoint y: 457, endPoint x: 620, endPoint y: 491, distance: 35.4
drag, startPoint x: 623, startPoint y: 472, endPoint x: 667, endPoint y: 478, distance: 44.2
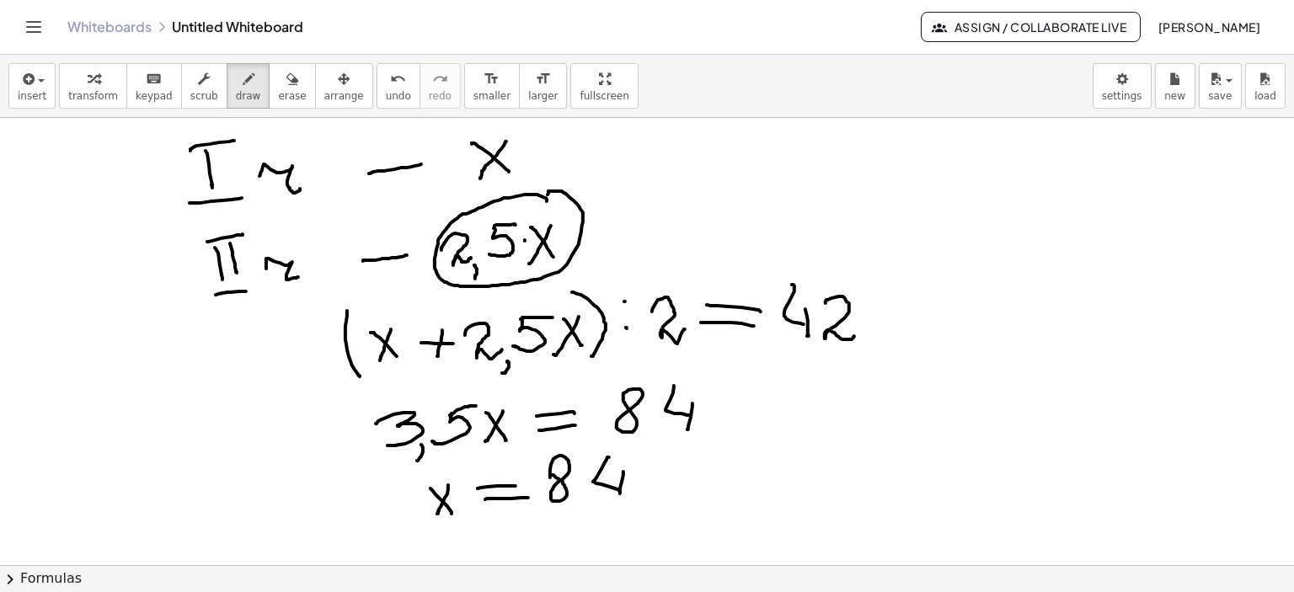
drag, startPoint x: 697, startPoint y: 459, endPoint x: 695, endPoint y: 484, distance: 25.3
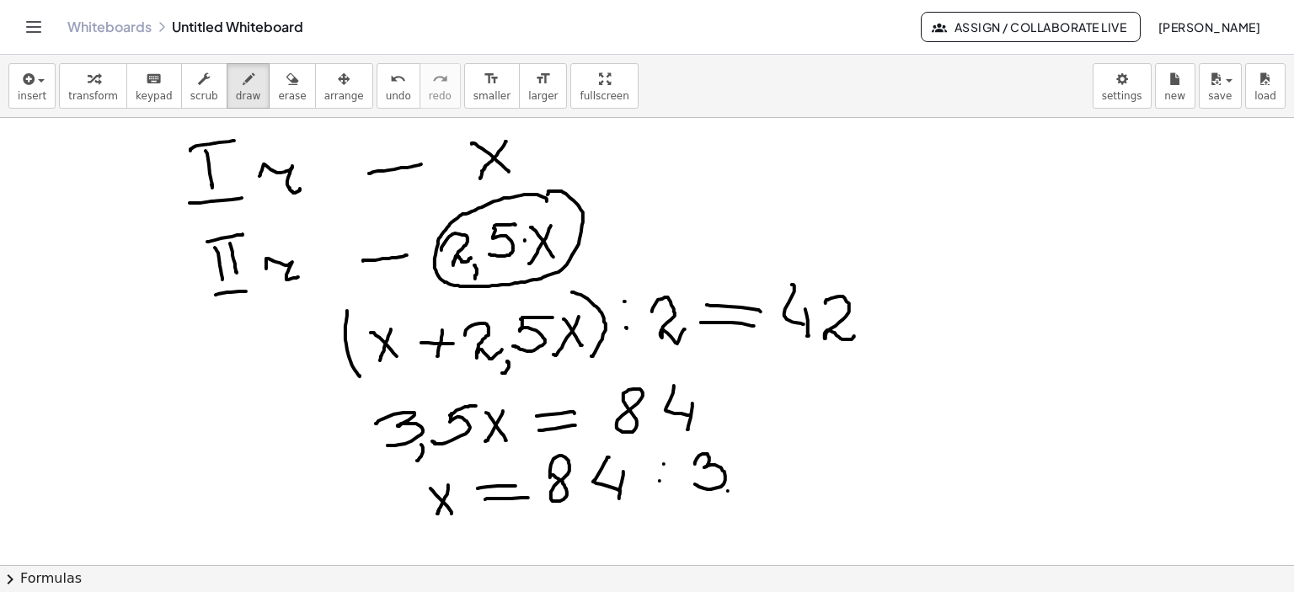
drag, startPoint x: 728, startPoint y: 491, endPoint x: 723, endPoint y: 501, distance: 10.9
drag, startPoint x: 761, startPoint y: 454, endPoint x: 749, endPoint y: 478, distance: 26.8
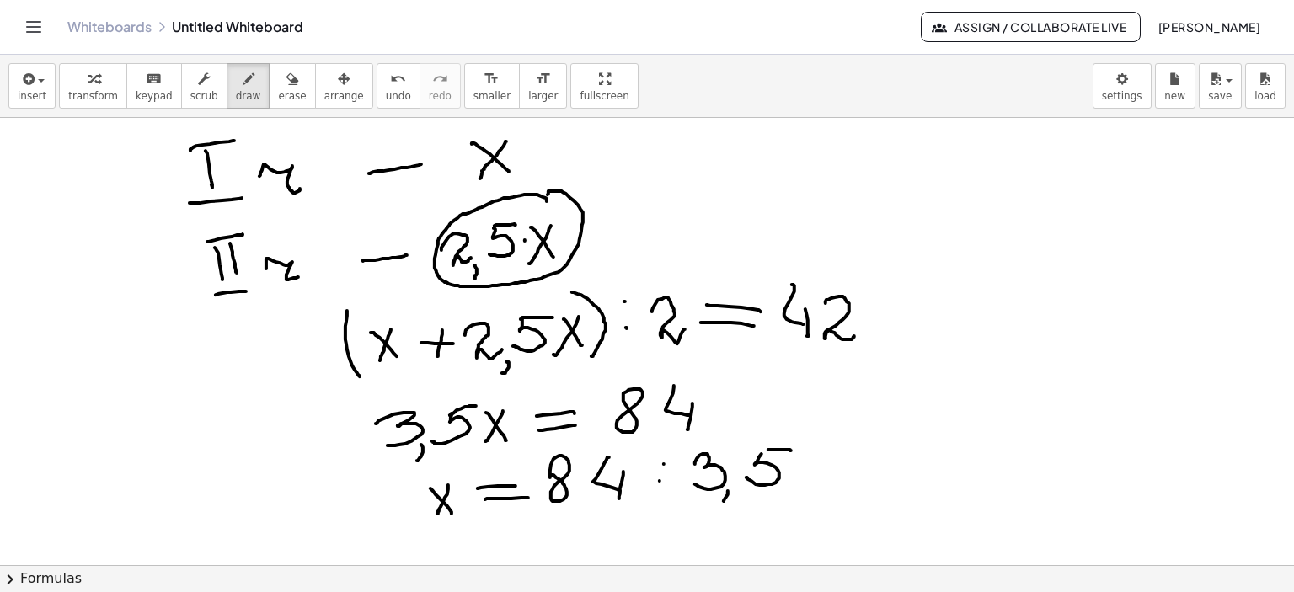
scroll to position [3122, 0]
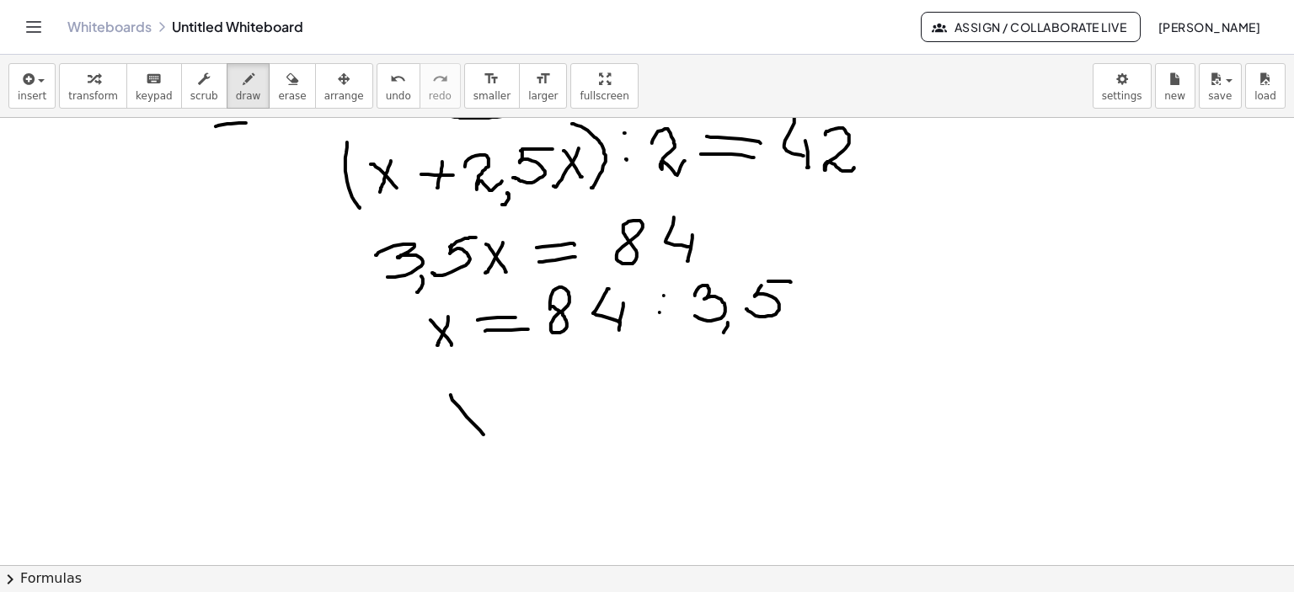
drag, startPoint x: 576, startPoint y: 401, endPoint x: 638, endPoint y: 400, distance: 61.5
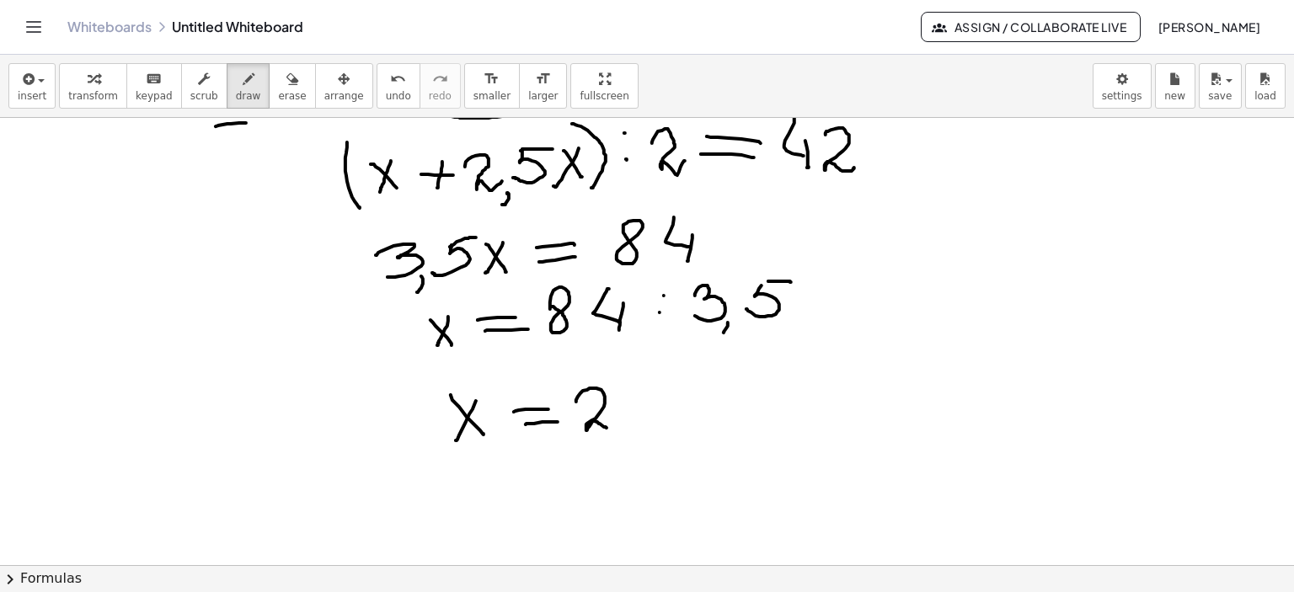
drag, startPoint x: 636, startPoint y: 384, endPoint x: 643, endPoint y: 411, distance: 27.8
drag, startPoint x: 647, startPoint y: 399, endPoint x: 645, endPoint y: 424, distance: 24.5
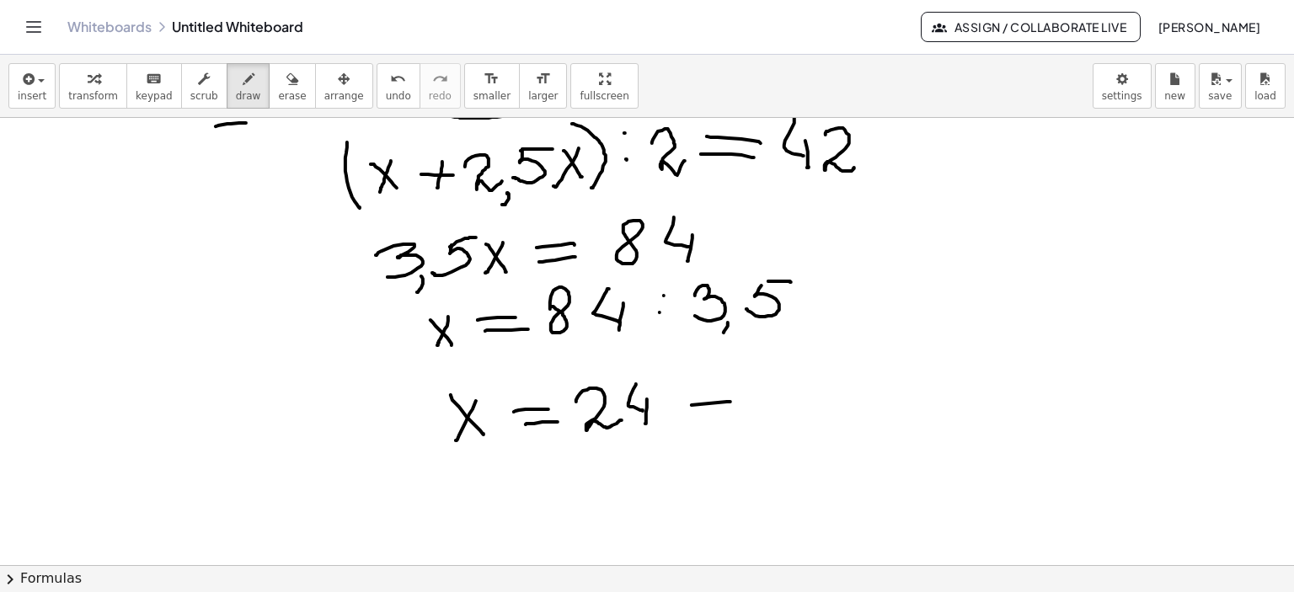
drag, startPoint x: 447, startPoint y: 494, endPoint x: 494, endPoint y: 504, distance: 47.4
drag, startPoint x: 530, startPoint y: 454, endPoint x: 537, endPoint y: 461, distance: 10.1
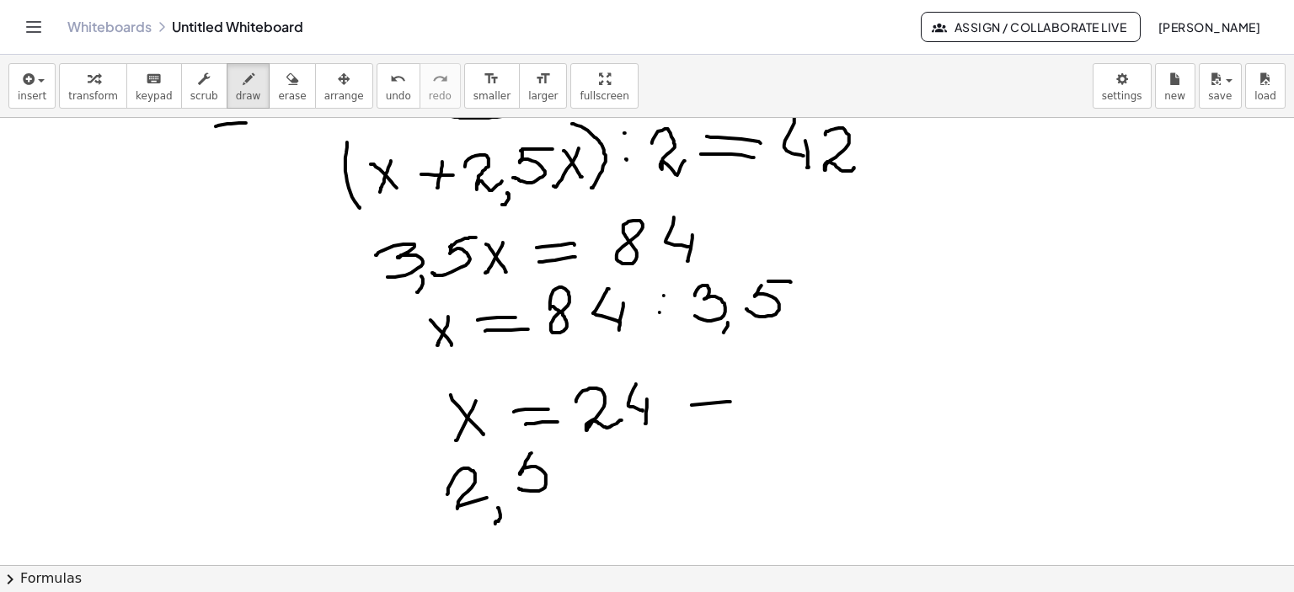
drag, startPoint x: 535, startPoint y: 453, endPoint x: 551, endPoint y: 452, distance: 16.0
drag, startPoint x: 595, startPoint y: 459, endPoint x: 627, endPoint y: 481, distance: 38.1
